Goal: Task Accomplishment & Management: Manage account settings

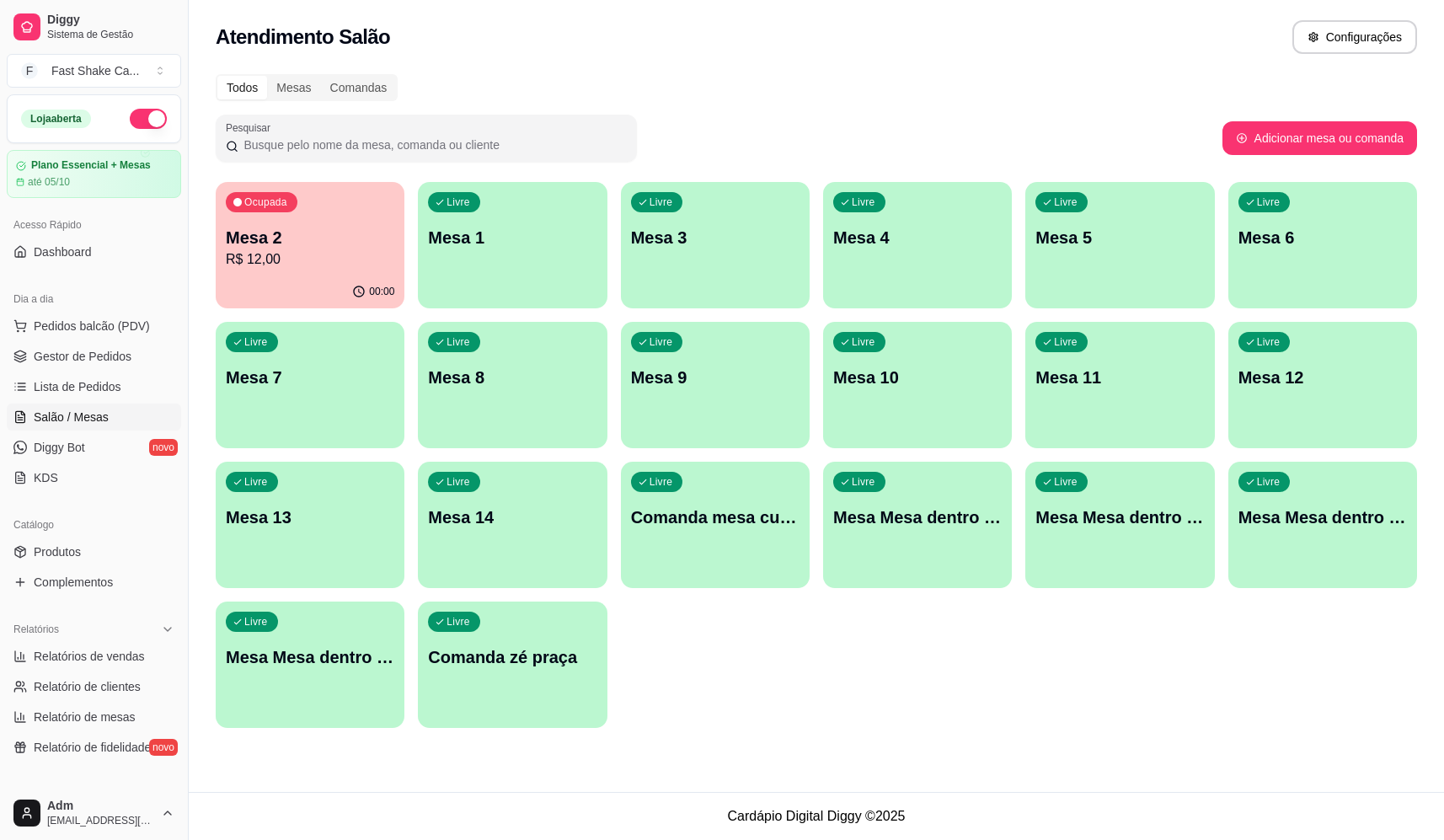
click at [334, 258] on p "R$ 12,00" at bounding box center [309, 259] width 168 height 20
click at [305, 219] on div "Ocupada Mesa 2 R$ 24,00" at bounding box center [310, 228] width 189 height 93
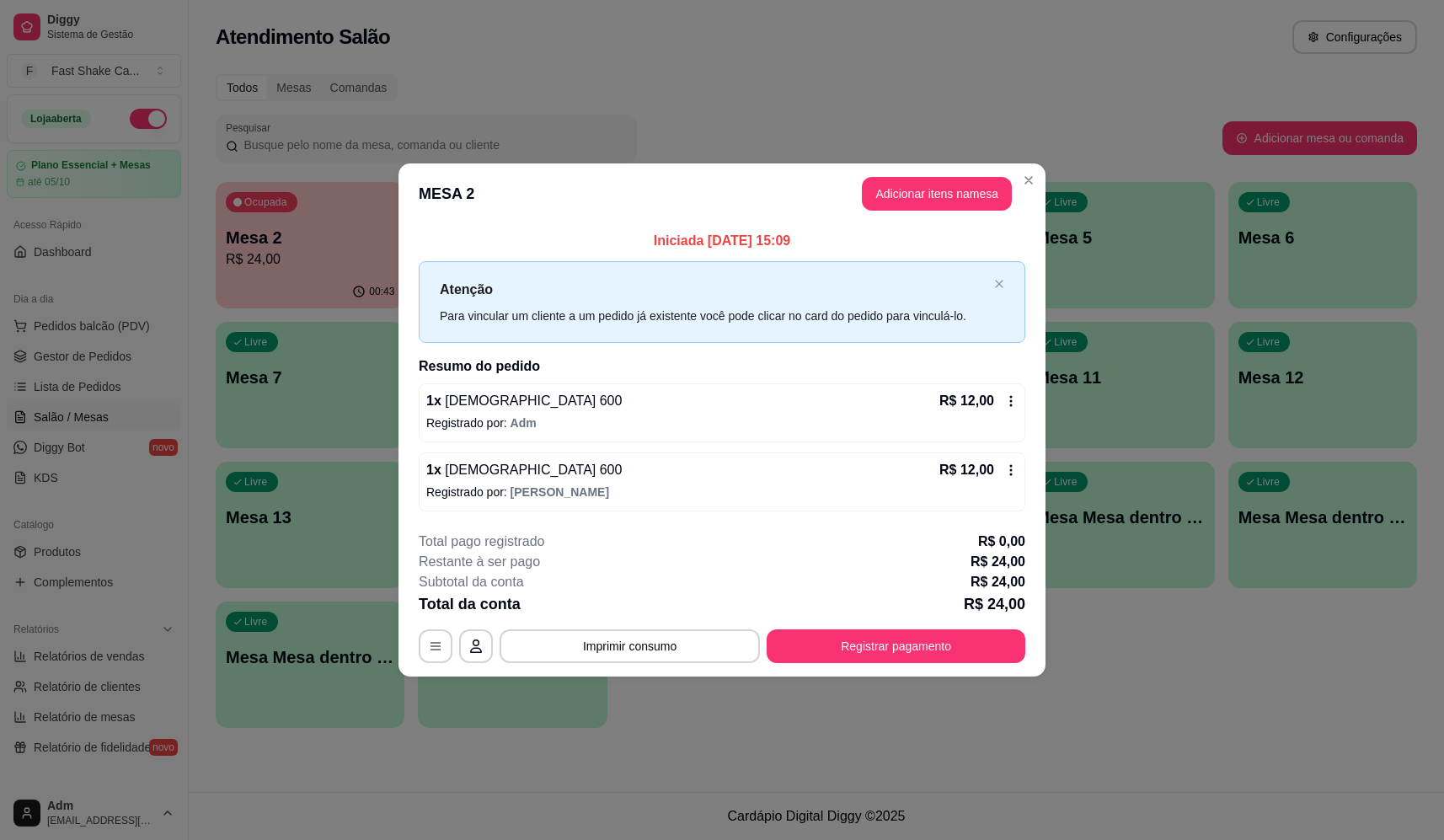
click at [935, 648] on button "Registrar pagamento" at bounding box center [896, 646] width 258 height 33
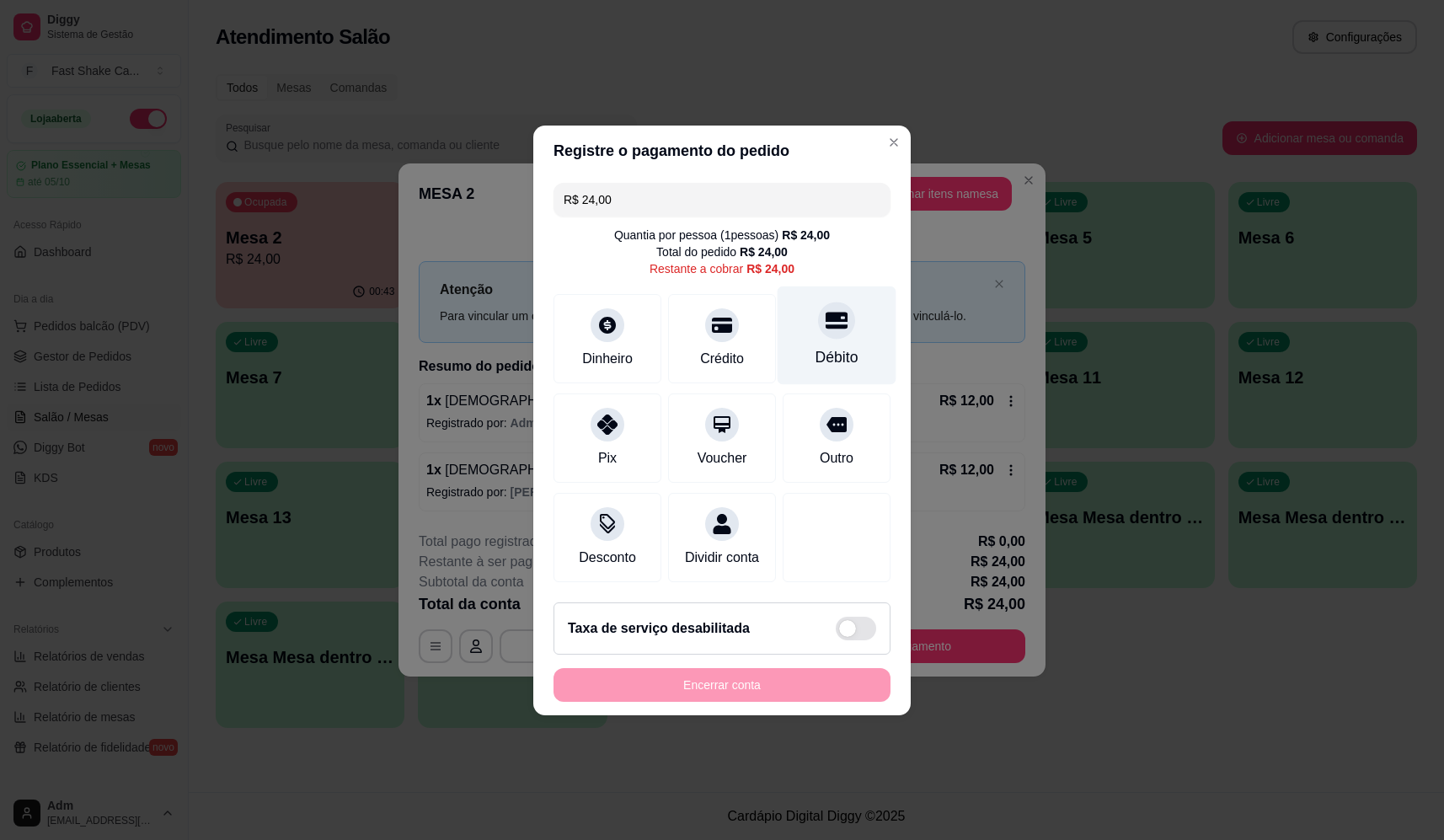
click at [815, 328] on div "Débito" at bounding box center [837, 335] width 119 height 99
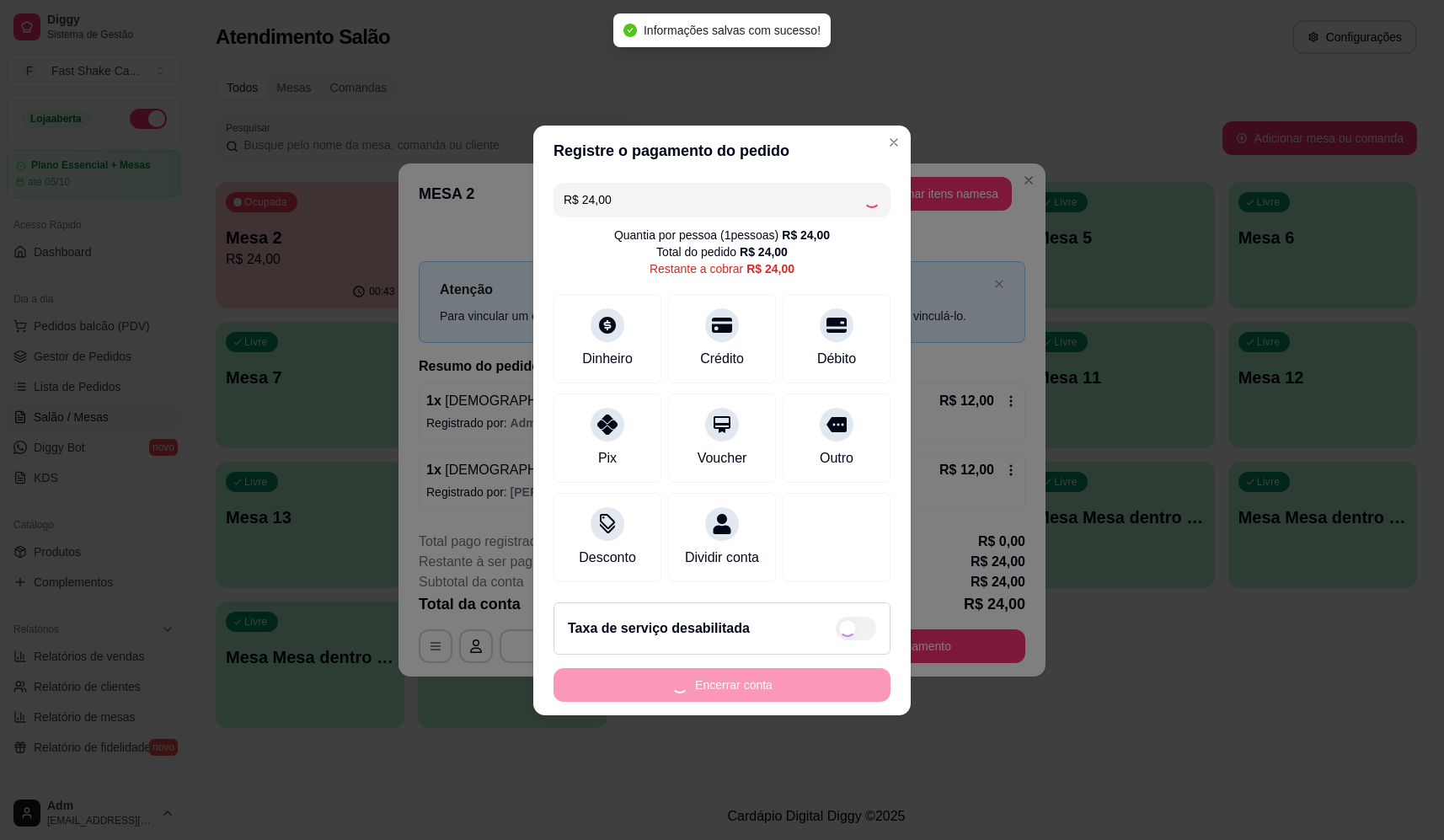
type input "R$ 0,00"
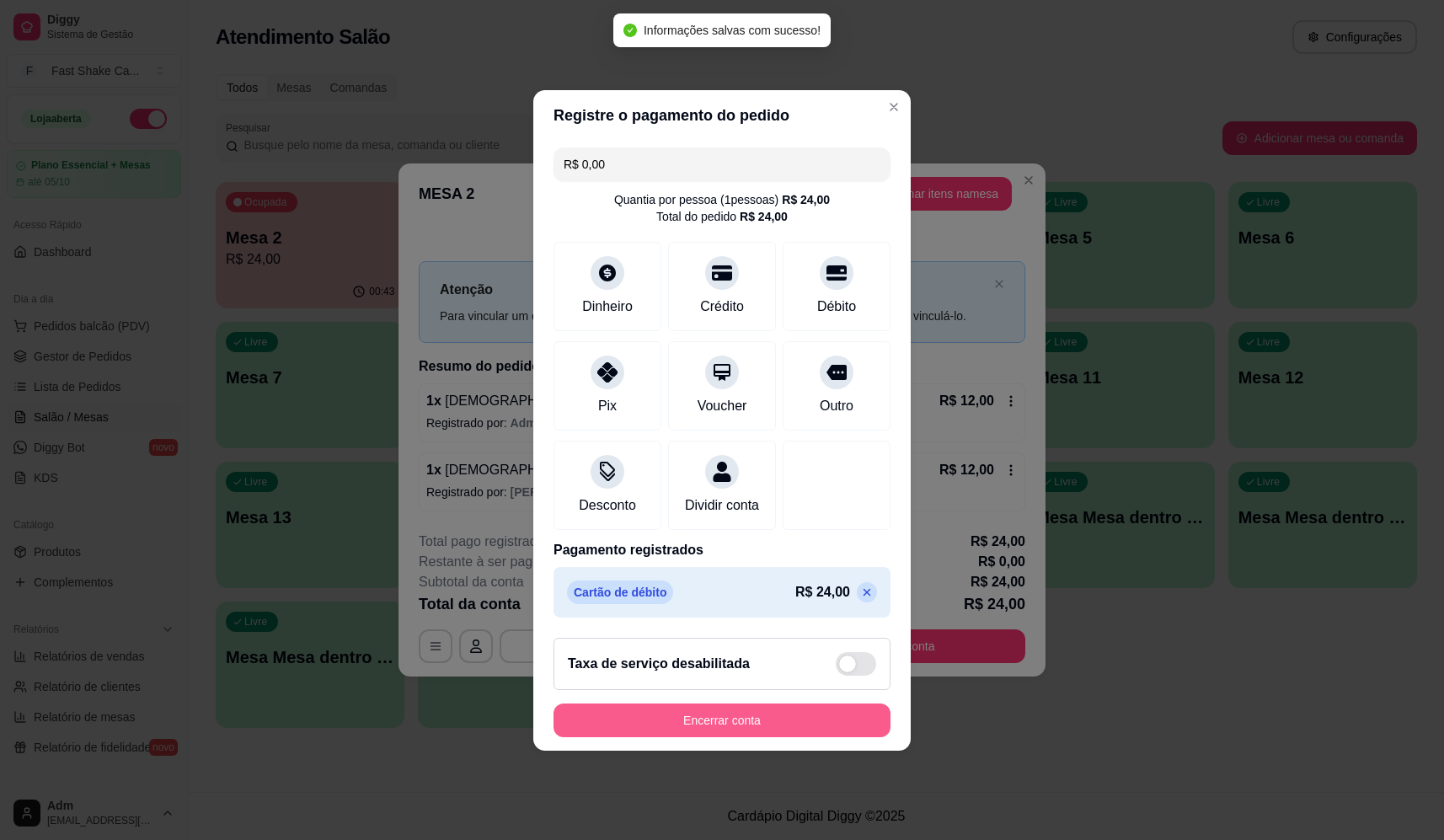
click at [751, 721] on button "Encerrar conta" at bounding box center [722, 720] width 337 height 33
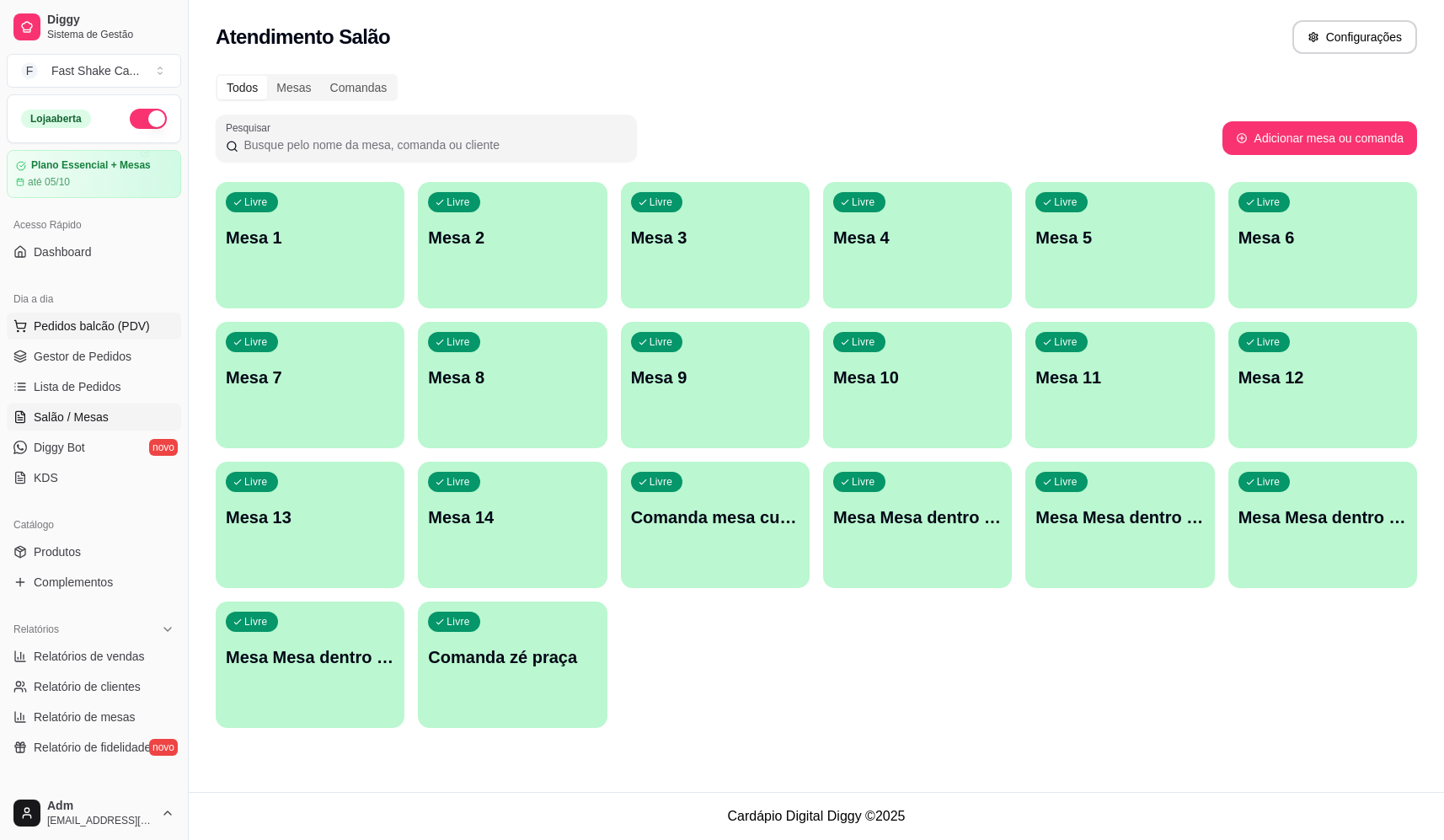
drag, startPoint x: 60, startPoint y: 336, endPoint x: 95, endPoint y: 324, distance: 37.0
click at [60, 335] on button "Pedidos balcão (PDV)" at bounding box center [94, 326] width 175 height 27
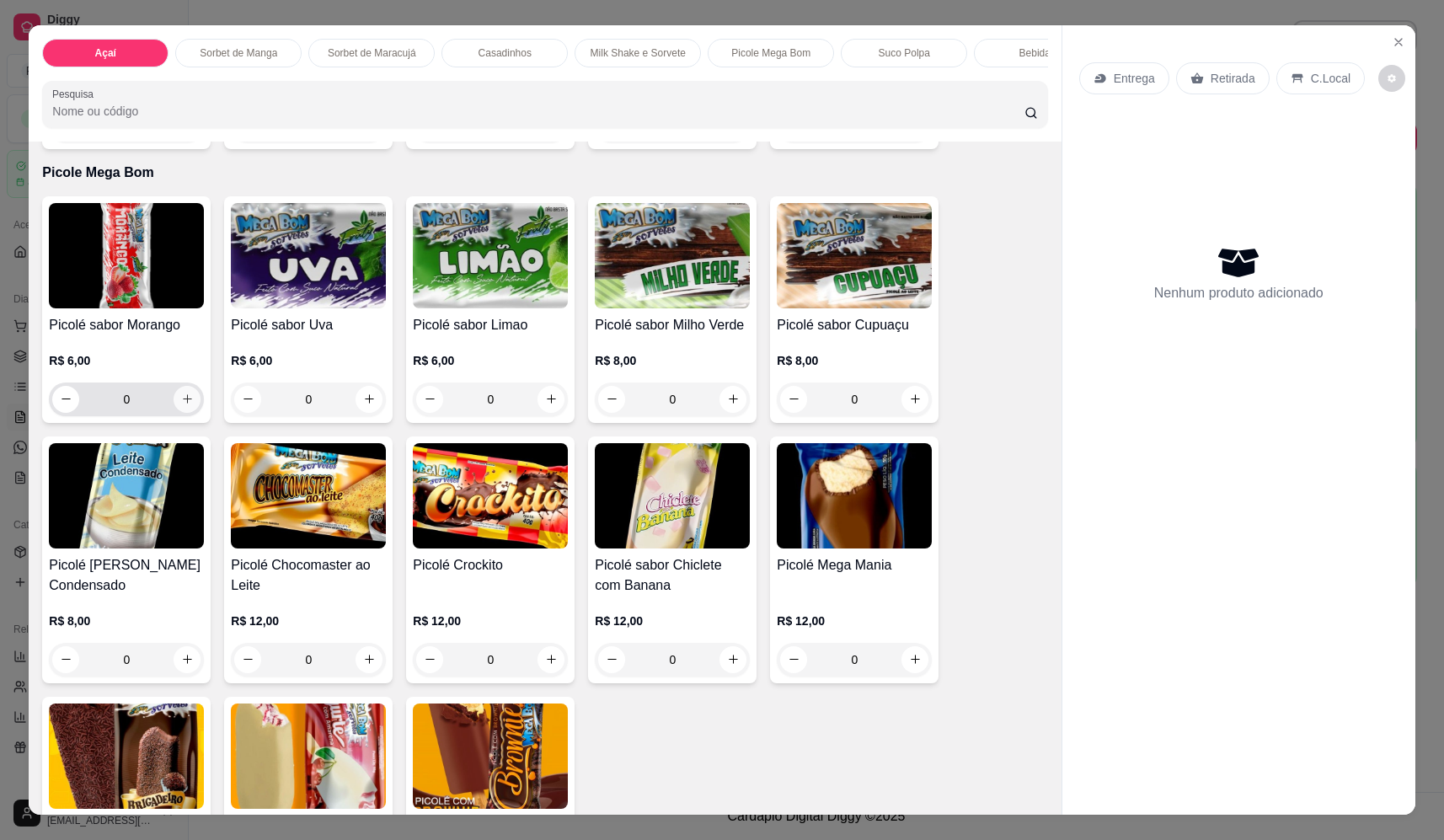
scroll to position [2274, 0]
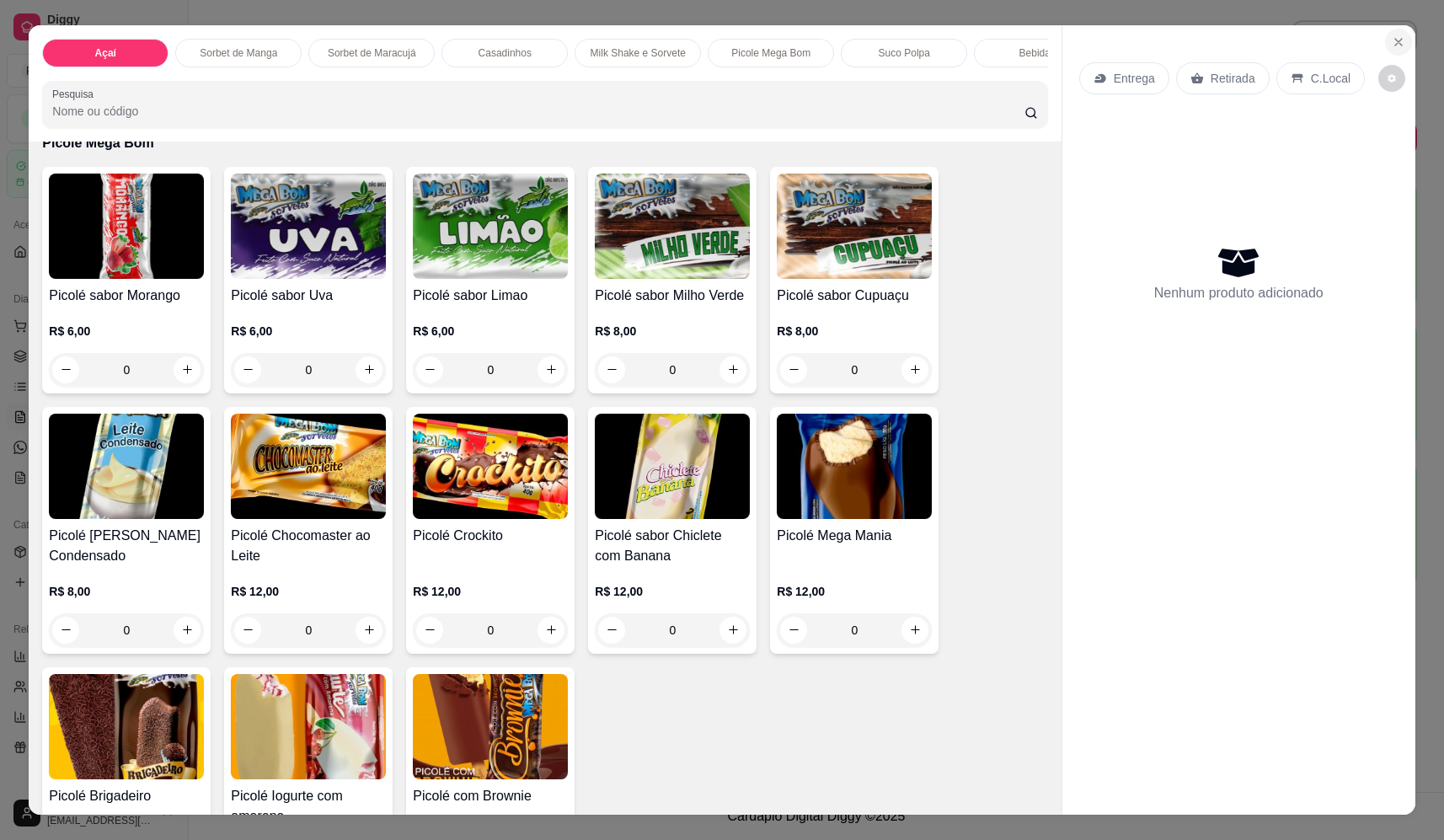
click at [1396, 48] on button "Close" at bounding box center [1398, 41] width 27 height 27
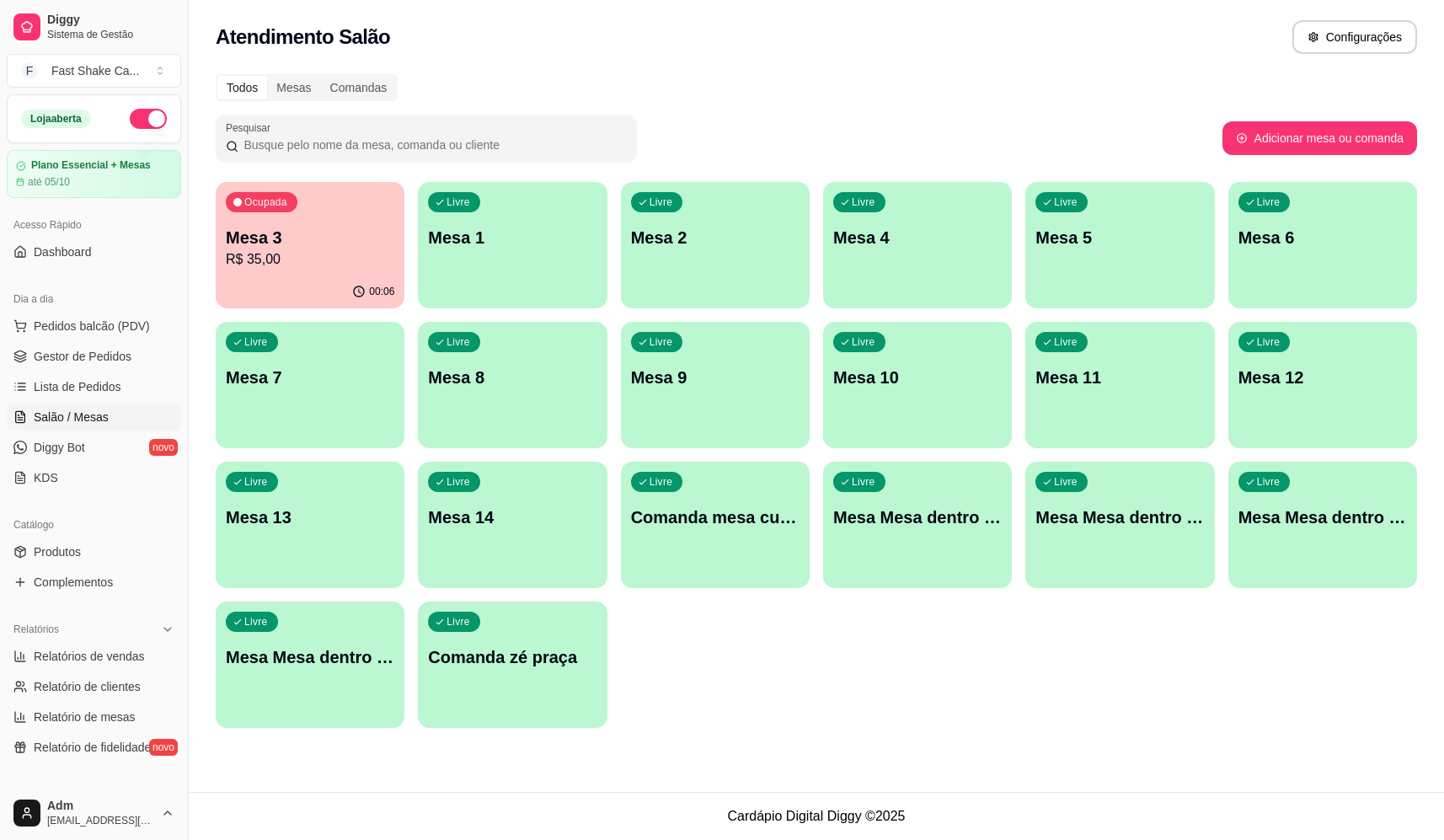
click at [283, 239] on p "Mesa 3" at bounding box center [309, 237] width 168 height 24
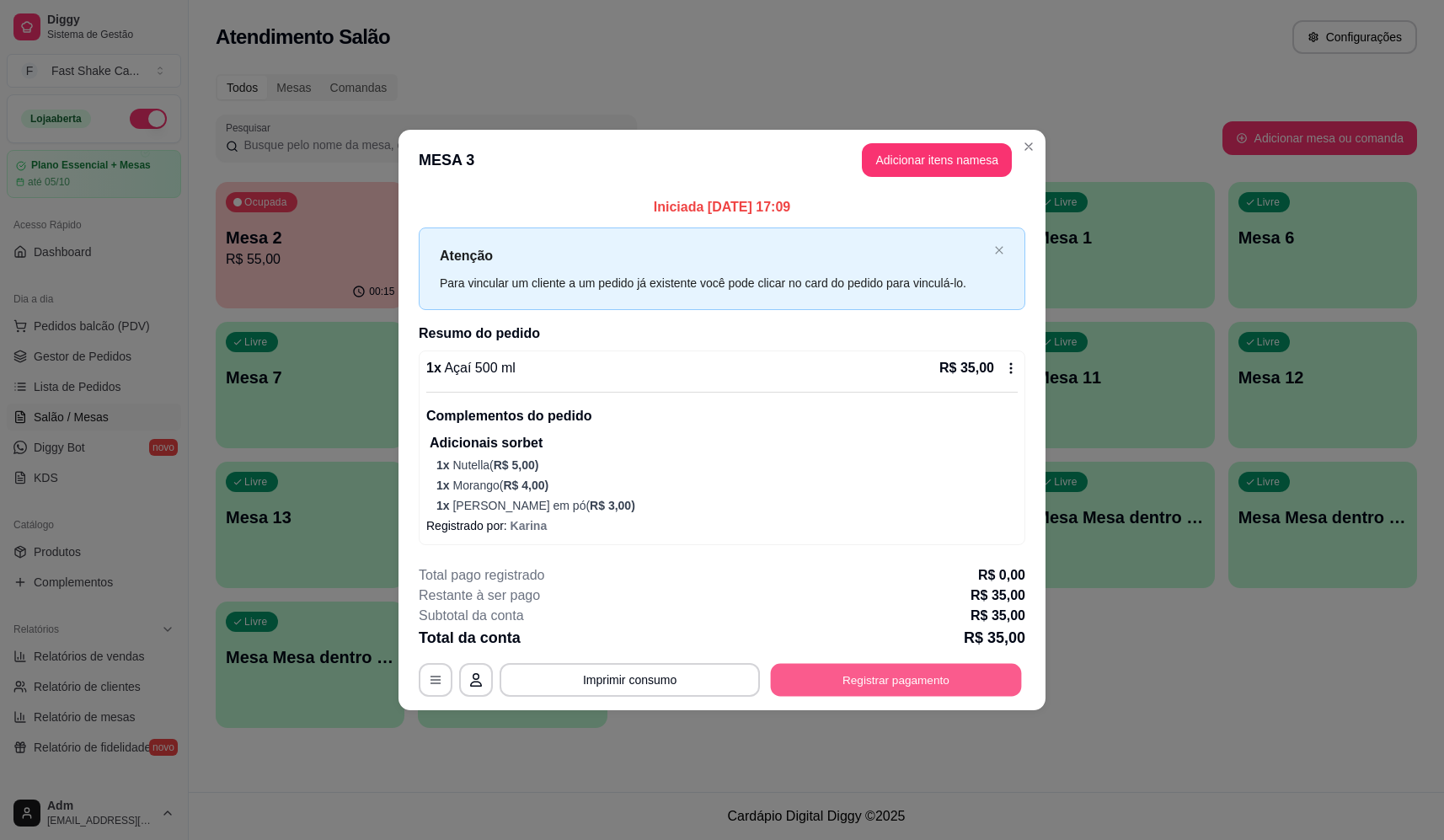
click at [985, 674] on button "Registrar pagamento" at bounding box center [896, 679] width 251 height 33
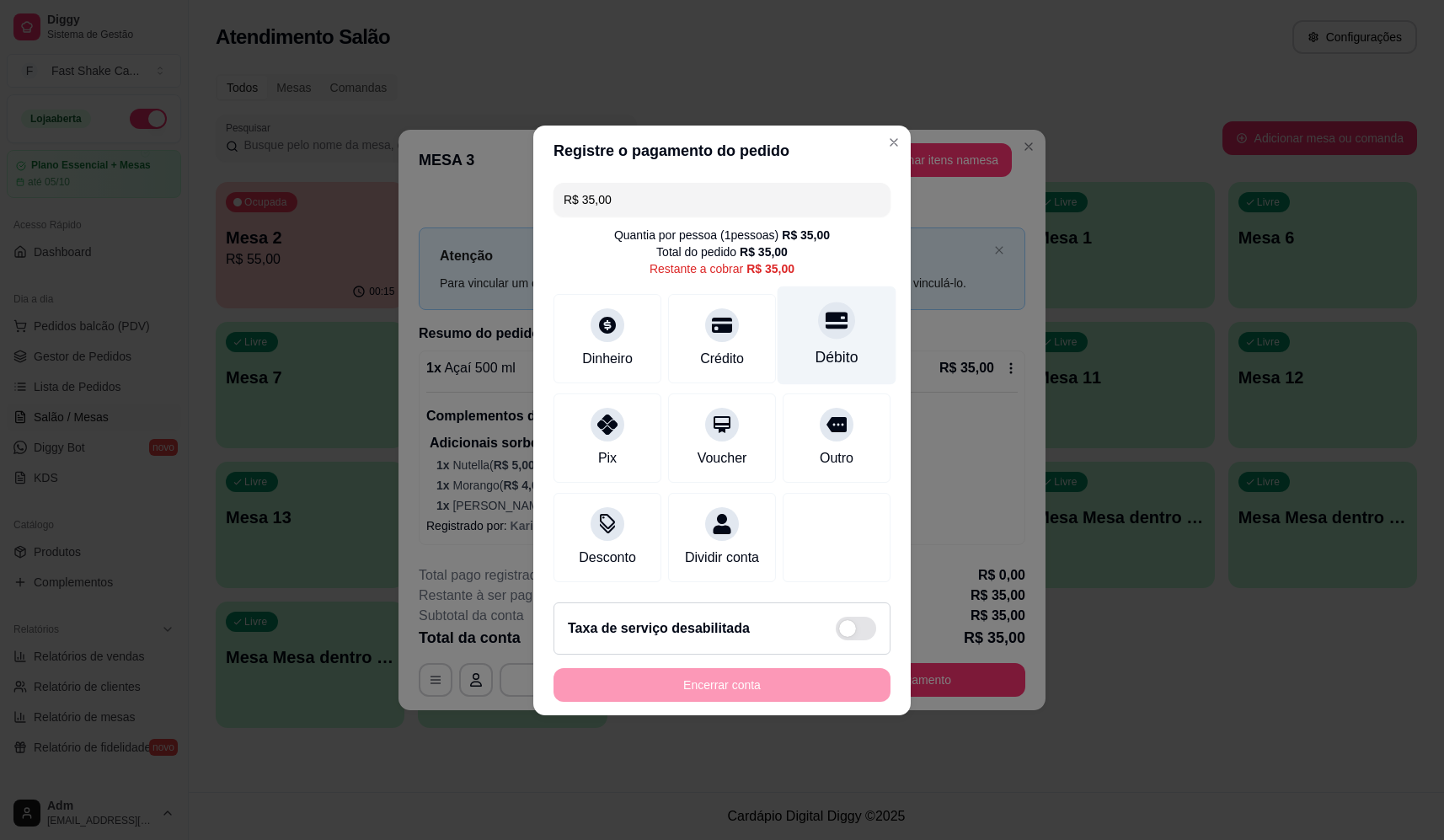
click at [859, 346] on div "Débito" at bounding box center [837, 335] width 119 height 99
type input "R$ 0,00"
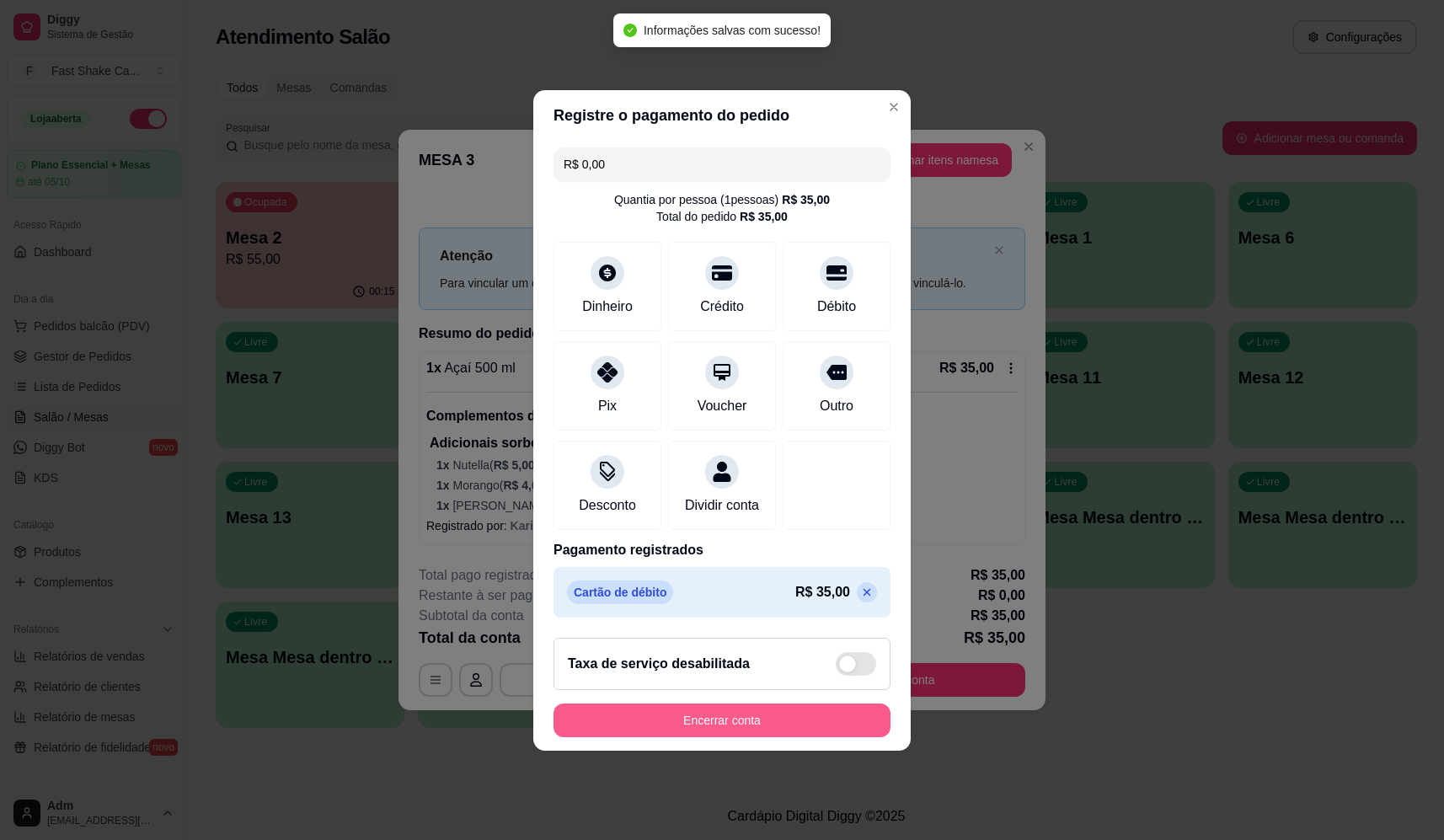
click at [756, 732] on button "Encerrar conta" at bounding box center [722, 720] width 337 height 33
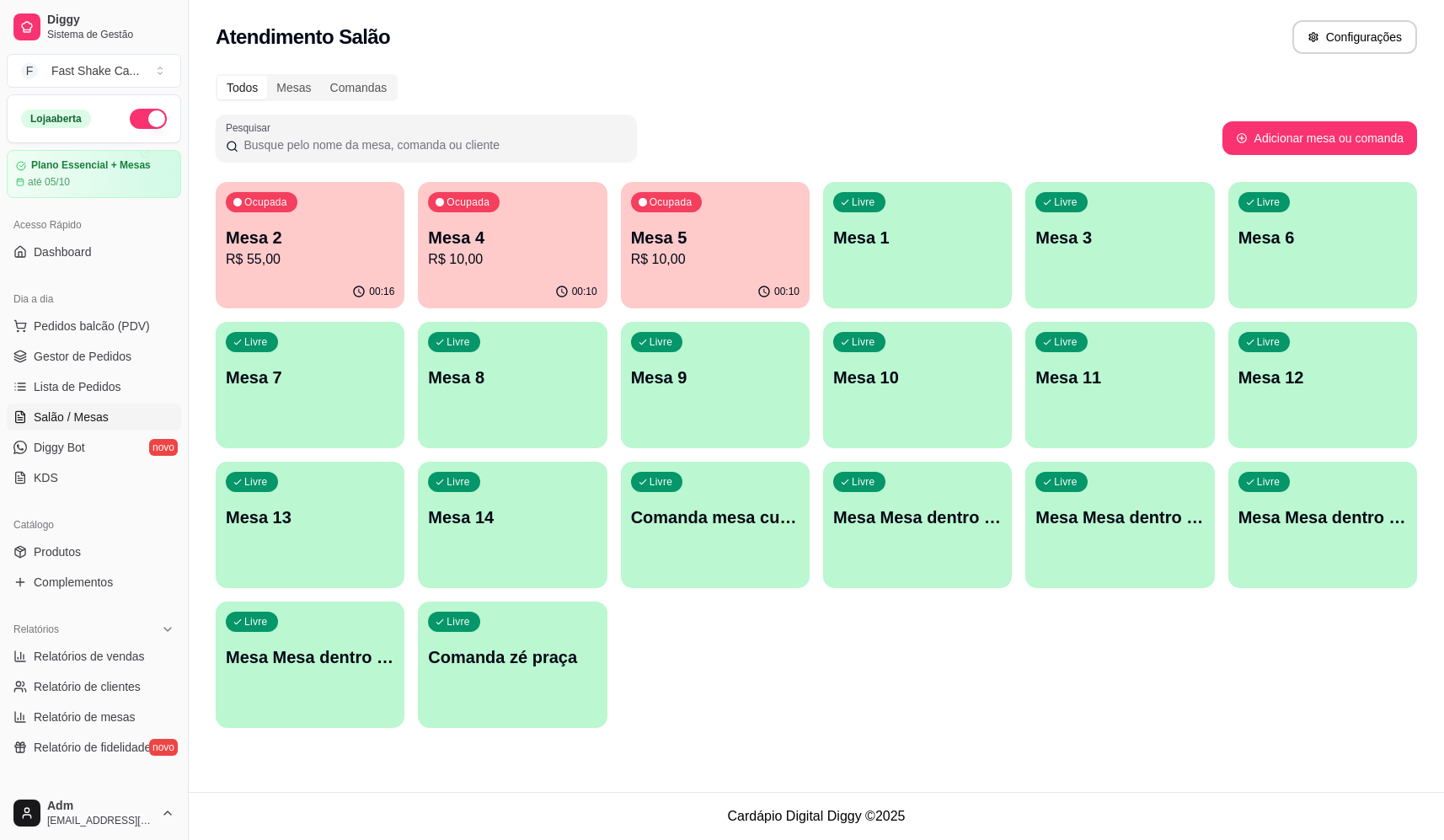
click at [1314, 527] on p "Mesa Mesa dentro verde" at bounding box center [1322, 517] width 168 height 24
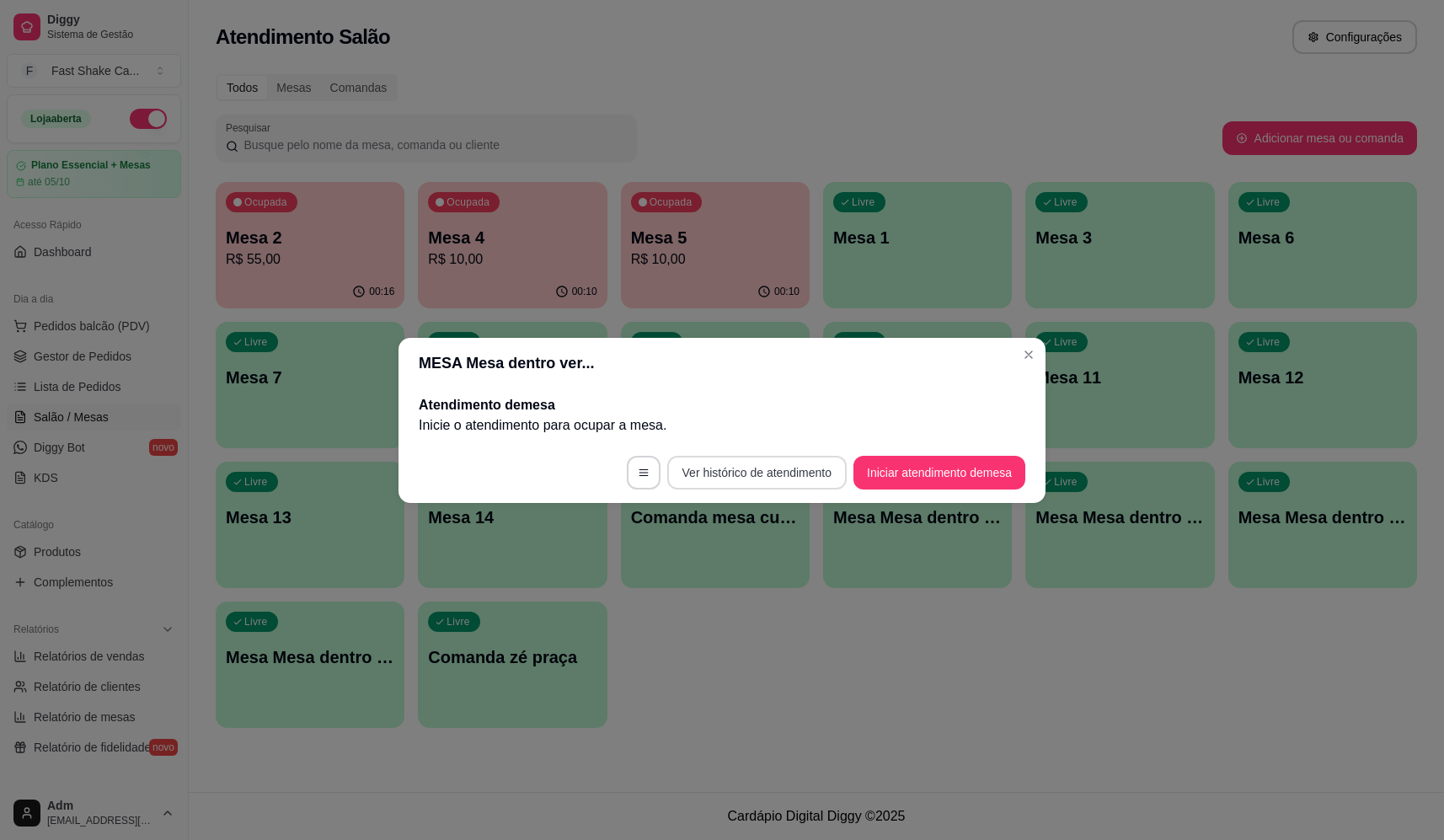
click at [929, 472] on button "Iniciar atendimento de mesa" at bounding box center [939, 472] width 172 height 33
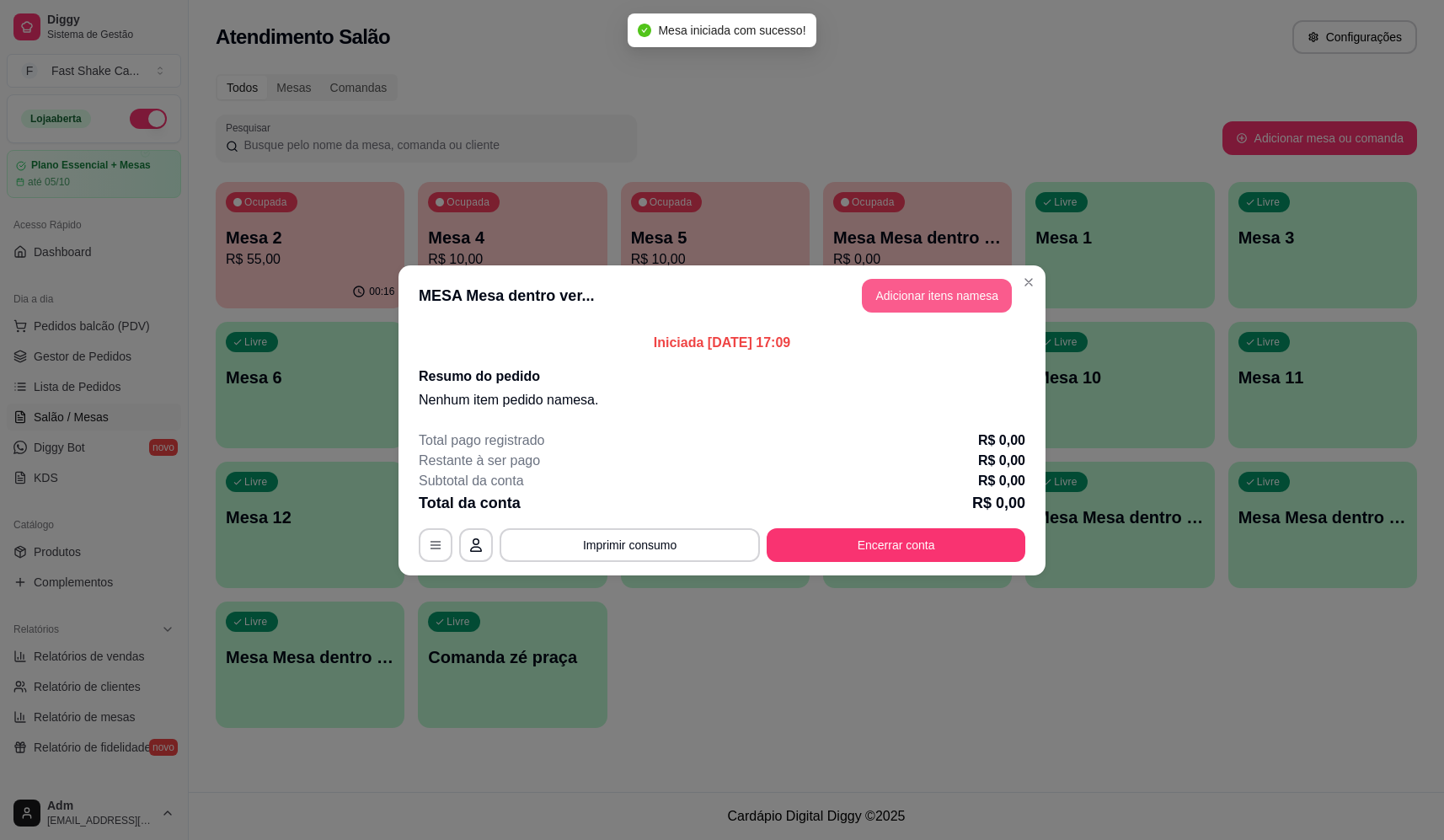
click at [904, 292] on button "Adicionar itens na mesa" at bounding box center [937, 295] width 150 height 33
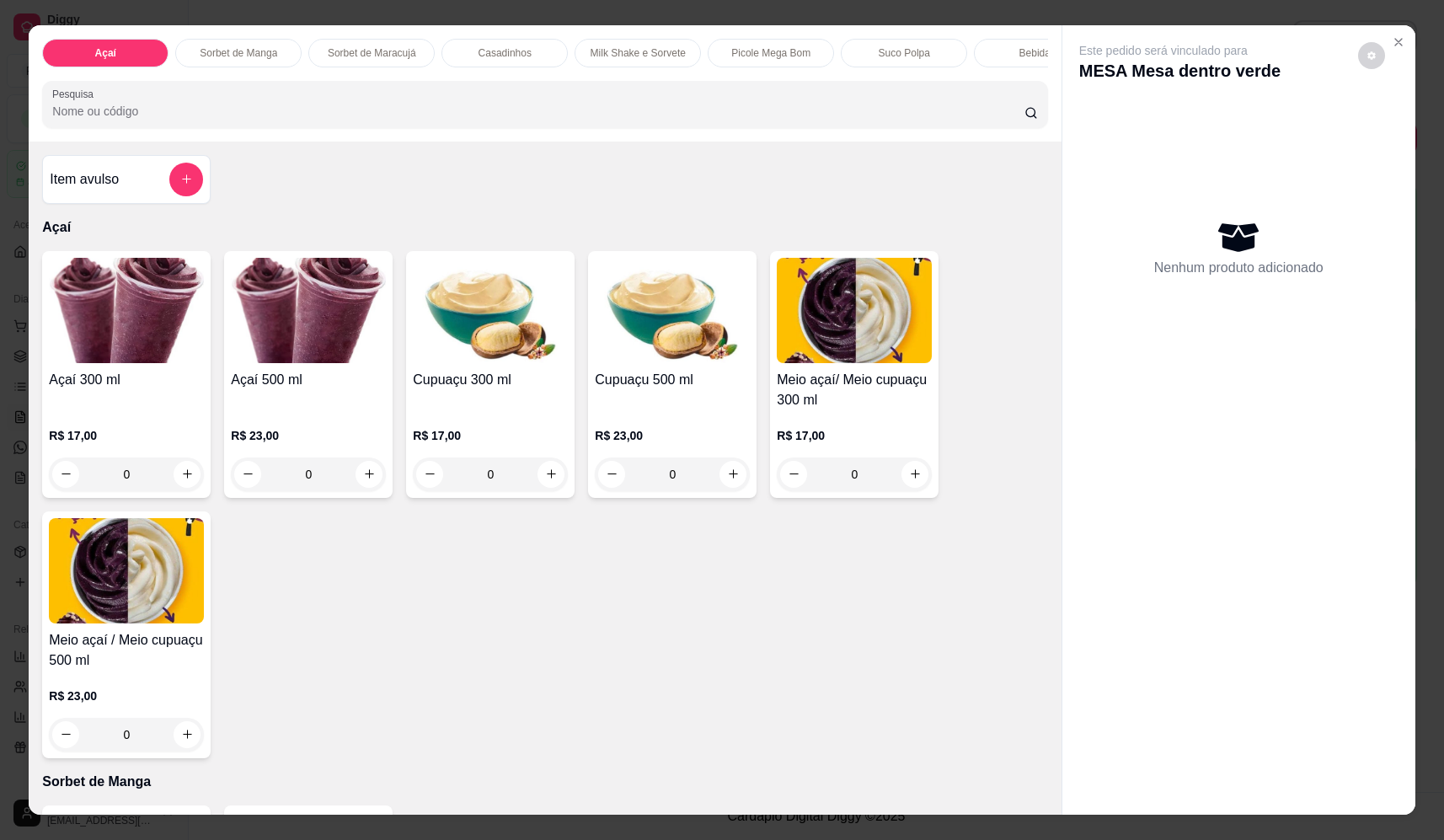
click at [149, 197] on div "Item avulso" at bounding box center [126, 179] width 153 height 33
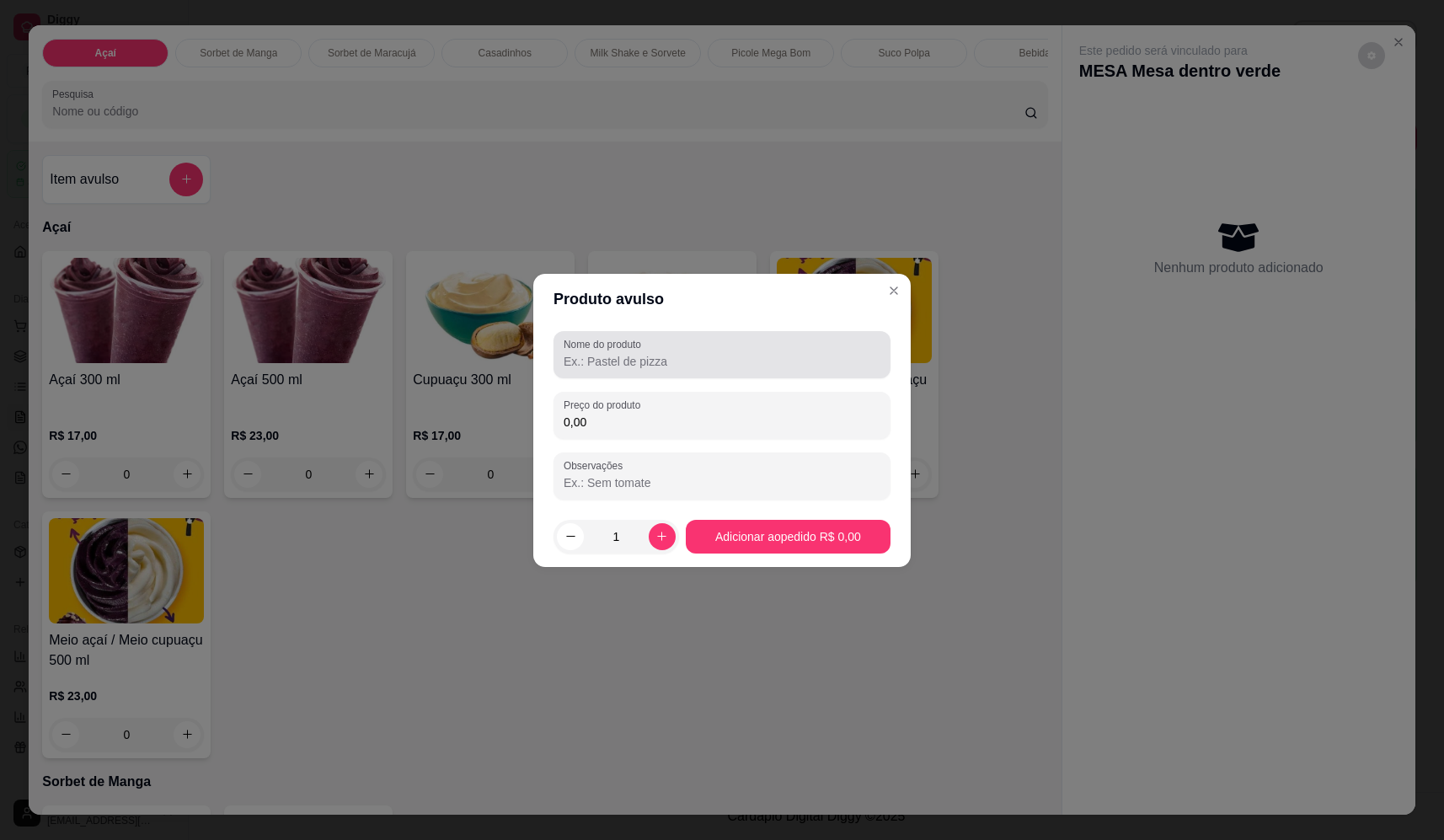
click at [753, 371] on div "Nome do produto" at bounding box center [722, 355] width 337 height 48
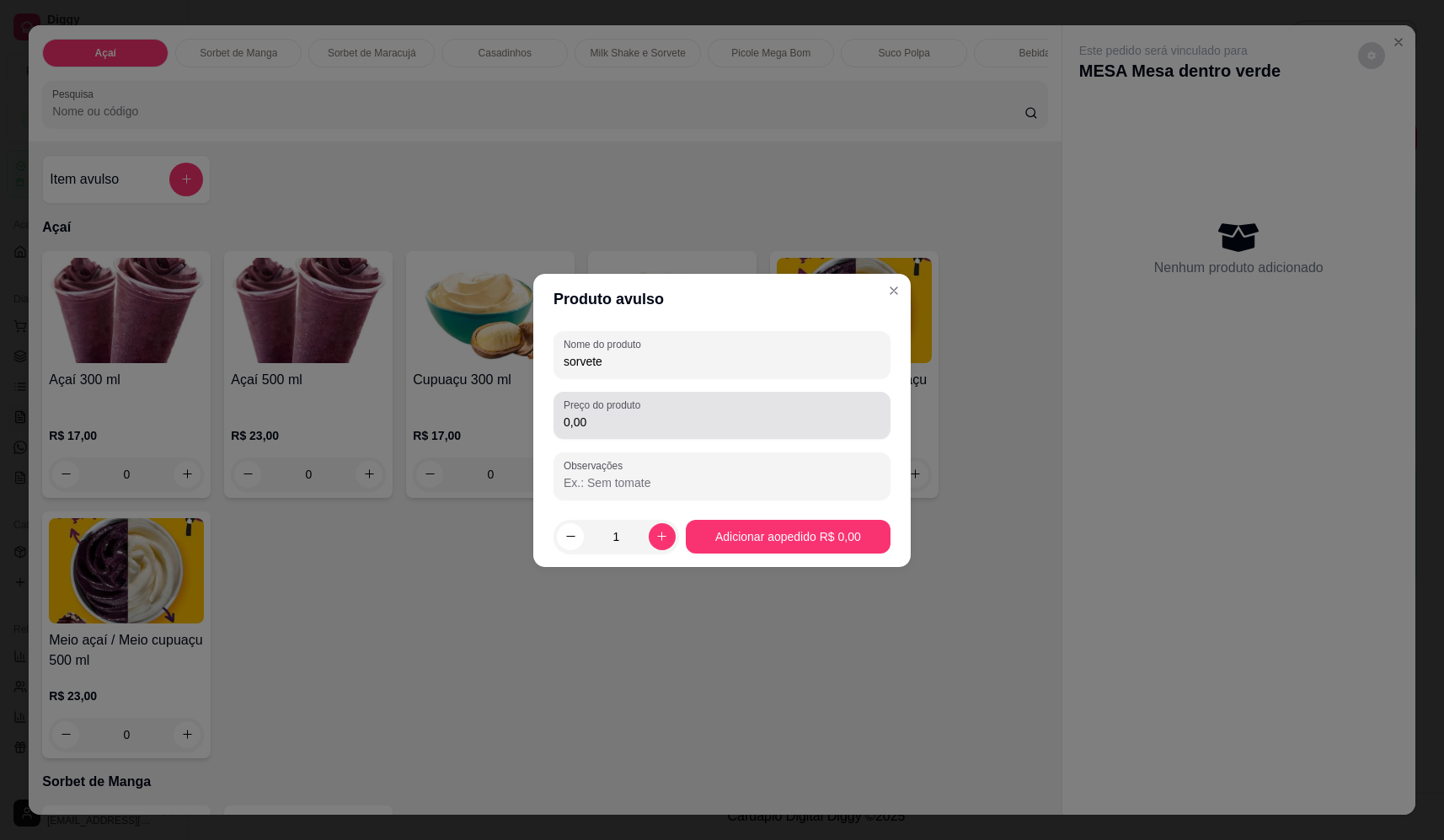
type input "sorvete"
click at [726, 413] on input "0,00" at bounding box center [721, 421] width 316 height 17
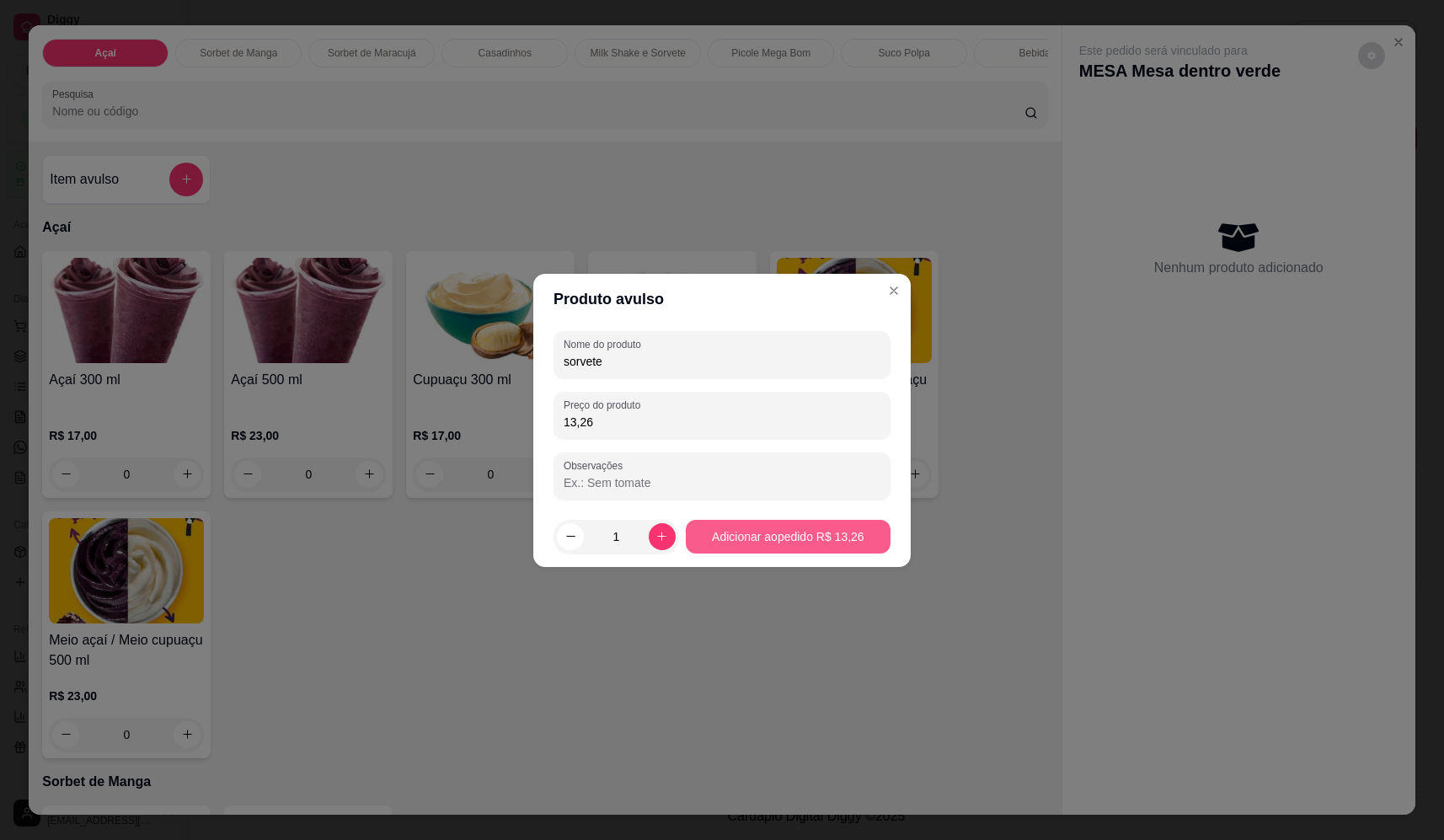
type input "13,26"
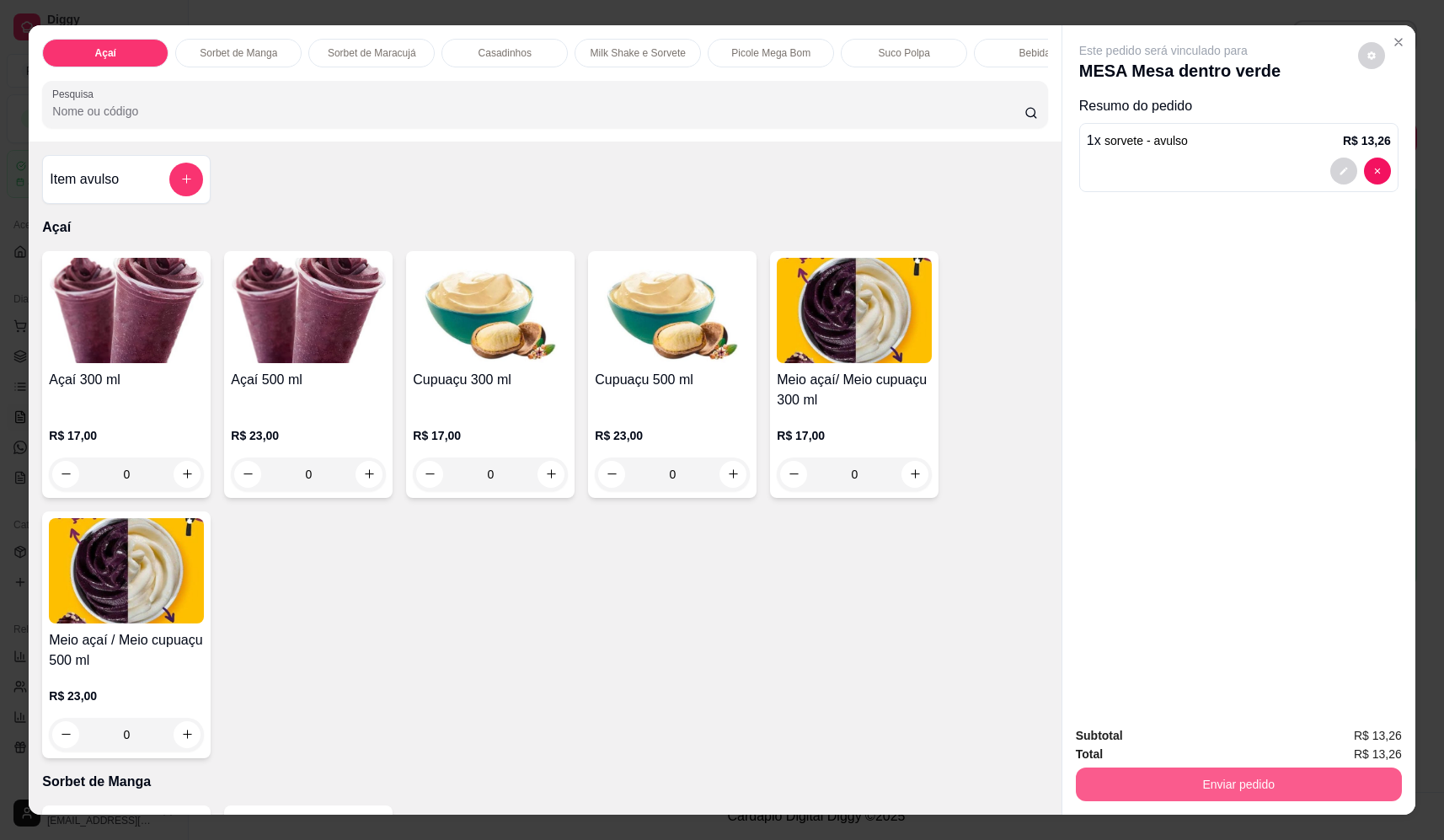
click at [1195, 785] on button "Enviar pedido" at bounding box center [1239, 784] width 326 height 33
click at [1211, 733] on button "Não registrar e enviar pedido" at bounding box center [1182, 743] width 175 height 32
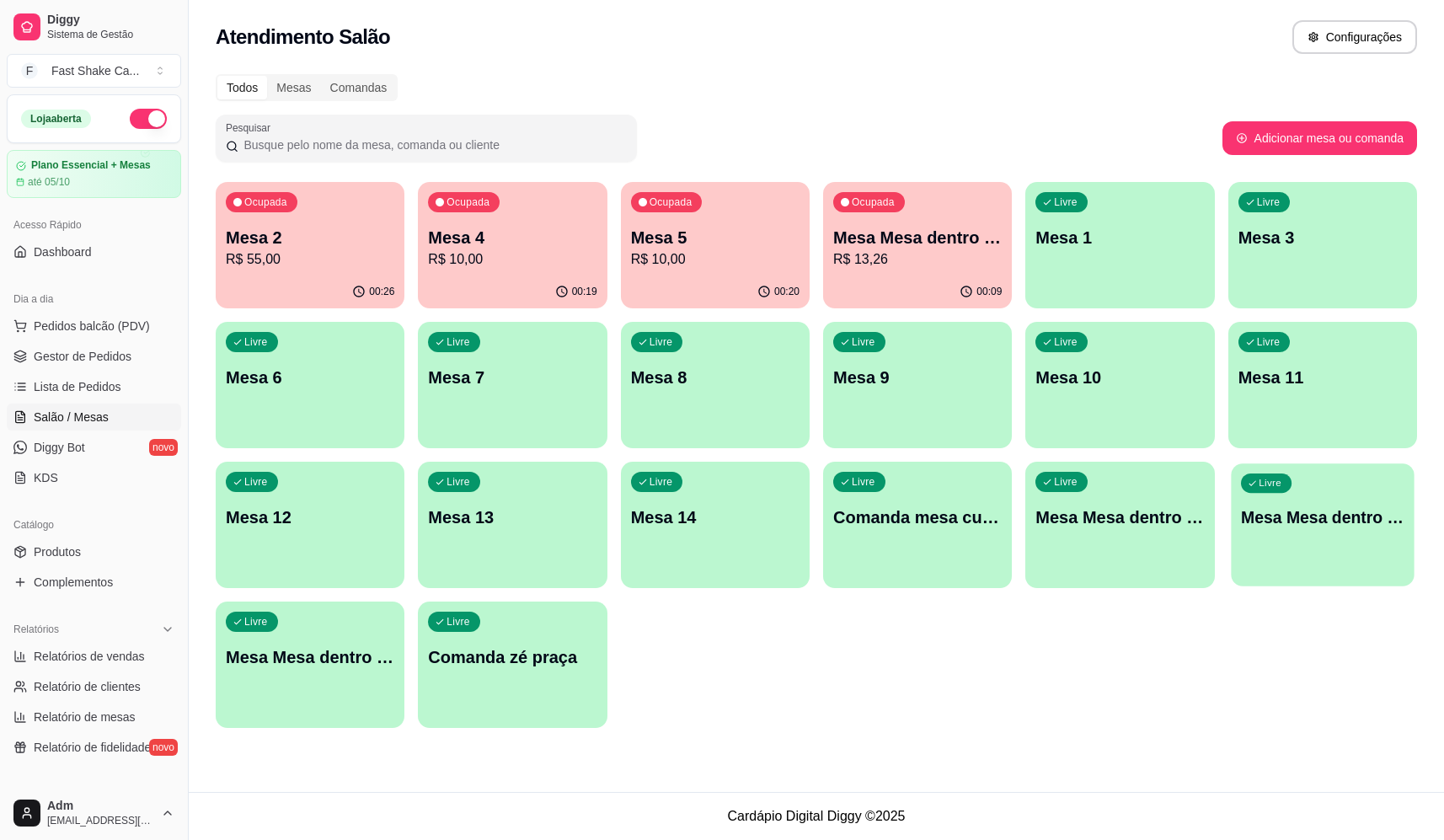
click at [1345, 537] on div "Livre Mesa Mesa dentro laranja" at bounding box center [1322, 515] width 183 height 103
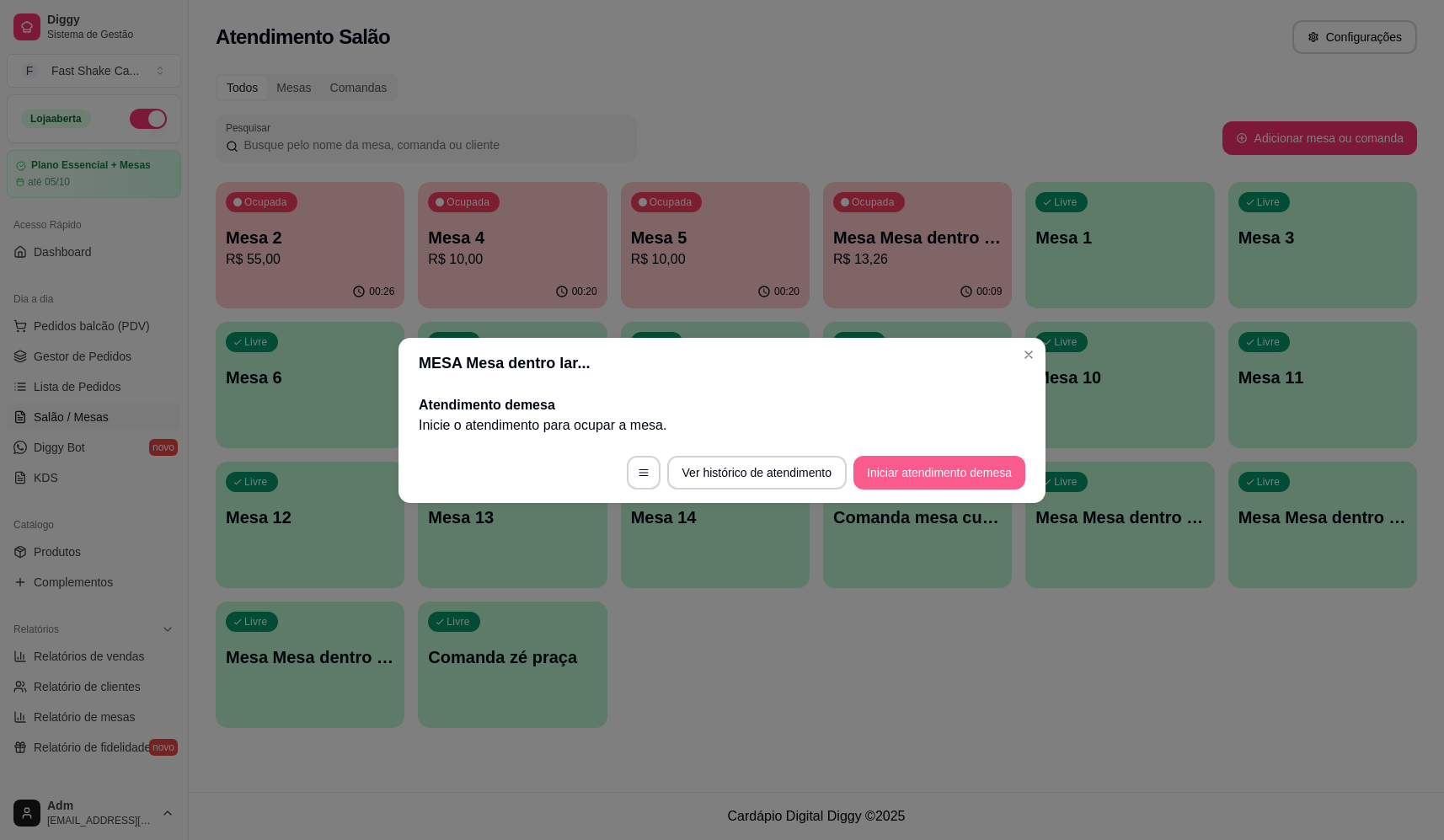
click at [897, 478] on button "Iniciar atendimento de mesa" at bounding box center [939, 472] width 172 height 33
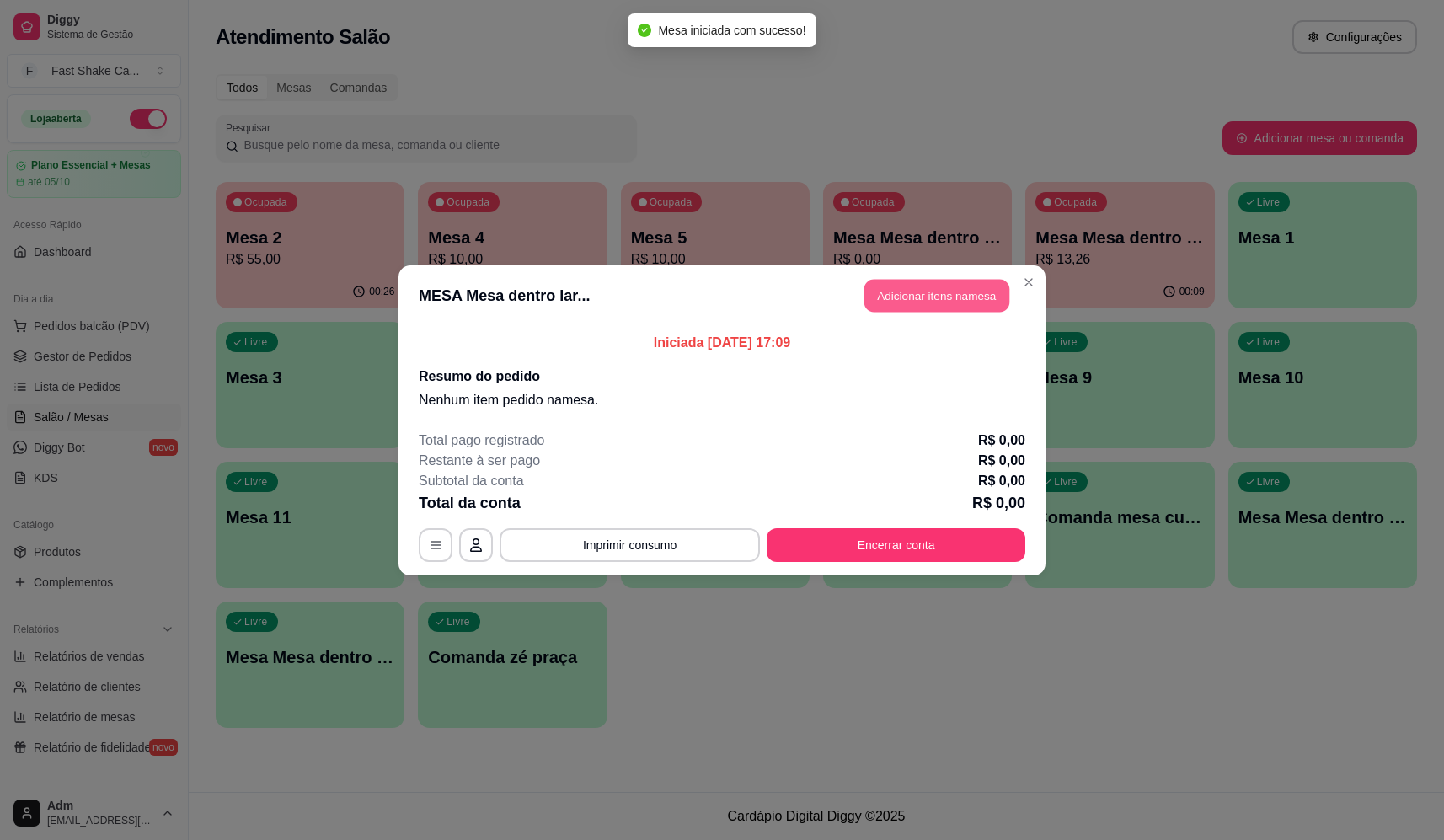
click at [970, 294] on button "Adicionar itens na mesa" at bounding box center [937, 294] width 145 height 33
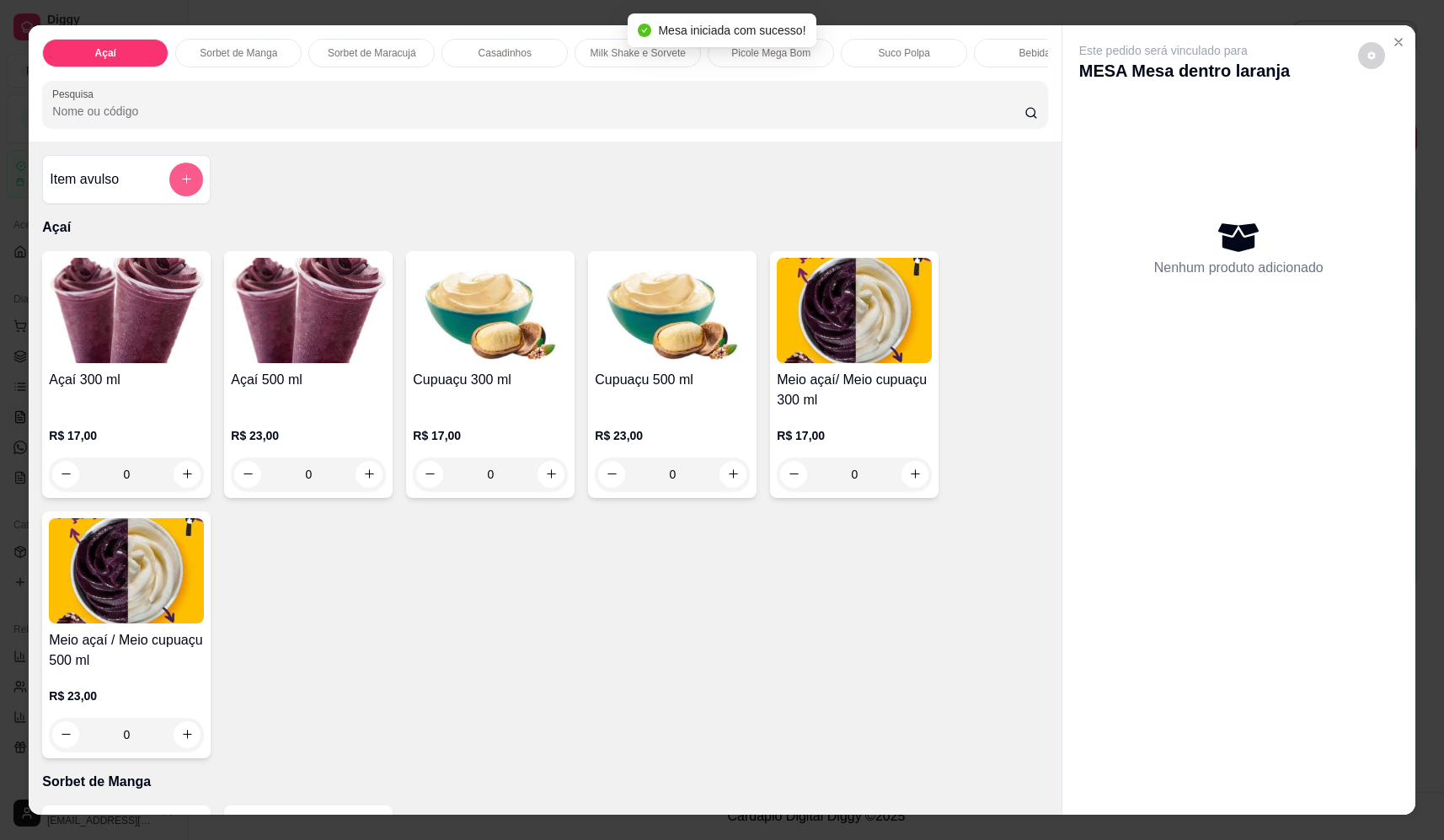
click at [181, 185] on icon "add-separate-item" at bounding box center [187, 179] width 12 height 12
click at [875, 339] on div at bounding box center [722, 353] width 317 height 33
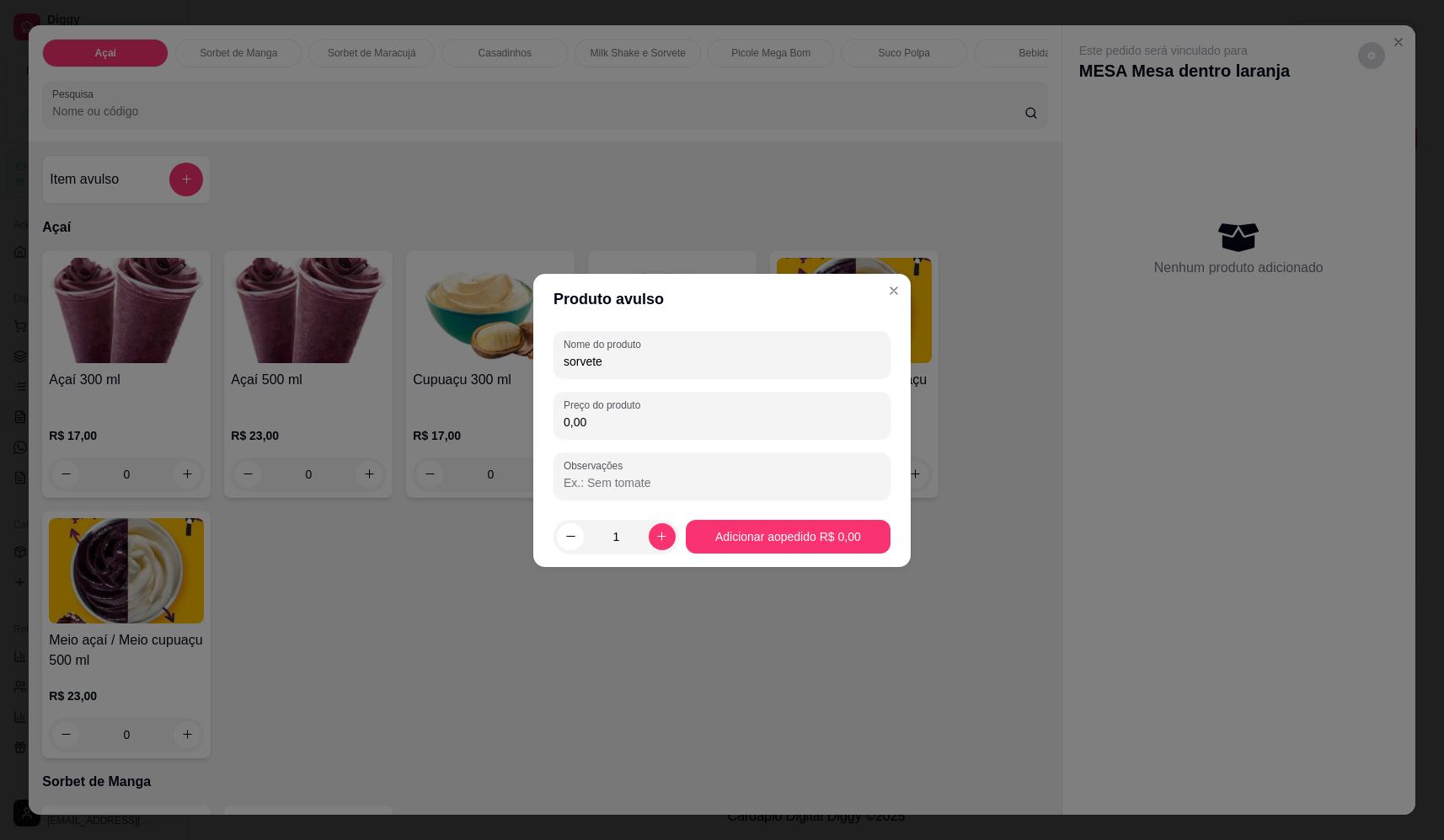
type input "sorvete"
click at [790, 426] on input "0,00" at bounding box center [721, 421] width 316 height 17
type input "14,28"
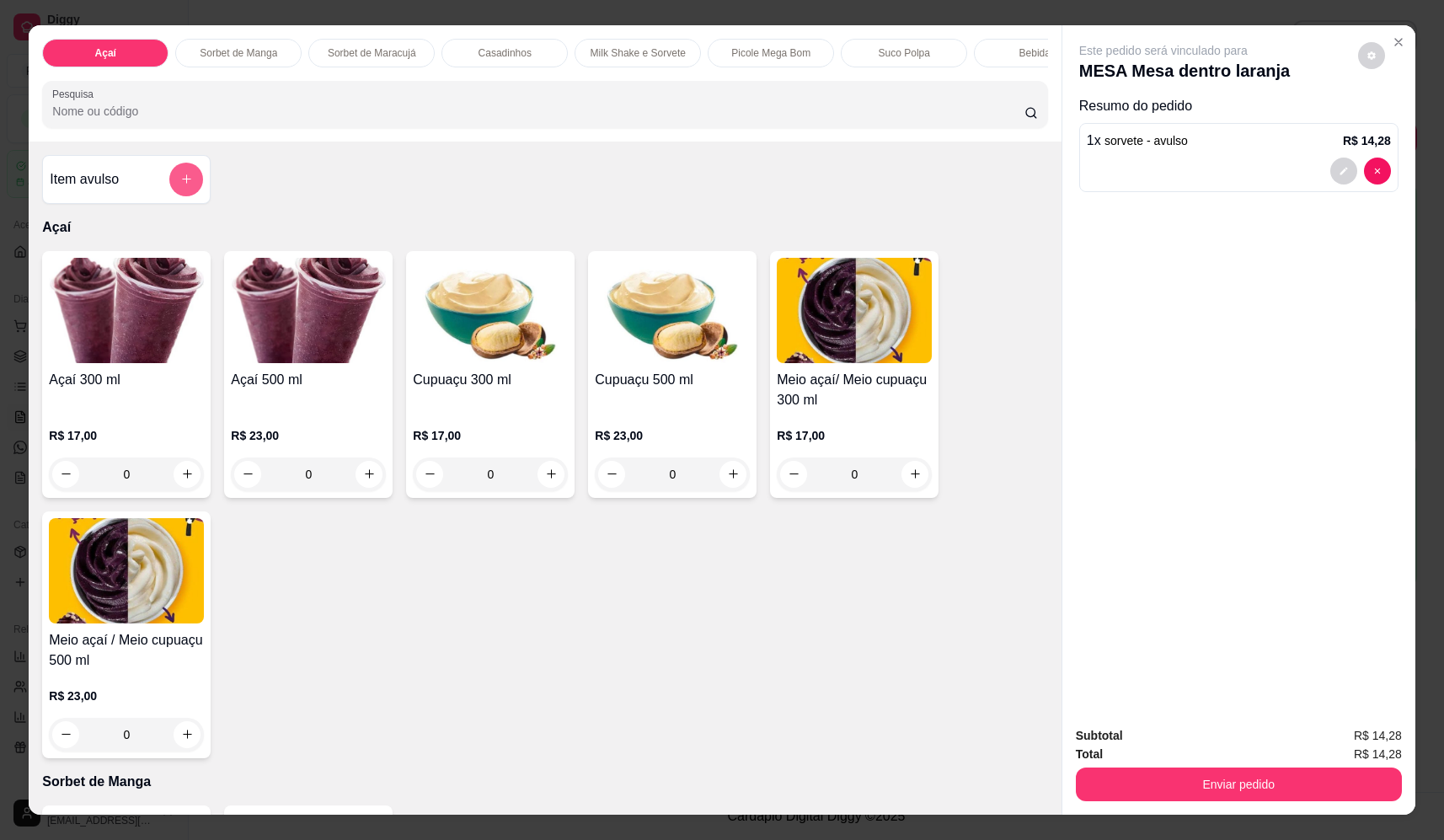
click at [174, 185] on button "add-separate-item" at bounding box center [186, 179] width 33 height 33
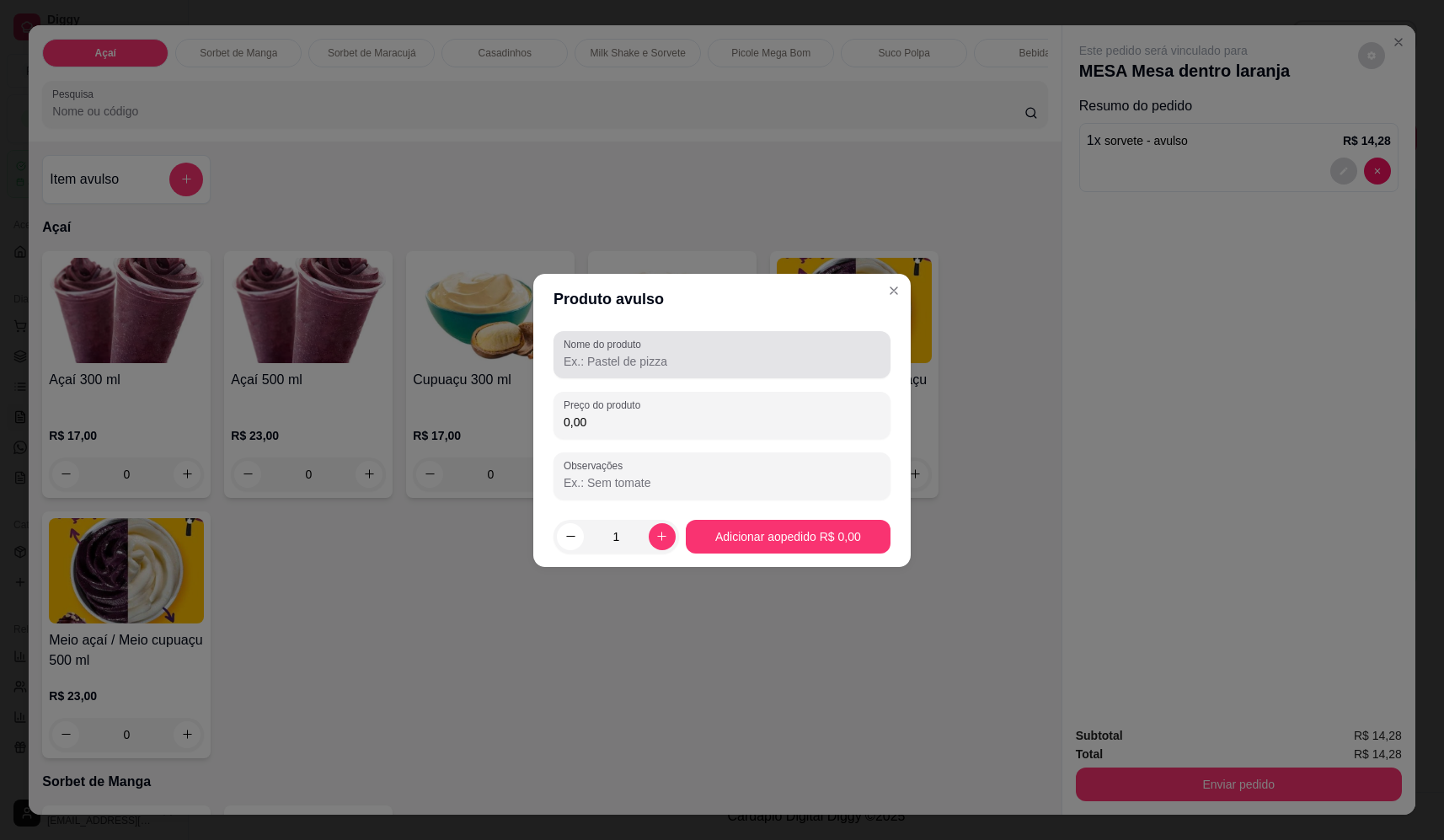
click at [728, 366] on input "Nome do produto" at bounding box center [721, 361] width 316 height 17
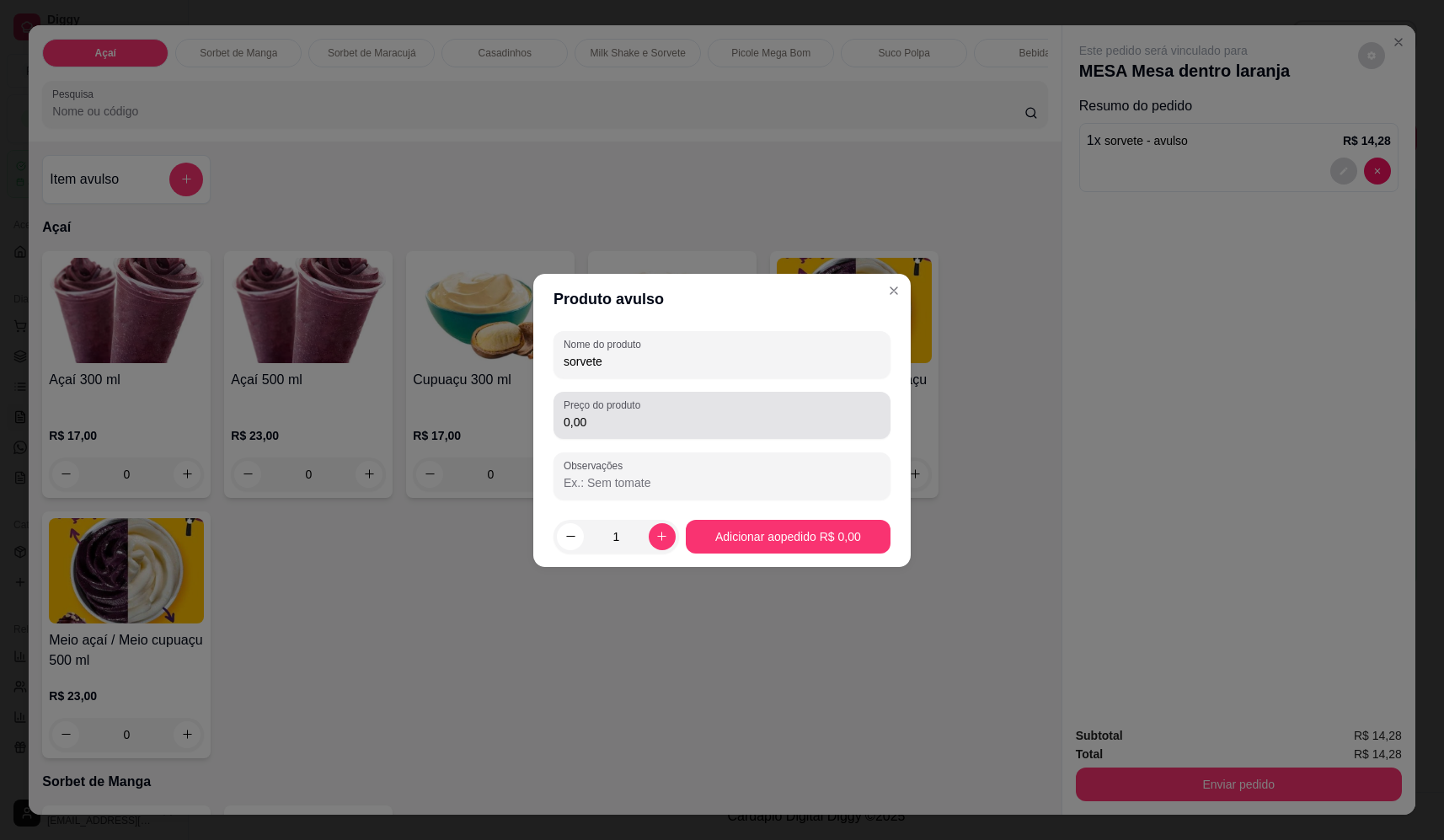
type input "sorvete"
click at [774, 409] on div "0,00" at bounding box center [721, 415] width 316 height 33
type input "15,98"
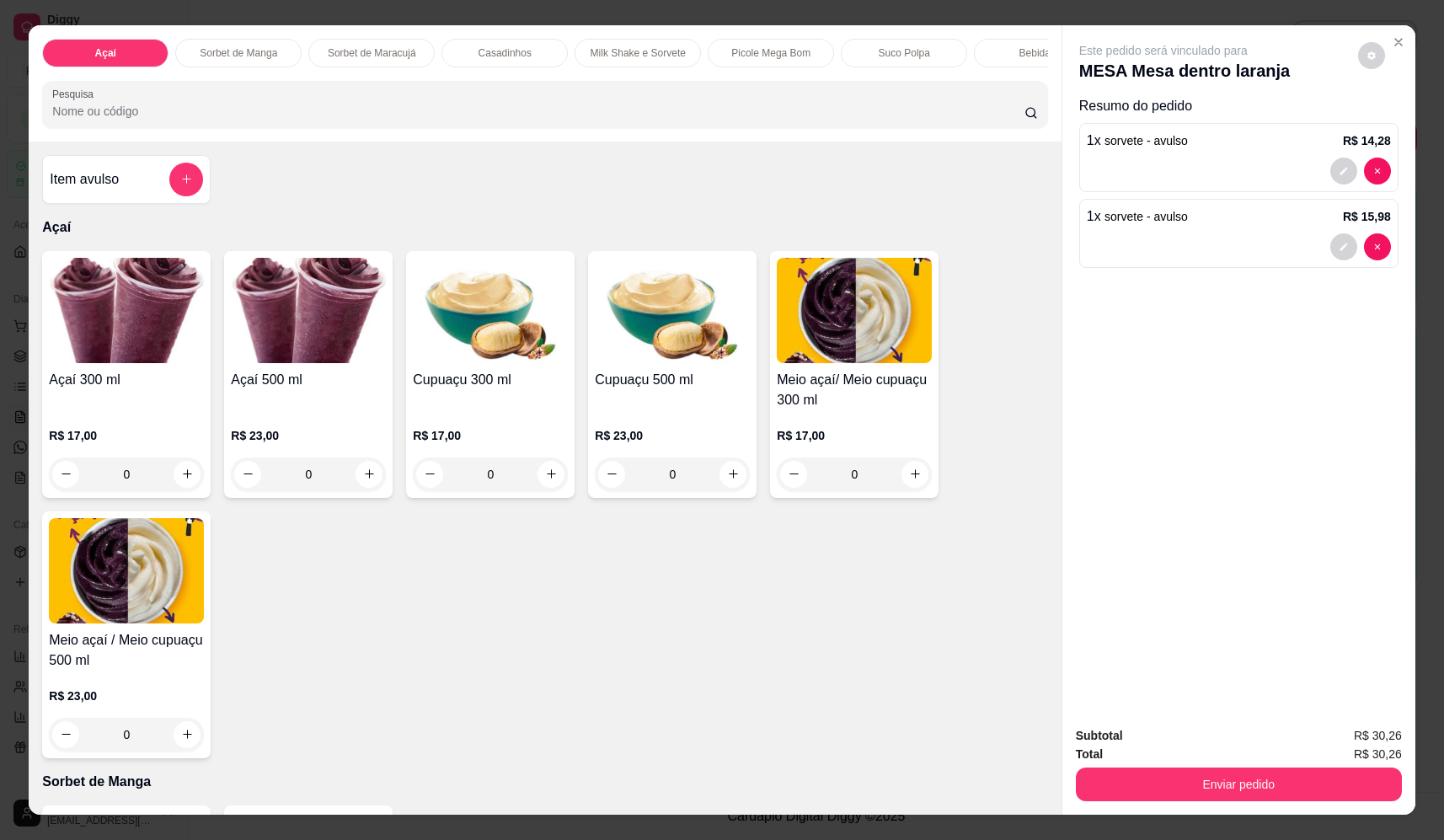
click at [183, 185] on icon "add-separate-item" at bounding box center [187, 179] width 12 height 12
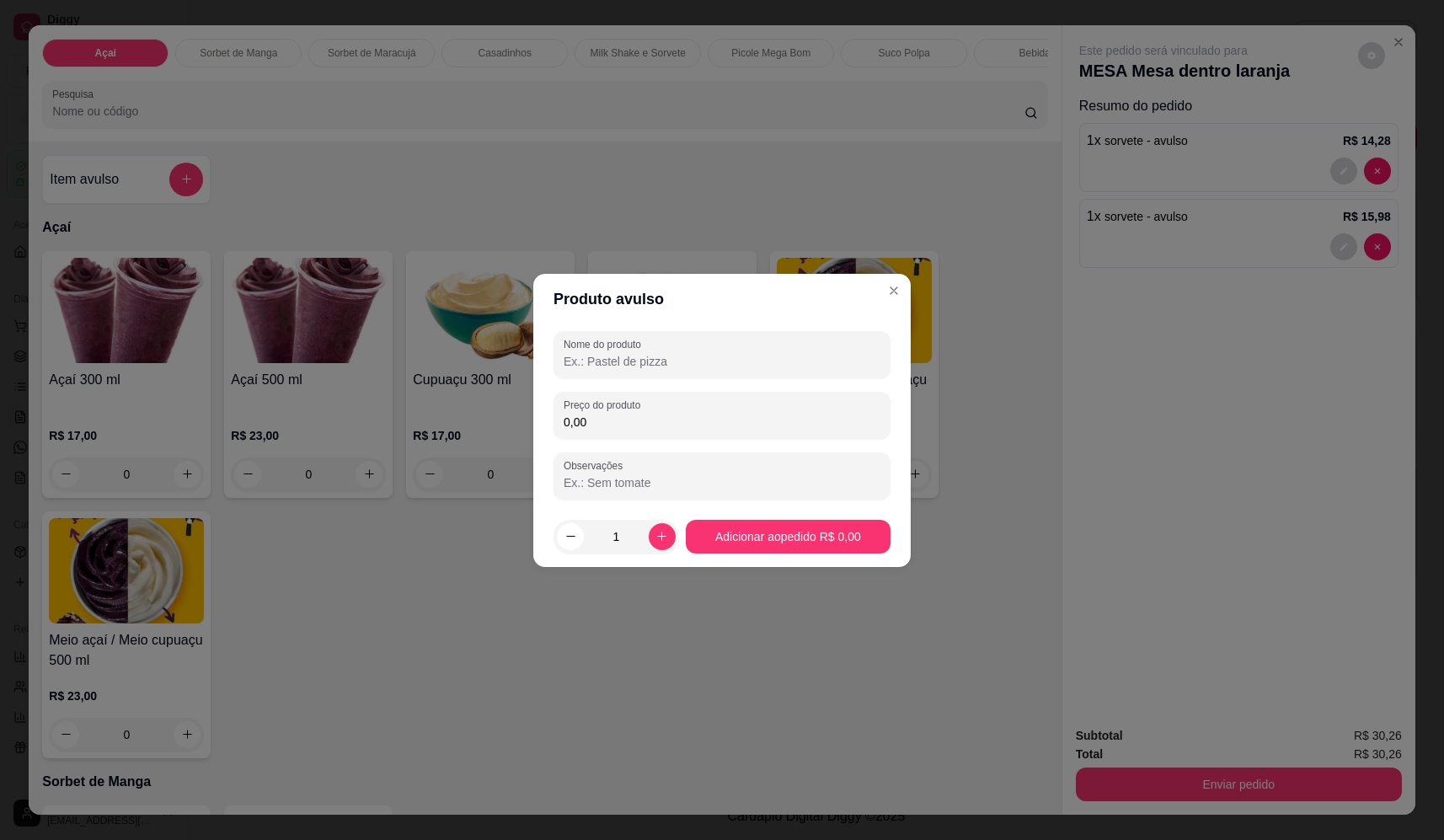
click at [775, 368] on input "Nome do produto" at bounding box center [721, 361] width 316 height 17
type input "sorvete"
click at [756, 420] on input "0,00" at bounding box center [721, 421] width 316 height 17
type input "21,42"
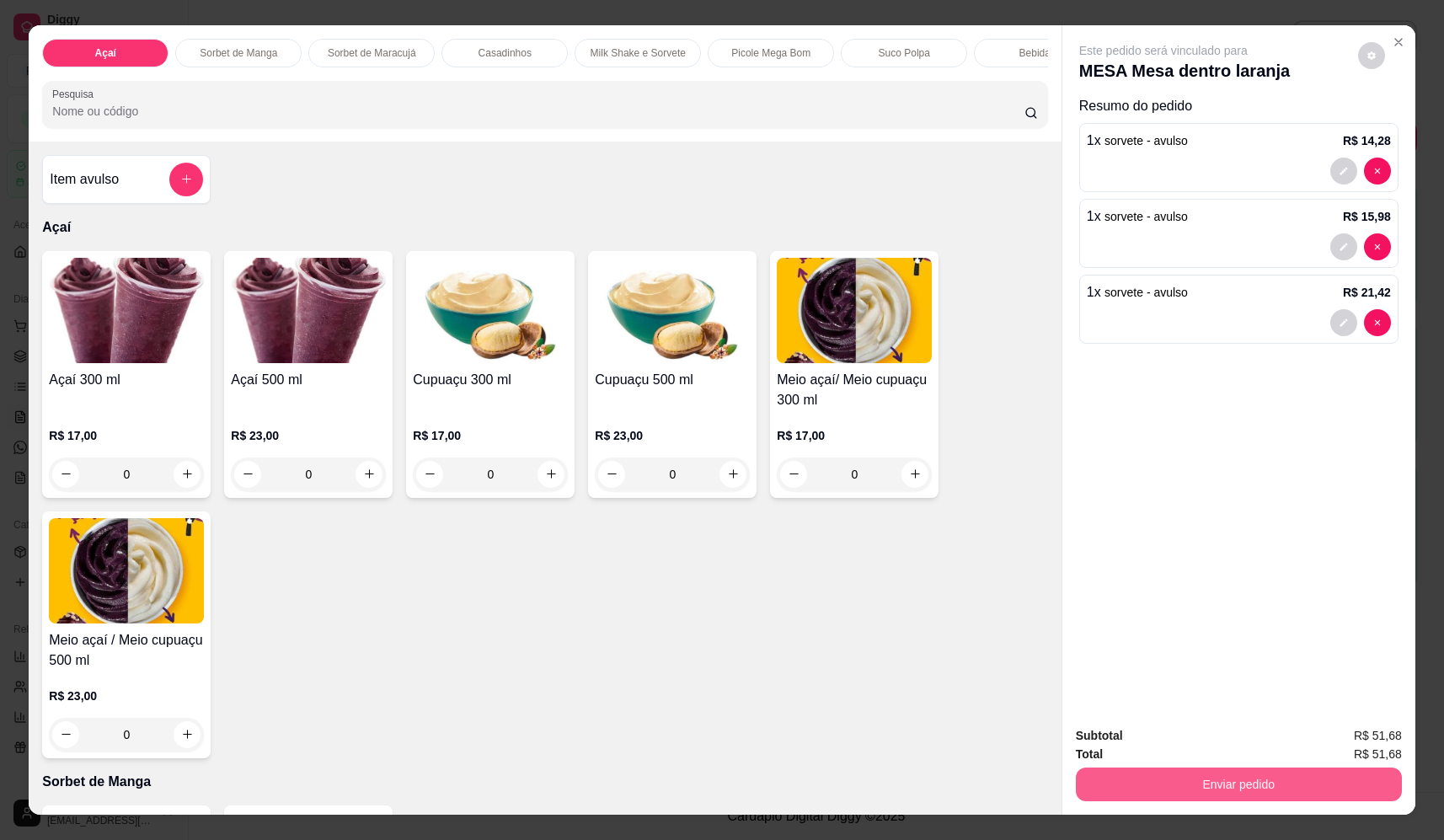
click at [1281, 770] on button "Enviar pedido" at bounding box center [1239, 784] width 326 height 33
click at [1235, 742] on button "Não registrar e enviar pedido" at bounding box center [1182, 743] width 175 height 32
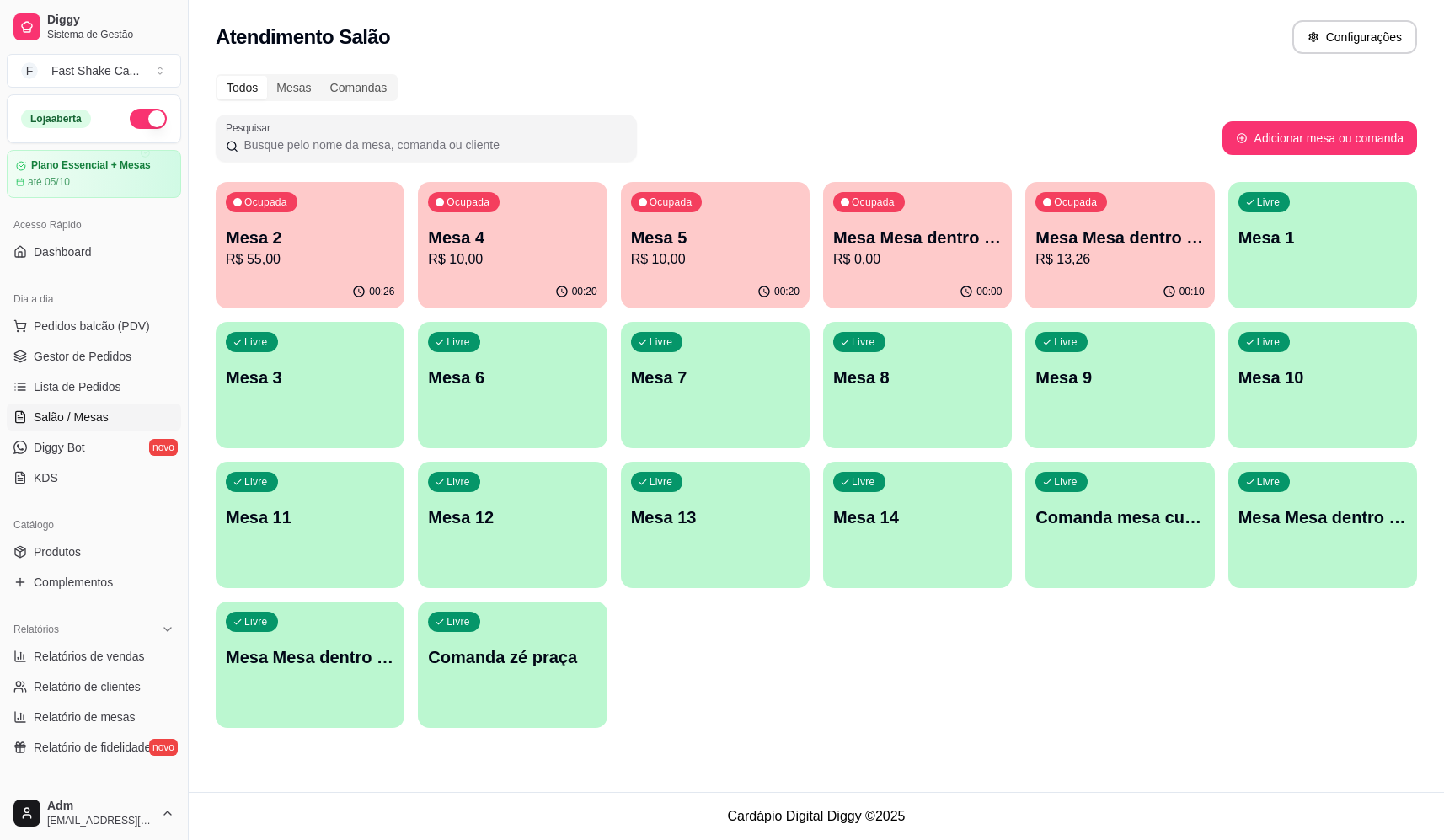
click at [1098, 271] on div "Ocupada Mesa Mesa dentro verde R$ 13,26" at bounding box center [1120, 228] width 189 height 93
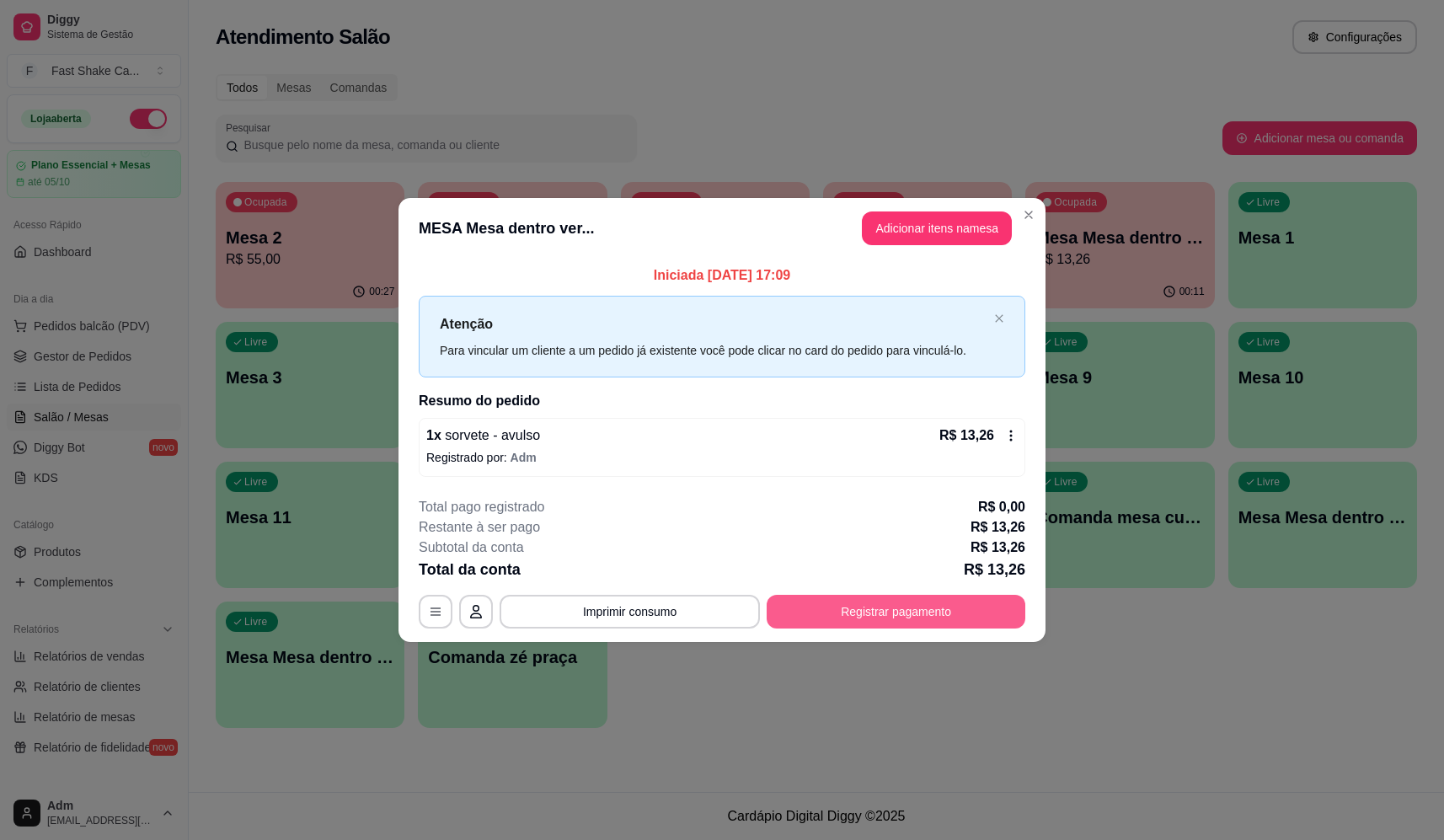
click at [952, 628] on div "**********" at bounding box center [722, 612] width 607 height 33
click at [809, 294] on div "Dinheiro Crédito Débito" at bounding box center [722, 338] width 337 height 89
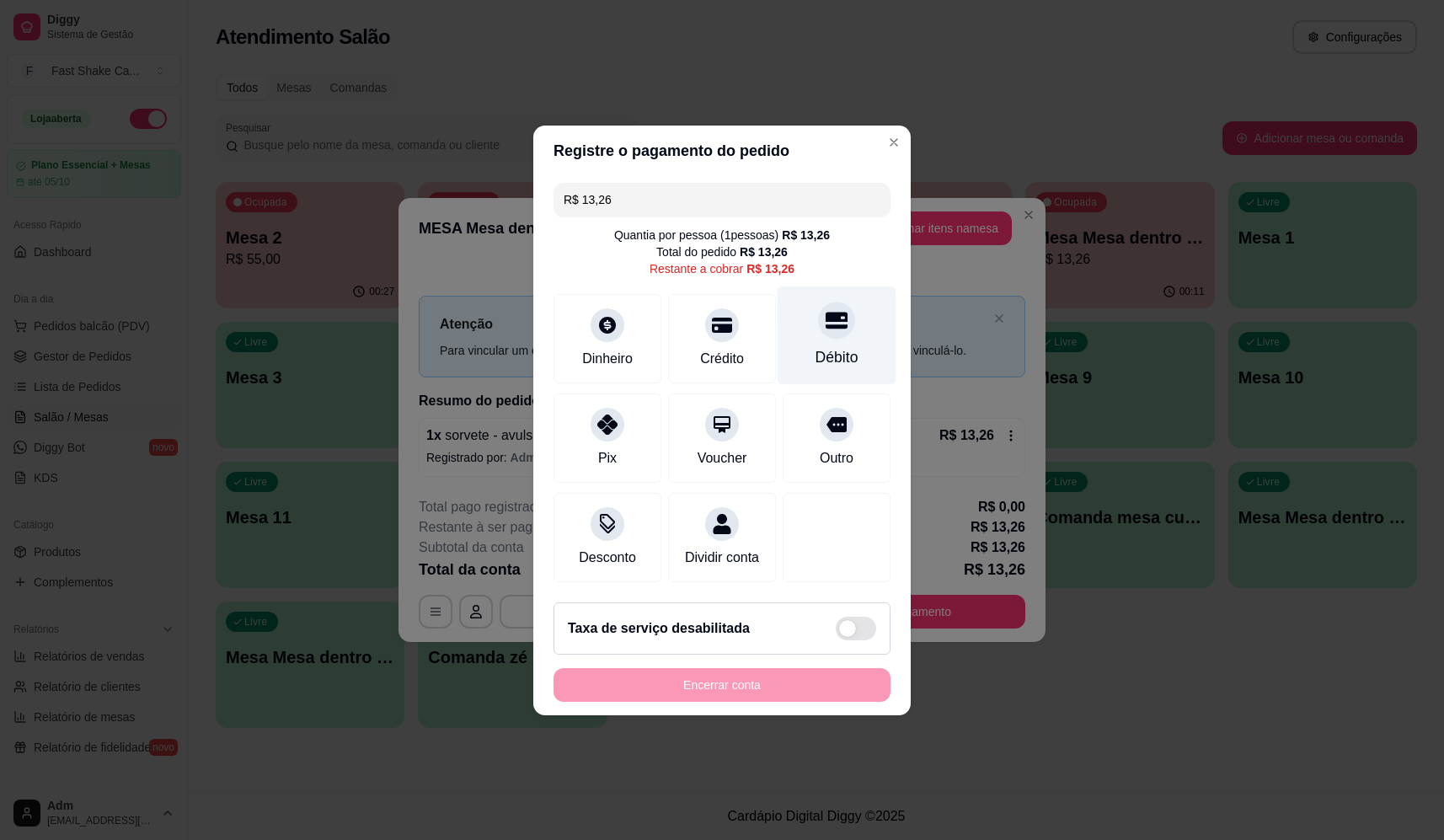
drag, startPoint x: 832, startPoint y: 325, endPoint x: 830, endPoint y: 335, distance: 10.2
click at [832, 327] on div at bounding box center [837, 320] width 37 height 37
type input "R$ 0,00"
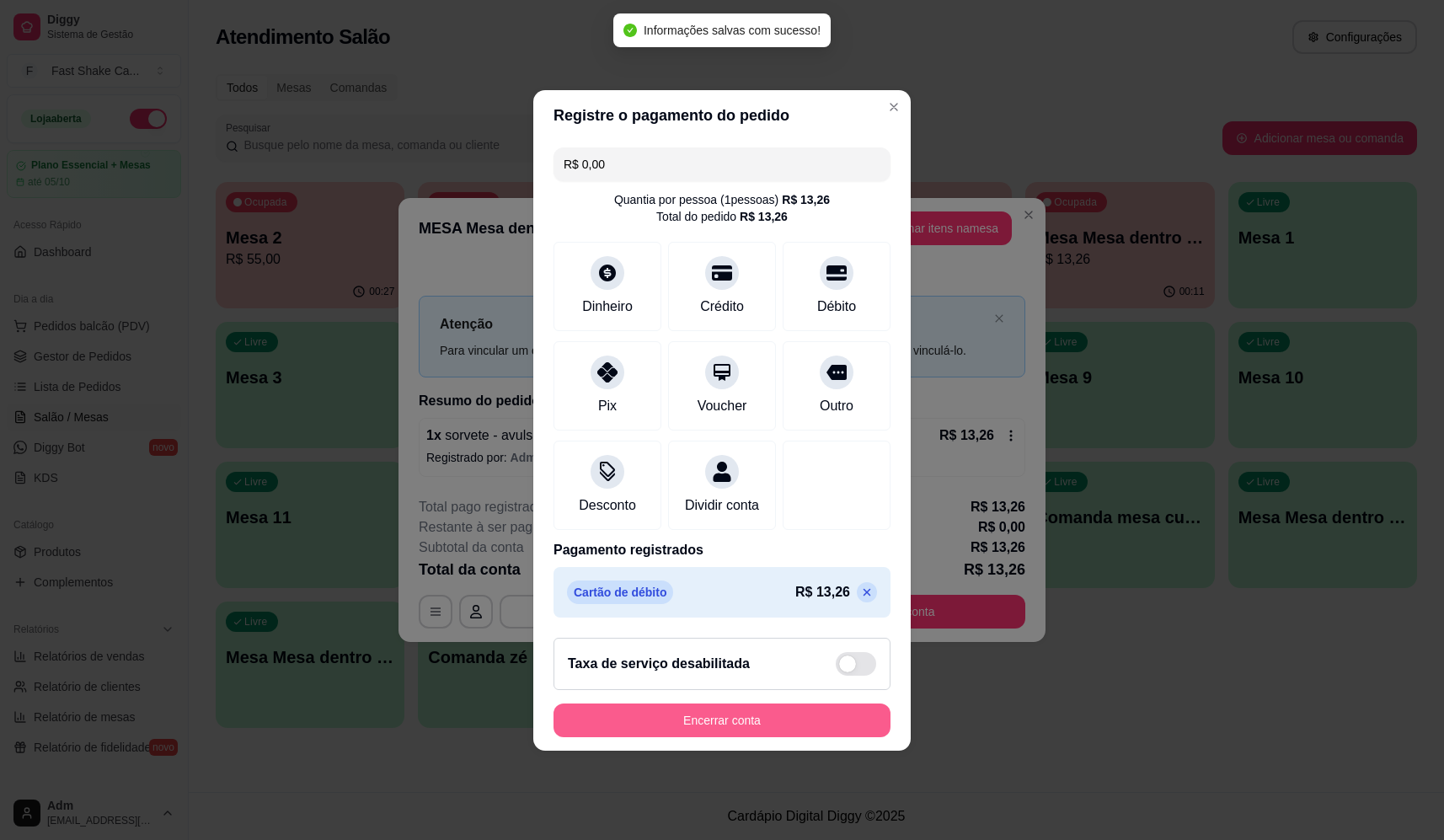
click at [728, 737] on button "Encerrar conta" at bounding box center [722, 720] width 337 height 33
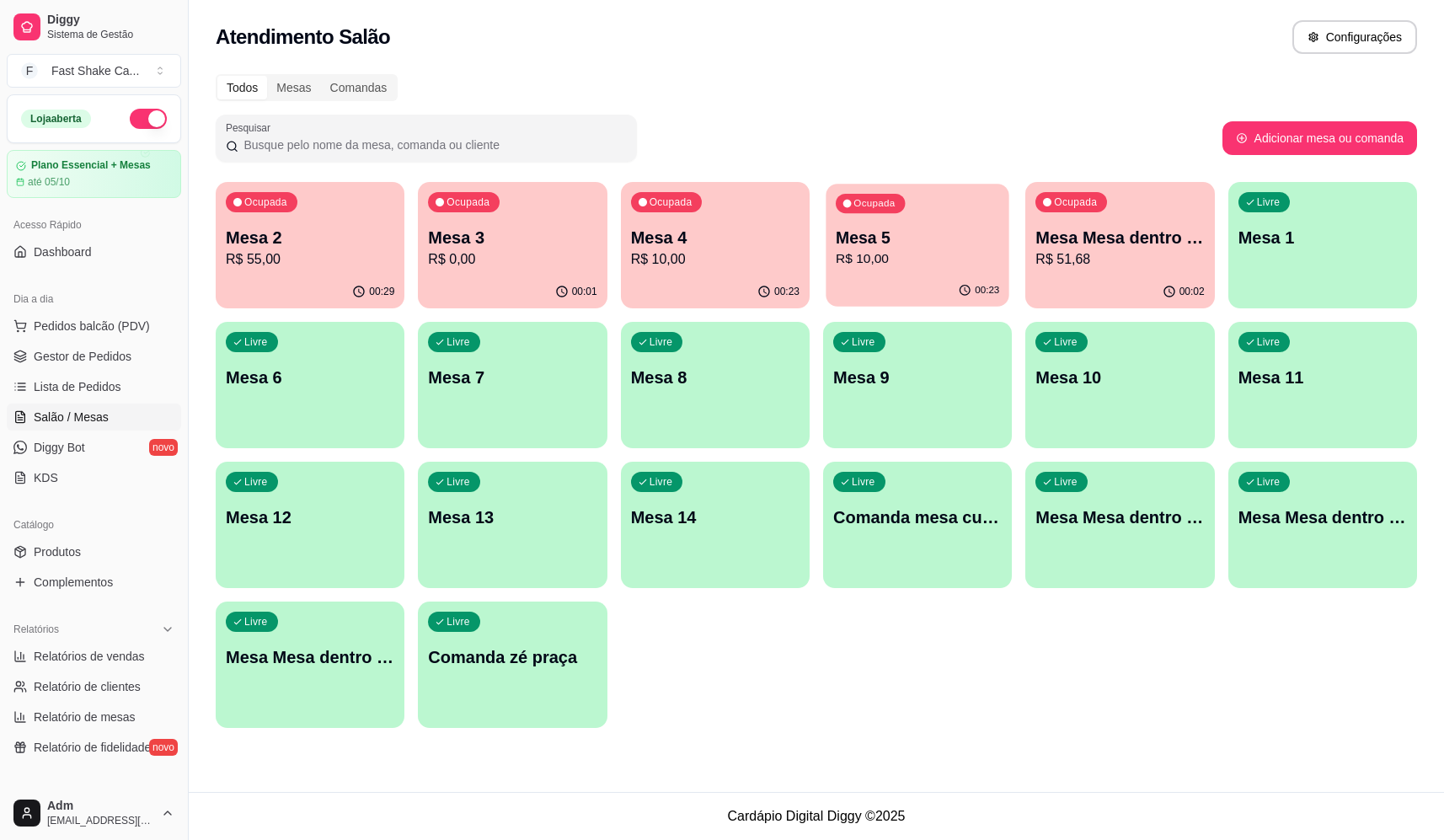
click at [860, 247] on p "Mesa 5" at bounding box center [917, 238] width 163 height 23
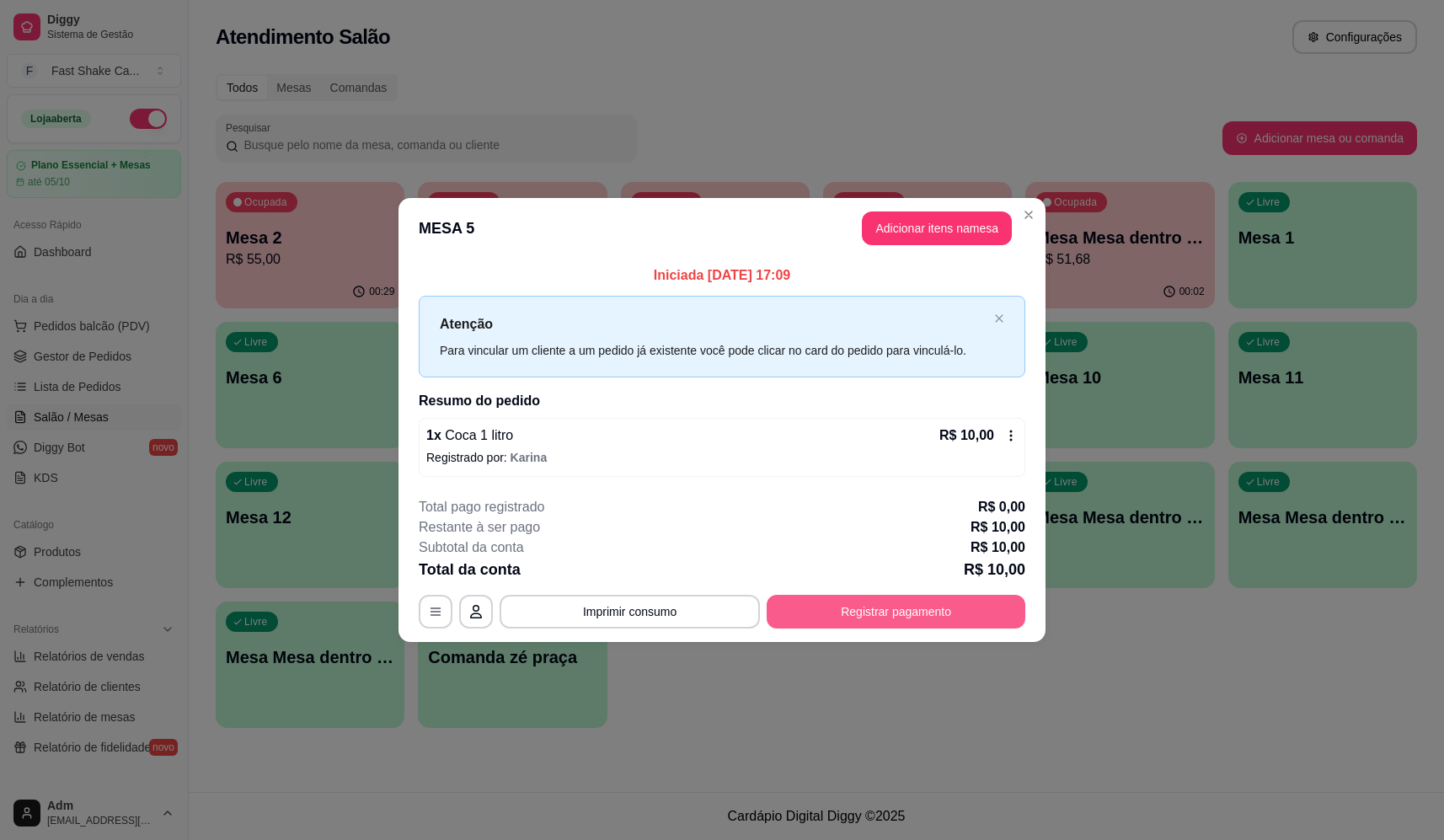
click at [929, 599] on button "Registrar pagamento" at bounding box center [896, 612] width 258 height 33
click at [857, 279] on div "R$ 10,00 Quantia por pessoa ( 1 pessoas) R$ 10,00 Total do pedido R$ 10,00 Rest…" at bounding box center [722, 382] width 377 height 413
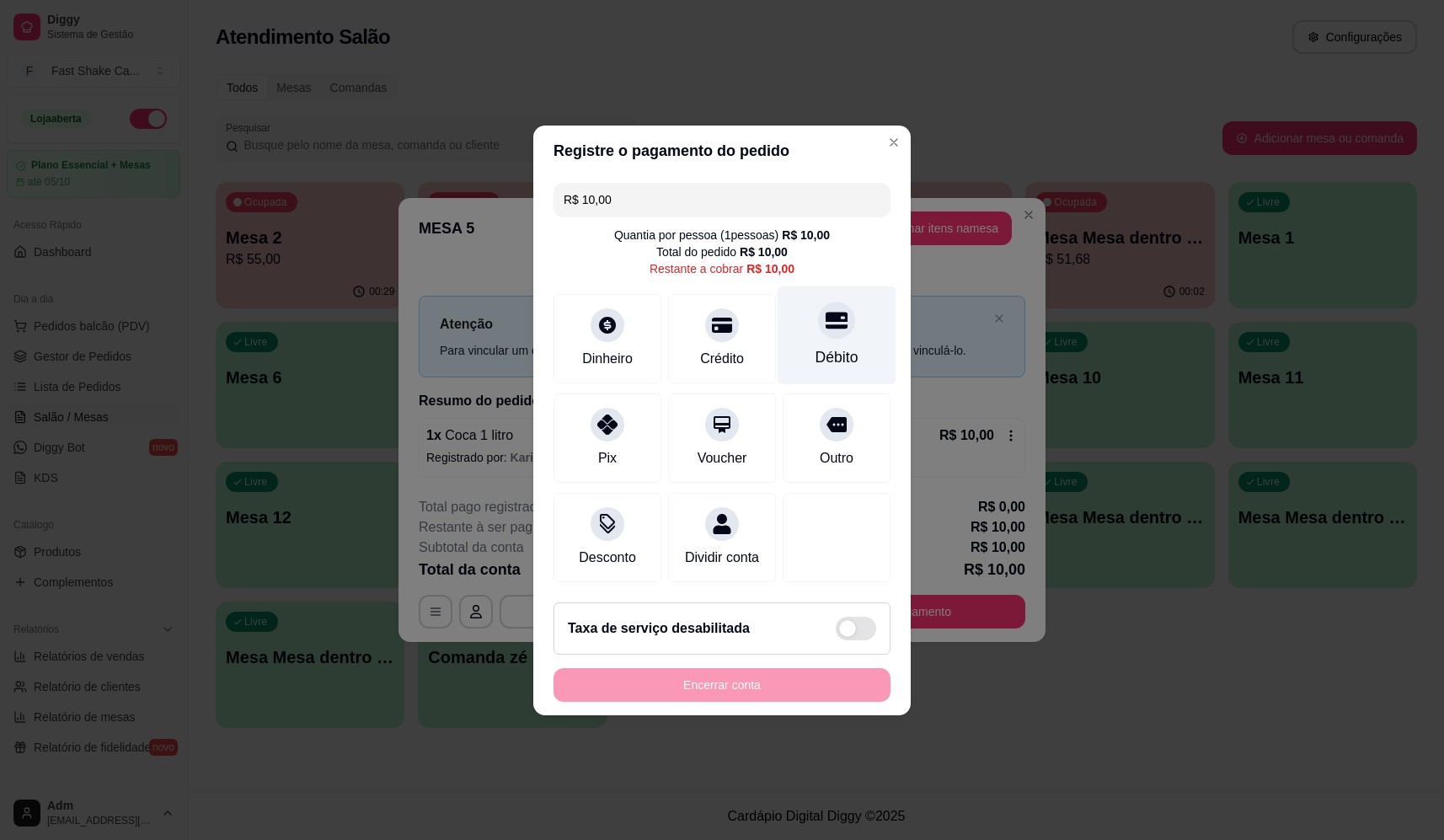
click at [843, 361] on div "Débito" at bounding box center [837, 335] width 119 height 99
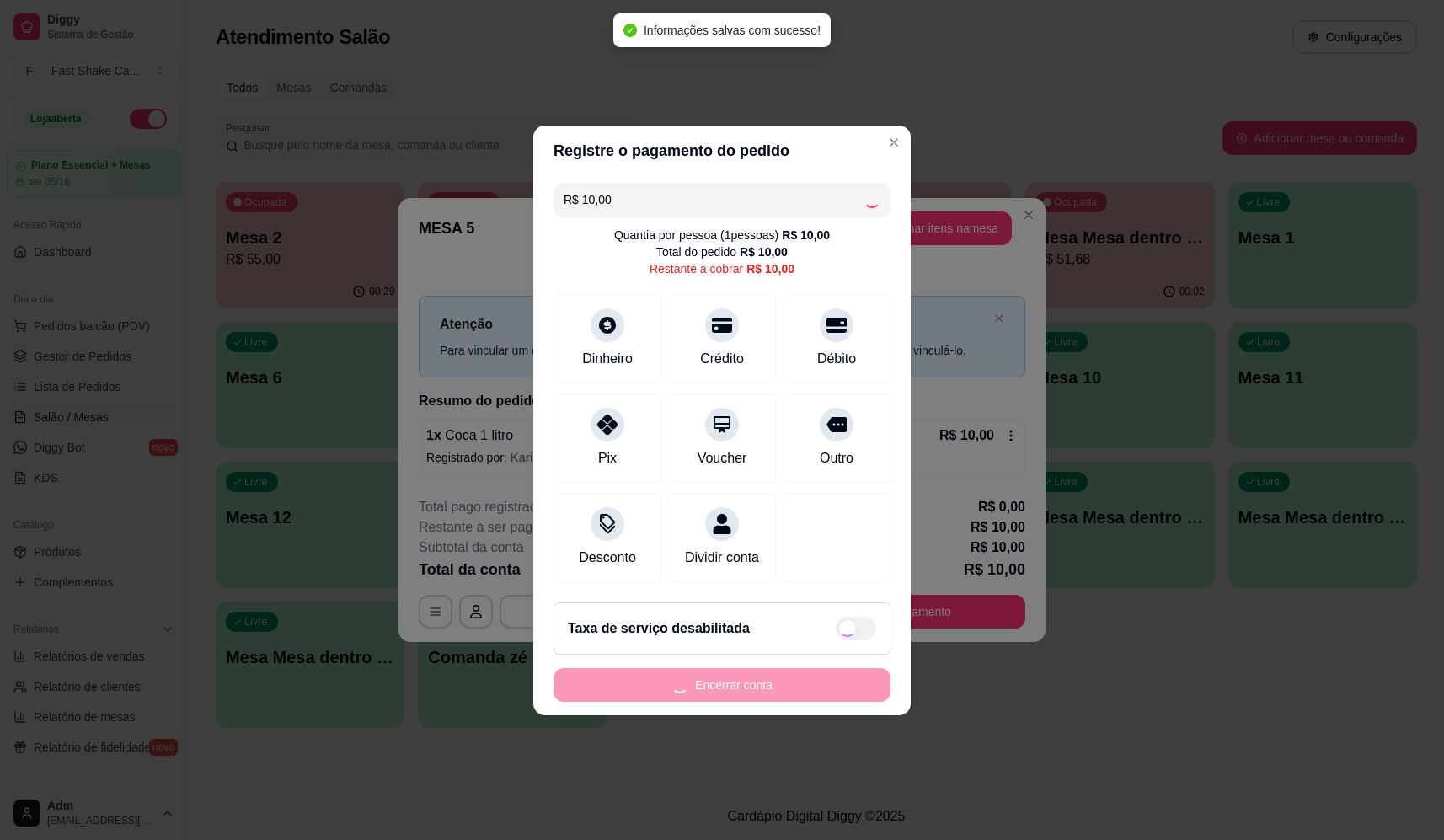
type input "R$ 0,00"
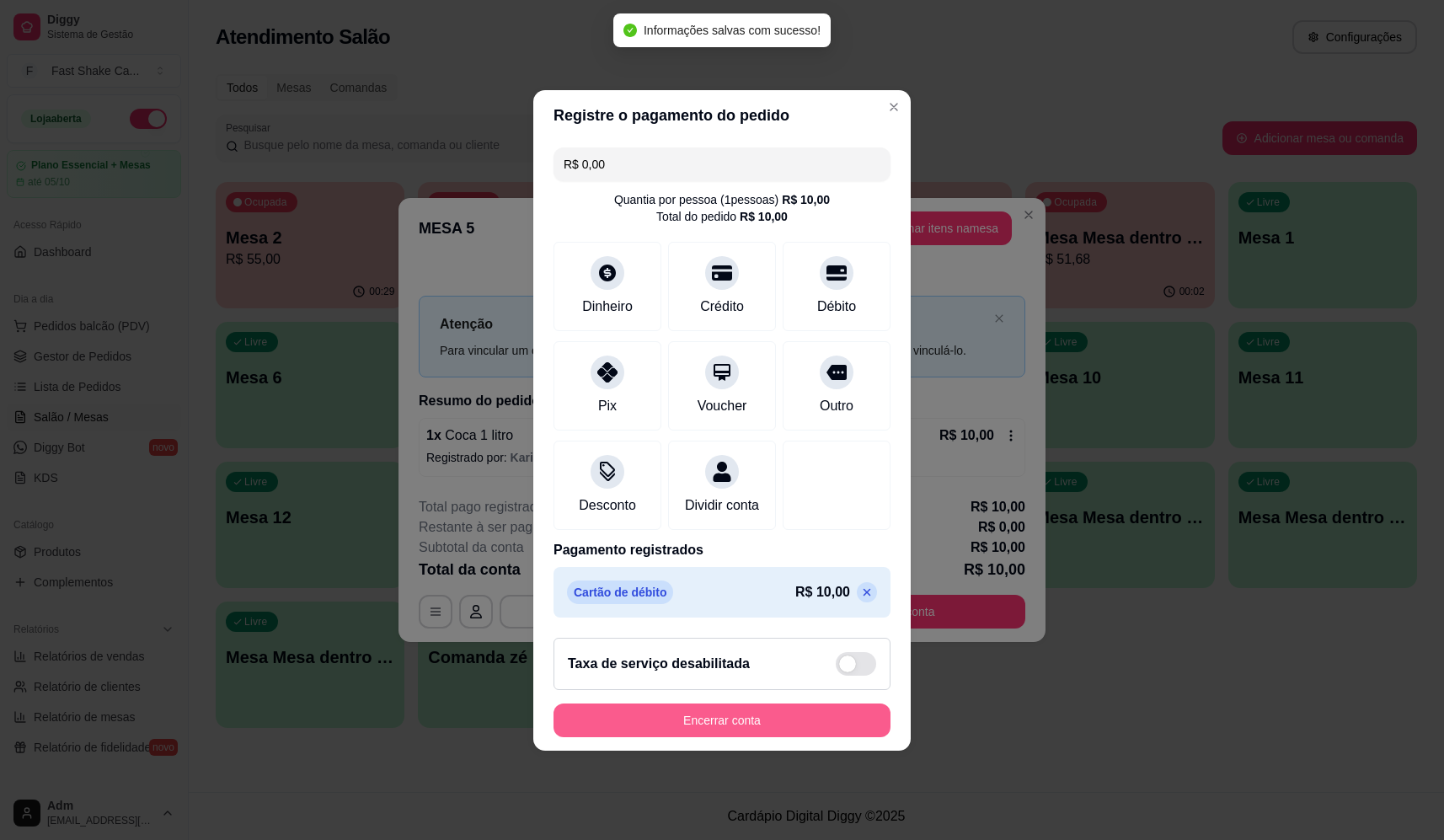
click at [820, 726] on button "Encerrar conta" at bounding box center [722, 720] width 337 height 33
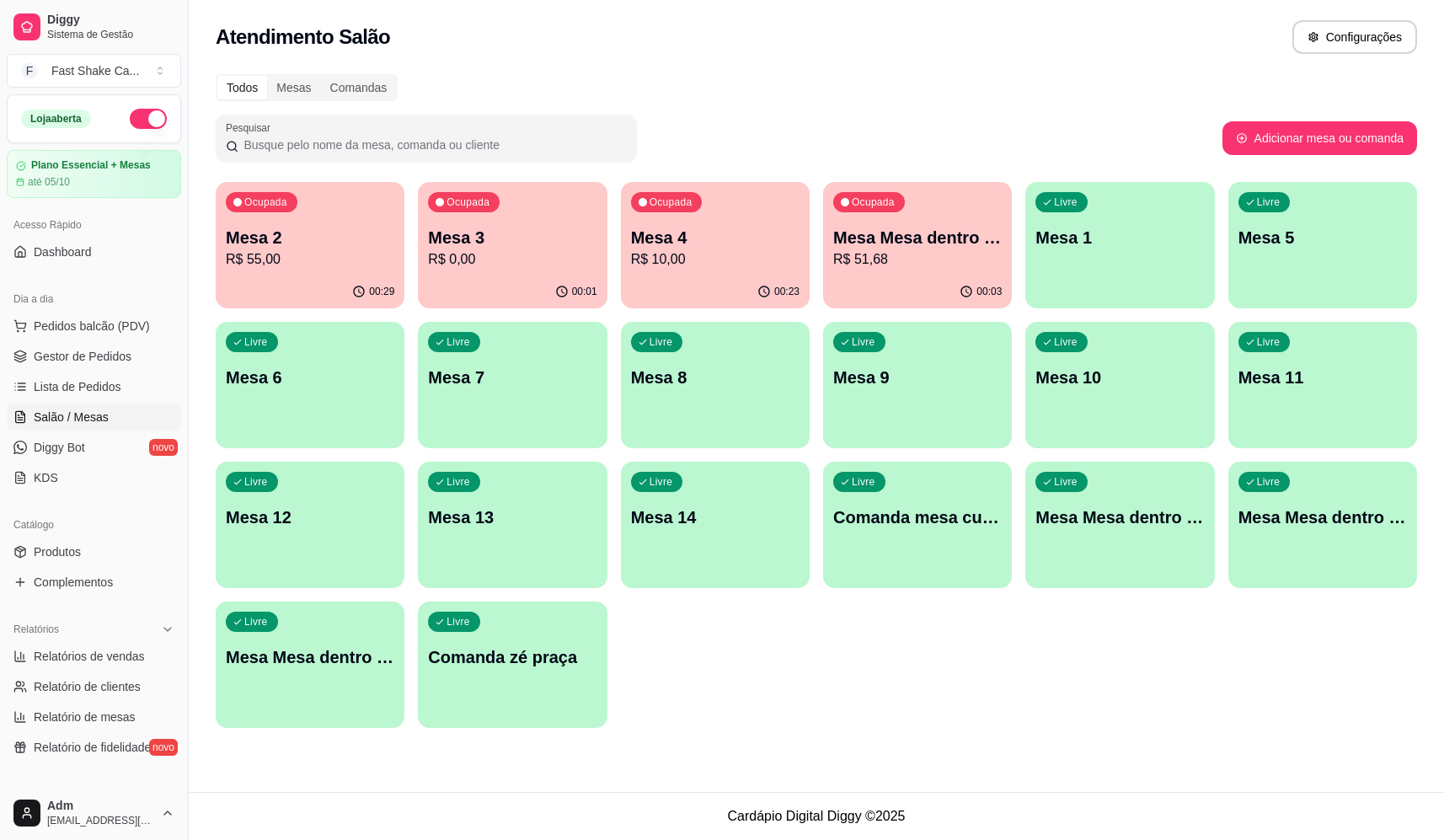
click at [886, 239] on p "Mesa Mesa dentro laranja" at bounding box center [917, 237] width 168 height 24
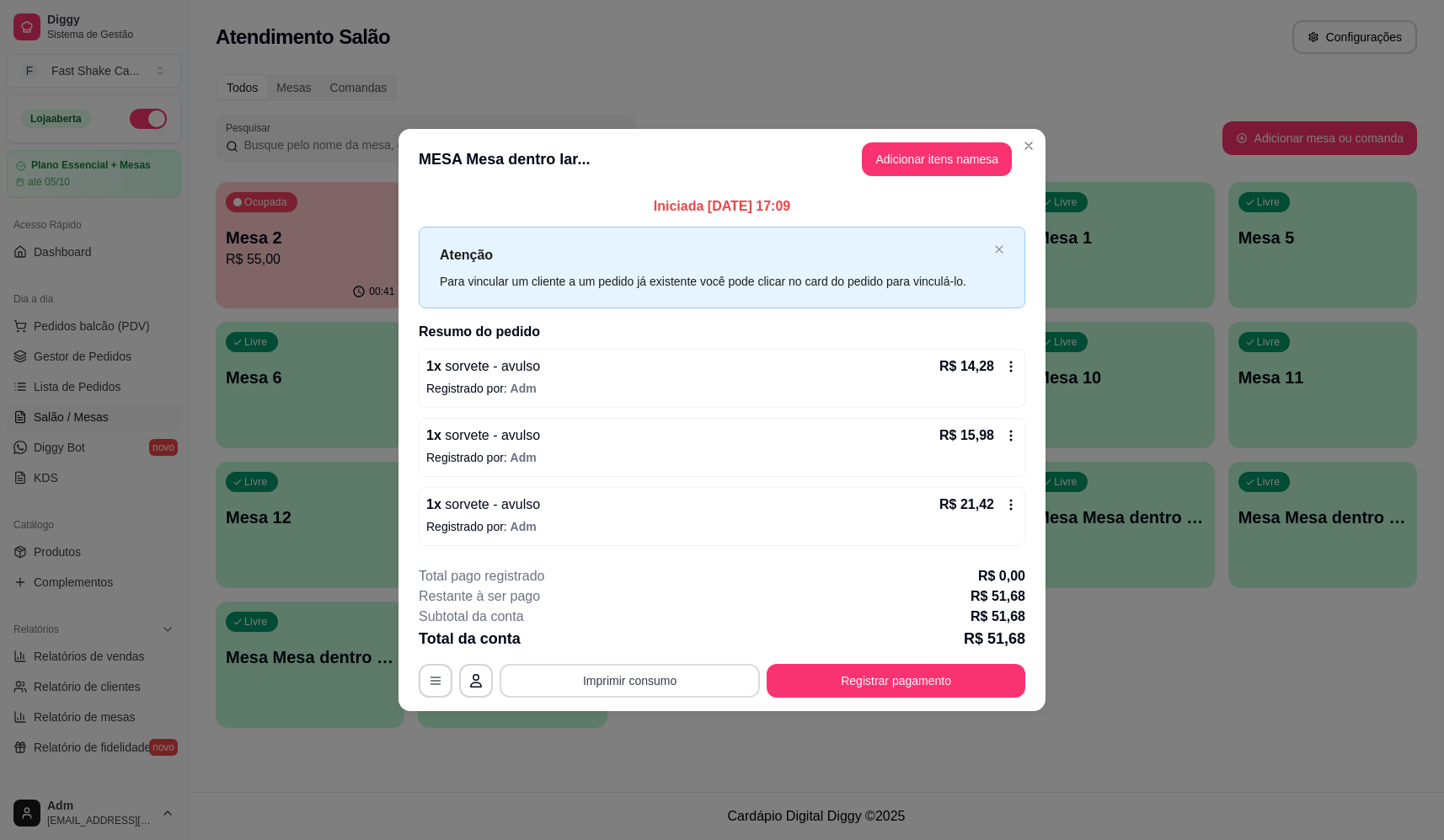
click at [641, 681] on button "Imprimir consumo" at bounding box center [629, 680] width 260 height 33
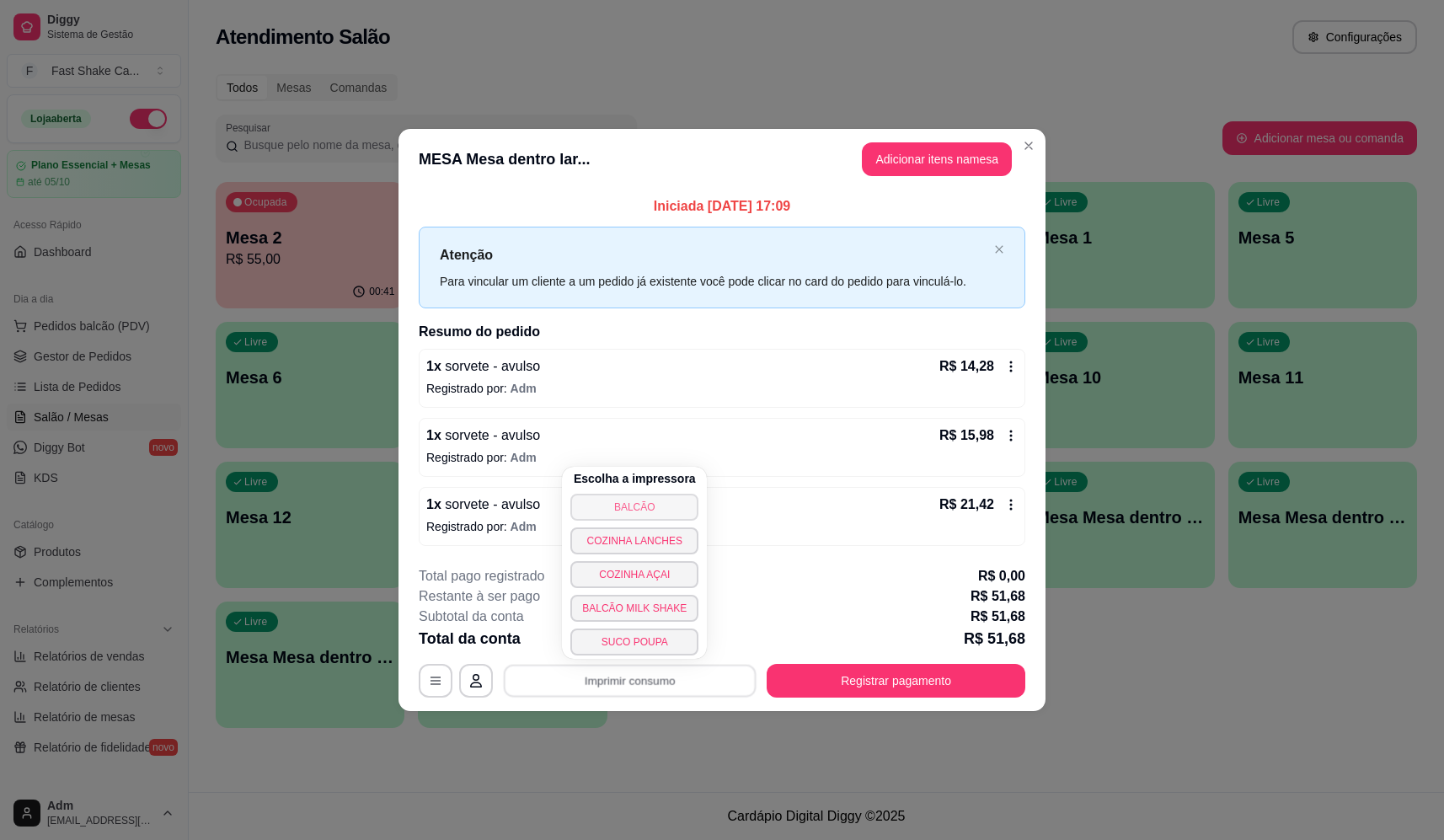
click at [637, 505] on button "BALCÃO" at bounding box center [634, 507] width 128 height 27
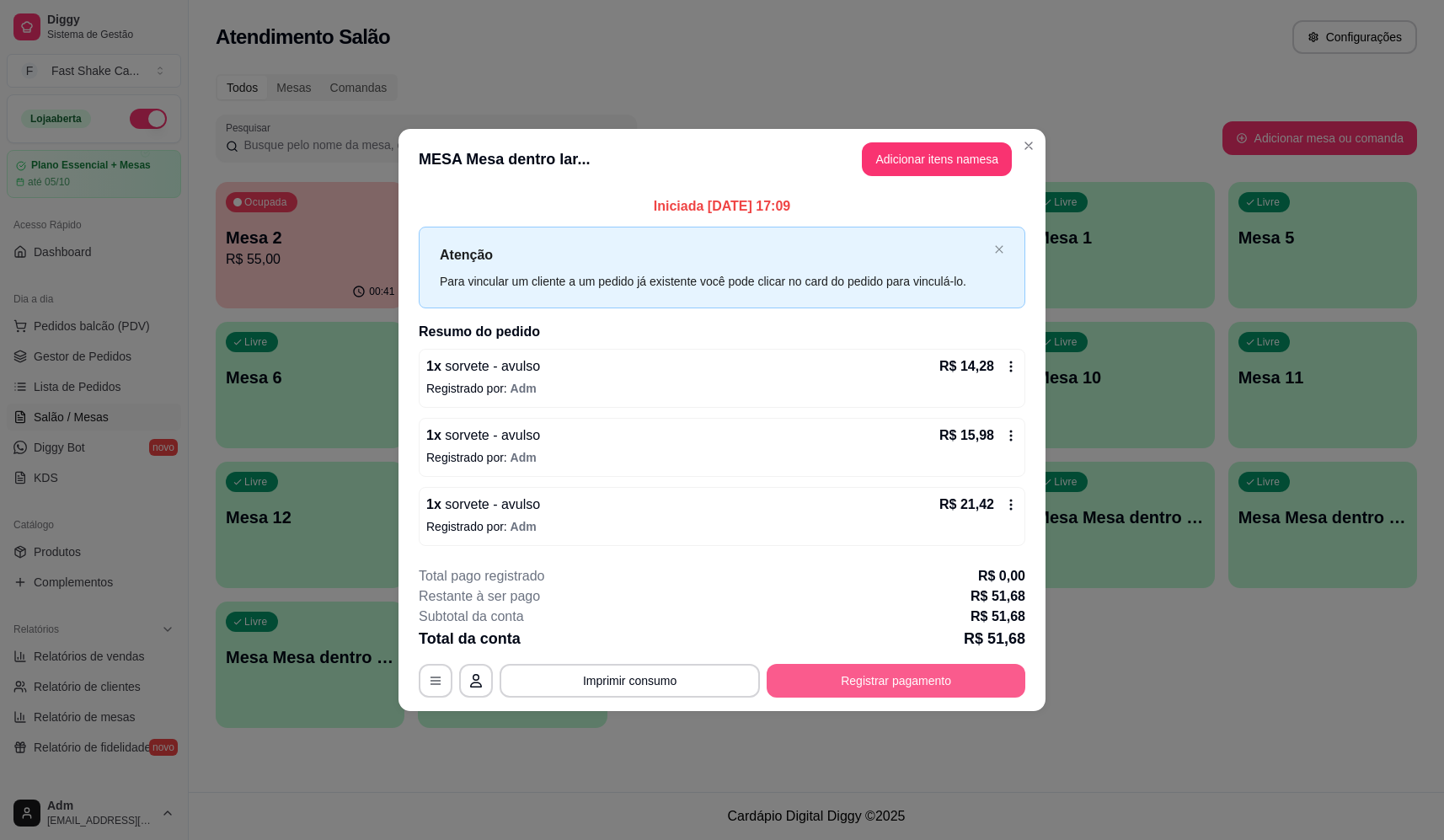
click at [956, 685] on button "Registrar pagamento" at bounding box center [896, 680] width 258 height 33
click at [834, 333] on div "Débito" at bounding box center [837, 335] width 119 height 99
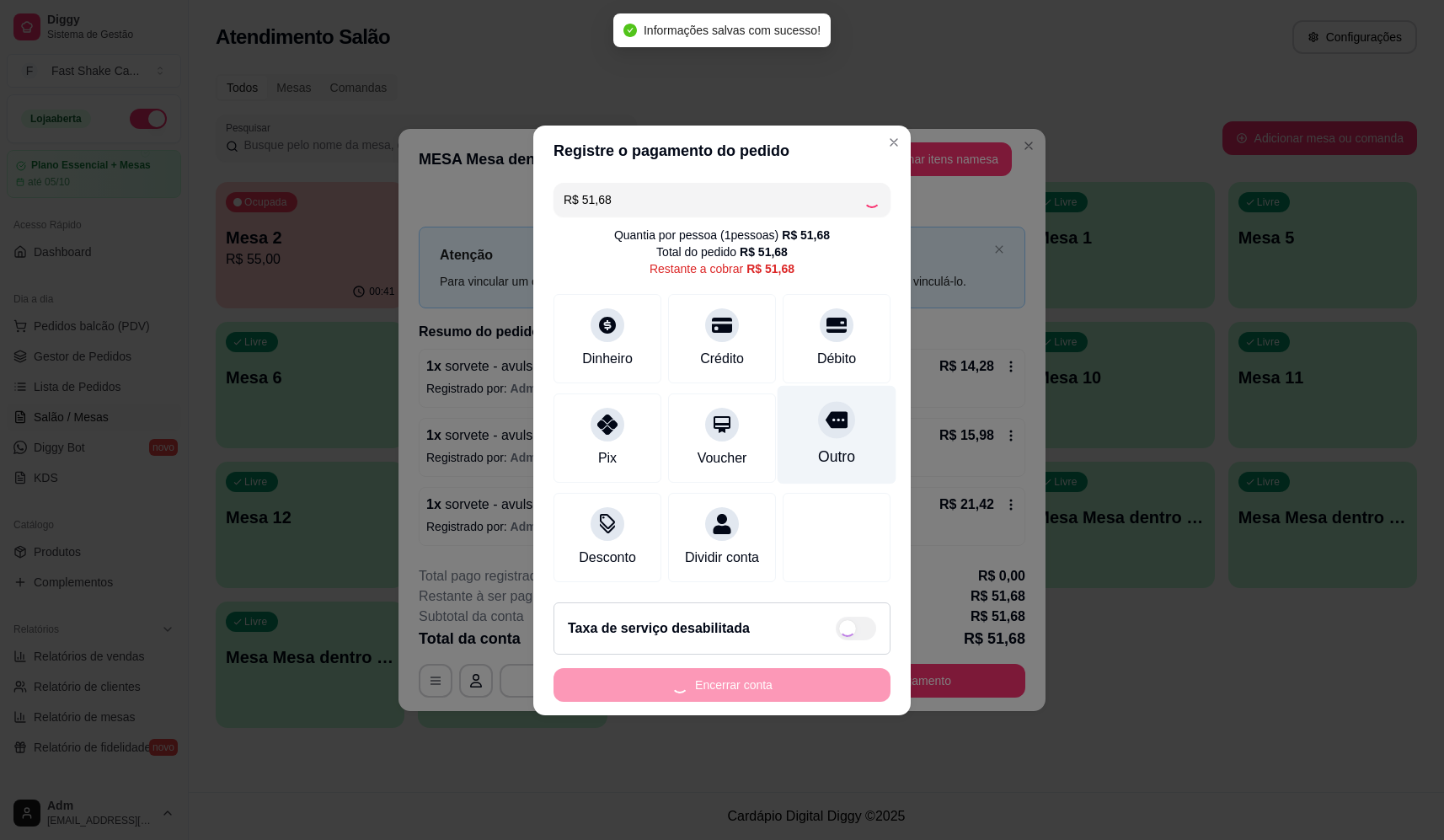
type input "R$ 0,00"
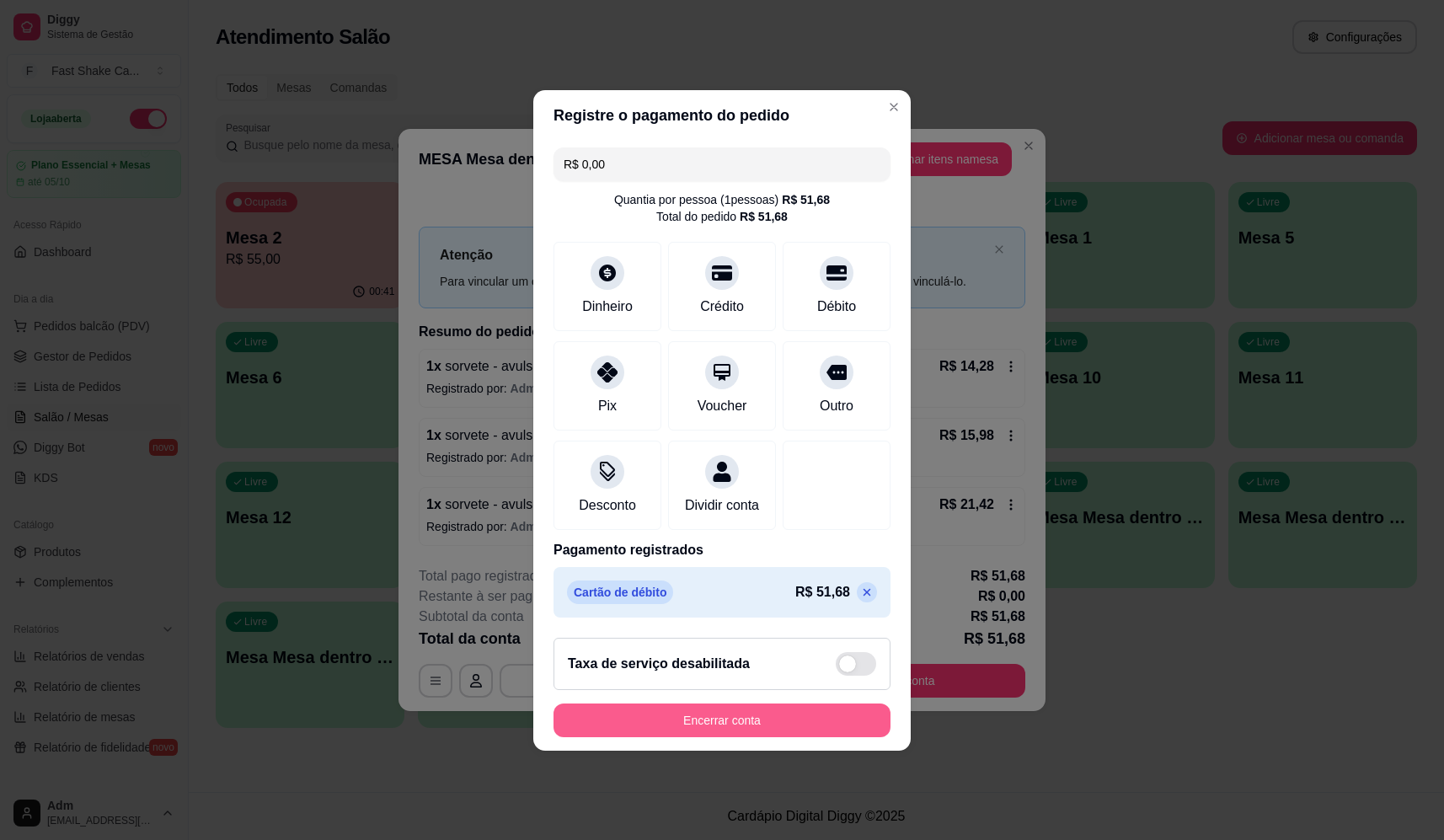
click at [783, 734] on button "Encerrar conta" at bounding box center [722, 720] width 337 height 33
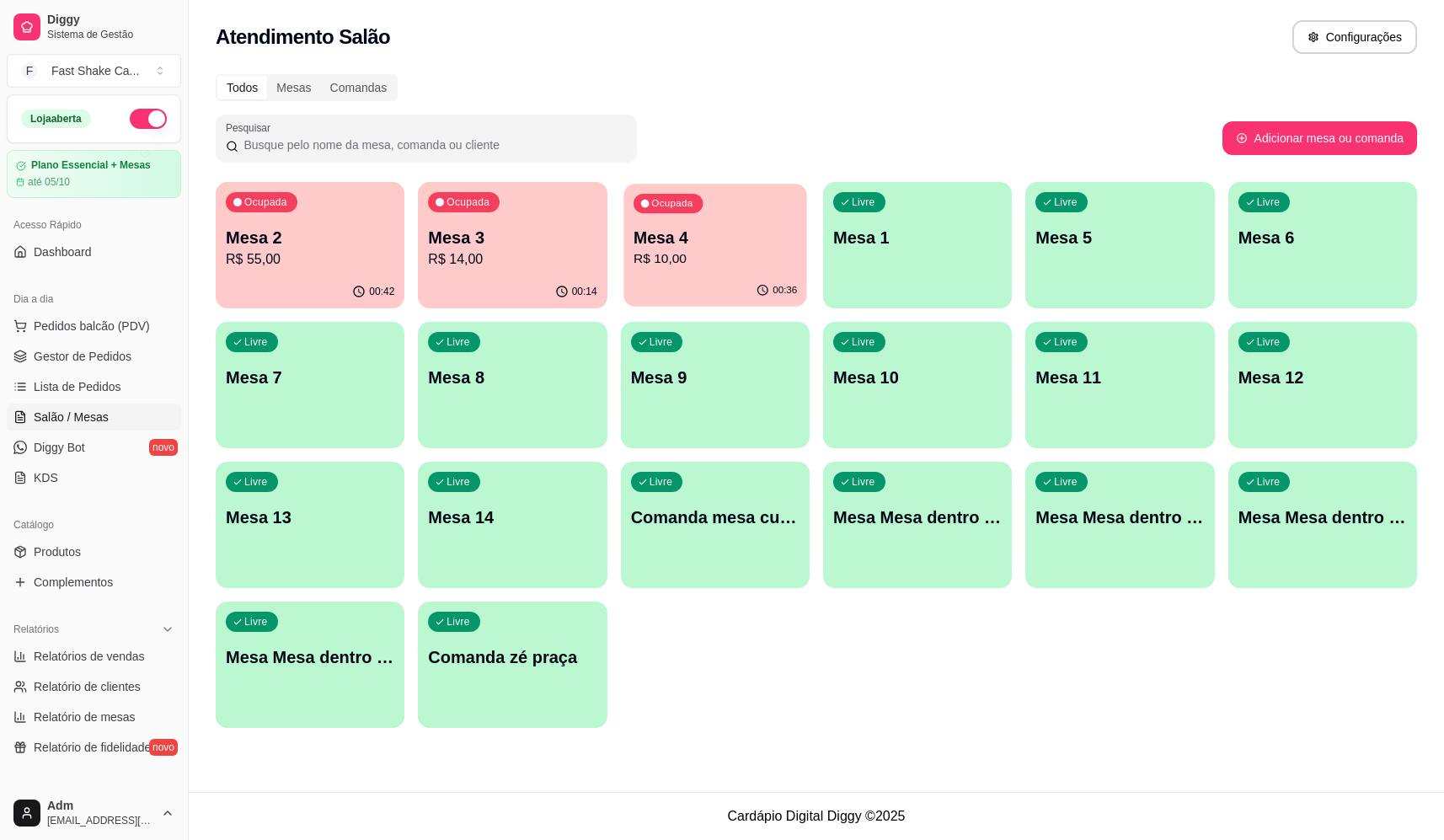
click at [720, 254] on p "R$ 10,00" at bounding box center [715, 259] width 163 height 19
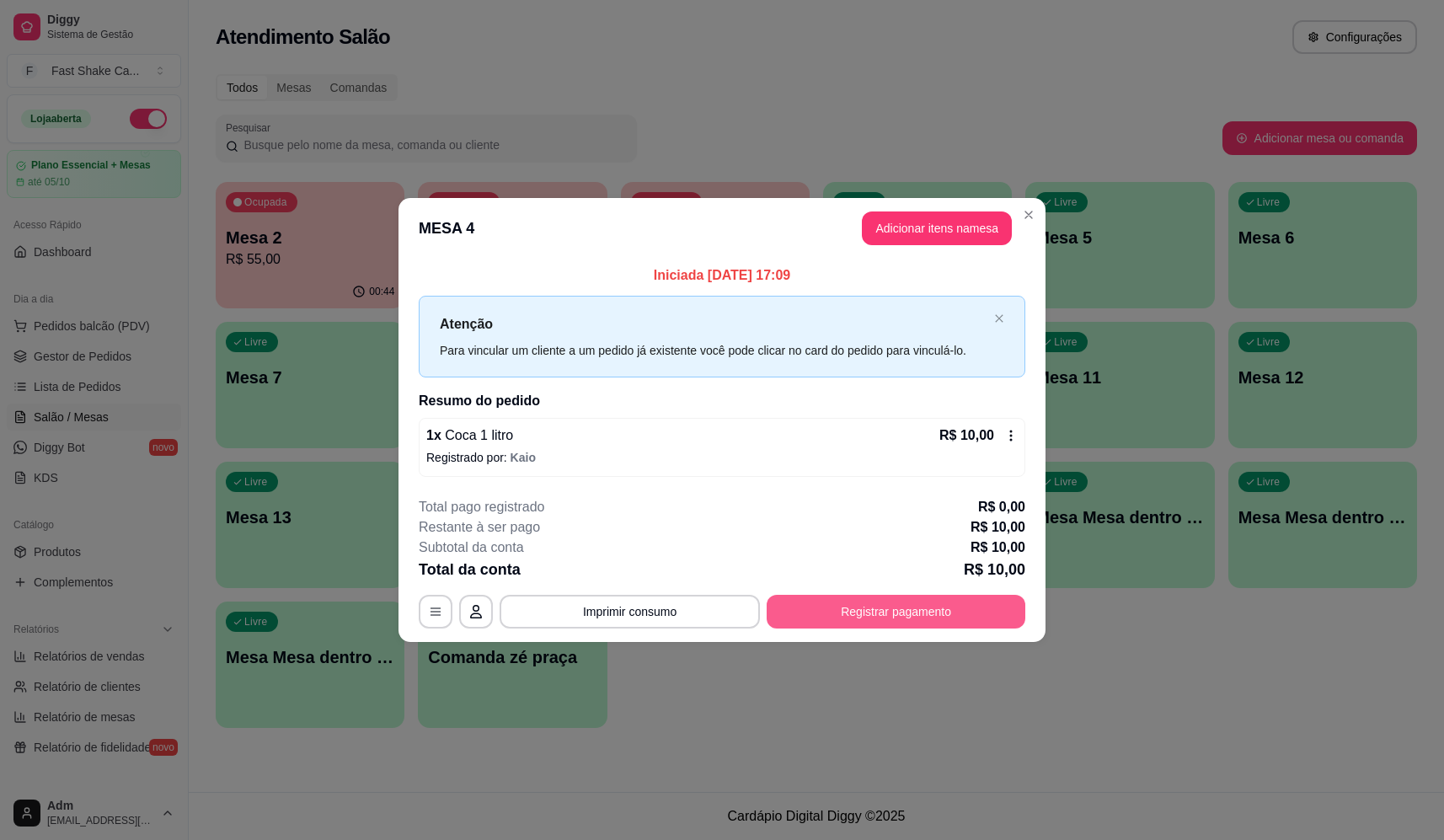
click at [943, 601] on button "Registrar pagamento" at bounding box center [896, 612] width 258 height 33
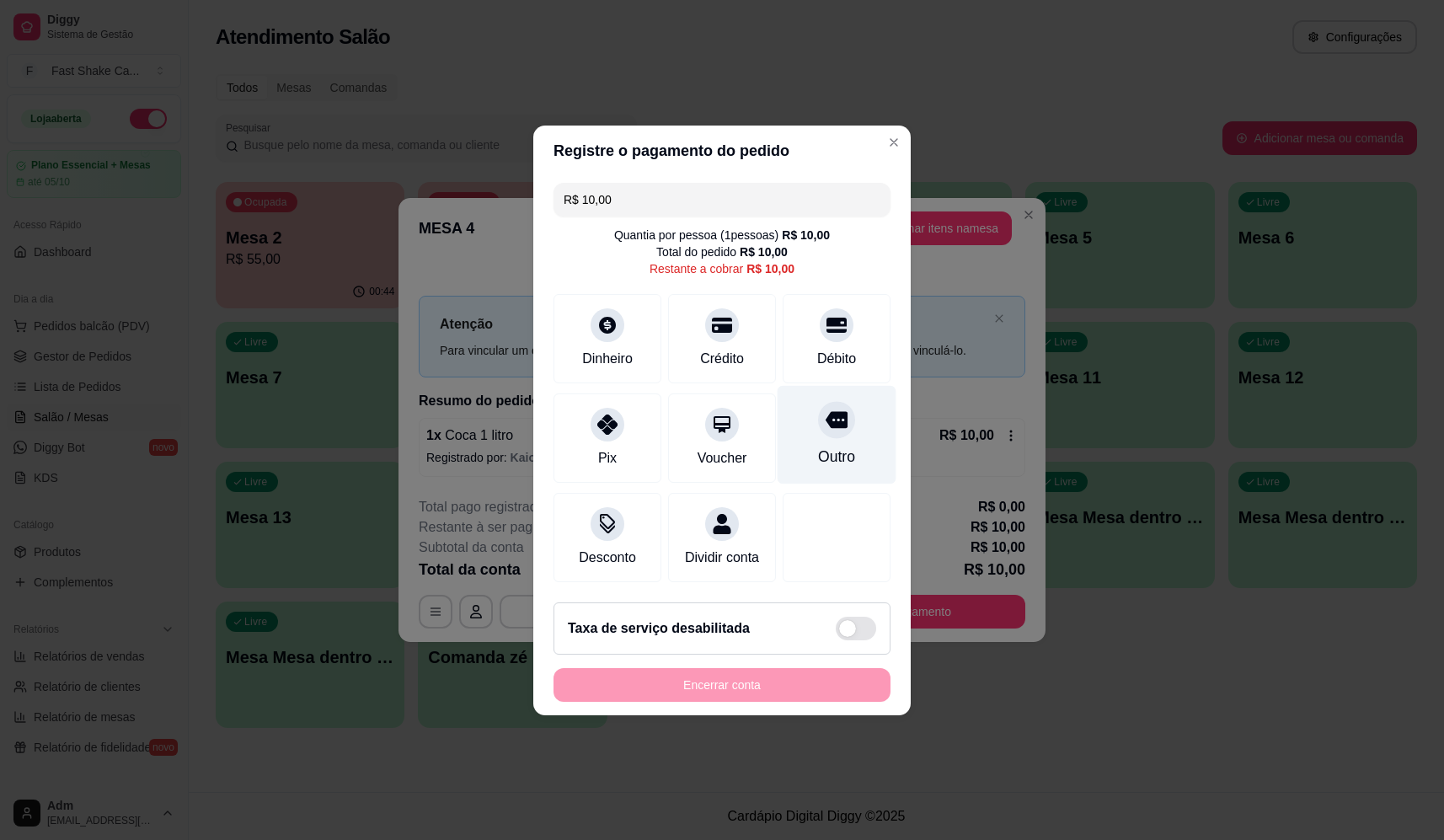
click at [823, 425] on div at bounding box center [837, 420] width 37 height 37
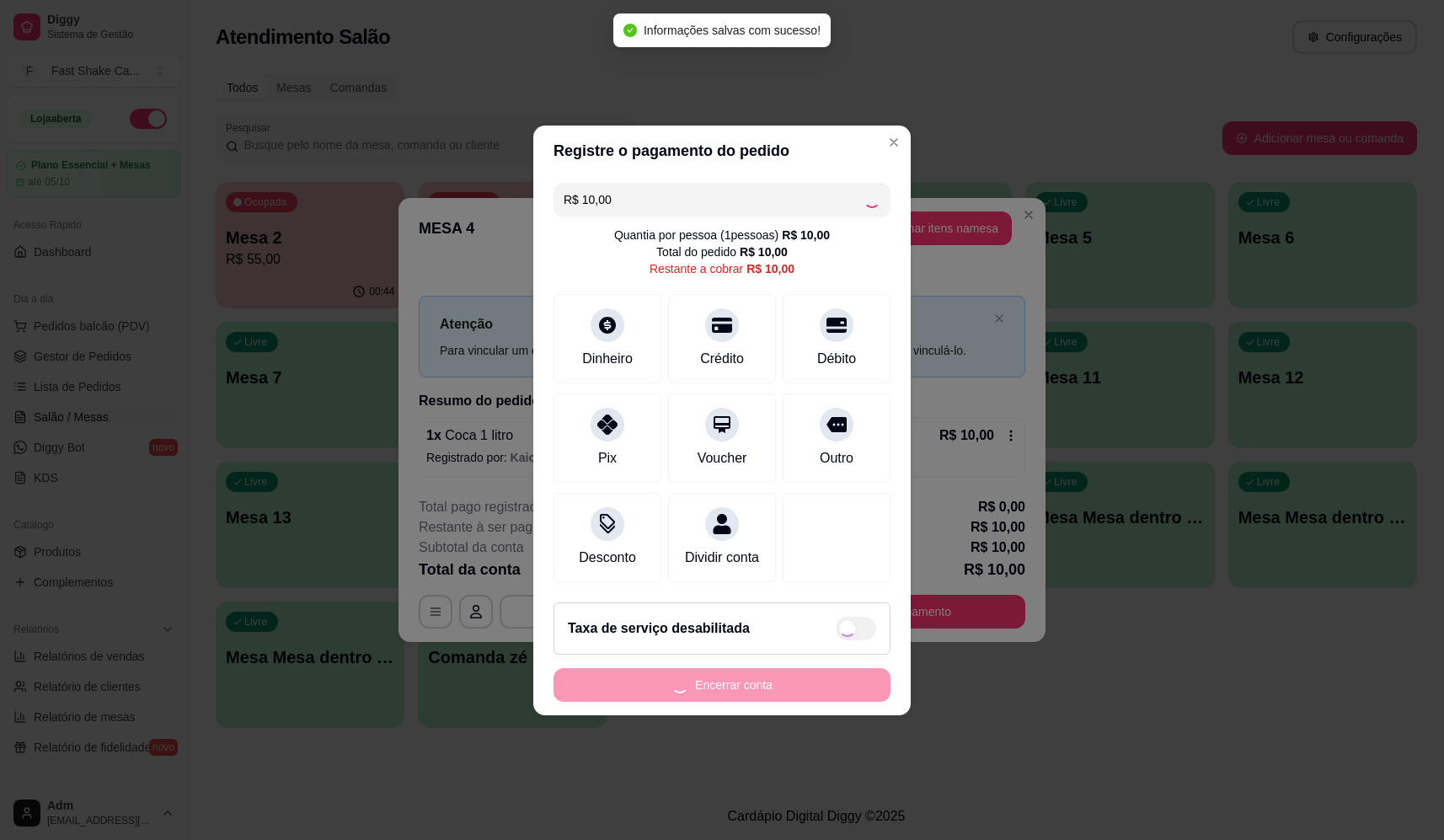
type input "R$ 0,00"
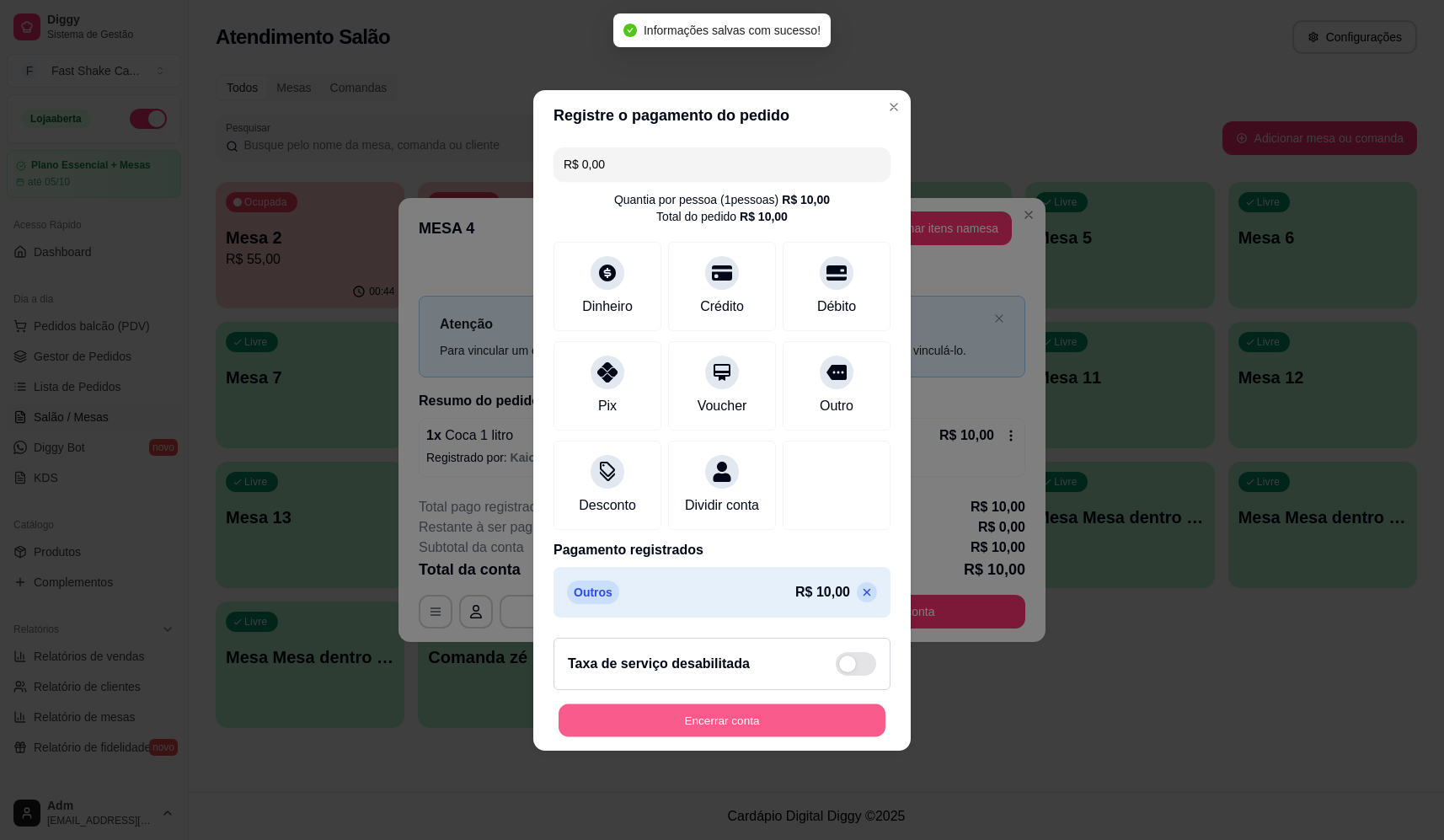
click at [796, 728] on button "Encerrar conta" at bounding box center [722, 719] width 327 height 33
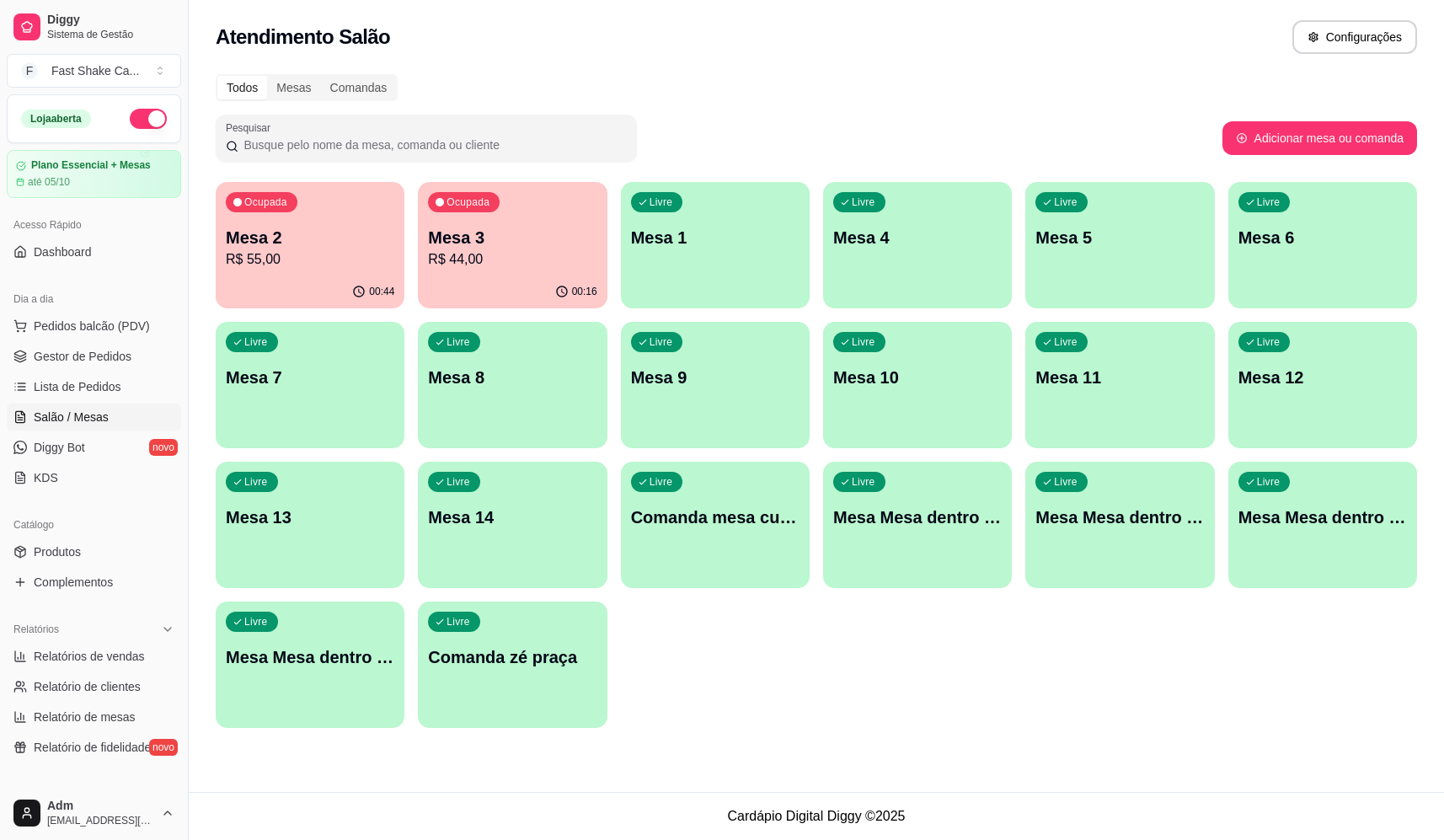
click at [496, 273] on div "Ocupada Mesa 3 R$ 44,00" at bounding box center [512, 228] width 189 height 93
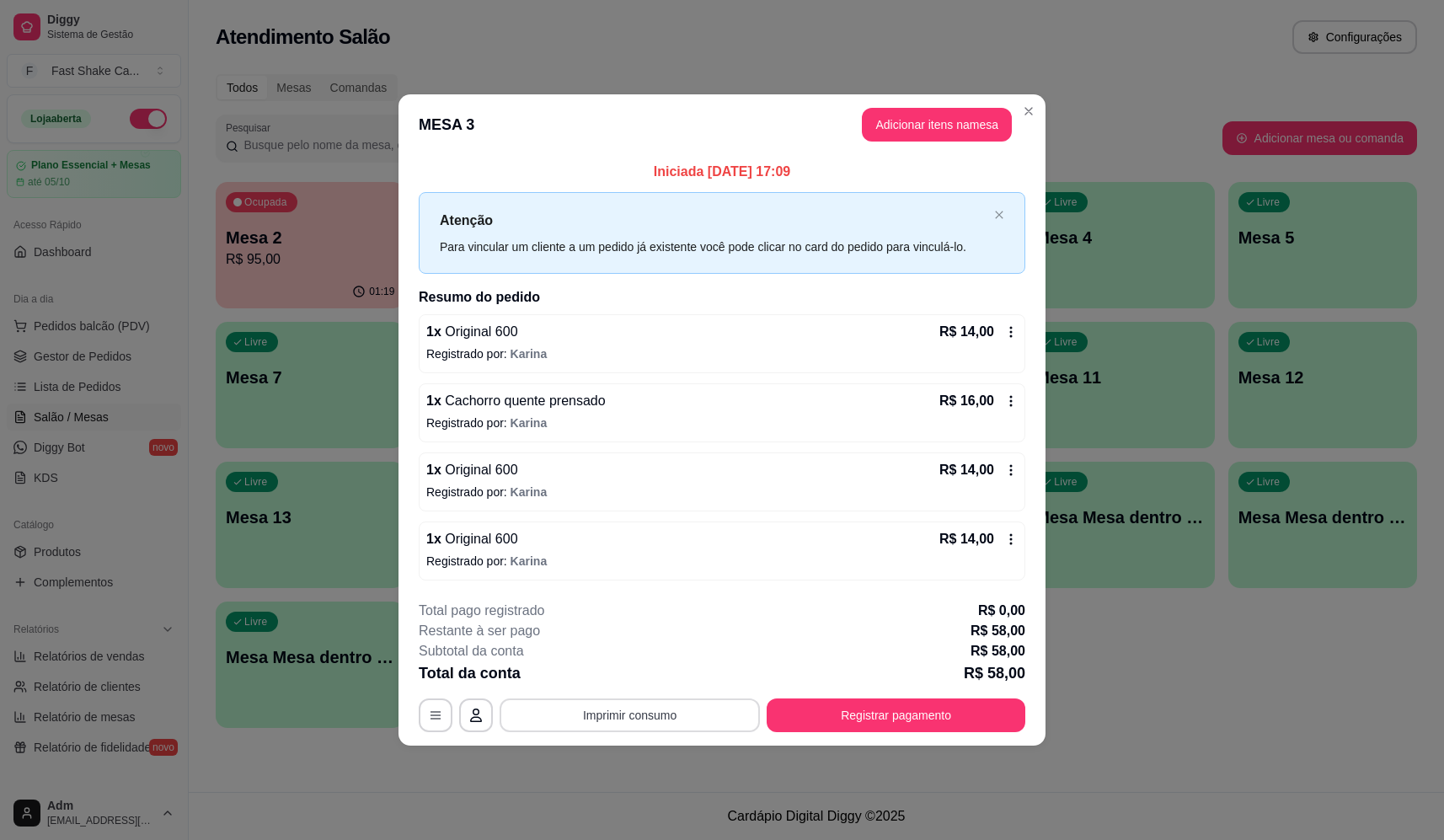
click at [625, 726] on button "Imprimir consumo" at bounding box center [629, 715] width 260 height 33
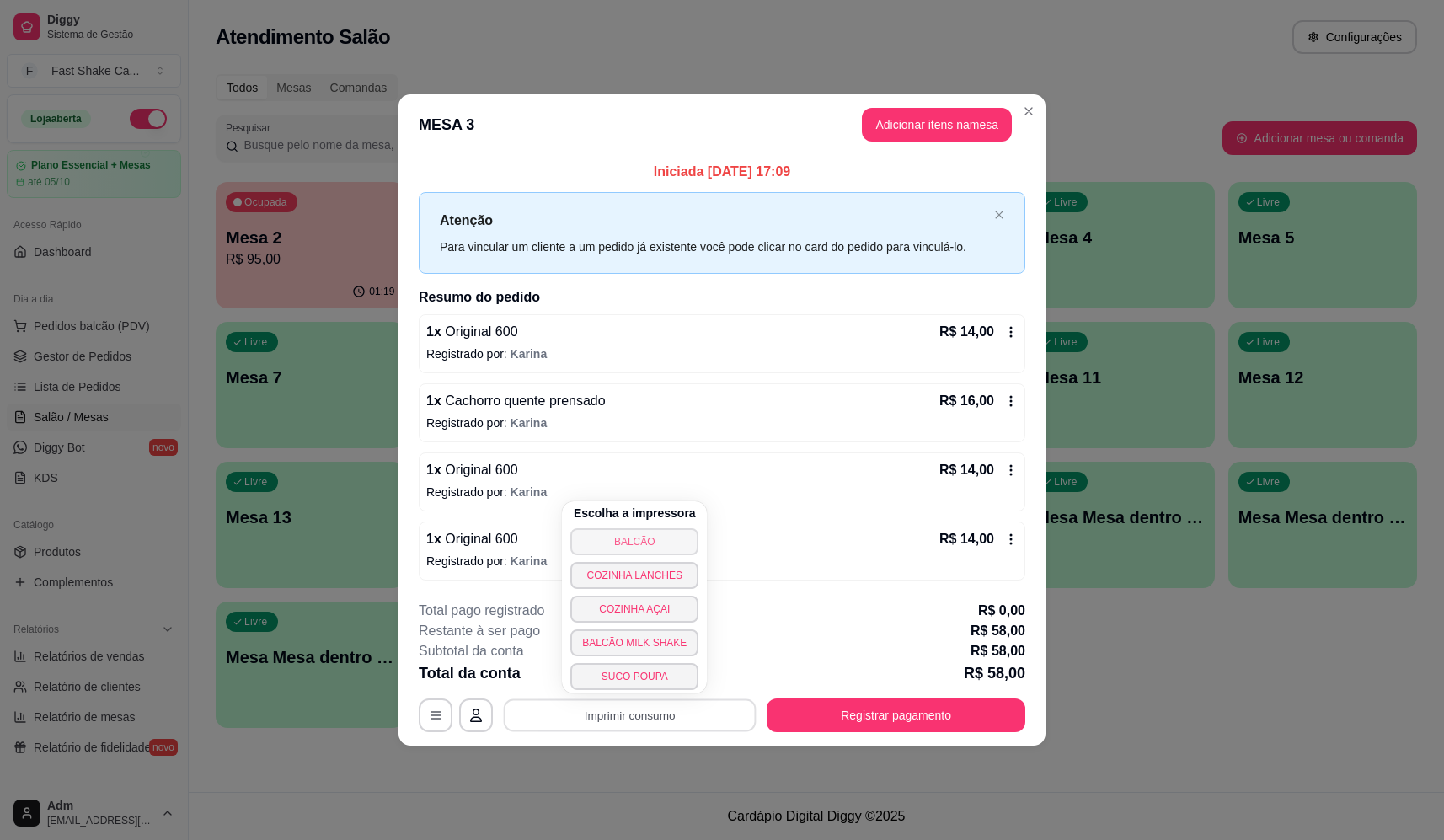
click at [610, 533] on button "BALCÃO" at bounding box center [634, 541] width 128 height 27
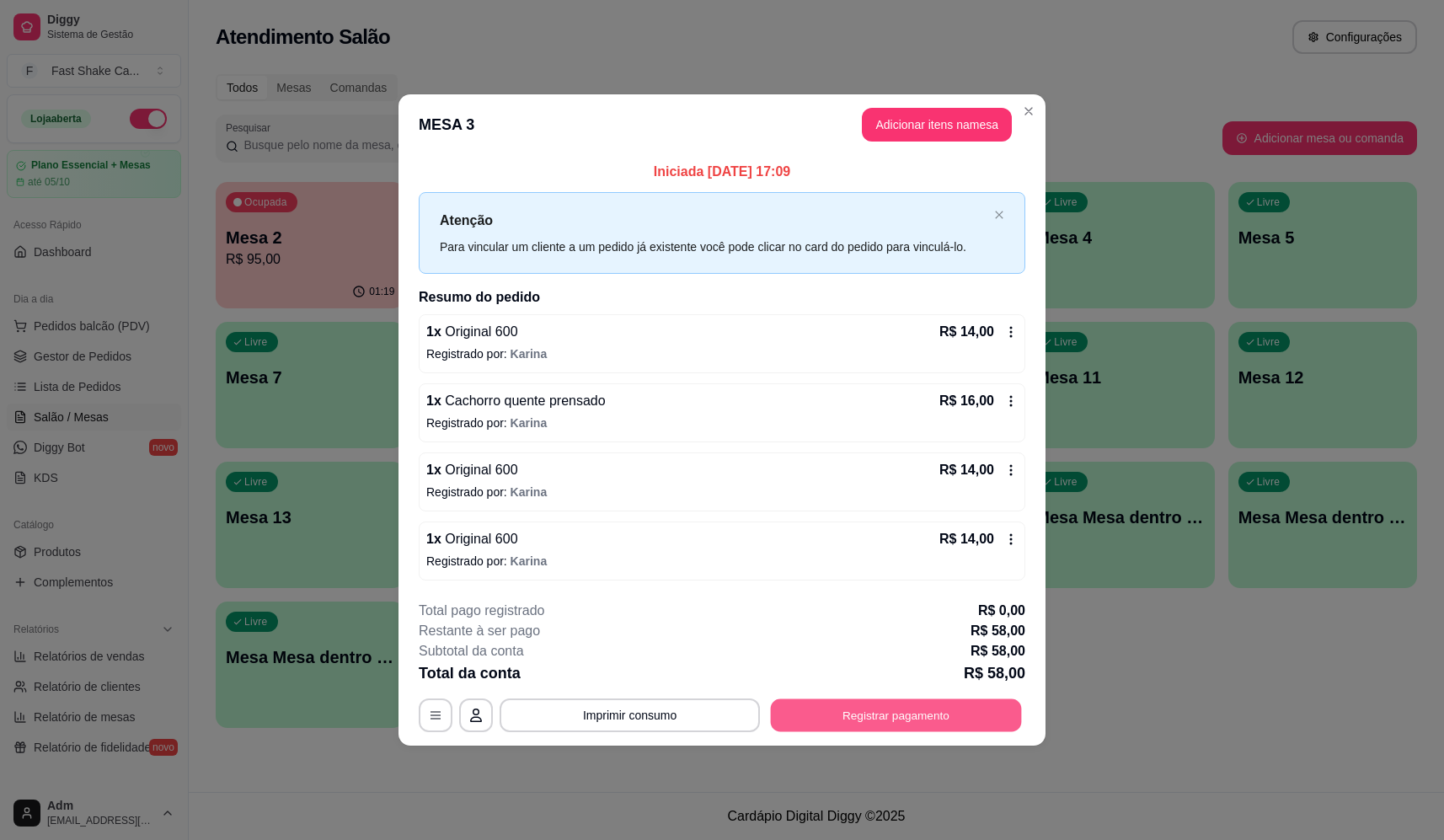
click at [919, 702] on button "Registrar pagamento" at bounding box center [896, 715] width 251 height 33
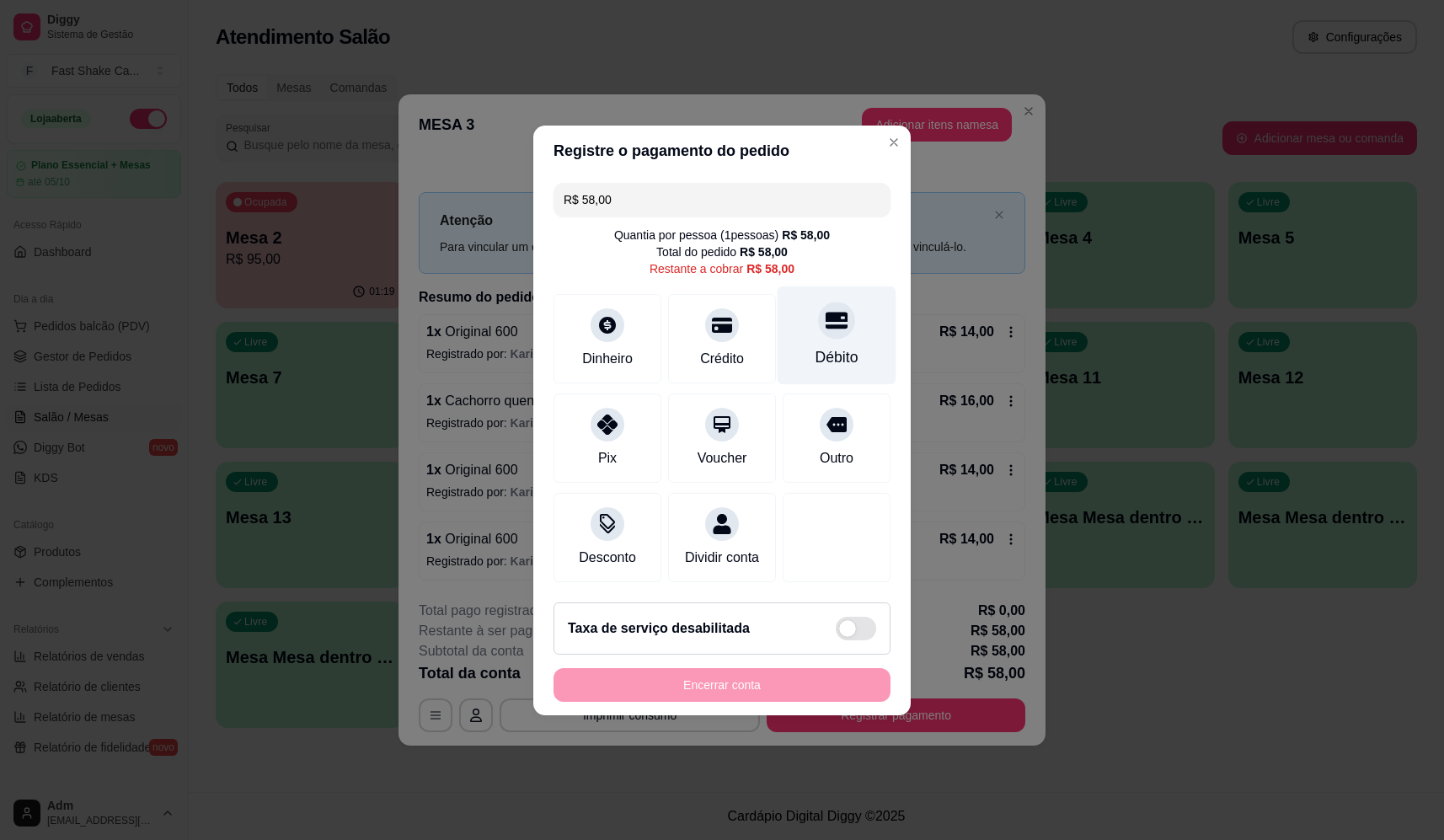
click at [834, 317] on icon at bounding box center [837, 320] width 22 height 22
type input "R$ 0,00"
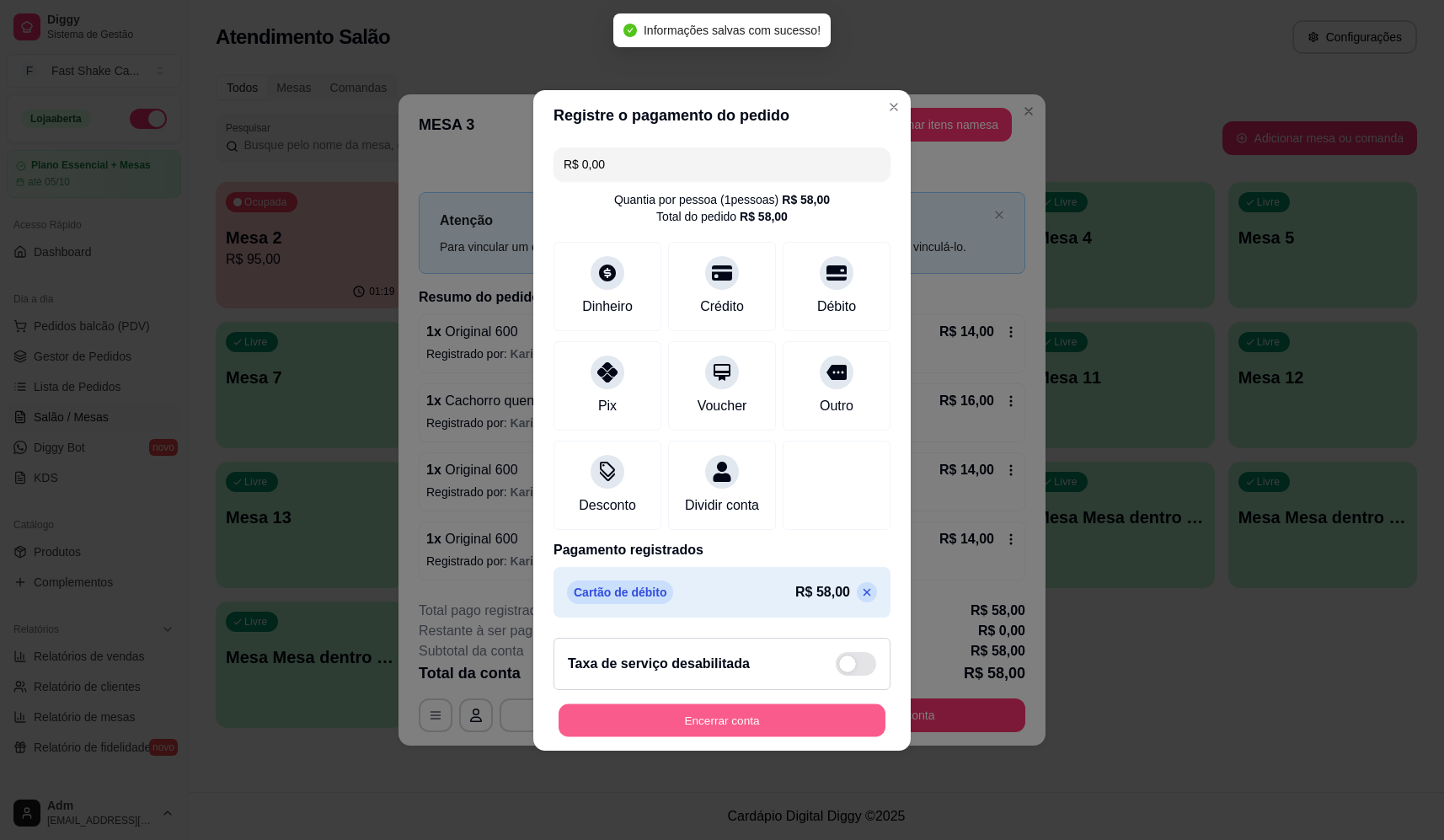
click at [736, 732] on button "Encerrar conta" at bounding box center [722, 719] width 327 height 33
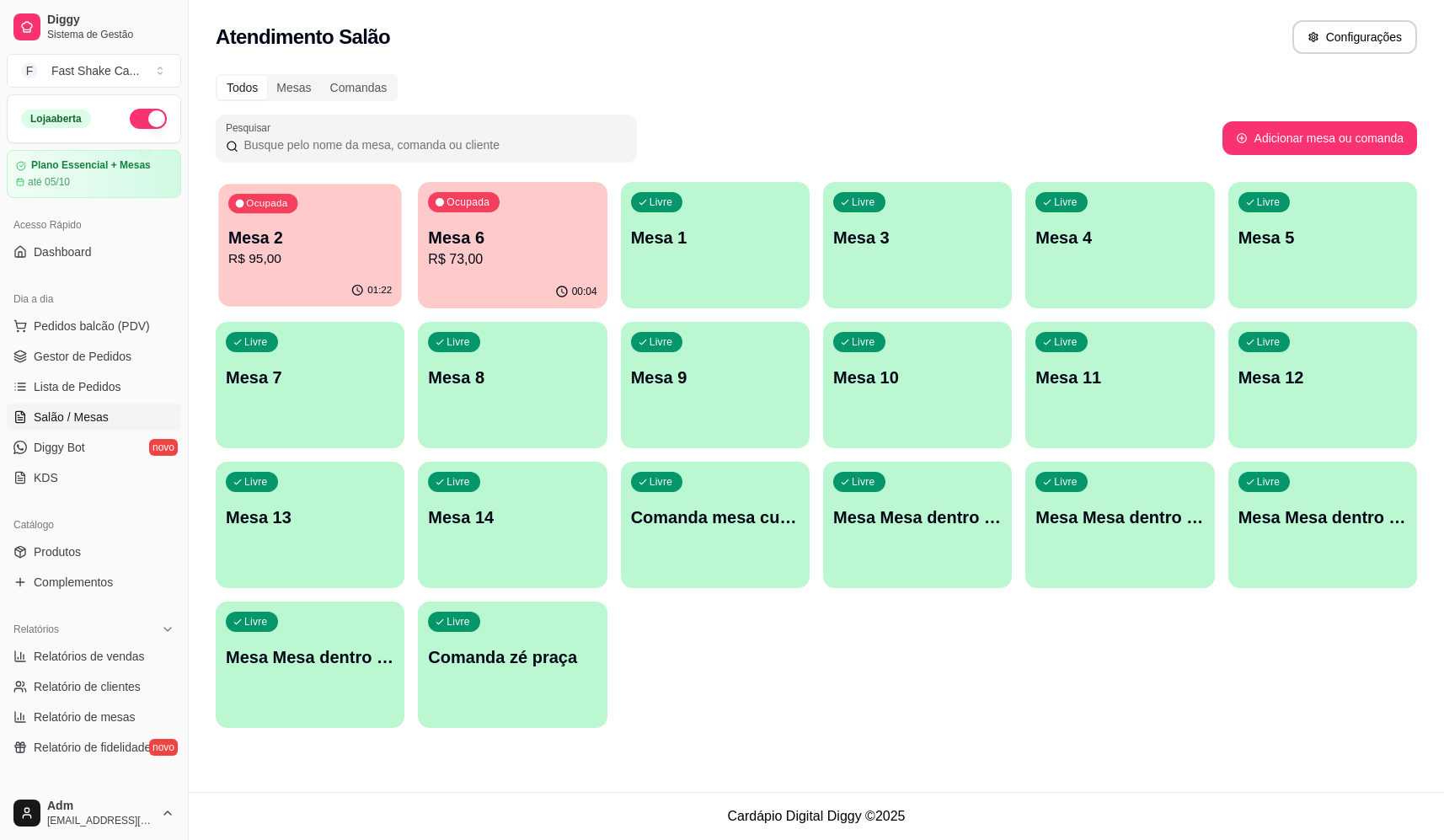
click at [334, 209] on div "Ocupada Mesa 2 R$ 95,00" at bounding box center [310, 228] width 183 height 91
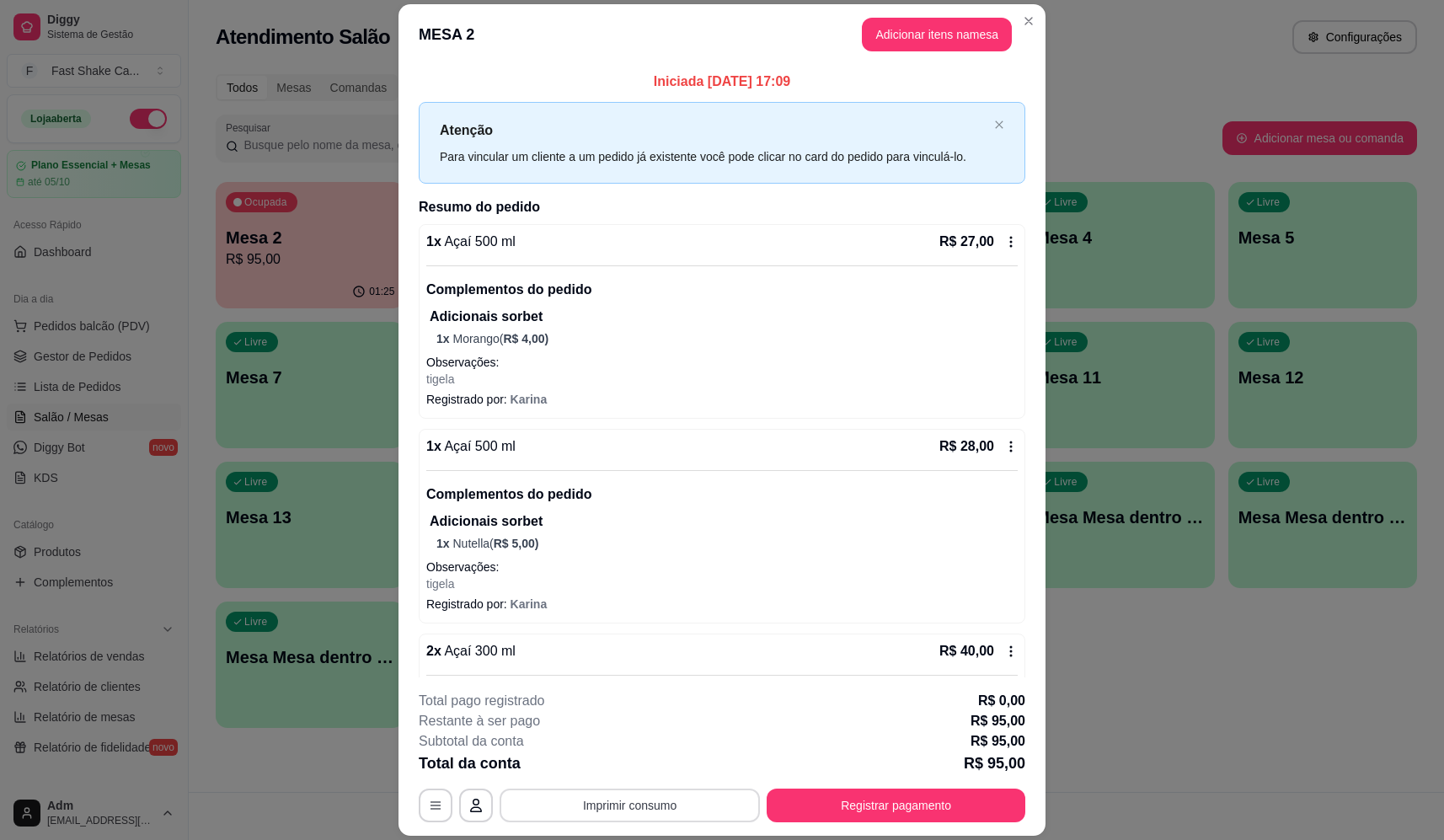
click at [635, 807] on button "Imprimir consumo" at bounding box center [629, 806] width 260 height 33
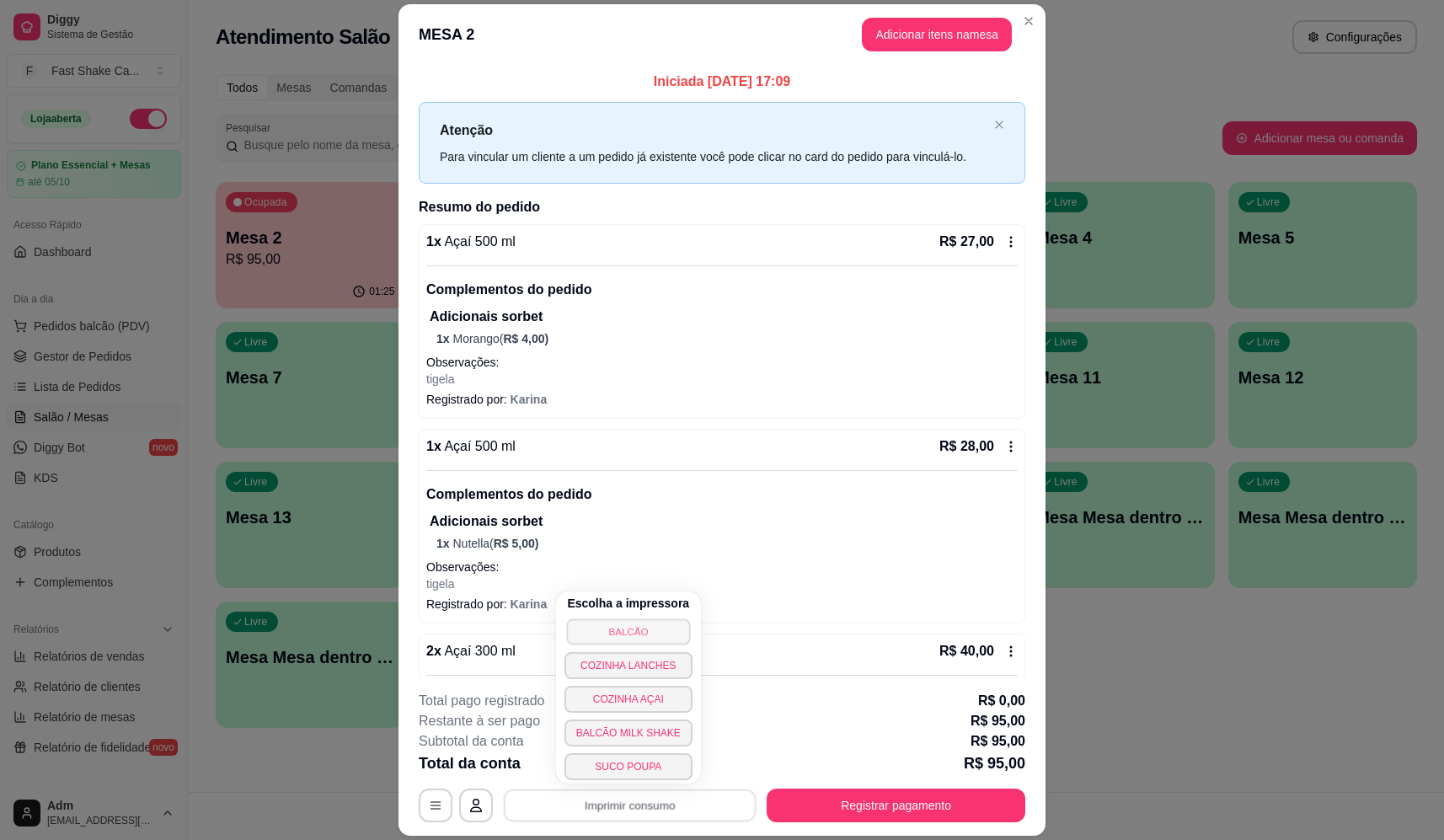
click at [614, 618] on button "BALCÃO" at bounding box center [628, 631] width 123 height 26
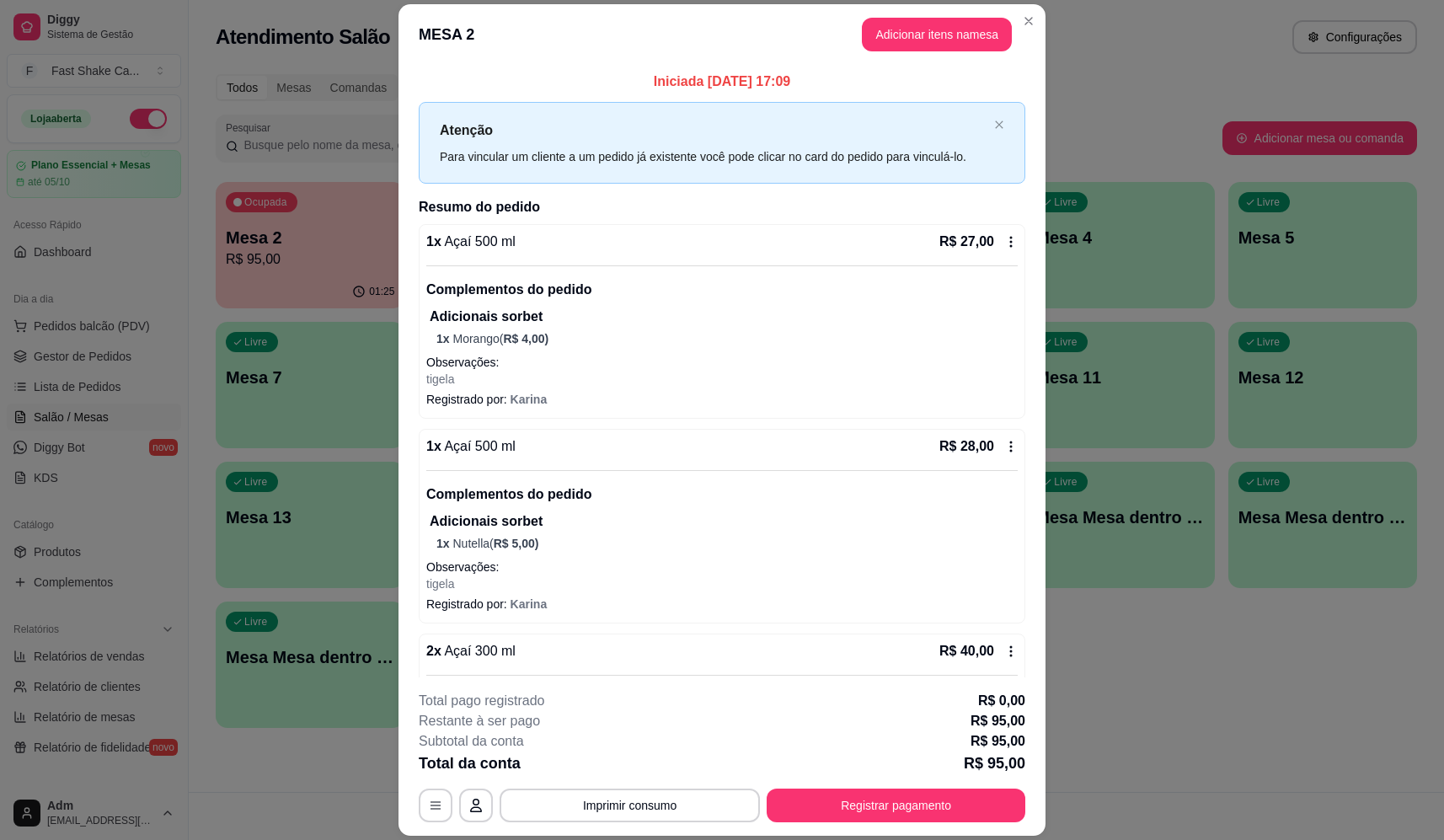
click at [885, 823] on footer "**********" at bounding box center [722, 756] width 647 height 159
click at [897, 789] on button "Registrar pagamento" at bounding box center [896, 806] width 258 height 33
drag, startPoint x: 871, startPoint y: 826, endPoint x: 875, endPoint y: 800, distance: 26.3
click at [871, 820] on footer "**********" at bounding box center [722, 756] width 647 height 159
click at [876, 799] on button "Registrar pagamento" at bounding box center [896, 805] width 251 height 33
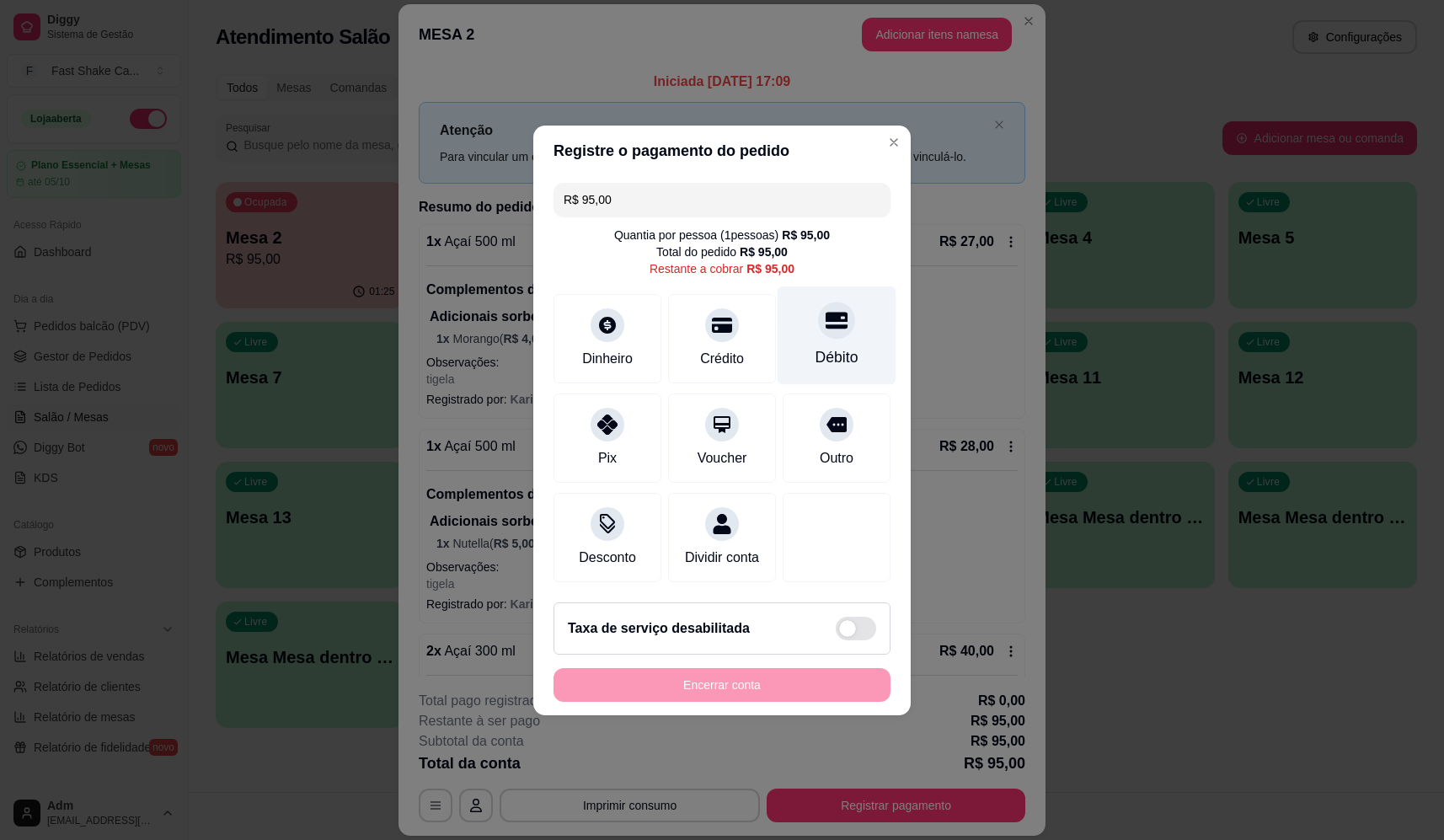
click at [870, 305] on div "Débito" at bounding box center [837, 335] width 119 height 99
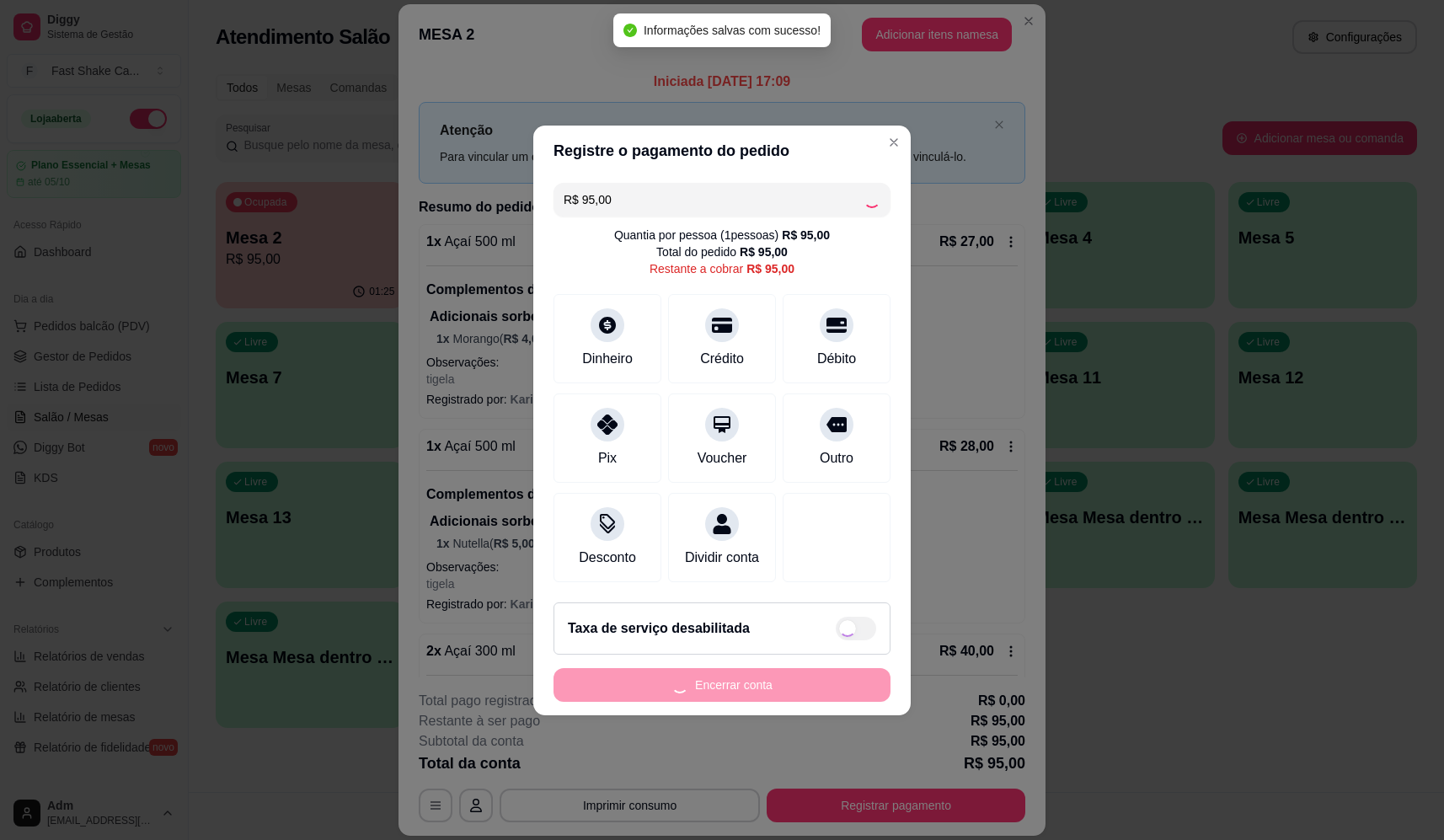
type input "R$ 0,00"
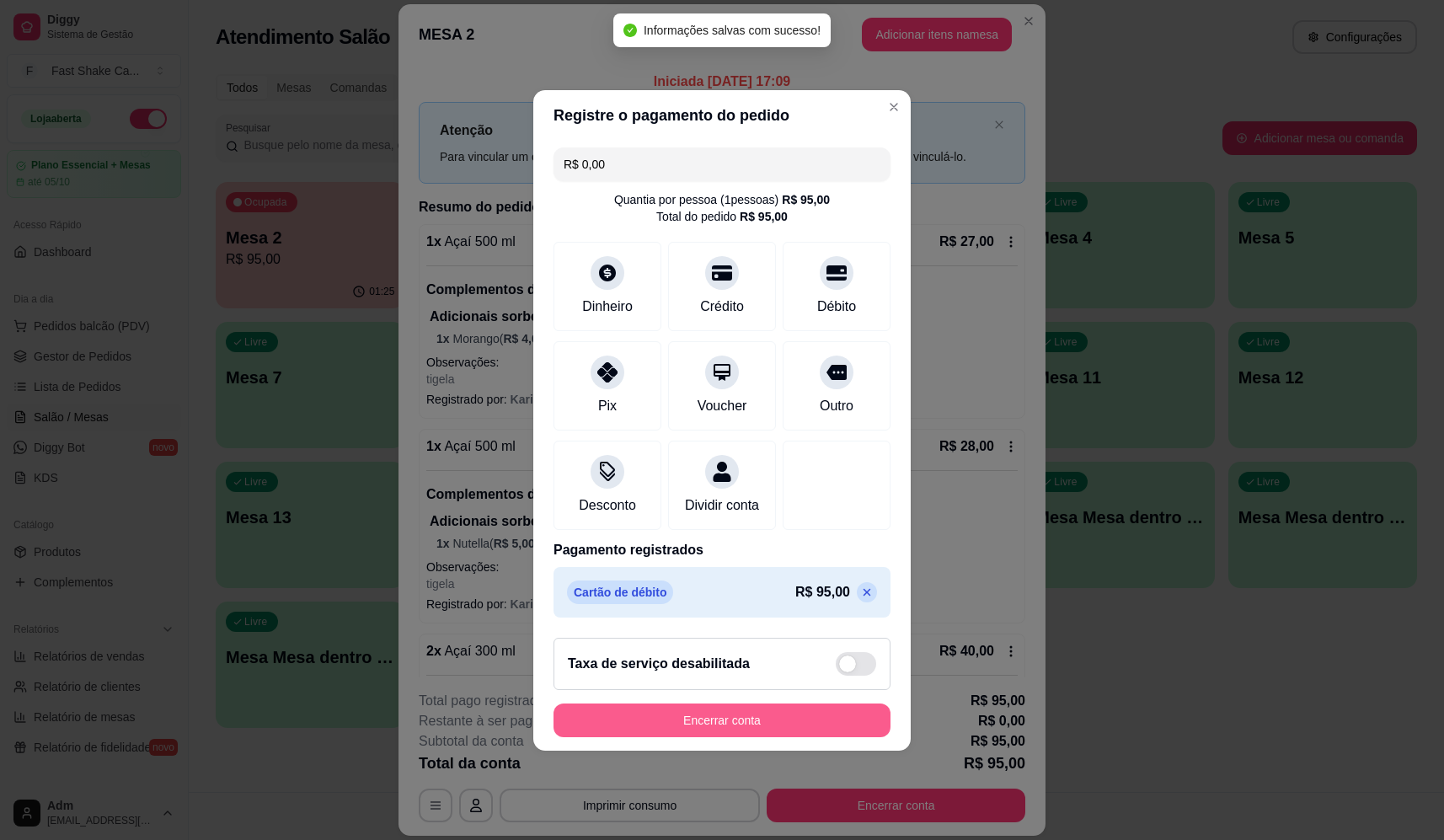
click at [748, 737] on button "Encerrar conta" at bounding box center [722, 720] width 337 height 33
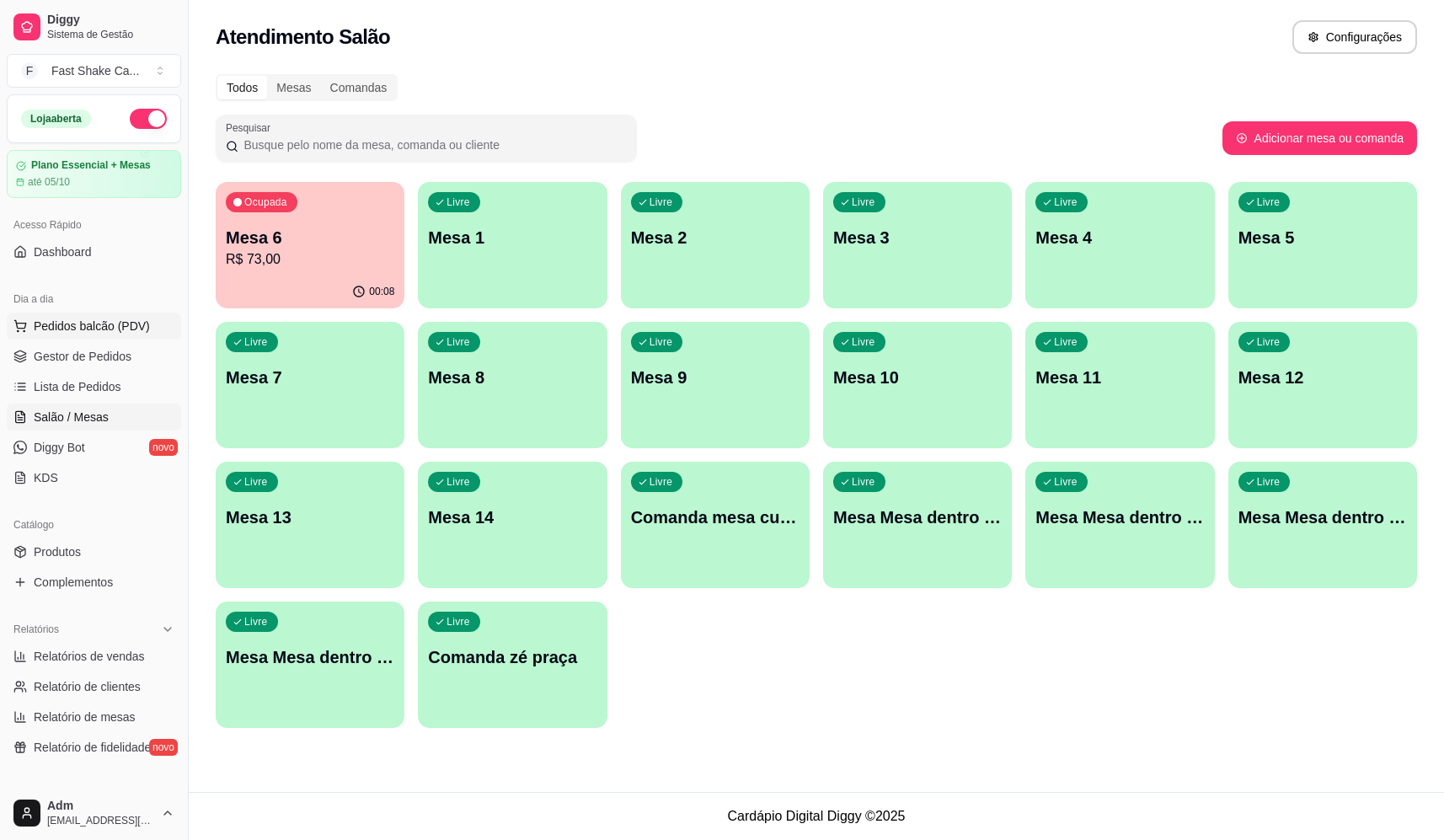
click at [112, 323] on span "Pedidos balcão (PDV)" at bounding box center [92, 325] width 116 height 17
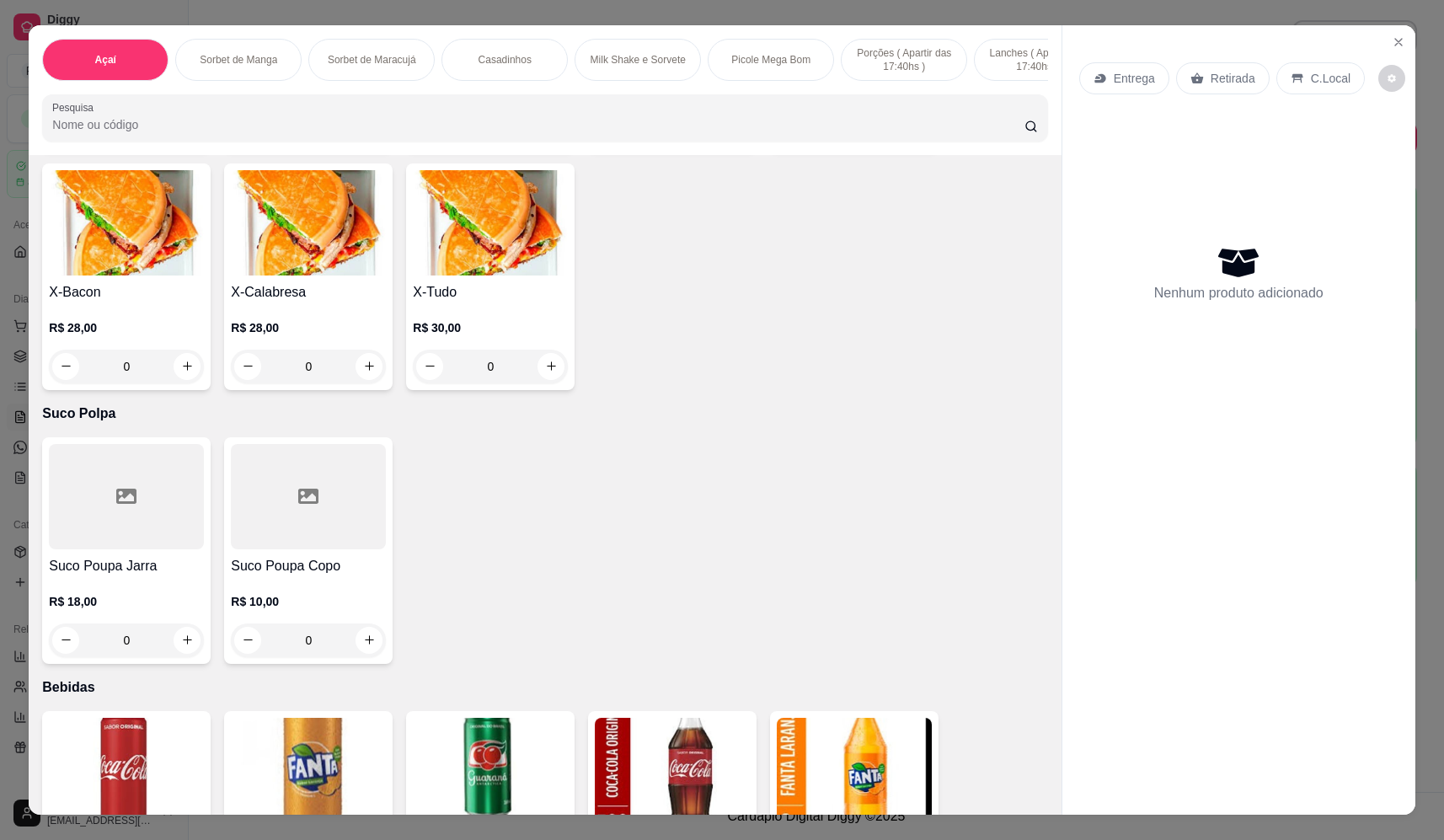
scroll to position [4043, 0]
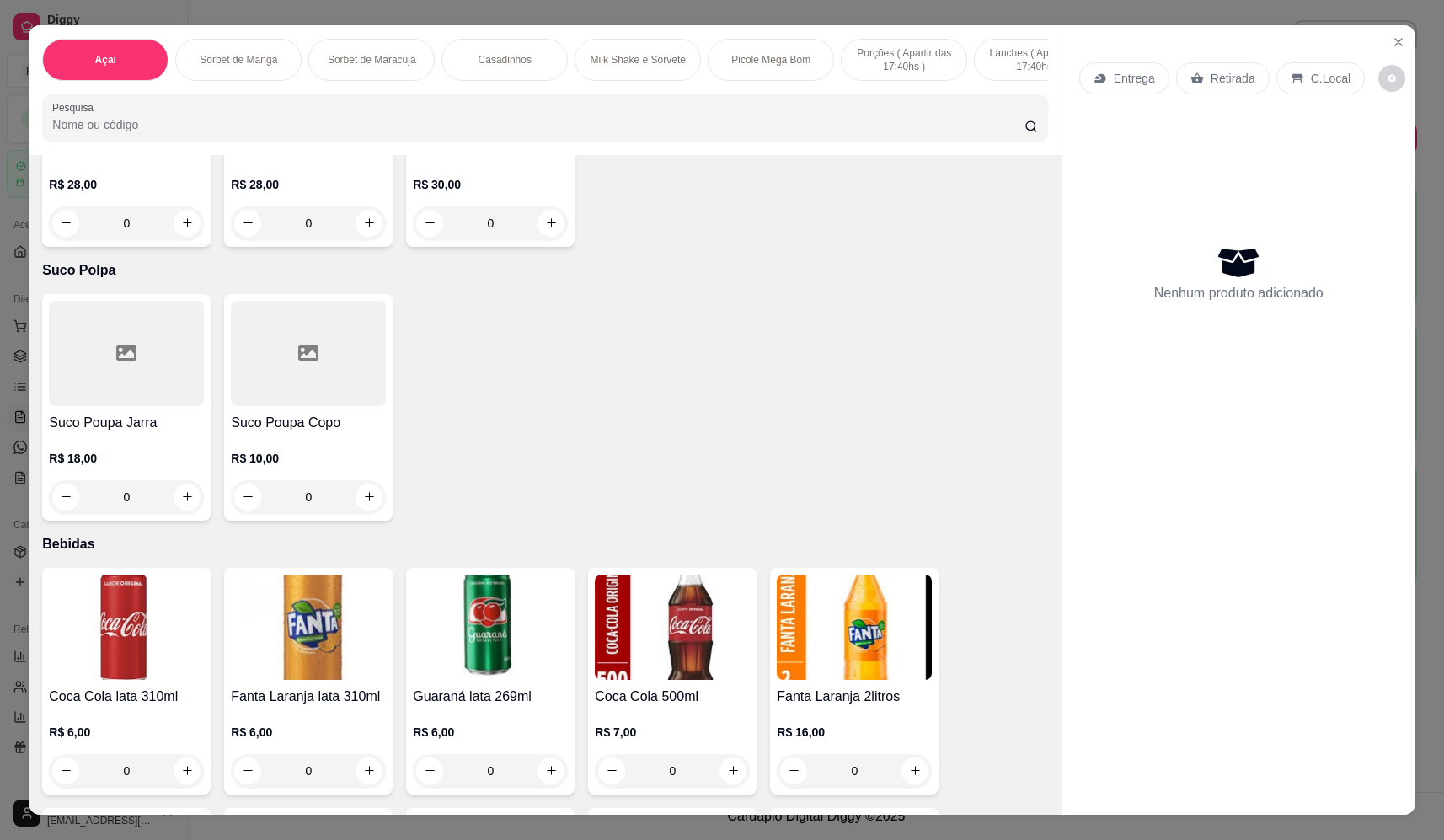
click at [181, 514] on div "0" at bounding box center [126, 497] width 155 height 33
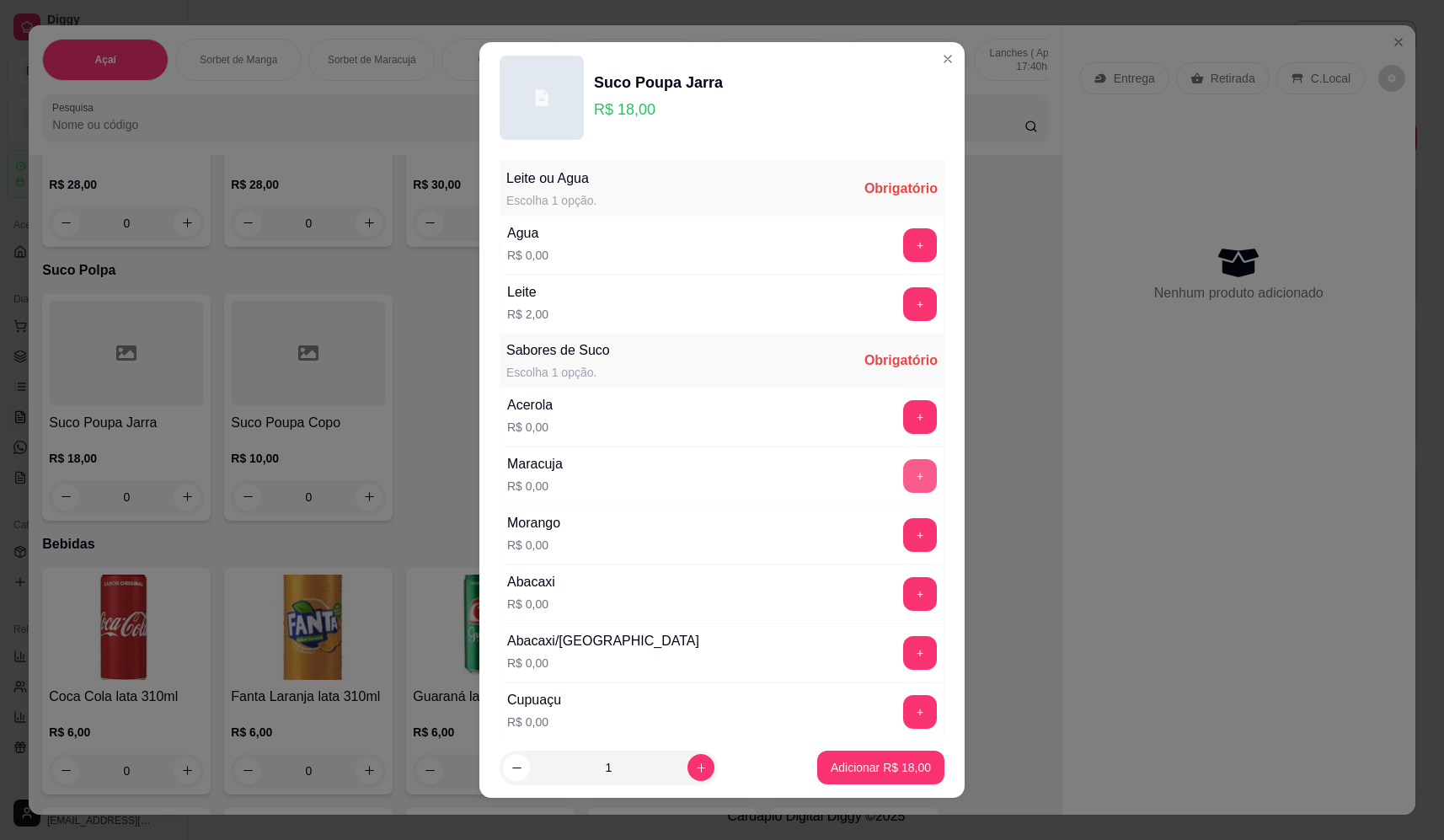
click at [904, 478] on button "+" at bounding box center [920, 476] width 33 height 33
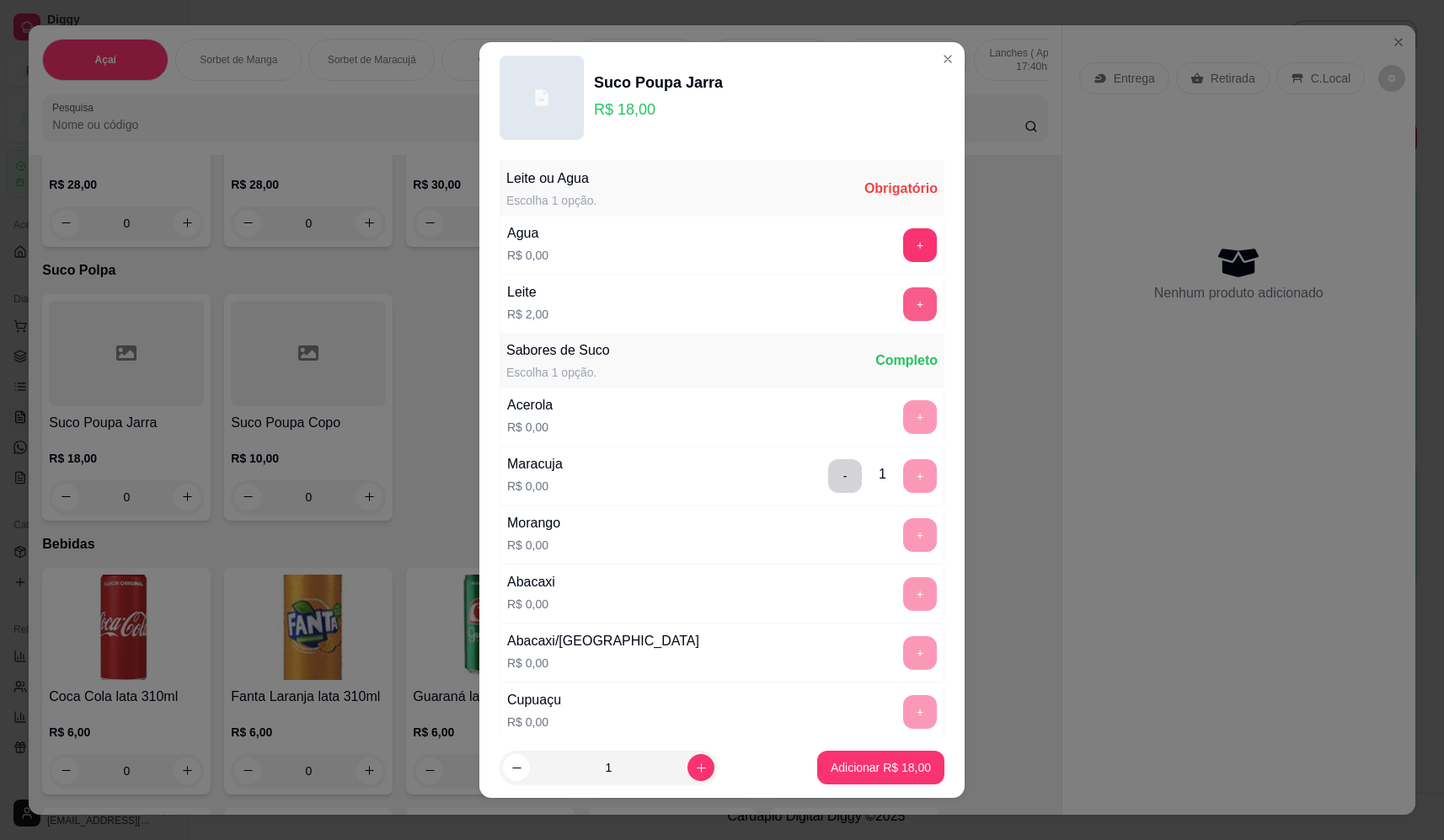
click at [904, 300] on button "+" at bounding box center [920, 304] width 33 height 33
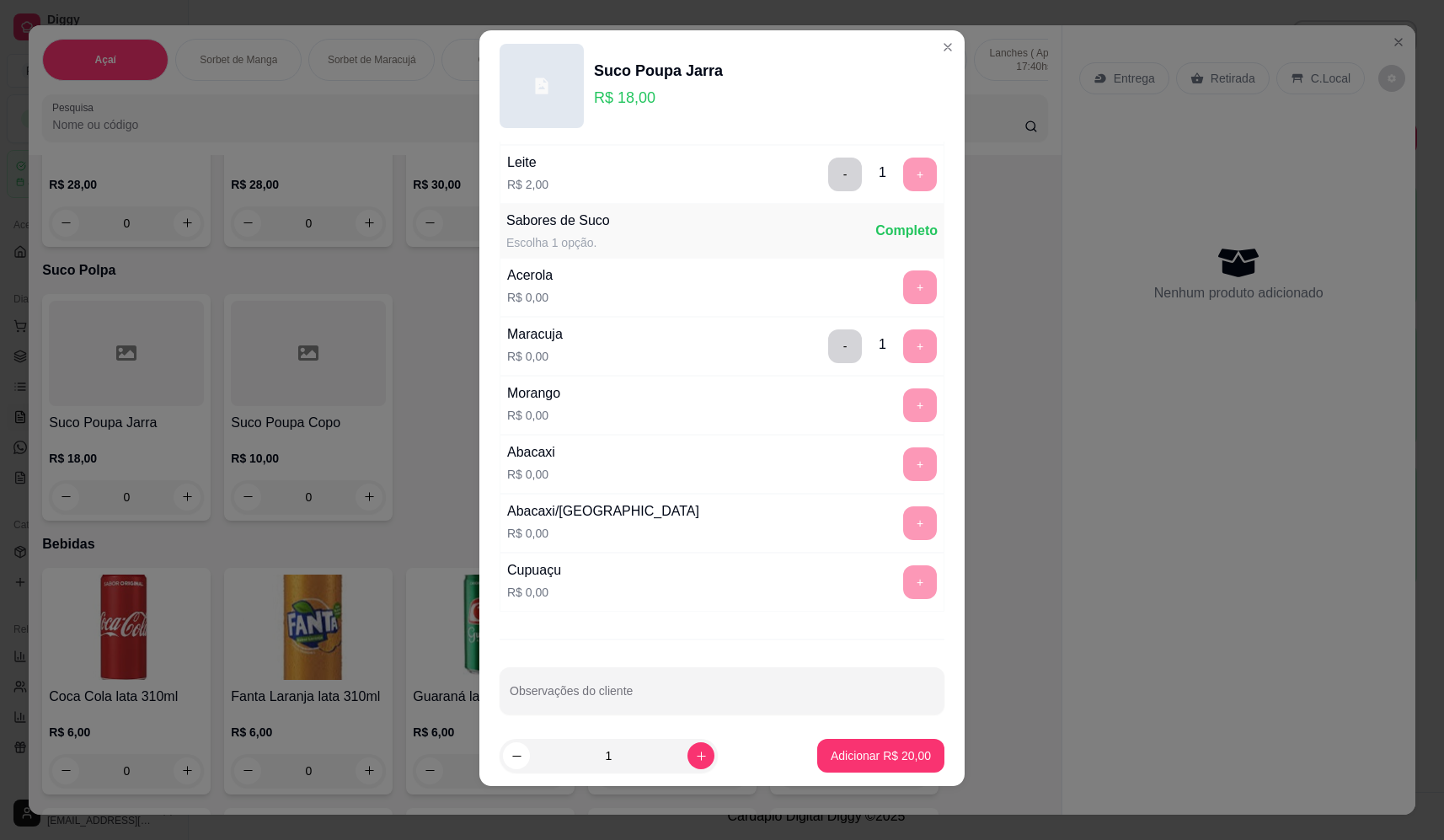
scroll to position [130, 0]
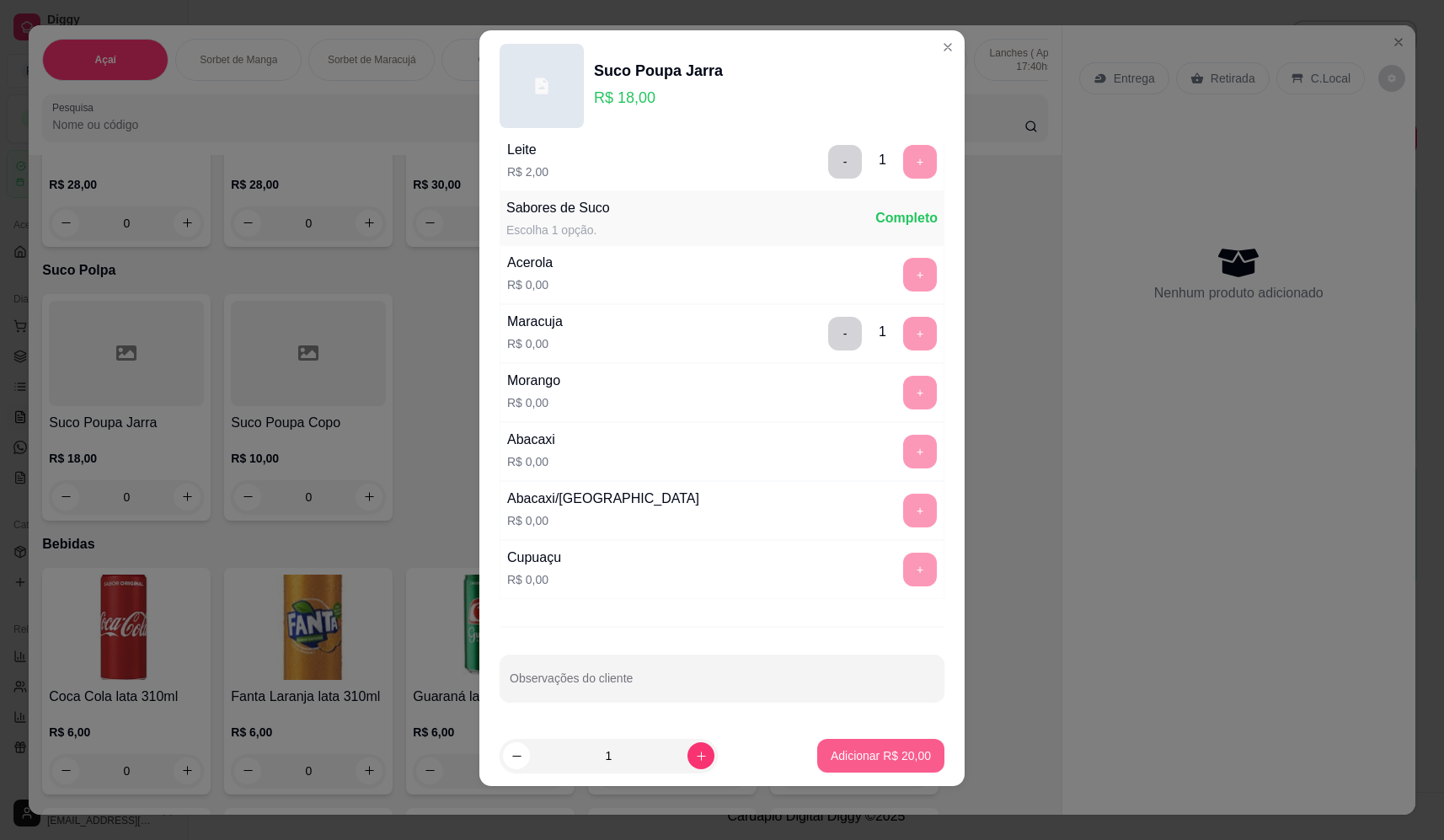
click at [857, 766] on button "Adicionar R$ 20,00" at bounding box center [881, 755] width 127 height 33
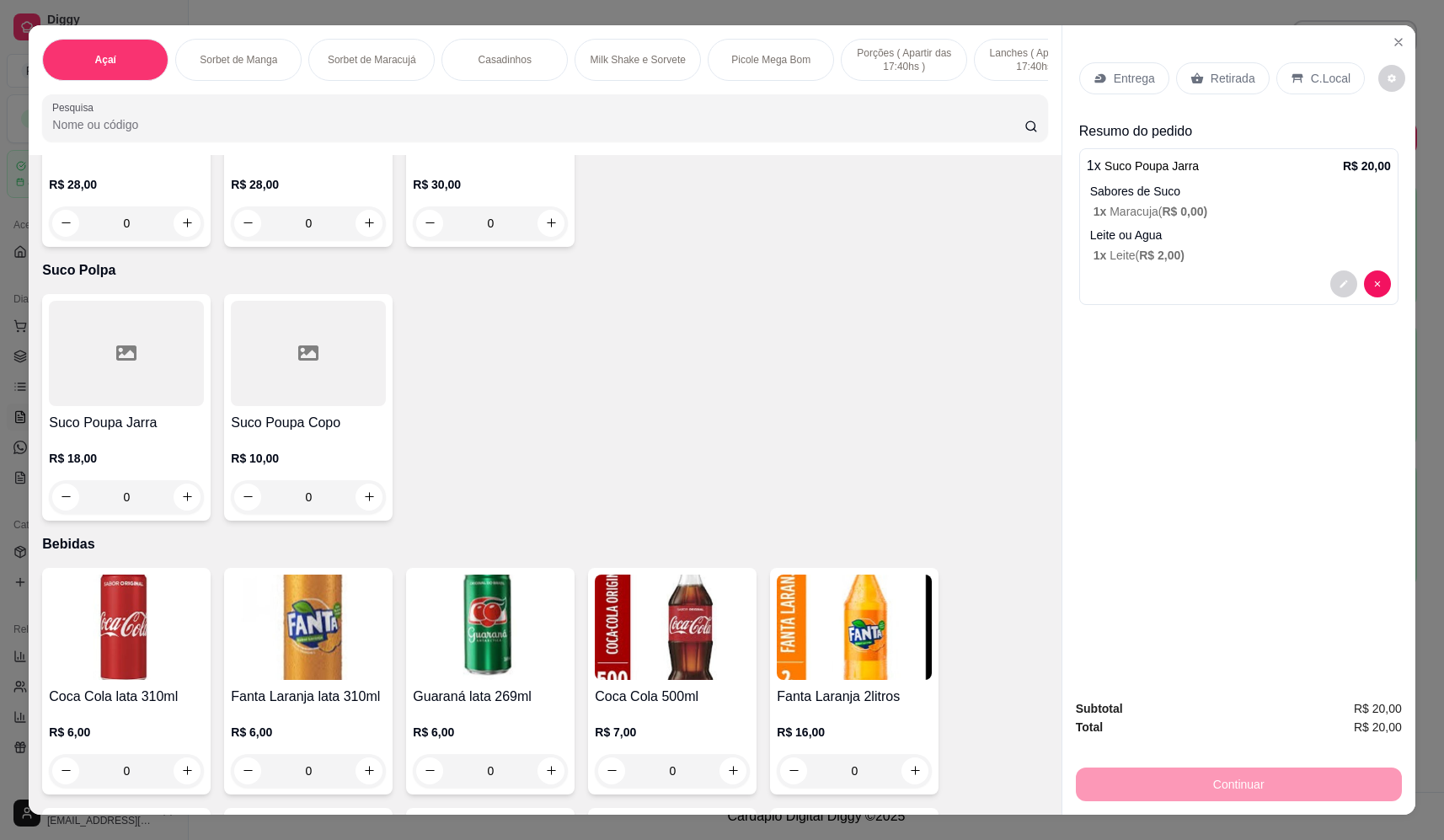
click at [1137, 77] on p "Entrega" at bounding box center [1134, 78] width 41 height 17
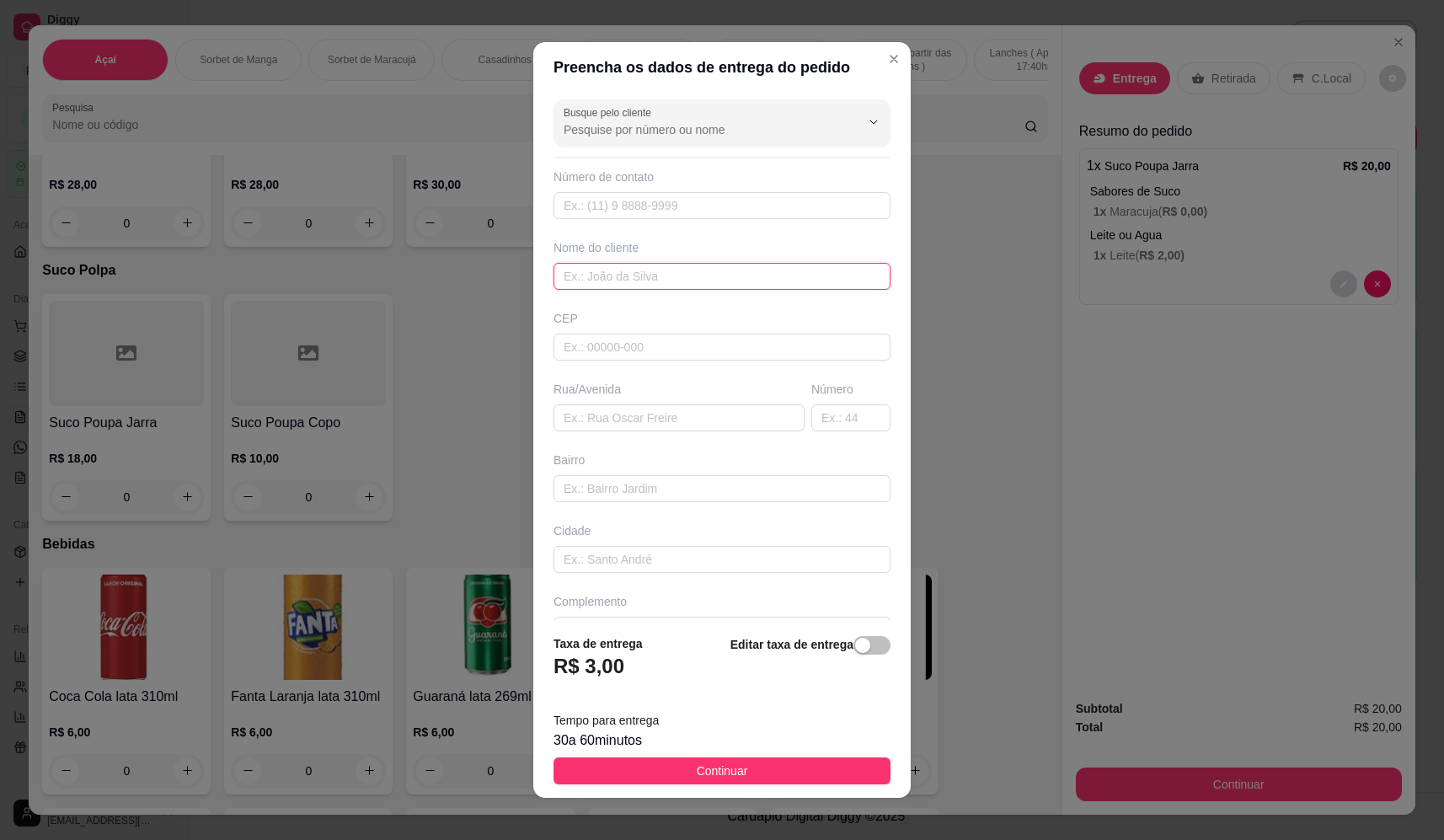
click at [741, 270] on input "text" at bounding box center [722, 276] width 337 height 27
type input "gustavo"
click at [751, 779] on button "Continuar" at bounding box center [722, 770] width 337 height 27
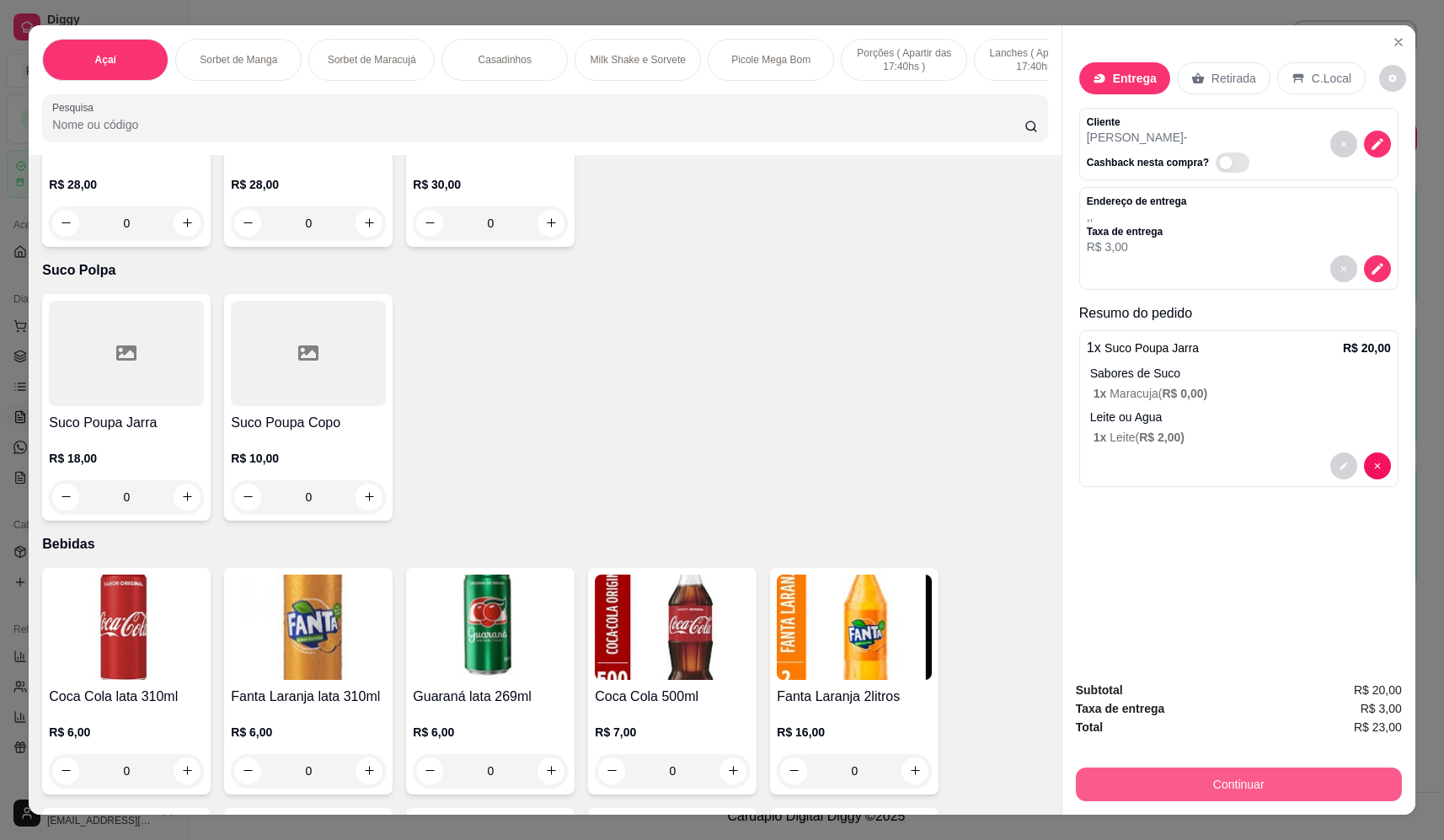
click at [1217, 780] on button "Continuar" at bounding box center [1239, 784] width 326 height 33
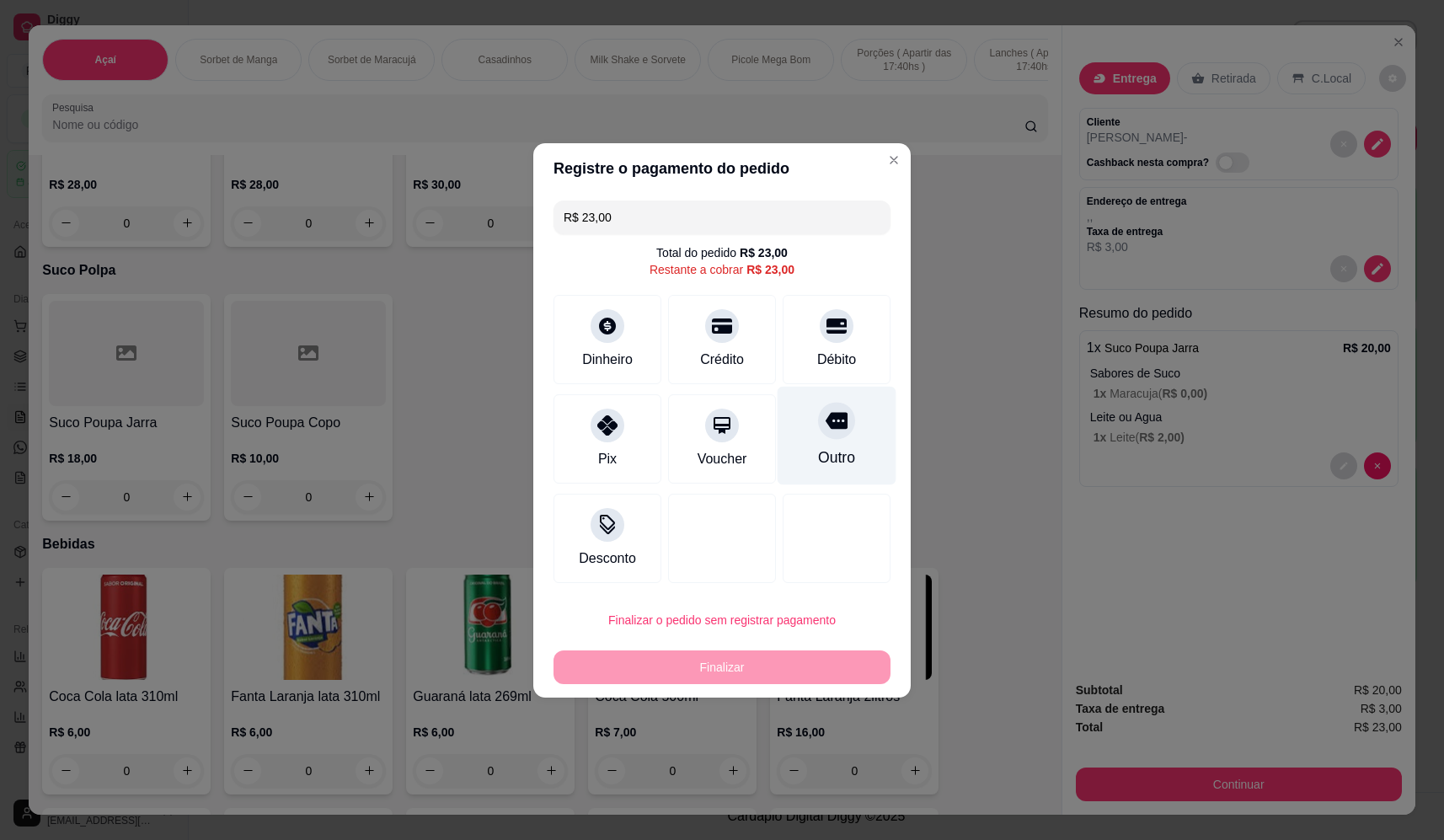
click at [822, 451] on div "Outro" at bounding box center [837, 457] width 37 height 22
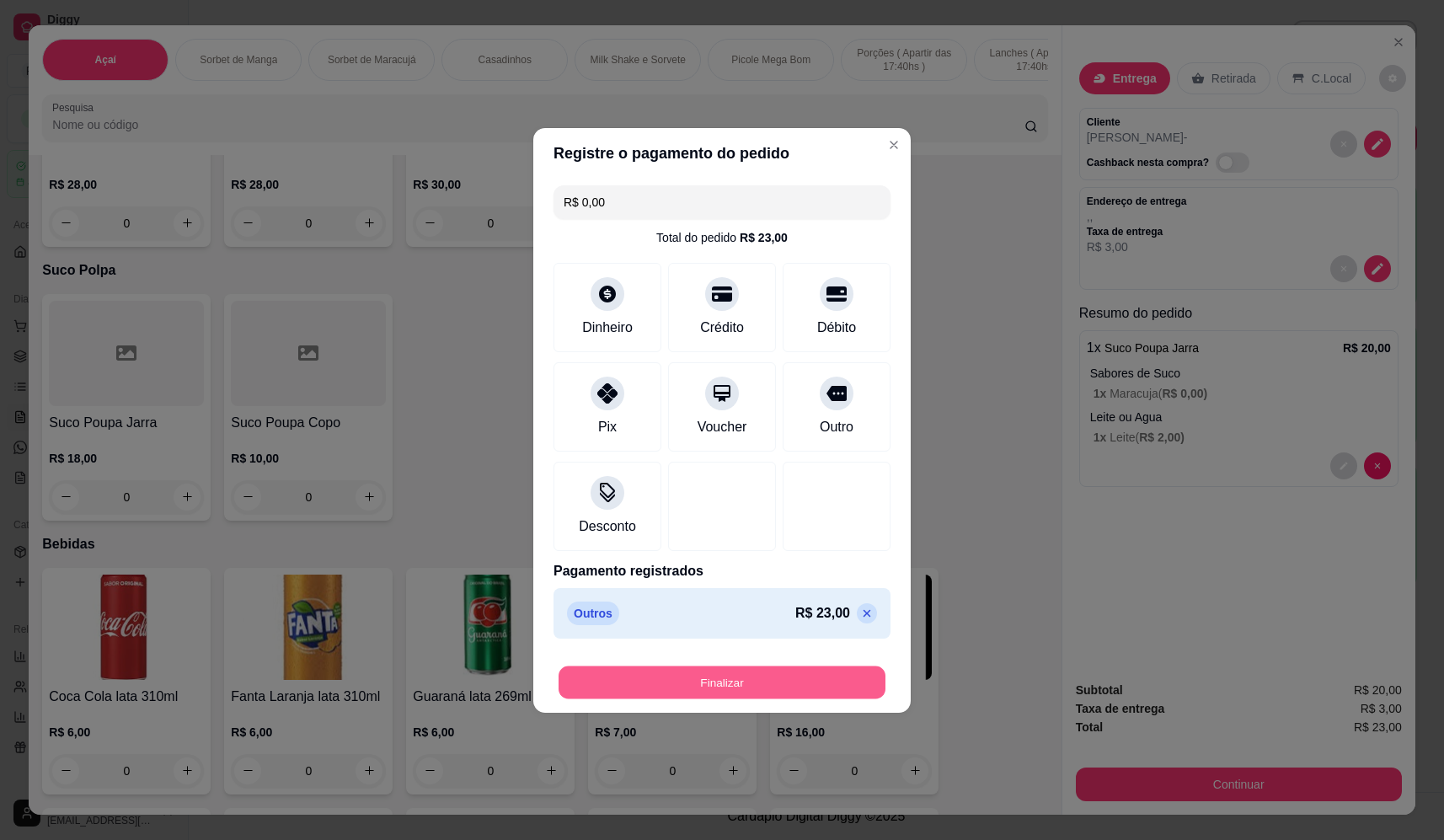
click at [799, 676] on button "Finalizar" at bounding box center [722, 681] width 327 height 33
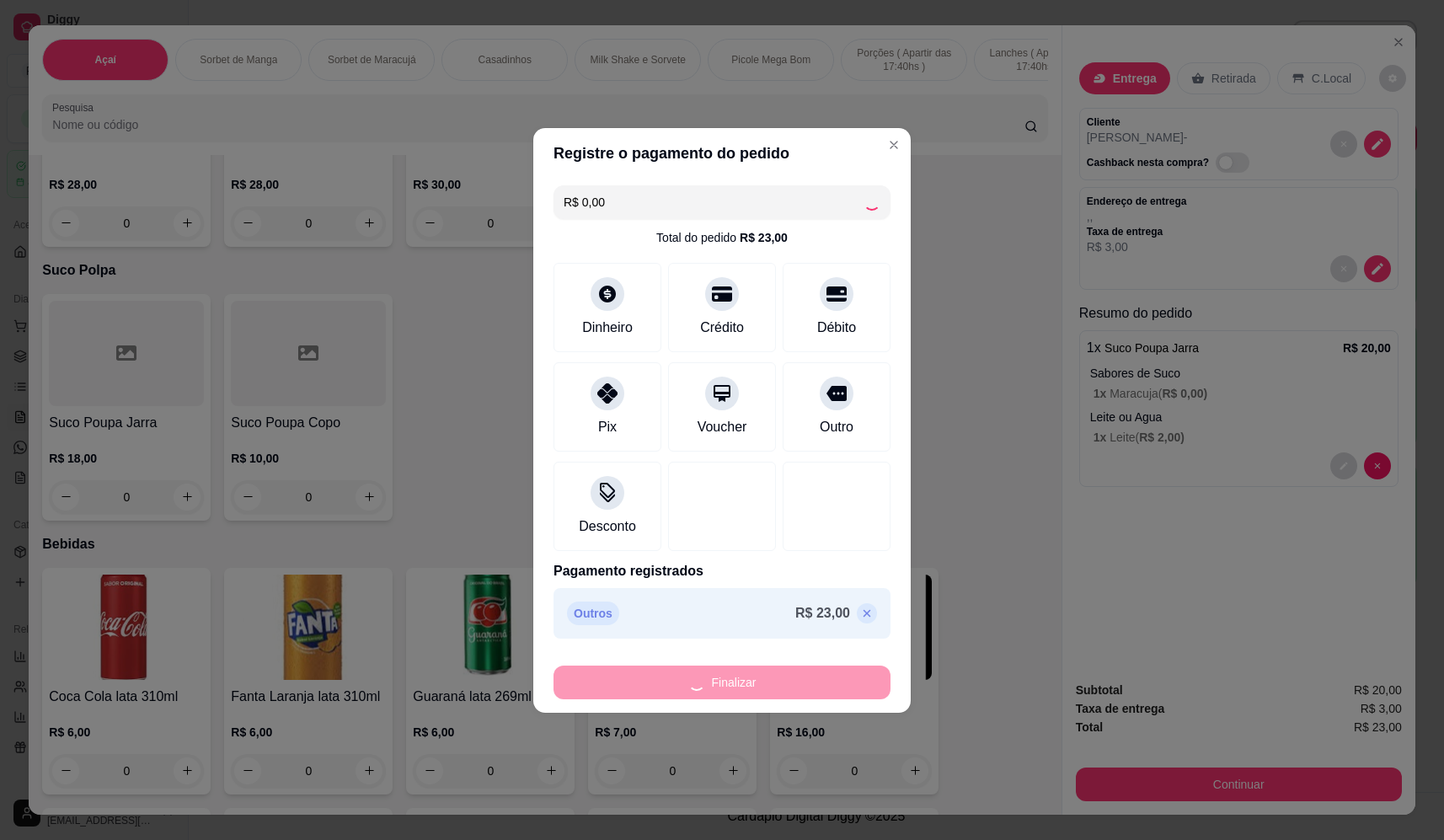
type input "-R$ 23,00"
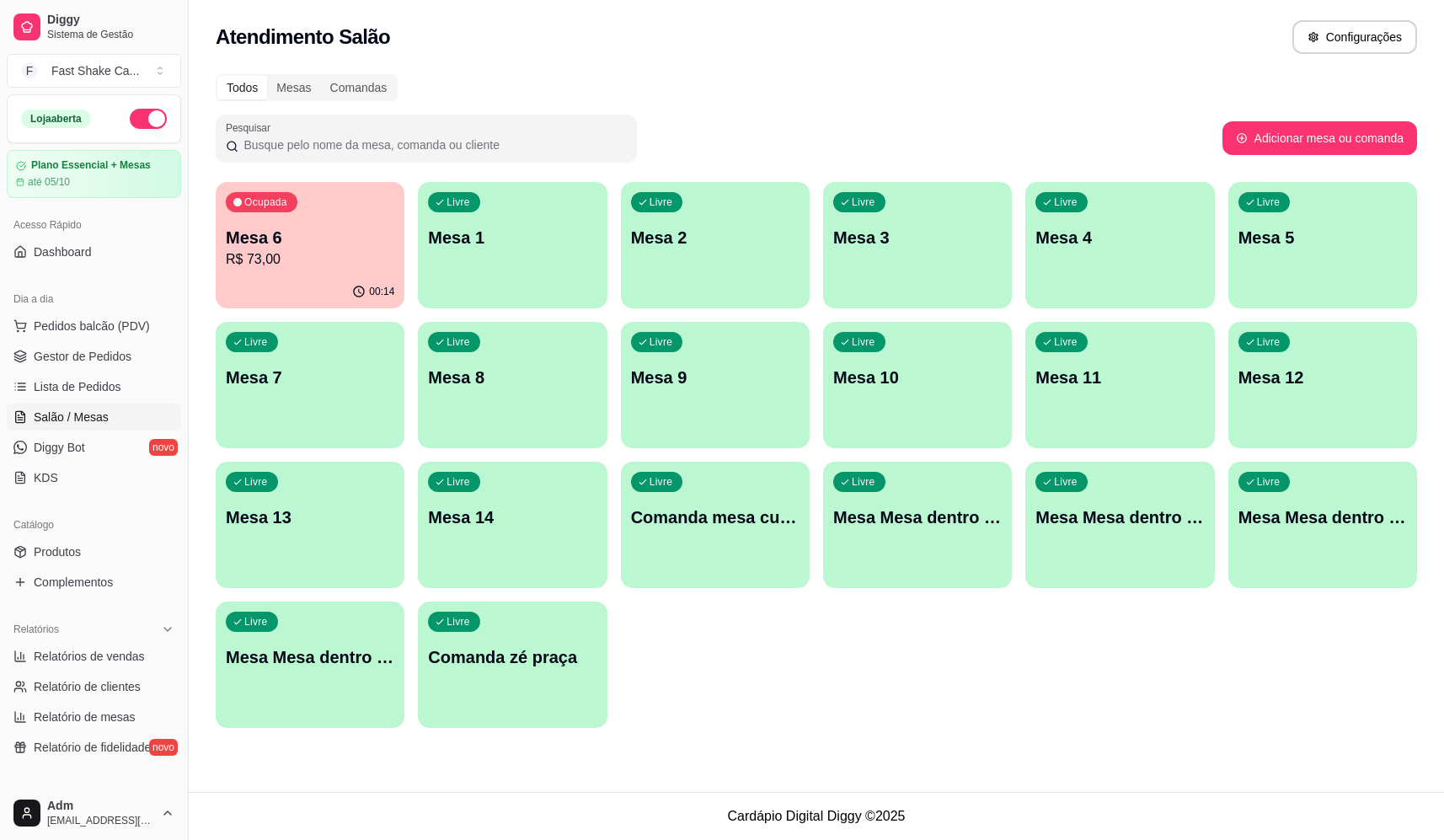
click at [540, 249] on p "Mesa 1" at bounding box center [511, 237] width 168 height 24
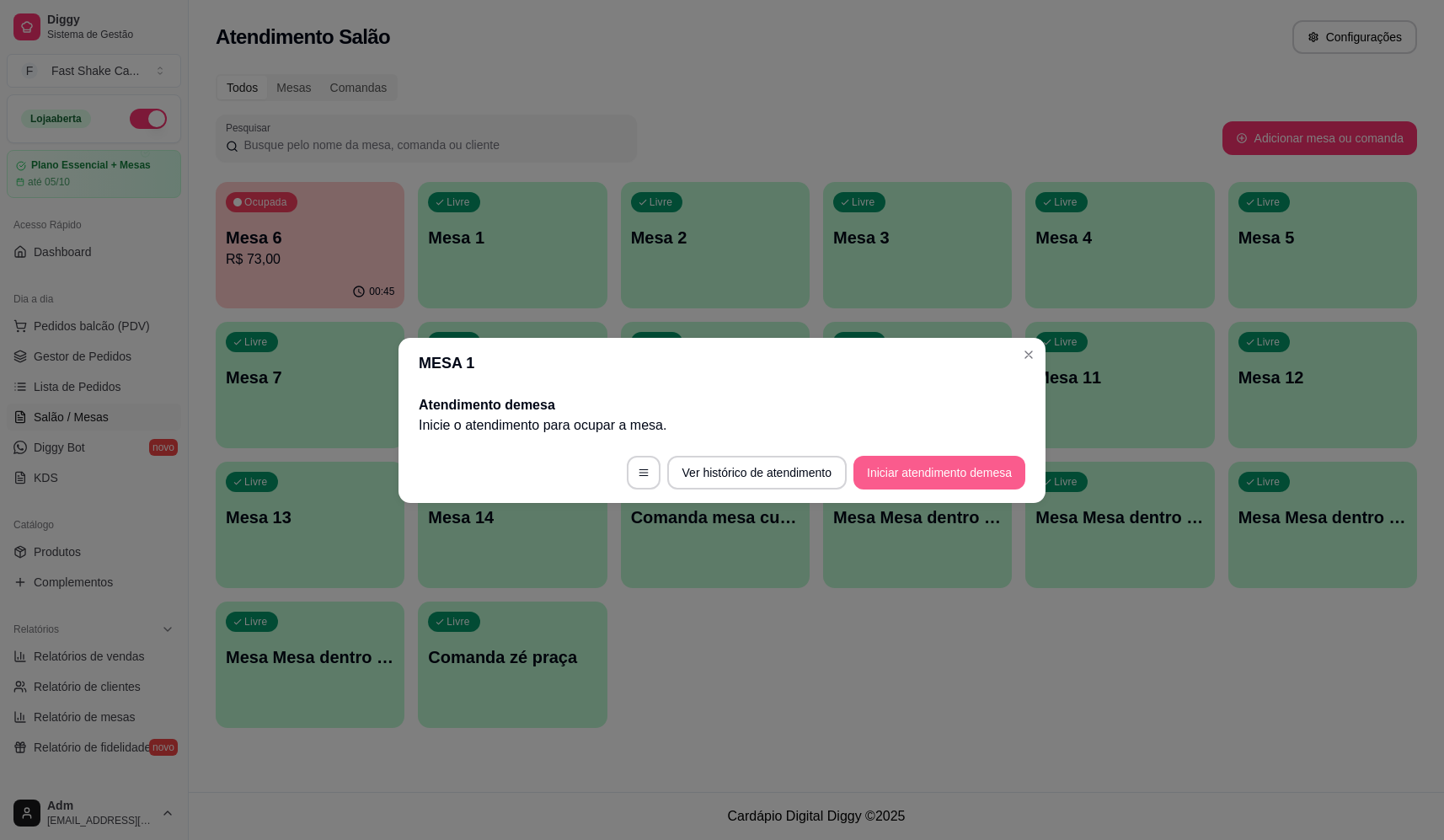
click at [922, 477] on button "Iniciar atendimento de mesa" at bounding box center [939, 472] width 172 height 33
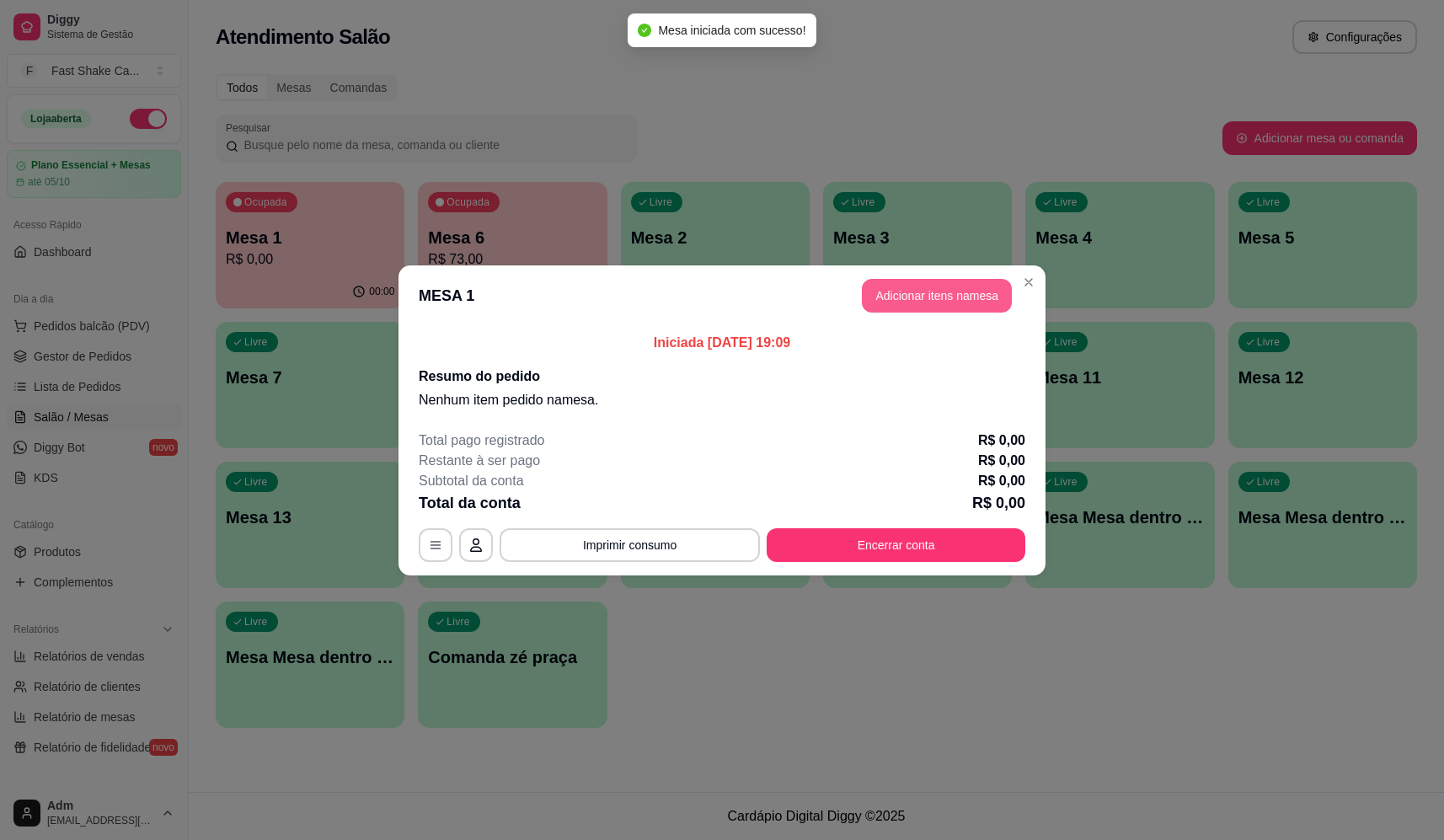
click at [942, 285] on button "Adicionar itens na mesa" at bounding box center [937, 295] width 150 height 33
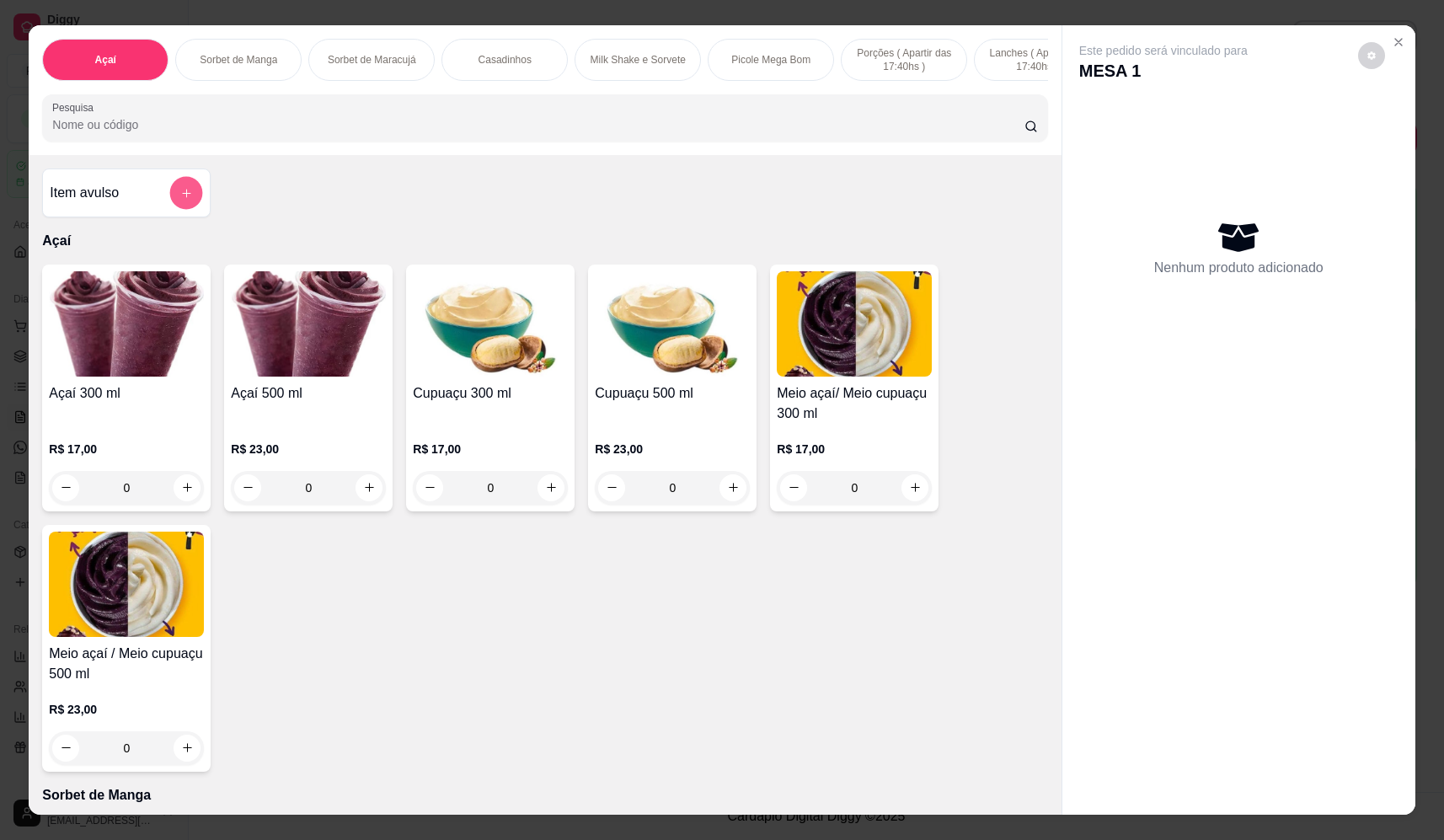
click at [170, 210] on button "add-separate-item" at bounding box center [186, 193] width 33 height 33
click at [810, 367] on input "Nome do produto" at bounding box center [721, 360] width 316 height 17
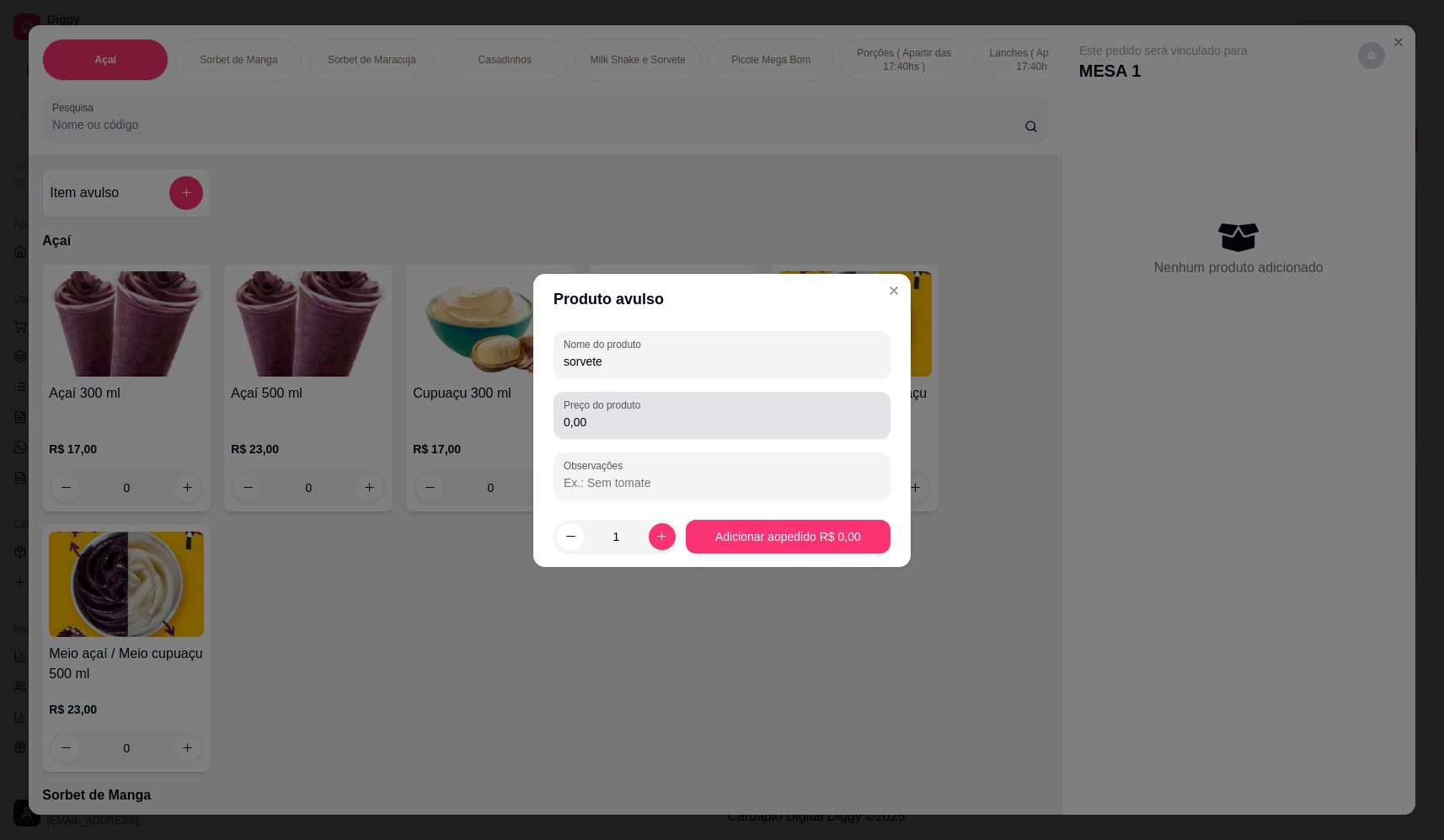
type input "sorvete"
click at [795, 414] on input "0,00" at bounding box center [721, 421] width 316 height 17
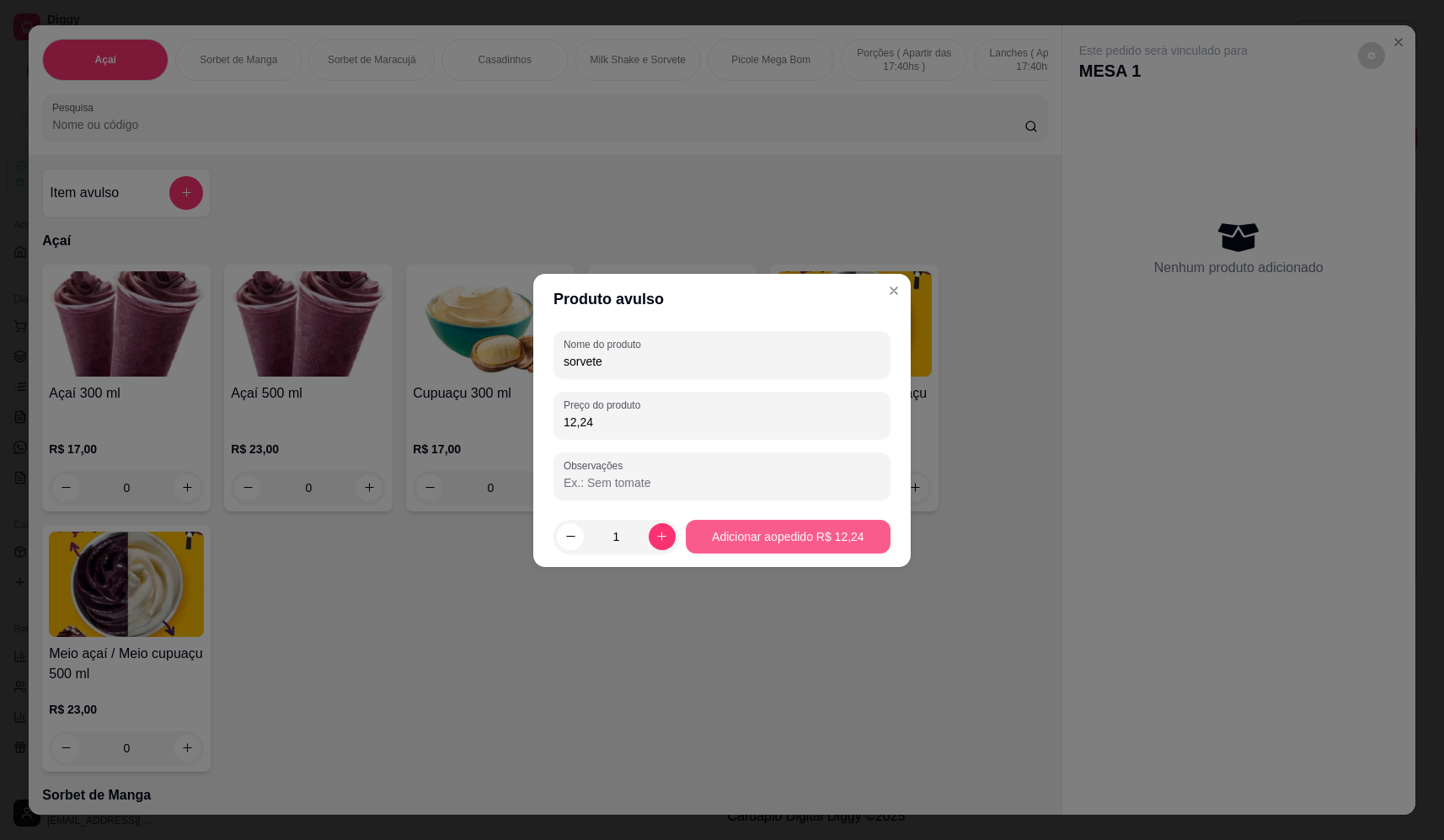
type input "12,24"
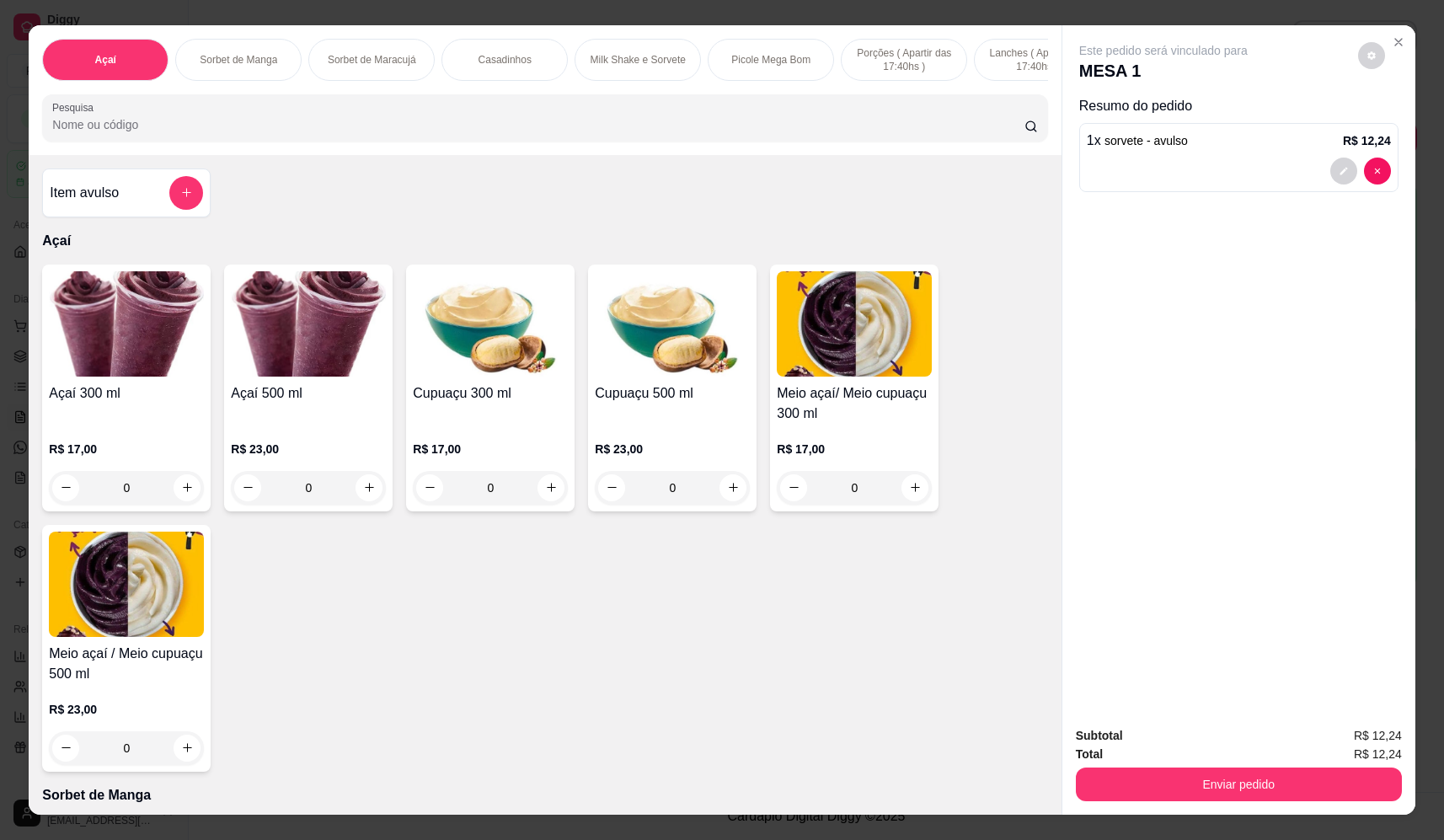
click at [181, 199] on icon "add-separate-item" at bounding box center [187, 192] width 12 height 12
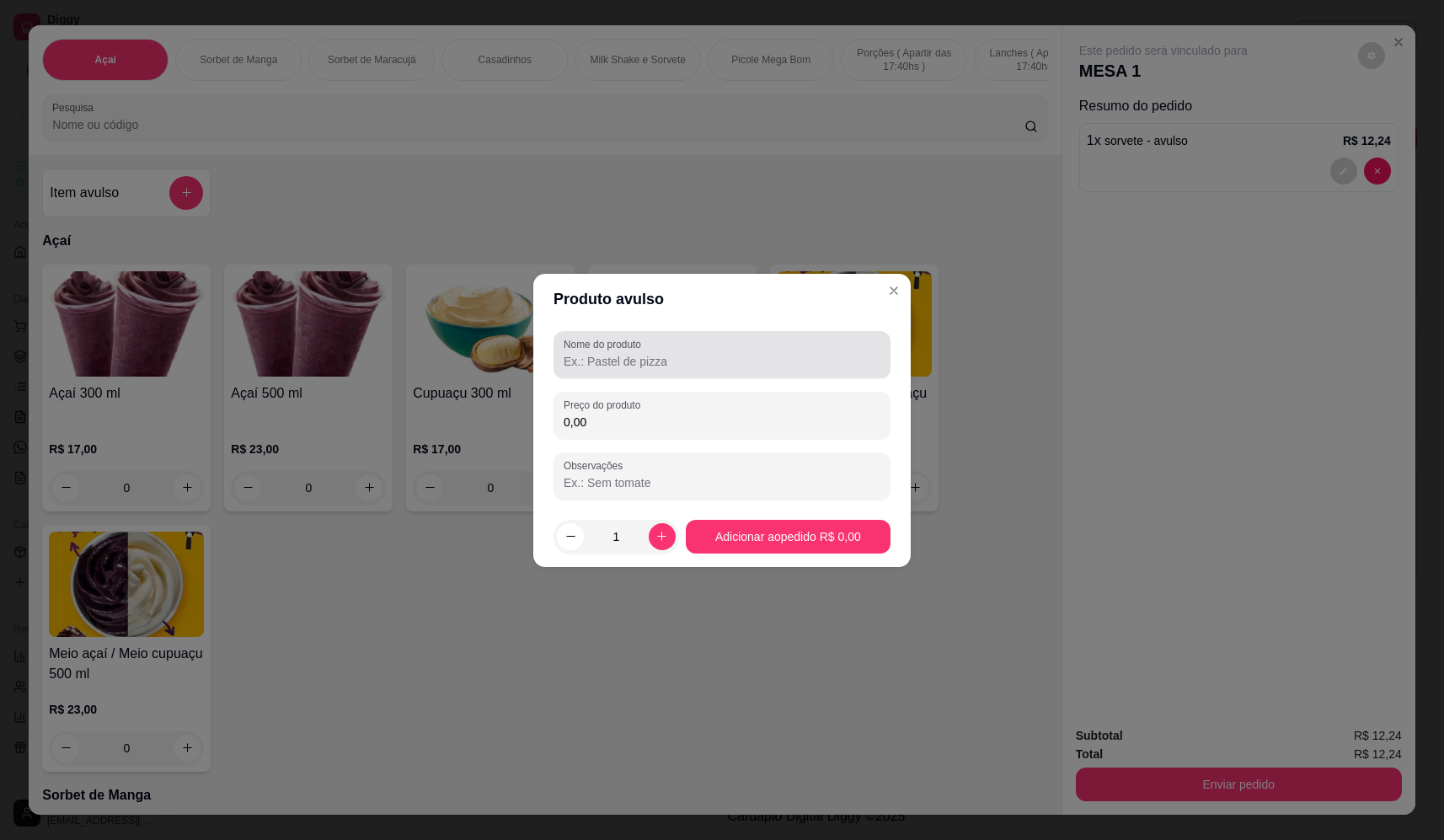
click at [716, 333] on div "Nome do produto" at bounding box center [722, 355] width 337 height 48
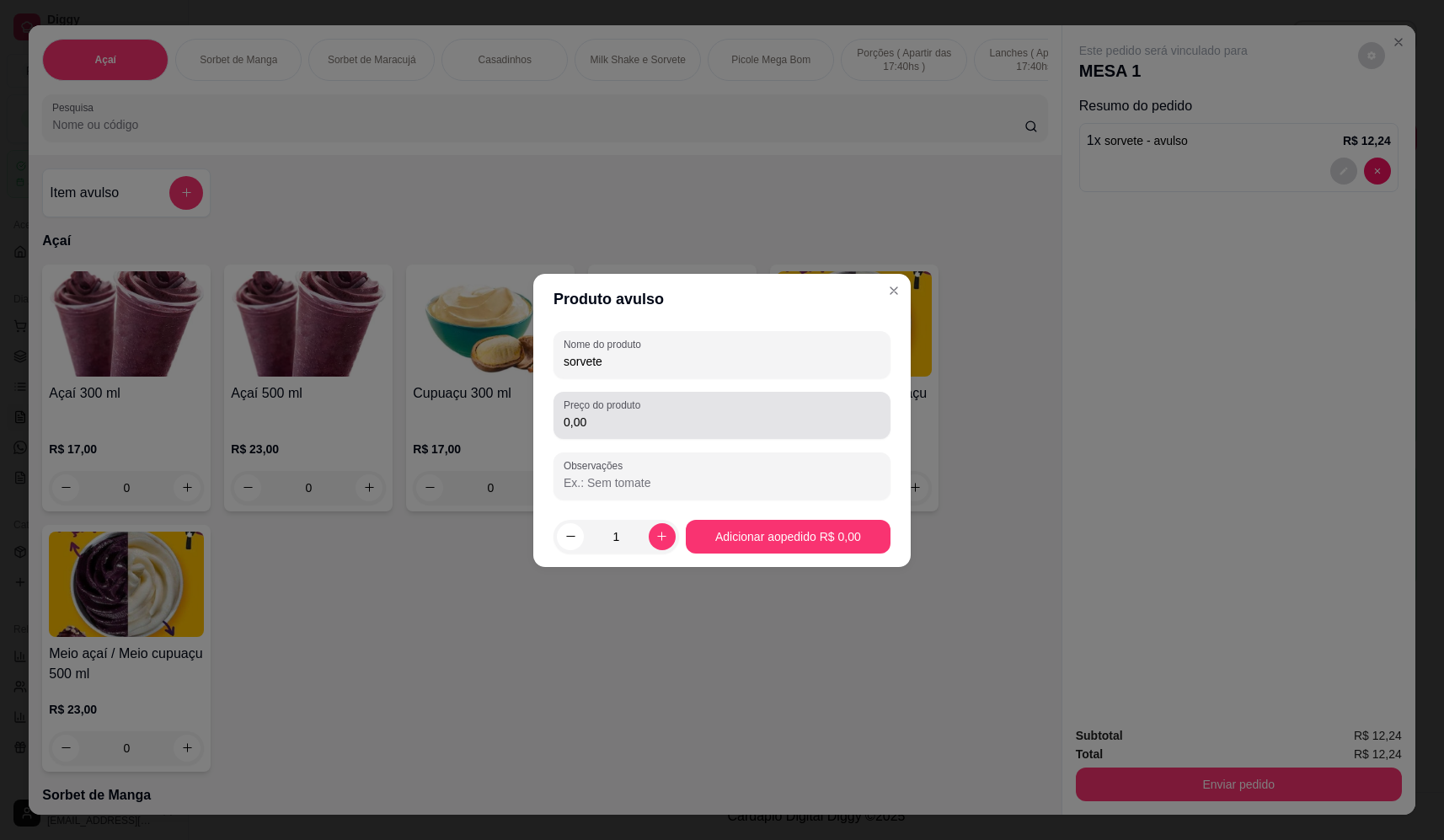
type input "sorvete"
drag, startPoint x: 670, startPoint y: 412, endPoint x: 675, endPoint y: 420, distance: 9.4
click at [673, 415] on div "0,00" at bounding box center [721, 415] width 316 height 33
type input "12,24"
click at [888, 537] on footer "1 Adicionar ao pedido R$ 12,24" at bounding box center [722, 536] width 377 height 61
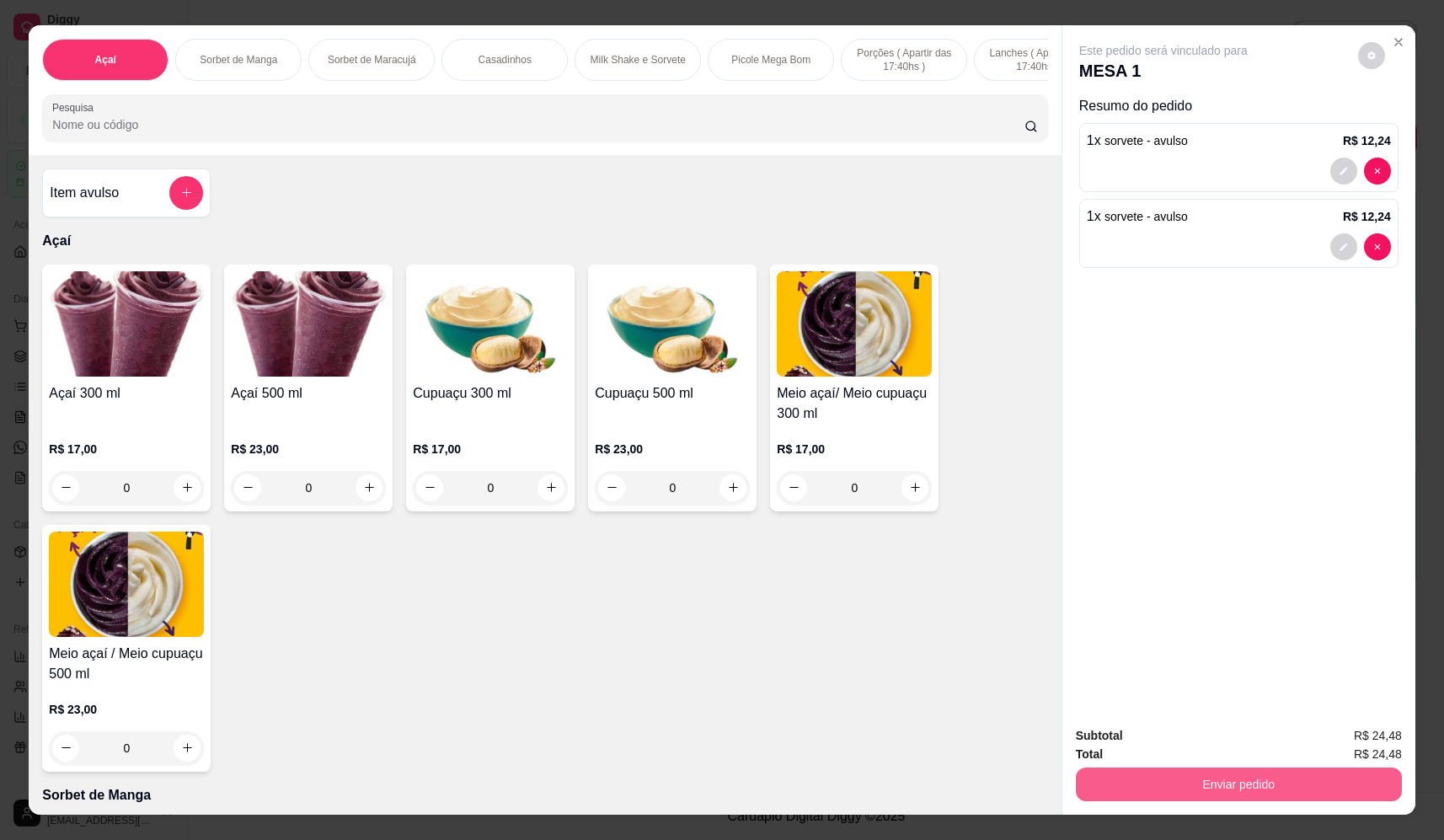
click at [1177, 797] on button "Enviar pedido" at bounding box center [1239, 784] width 326 height 33
click at [1187, 741] on button "Não registrar e enviar pedido" at bounding box center [1182, 743] width 175 height 32
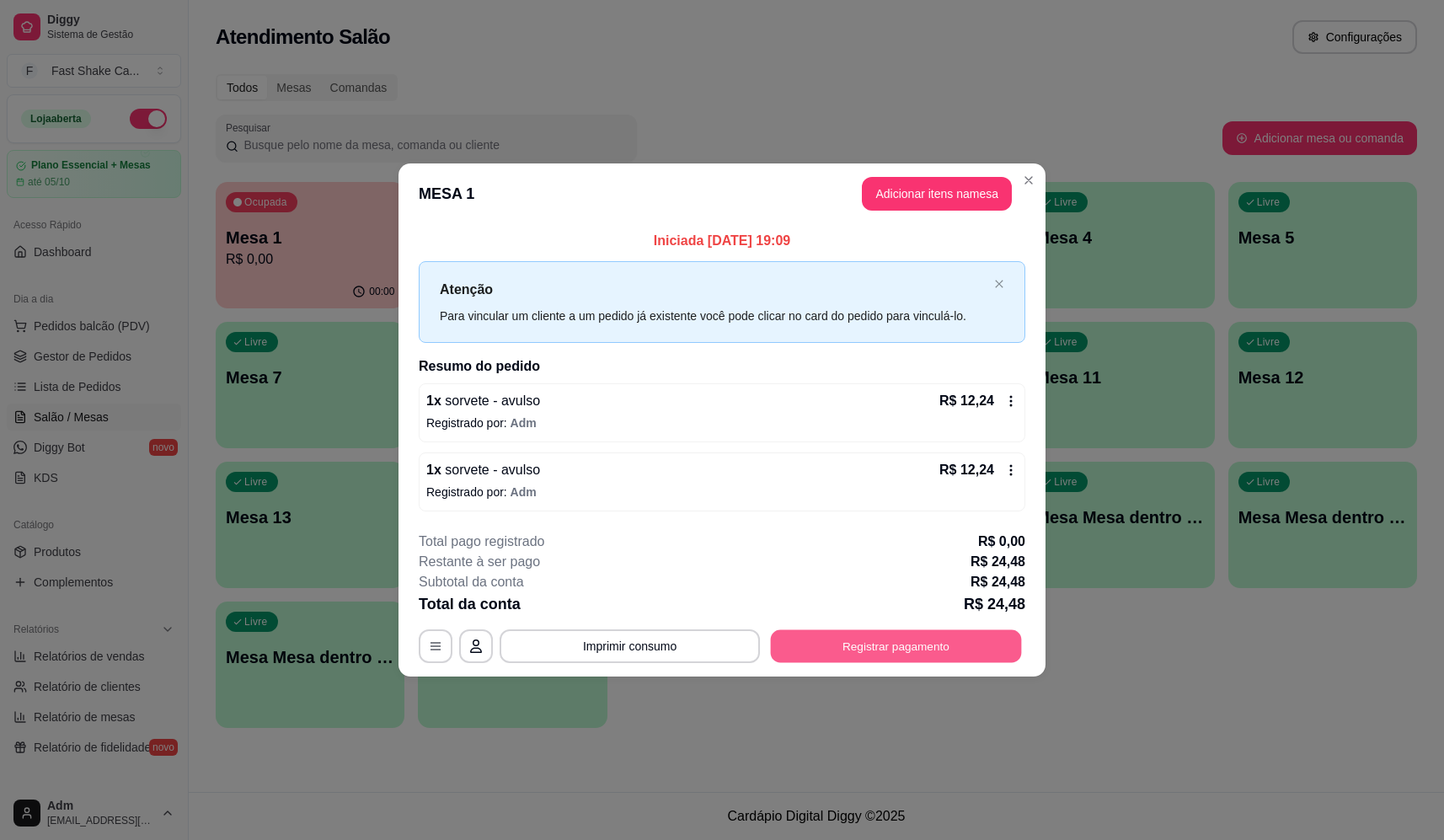
click at [942, 644] on button "Registrar pagamento" at bounding box center [896, 646] width 251 height 33
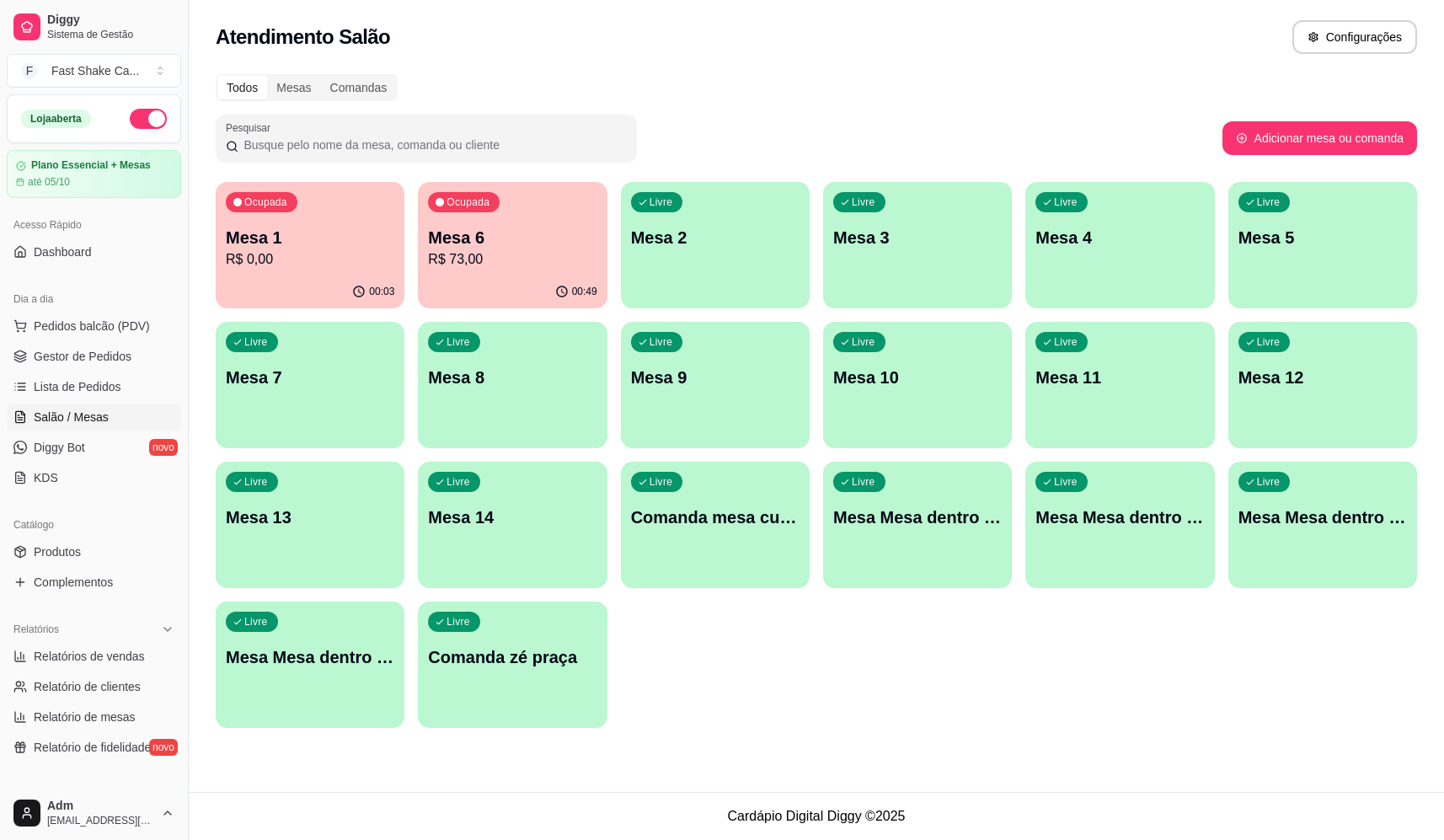
click at [683, 286] on div "Livre Mesa 2" at bounding box center [715, 234] width 189 height 106
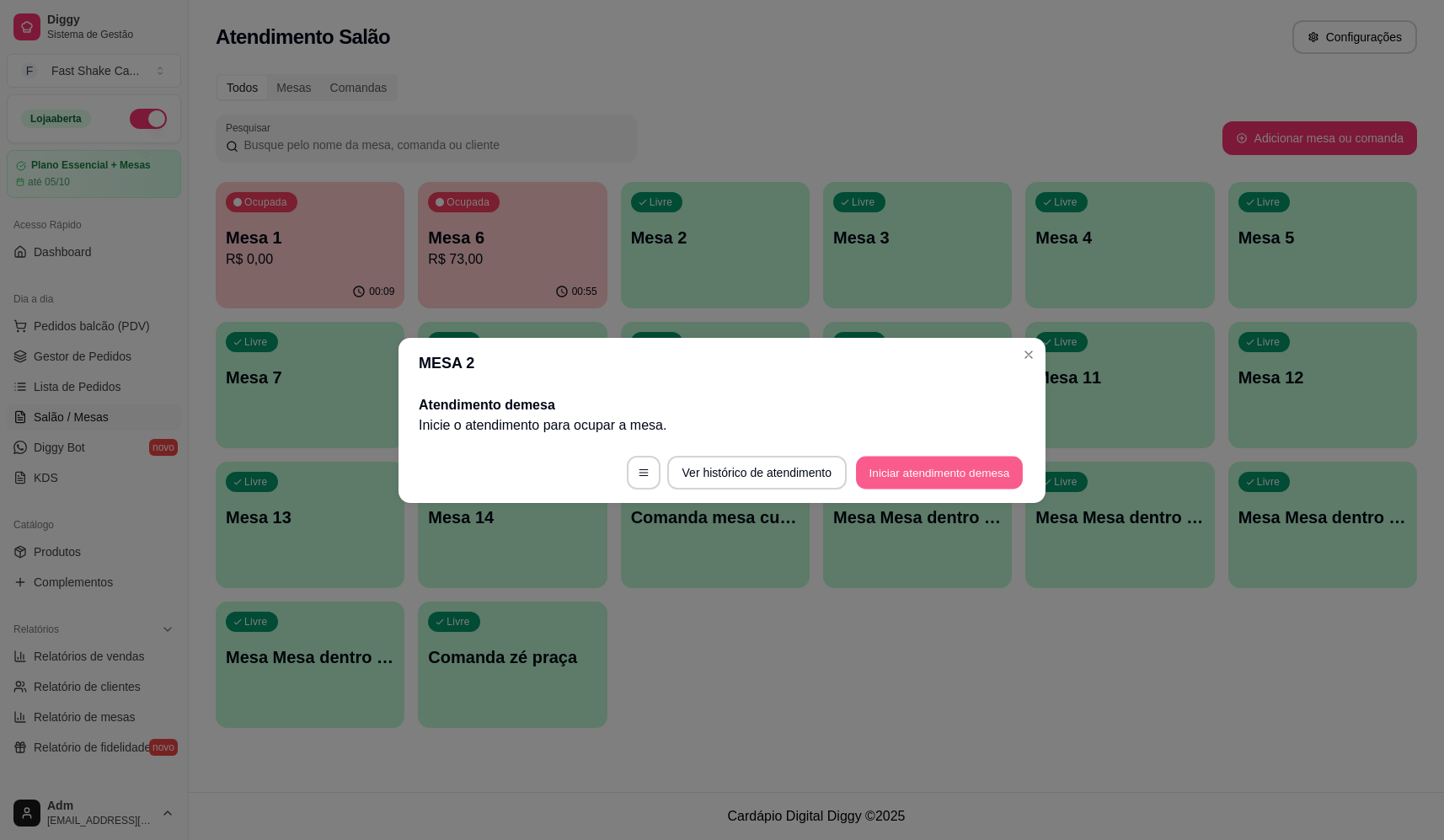
click at [964, 469] on button "Iniciar atendimento de mesa" at bounding box center [939, 472] width 167 height 33
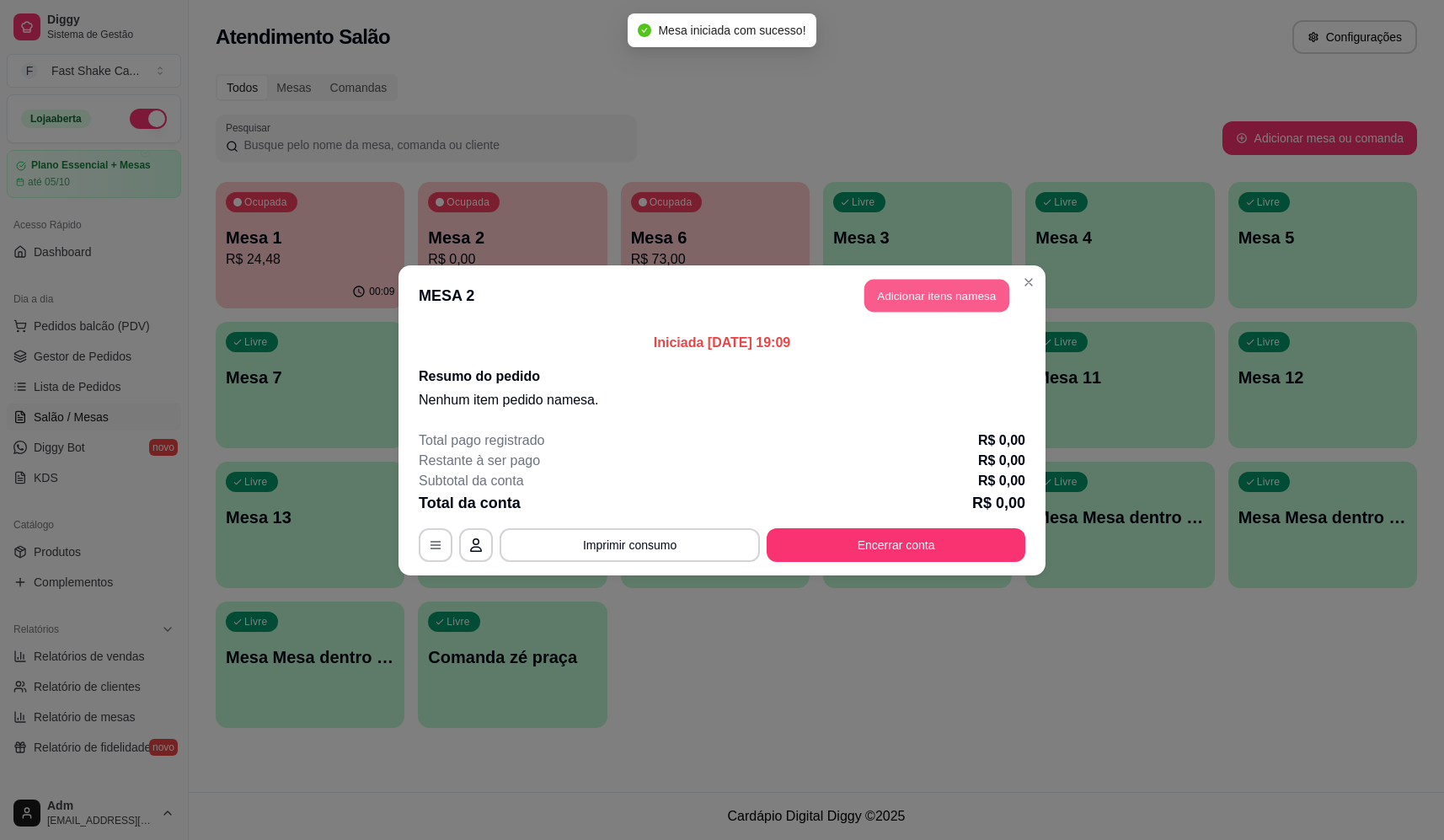
click at [930, 291] on button "Adicionar itens na mesa" at bounding box center [937, 294] width 145 height 33
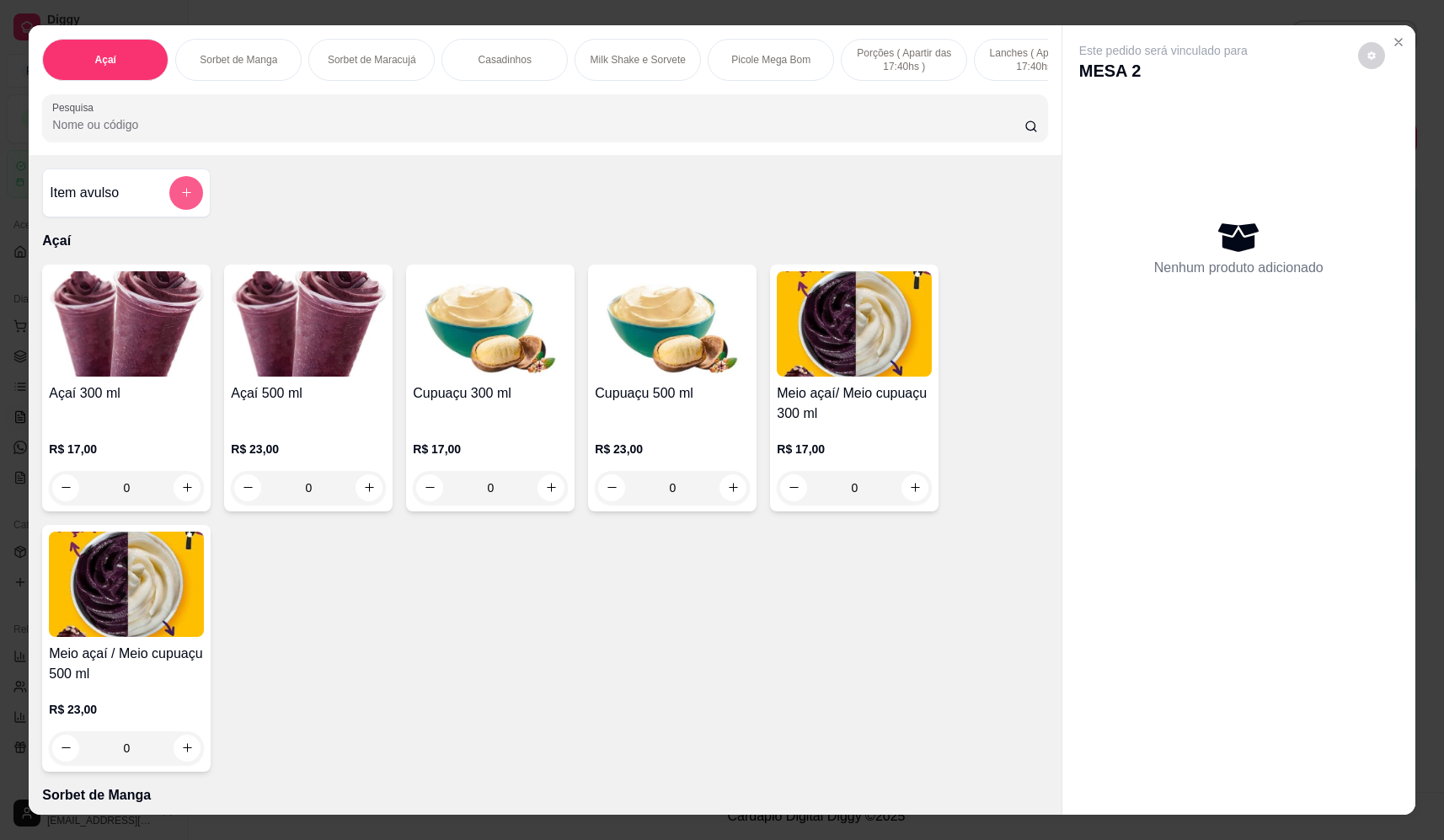
click at [181, 199] on icon "add-separate-item" at bounding box center [187, 192] width 12 height 12
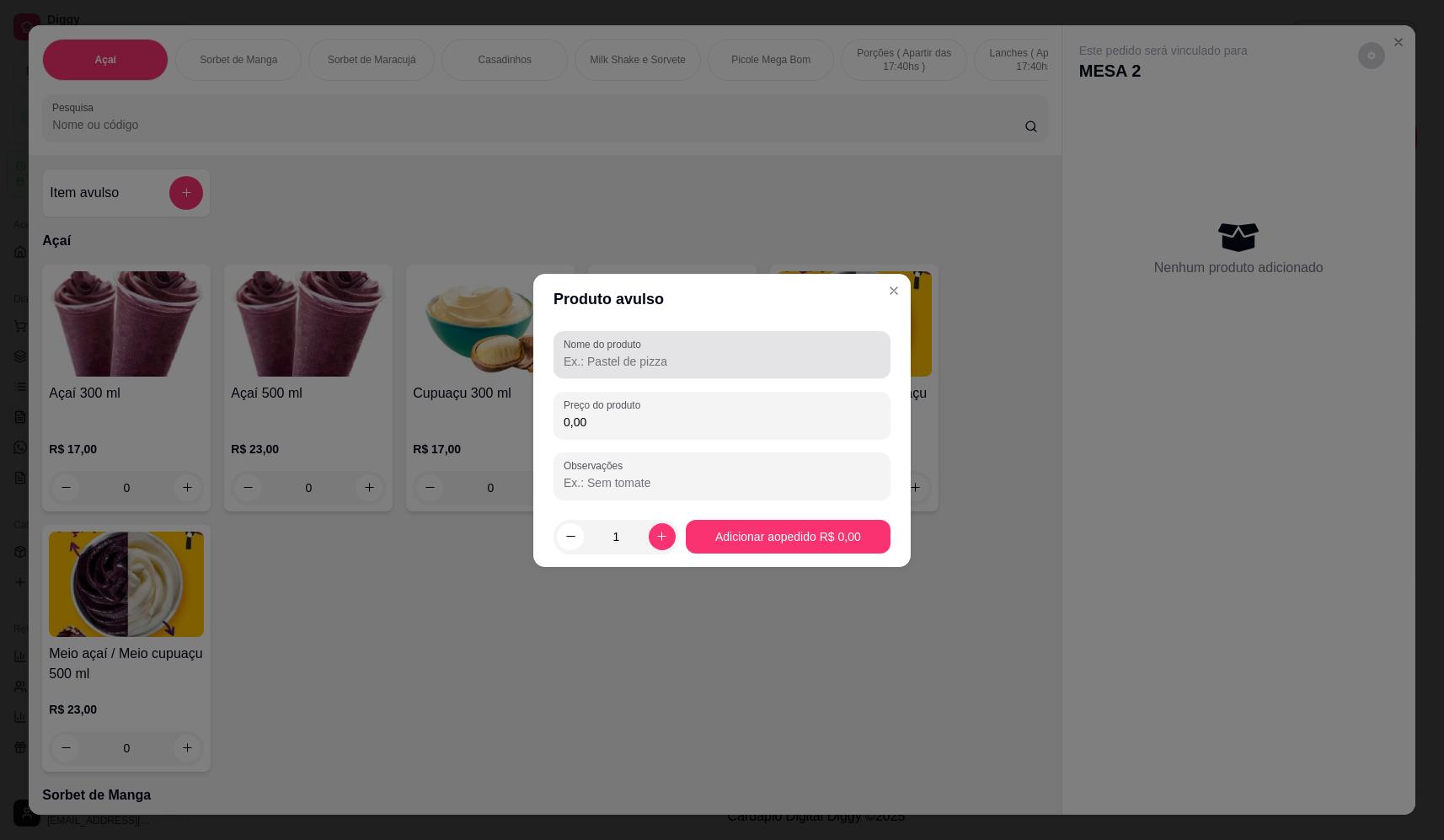
click at [633, 368] on input "Nome do produto" at bounding box center [721, 361] width 316 height 17
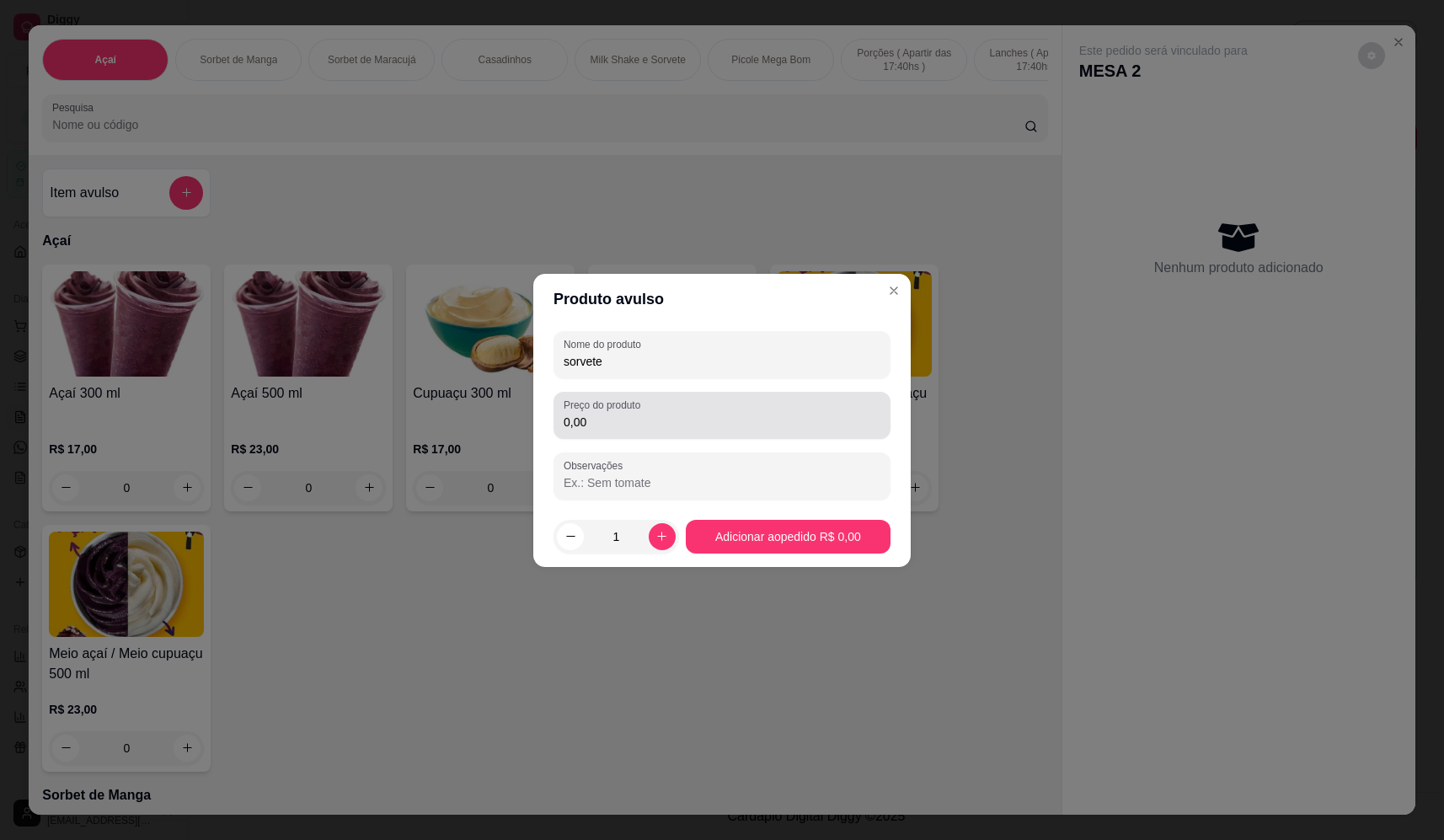
type input "sorvete"
click at [706, 433] on div "Preço do produto 0,00" at bounding box center [722, 415] width 337 height 48
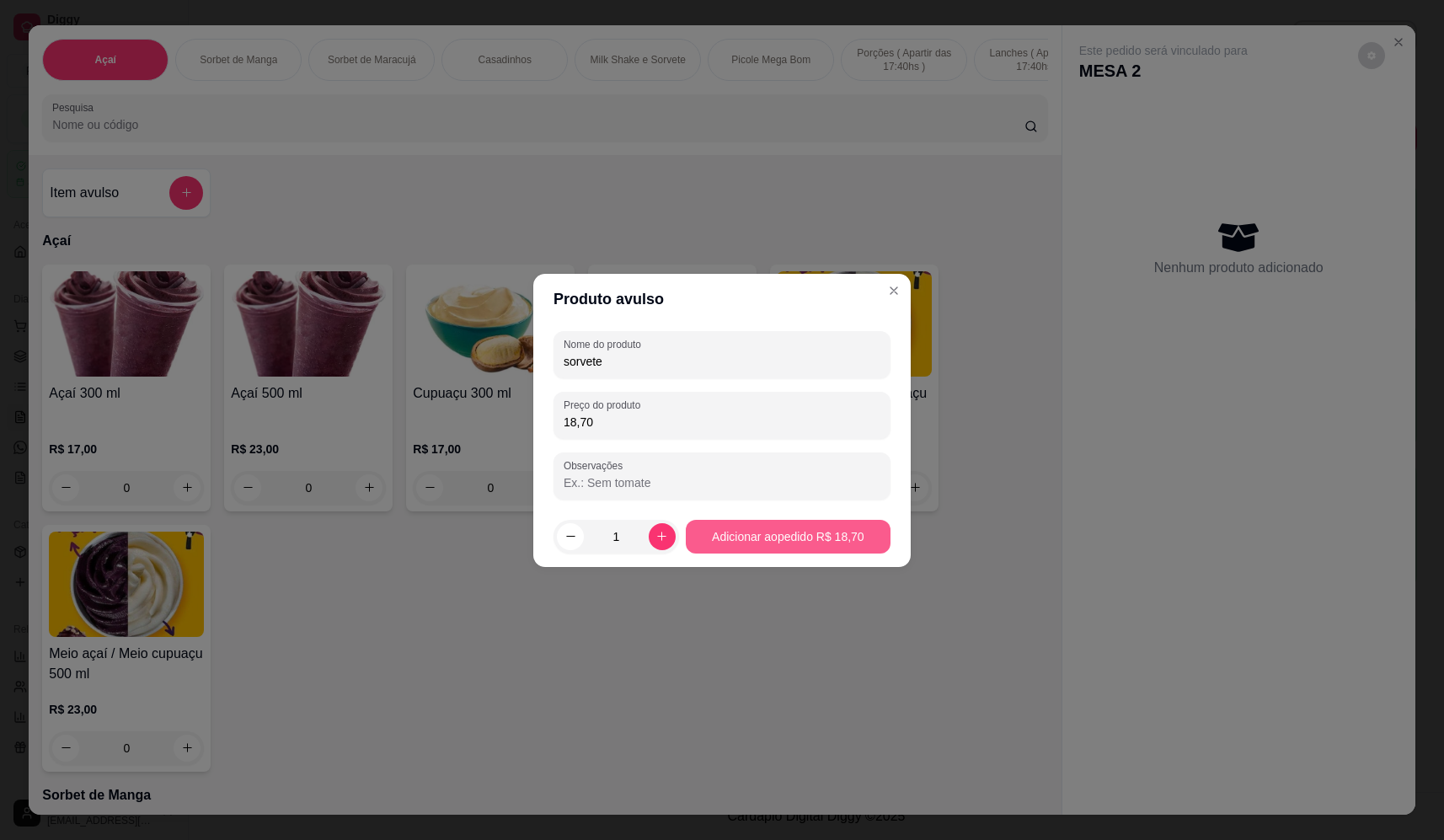
type input "18,70"
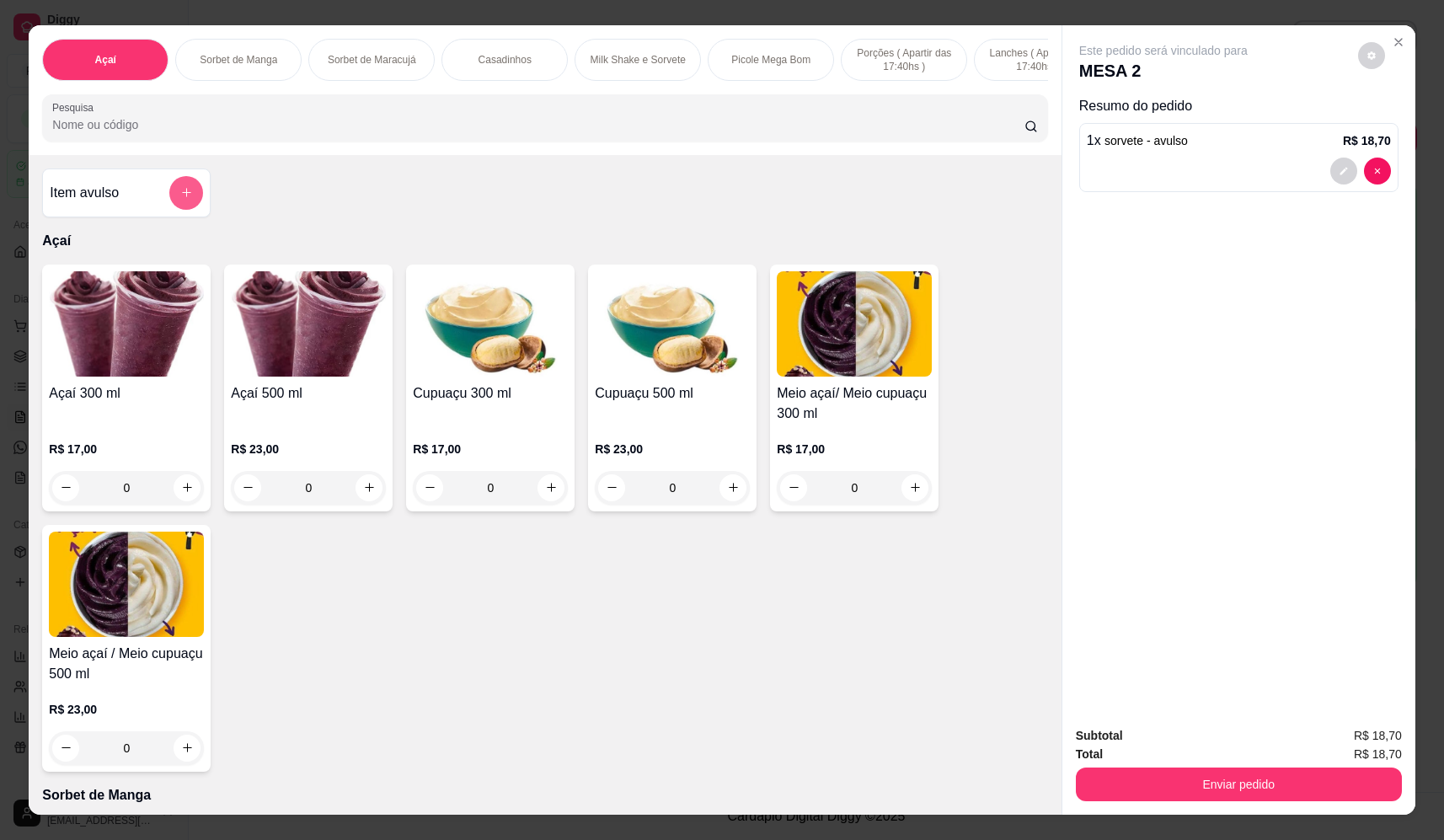
click at [190, 206] on button "add-separate-item" at bounding box center [186, 193] width 33 height 33
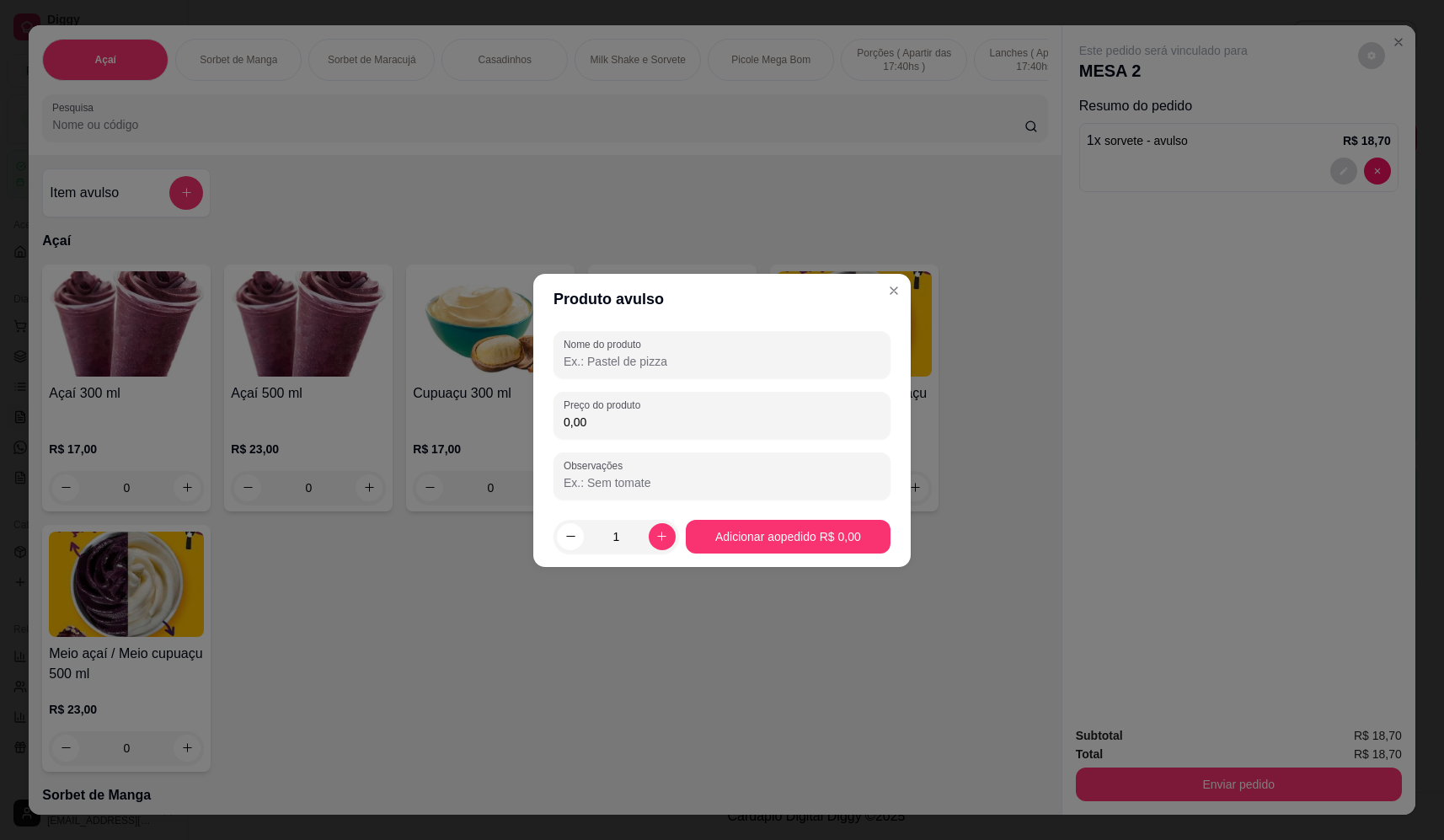
click at [675, 354] on input "Nome do produto" at bounding box center [721, 361] width 316 height 17
type input "sorvete"
click at [679, 409] on div "0,00" at bounding box center [721, 415] width 316 height 33
type input "12,92"
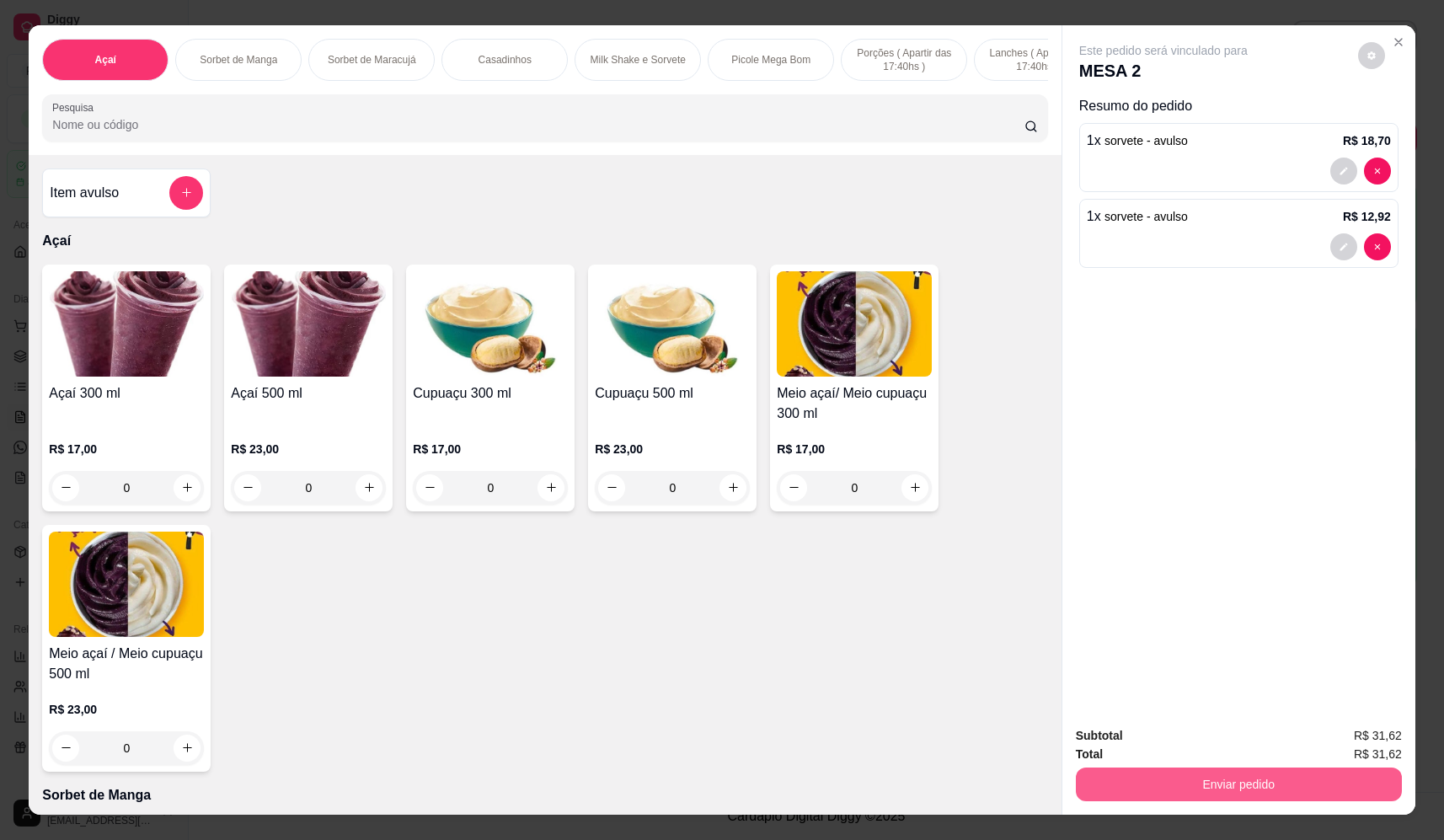
click at [1198, 790] on button "Enviar pedido" at bounding box center [1239, 784] width 326 height 33
click at [1147, 739] on button "Não registrar e enviar pedido" at bounding box center [1182, 742] width 170 height 31
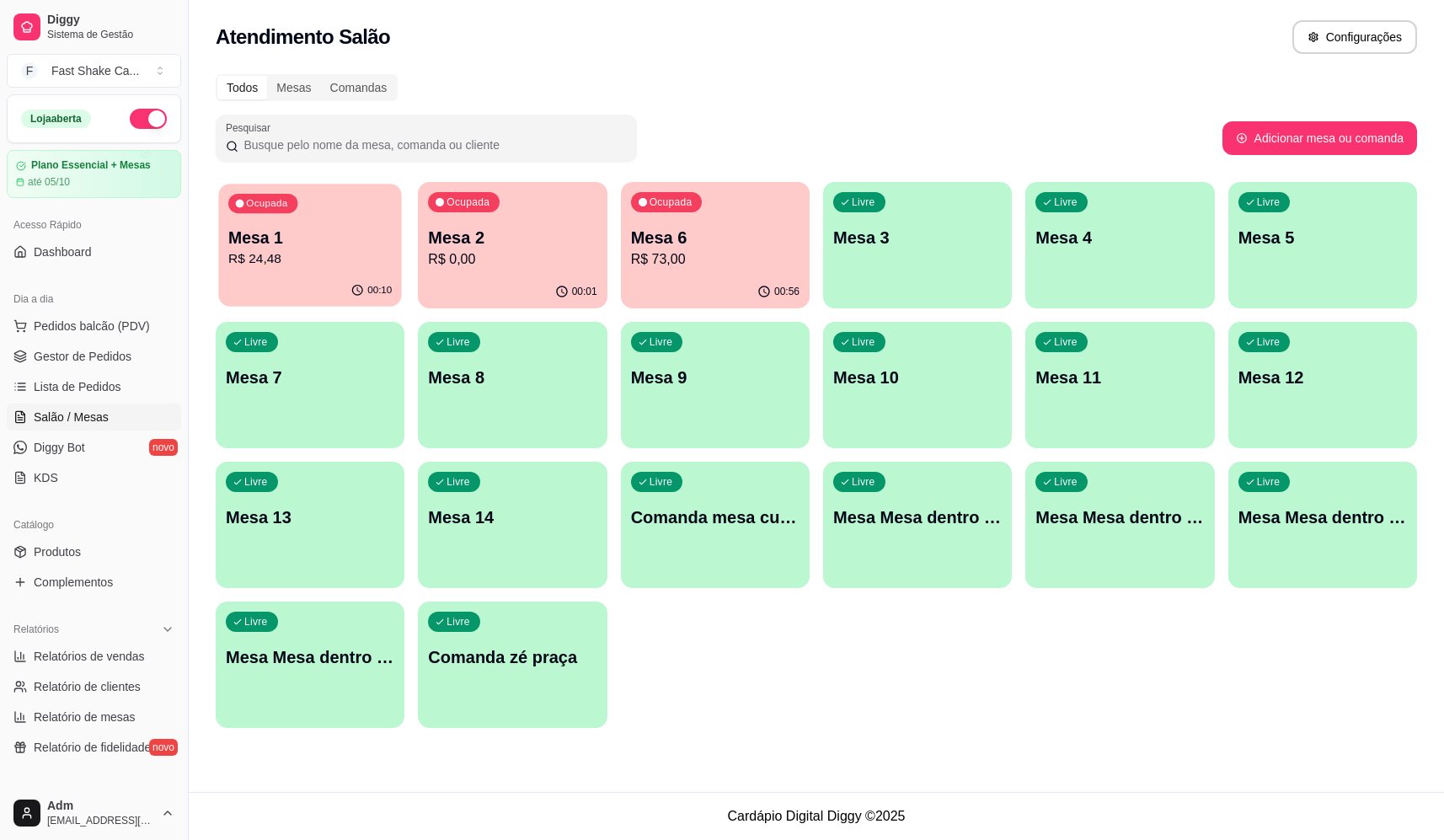
click at [256, 262] on p "R$ 24,48" at bounding box center [309, 259] width 163 height 19
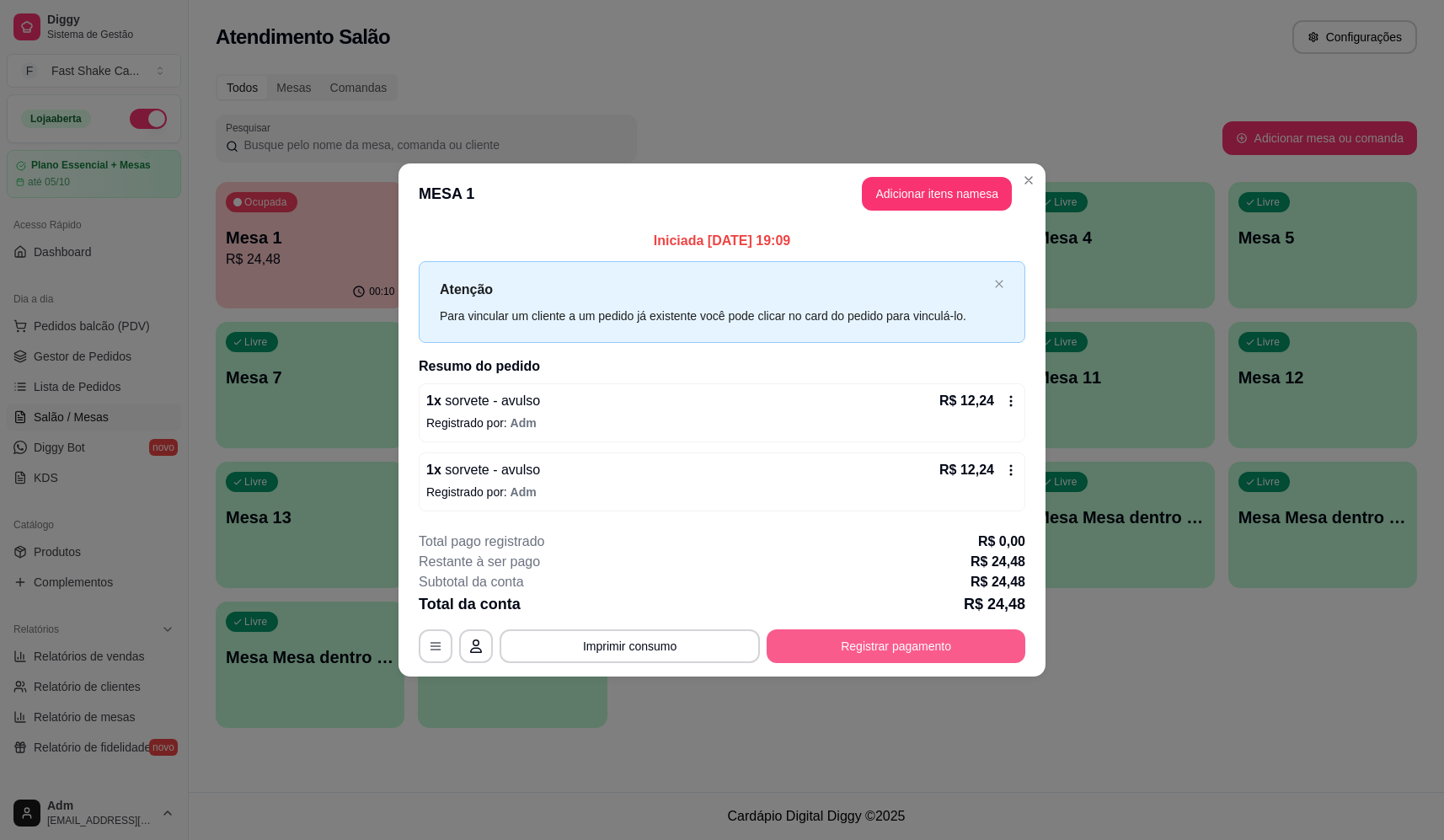
click at [848, 644] on button "Registrar pagamento" at bounding box center [896, 646] width 258 height 33
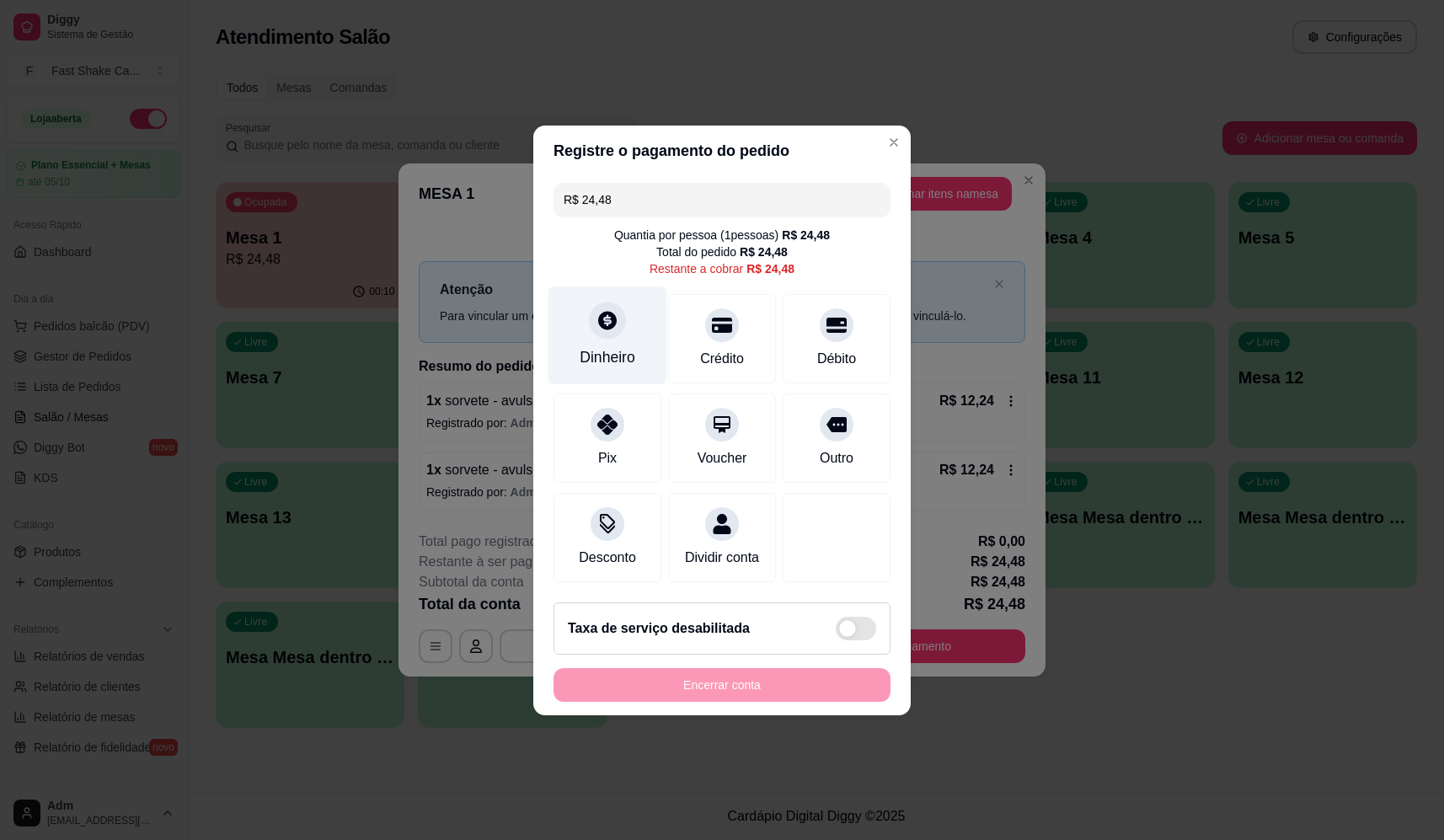
click at [615, 318] on icon at bounding box center [607, 320] width 22 height 22
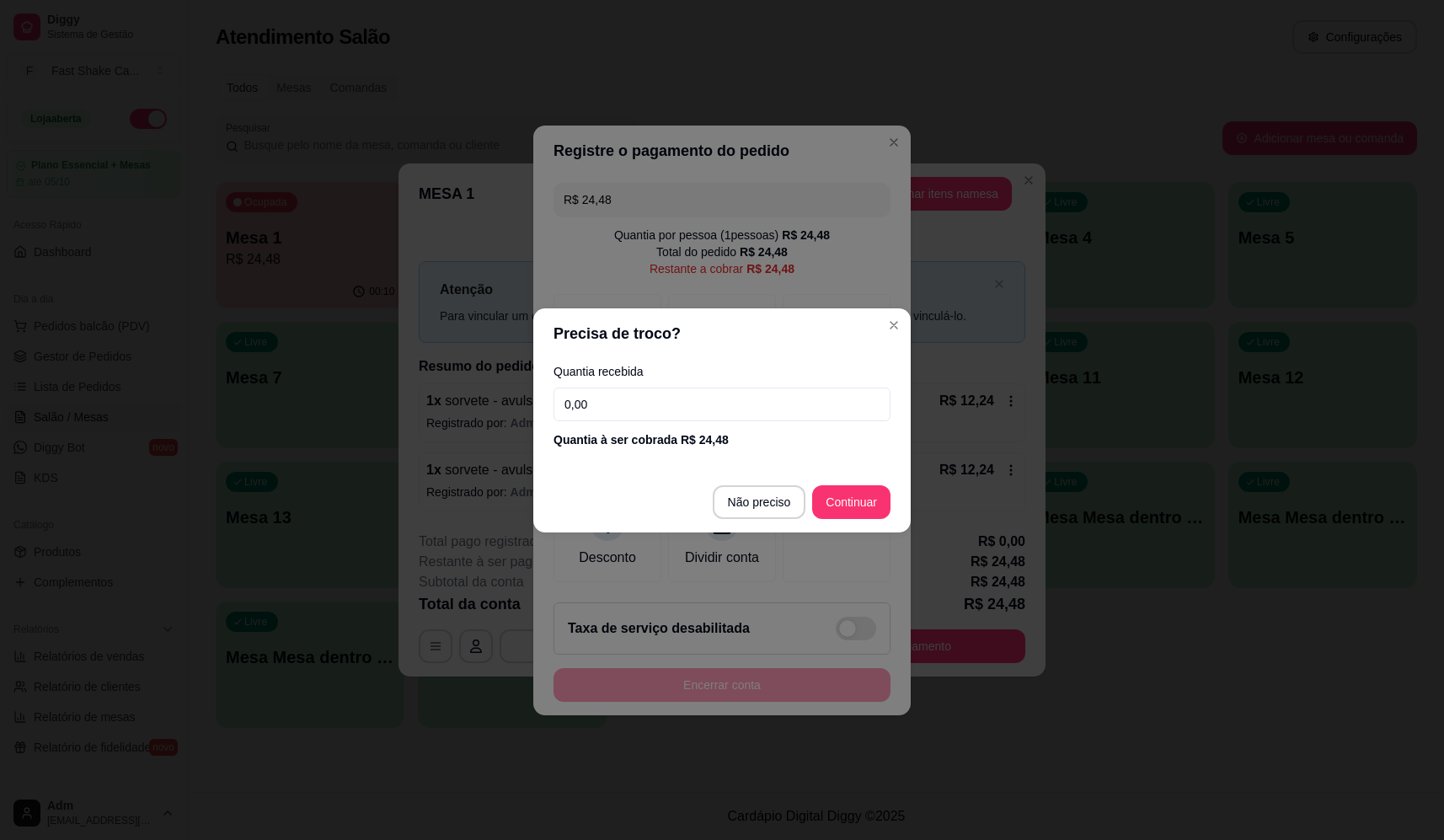
click at [679, 418] on input "0,00" at bounding box center [722, 405] width 337 height 33
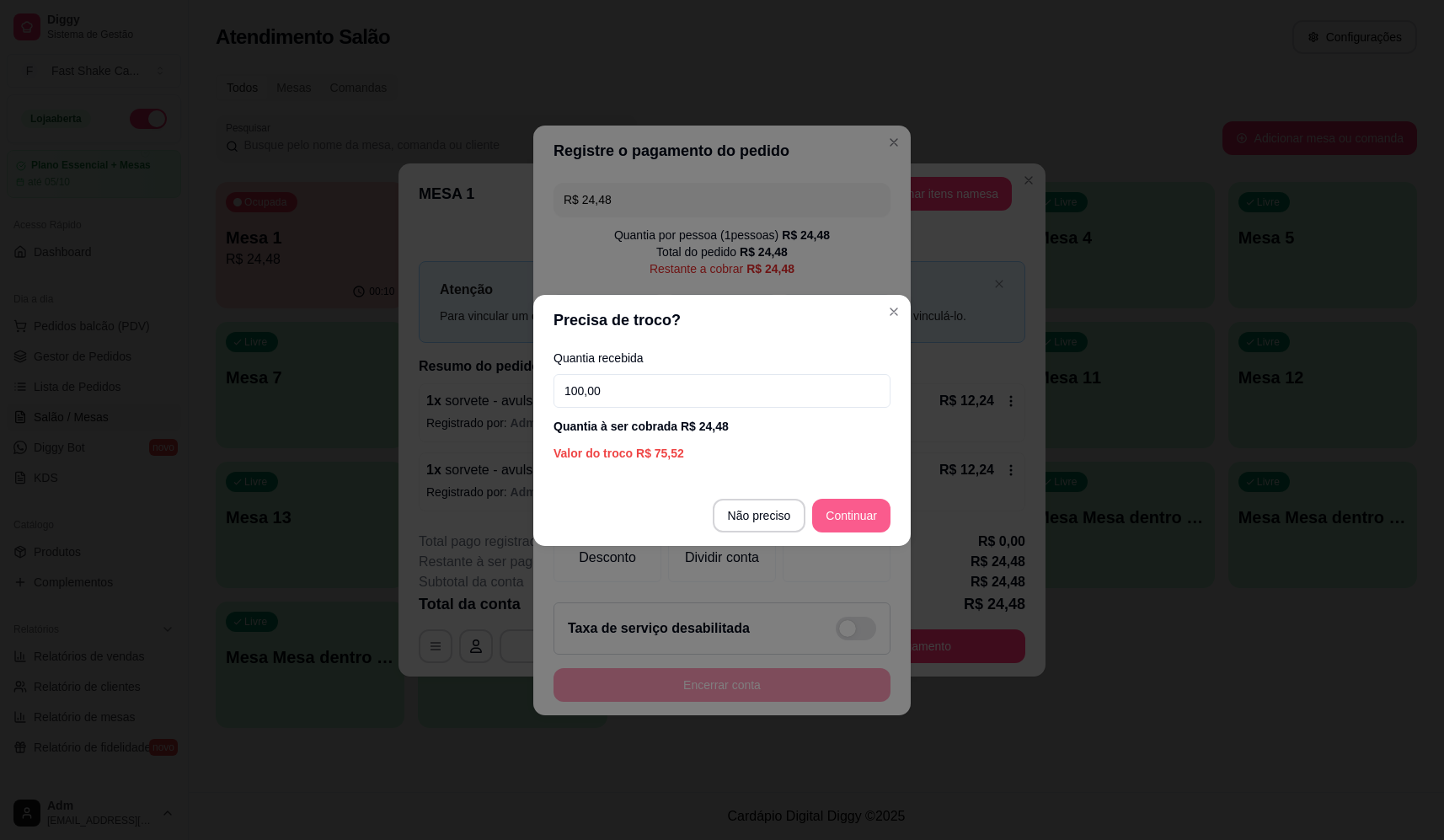
type input "100,00"
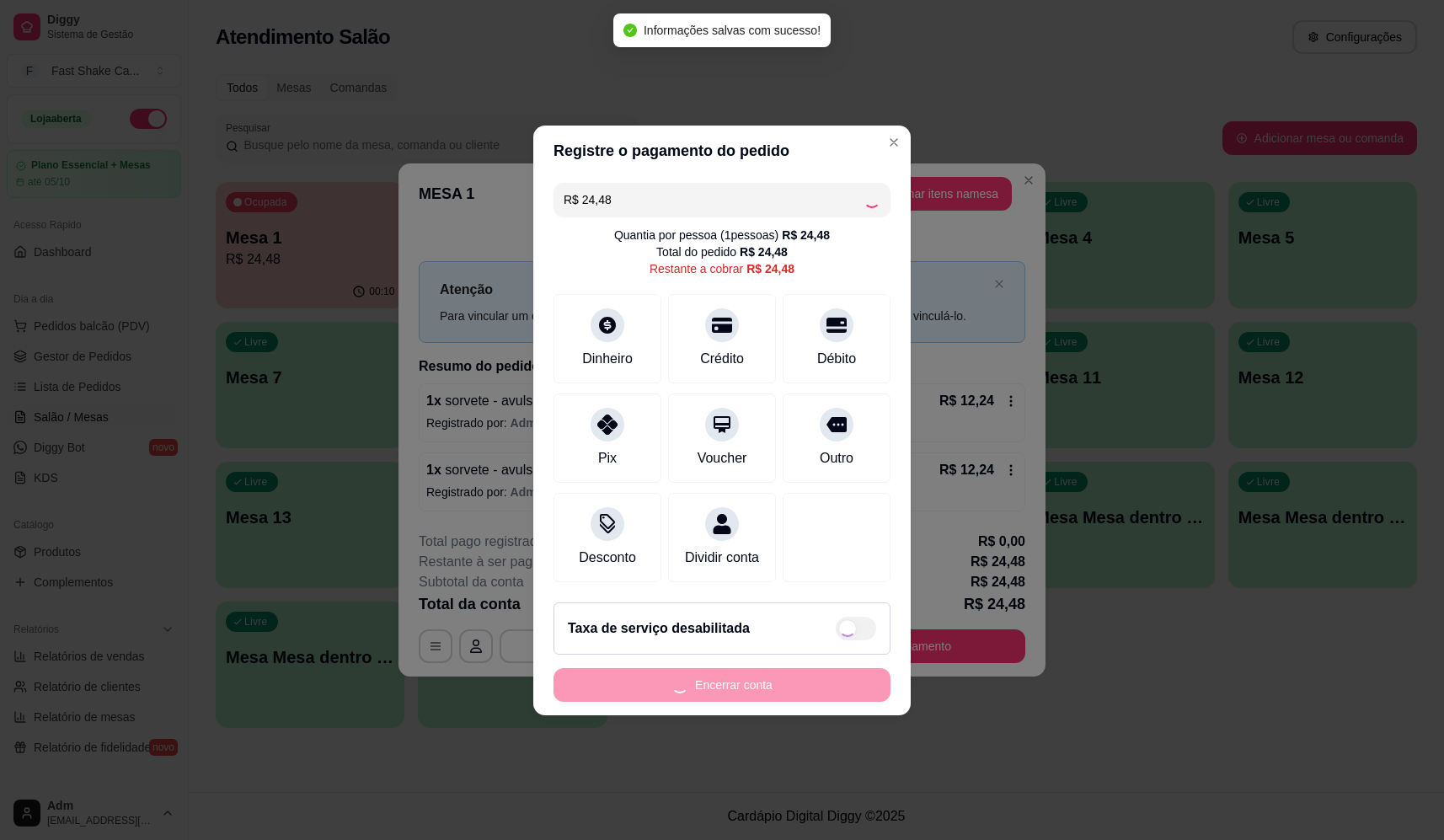
type input "R$ 0,00"
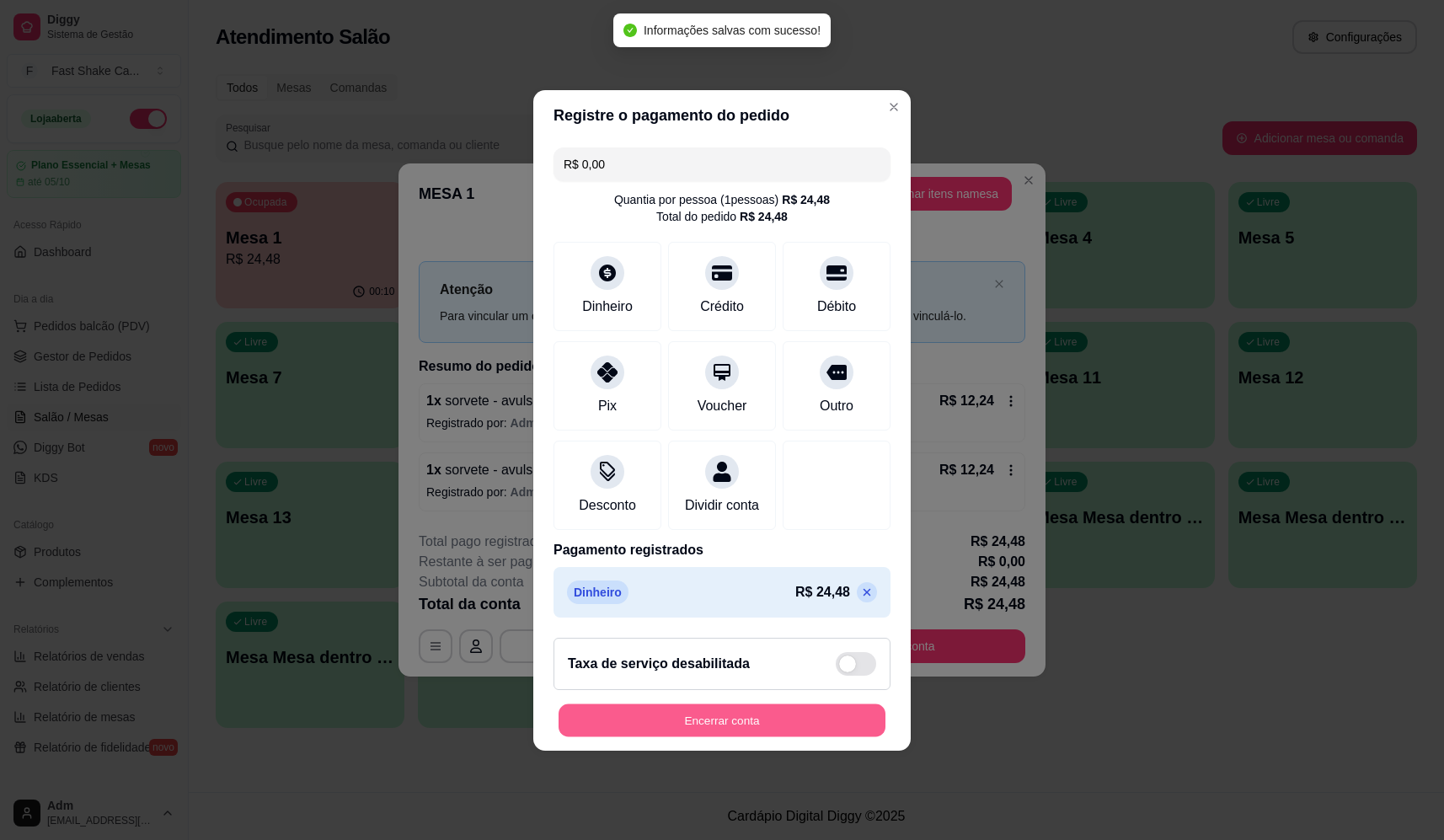
click at [826, 736] on button "Encerrar conta" at bounding box center [722, 719] width 327 height 33
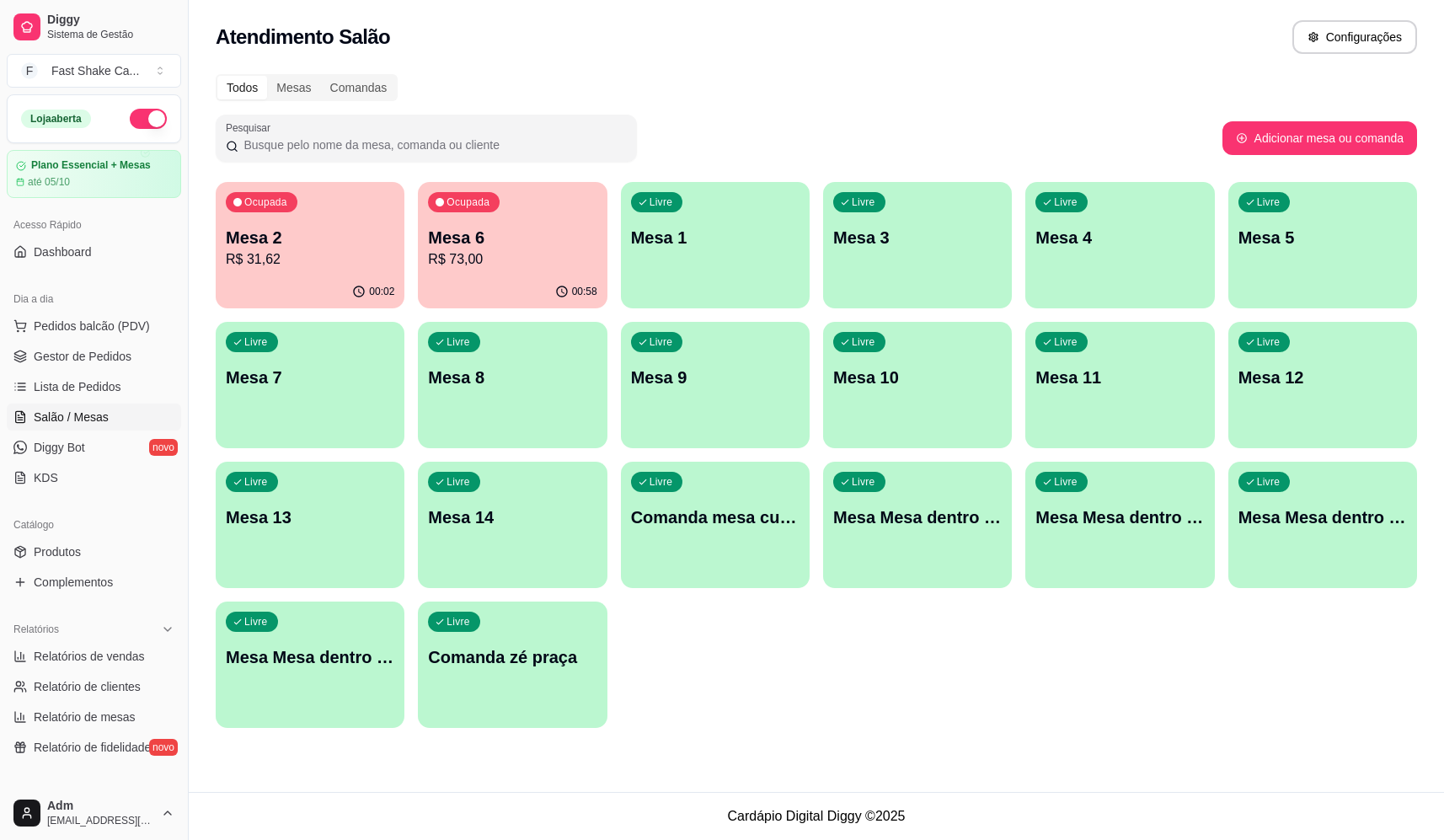
click at [469, 288] on div "00:58" at bounding box center [512, 292] width 189 height 33
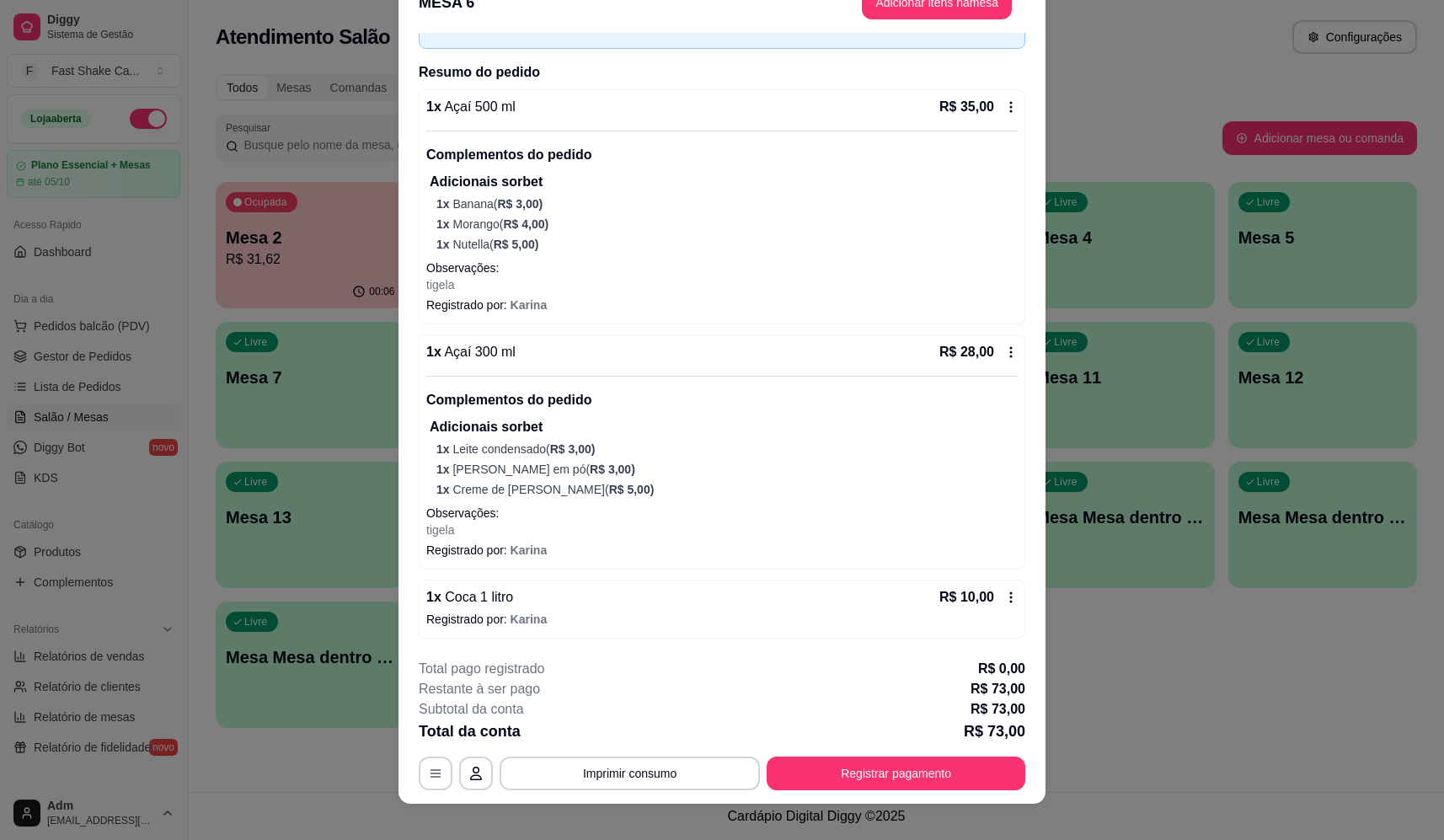
scroll to position [49, 0]
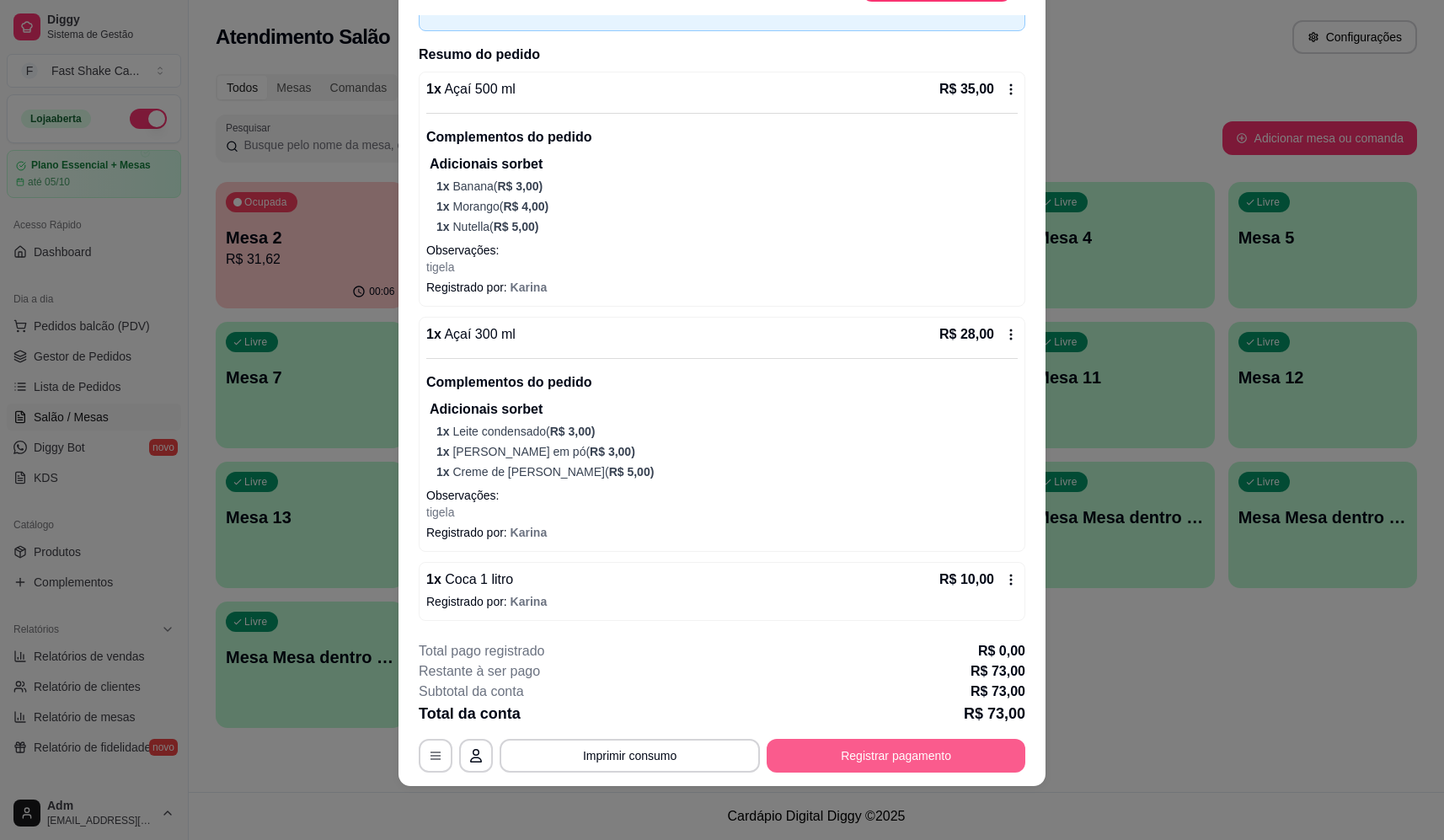
click at [887, 757] on button "Registrar pagamento" at bounding box center [896, 755] width 258 height 33
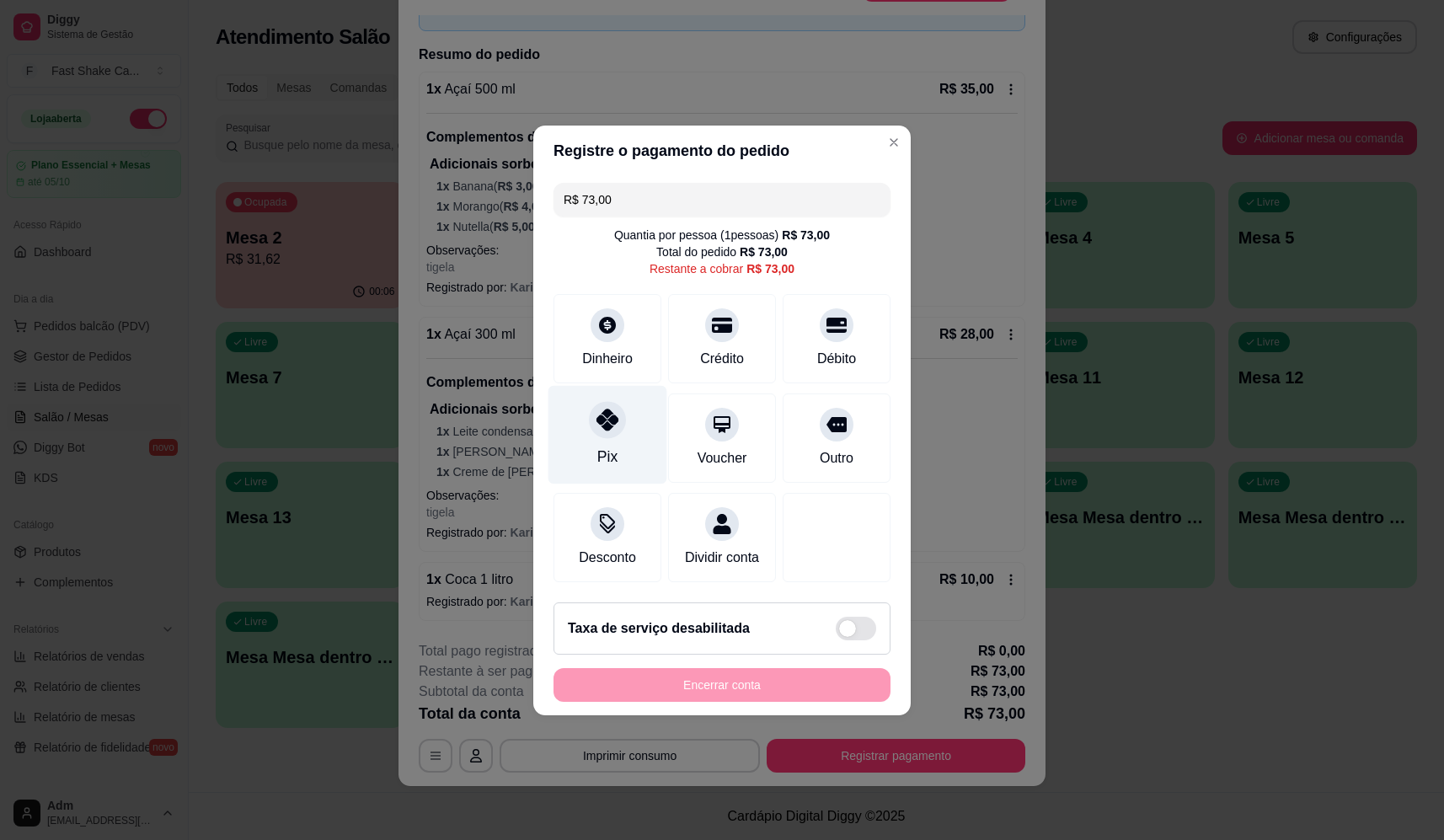
click at [588, 399] on div "Pix" at bounding box center [607, 435] width 119 height 99
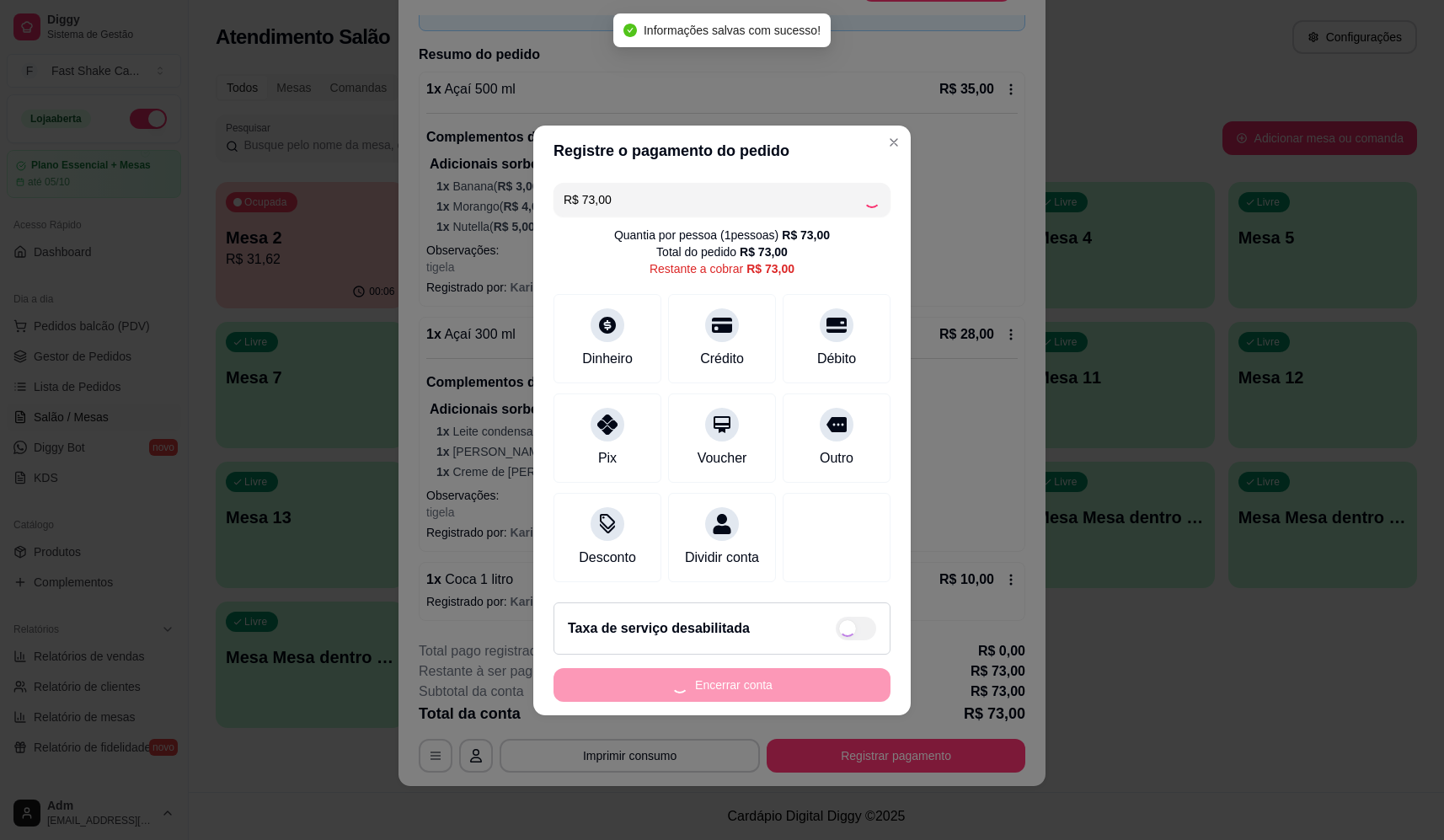
type input "R$ 0,00"
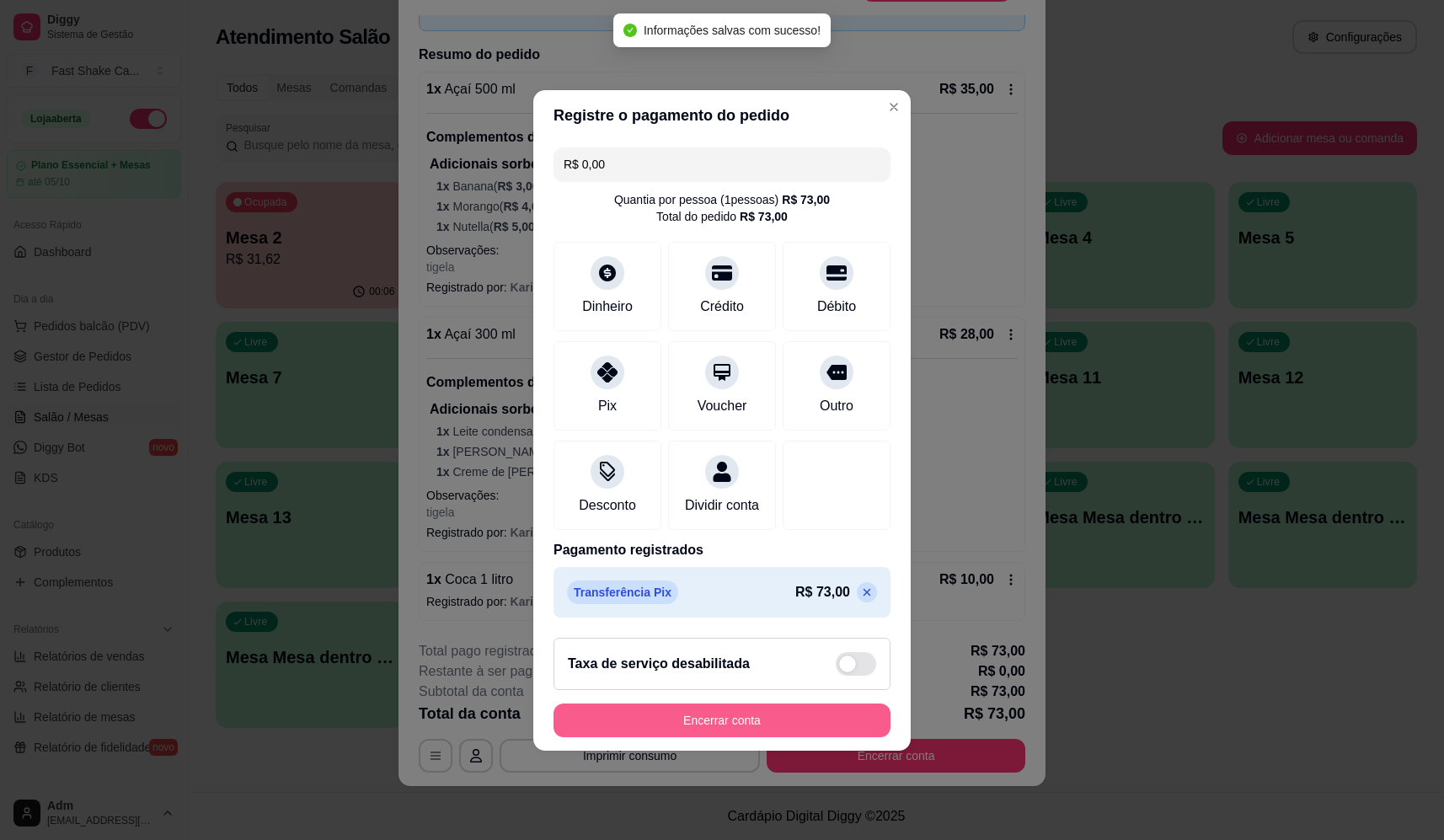
click at [677, 727] on button "Encerrar conta" at bounding box center [722, 720] width 337 height 33
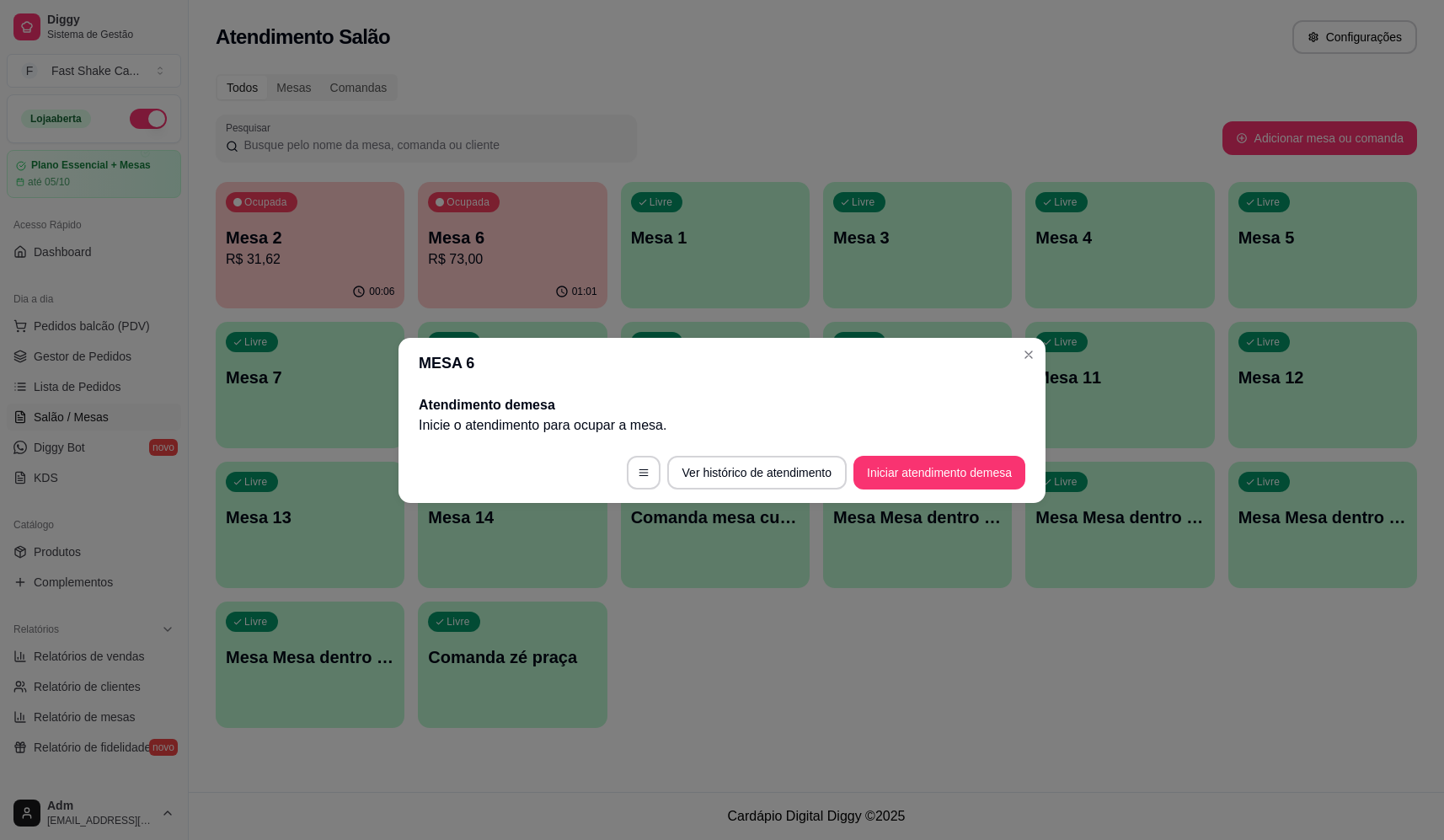
scroll to position [0, 0]
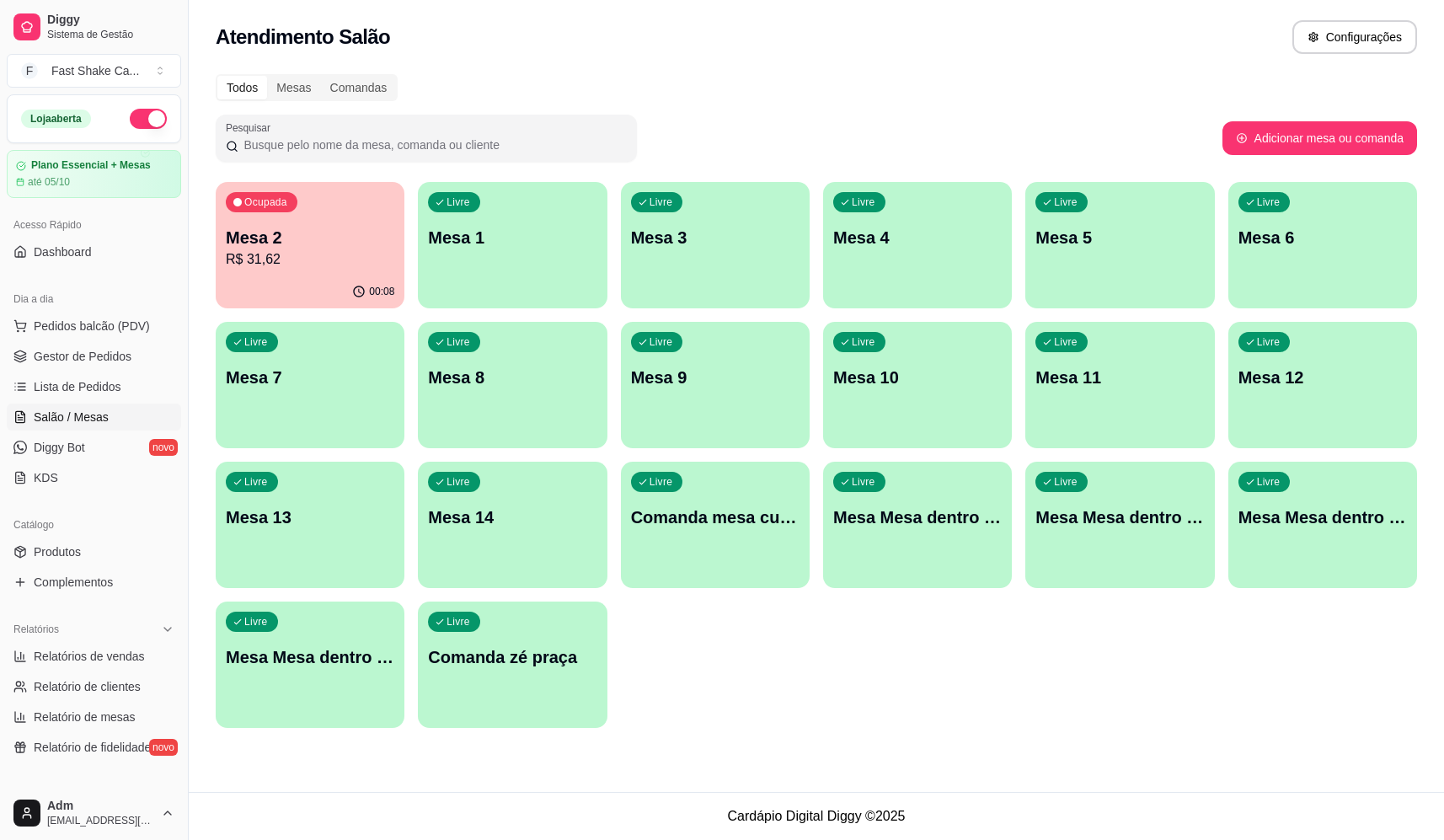
click at [294, 231] on p "Mesa 2" at bounding box center [309, 237] width 168 height 24
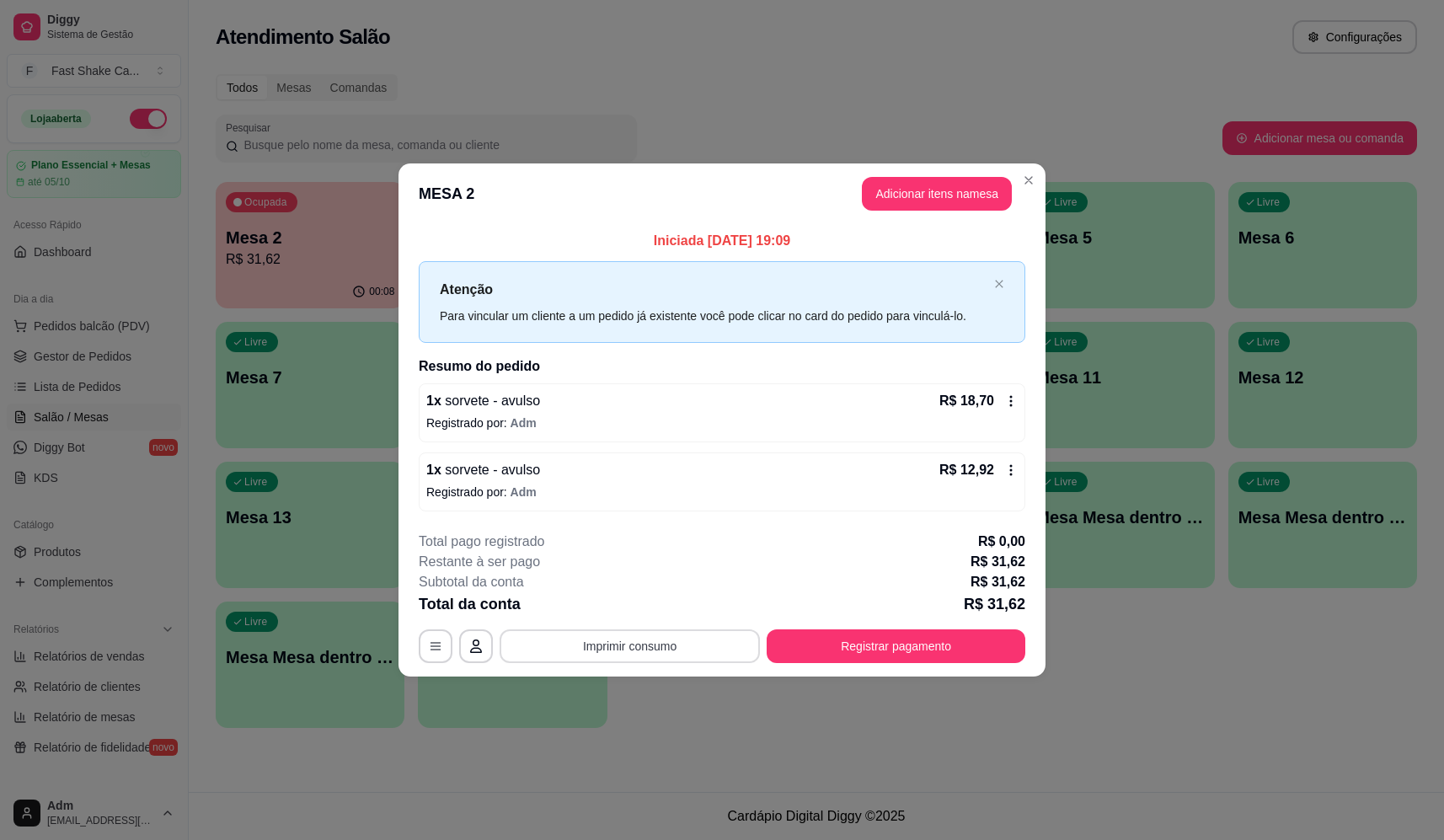
click at [622, 652] on button "Imprimir consumo" at bounding box center [629, 646] width 260 height 33
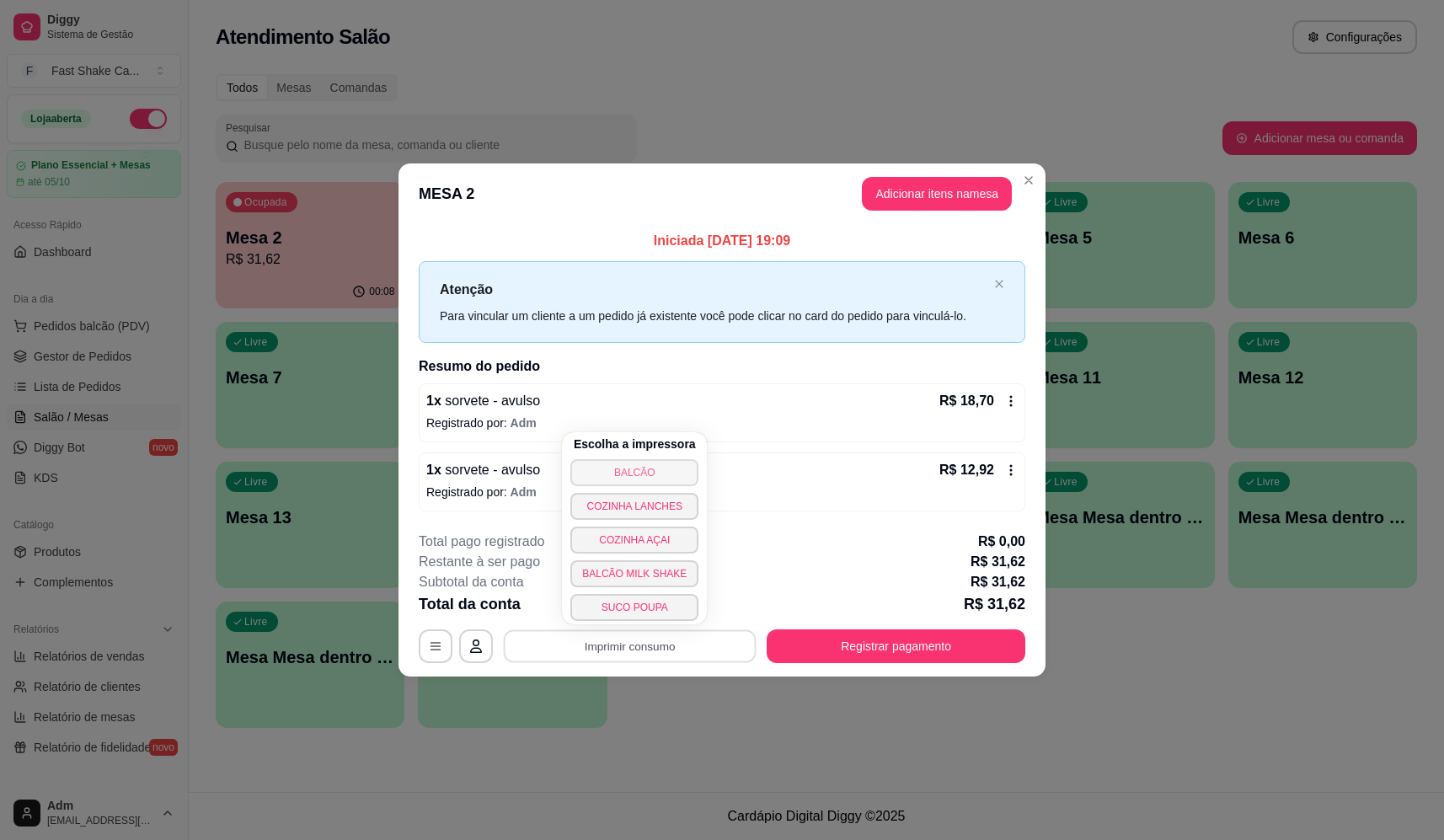
click at [647, 476] on button "BALCÃO" at bounding box center [634, 472] width 128 height 27
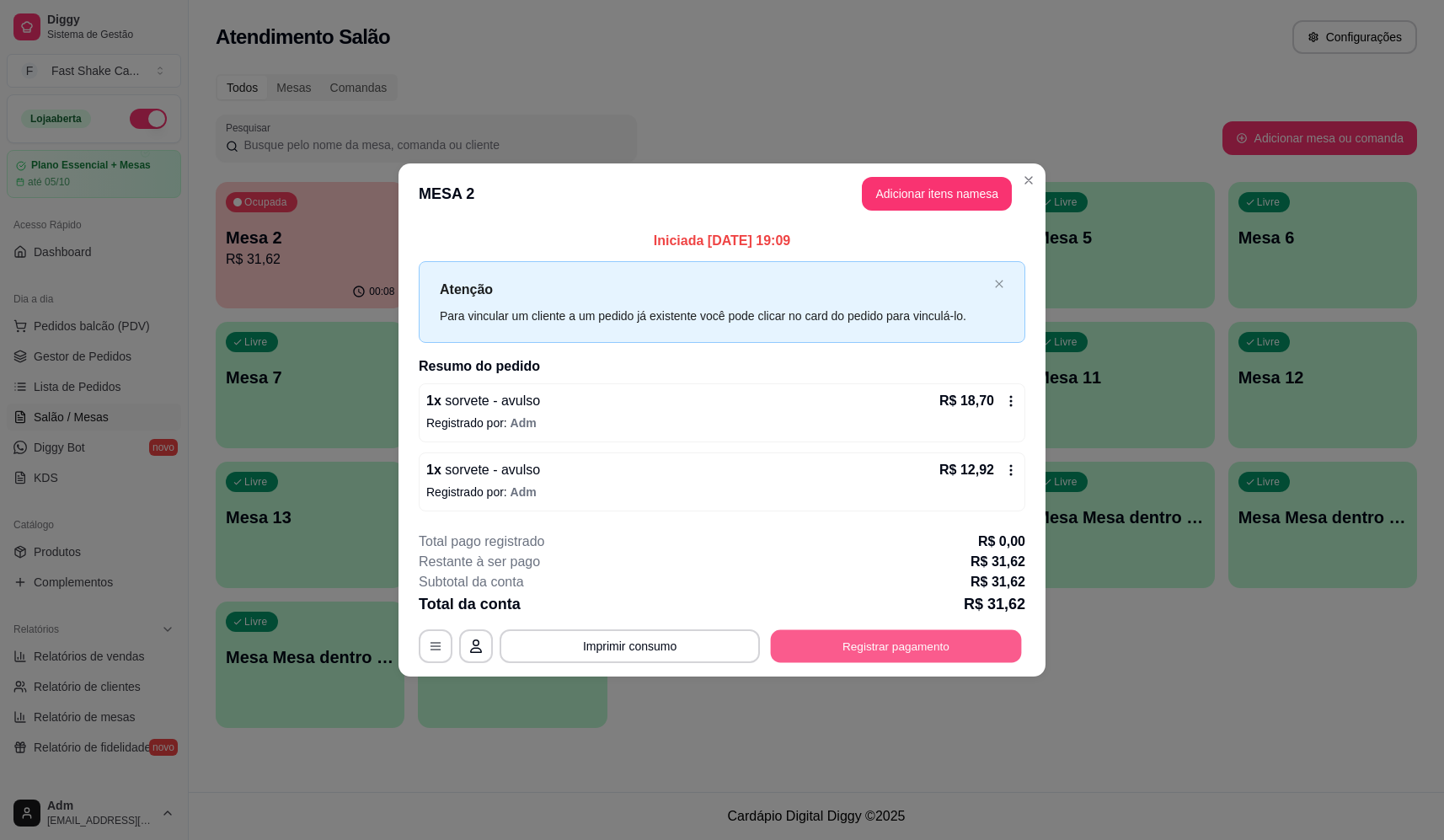
click at [970, 641] on button "Registrar pagamento" at bounding box center [896, 646] width 251 height 33
click at [846, 287] on div "Débito" at bounding box center [837, 335] width 119 height 99
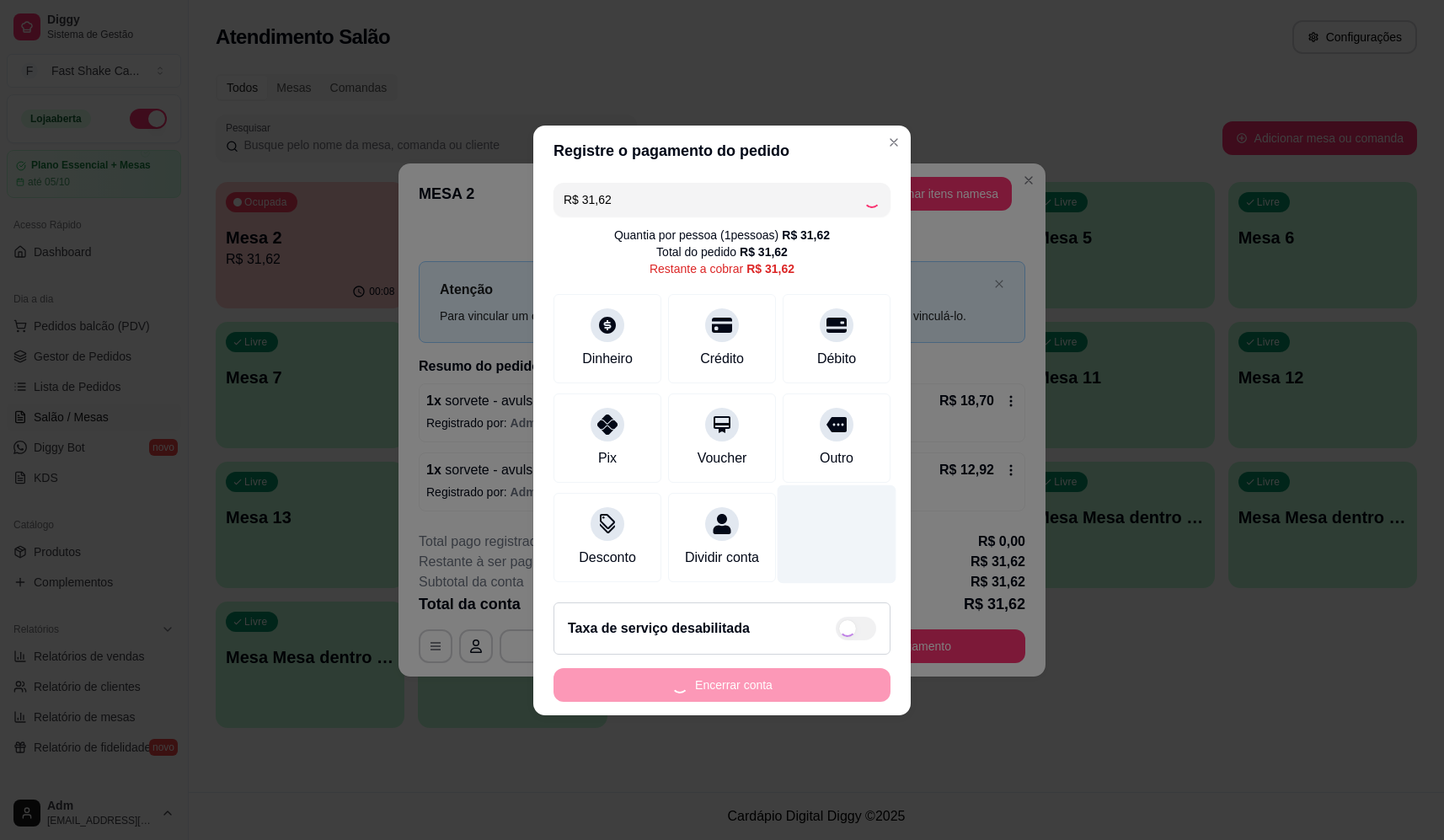
type input "R$ 0,00"
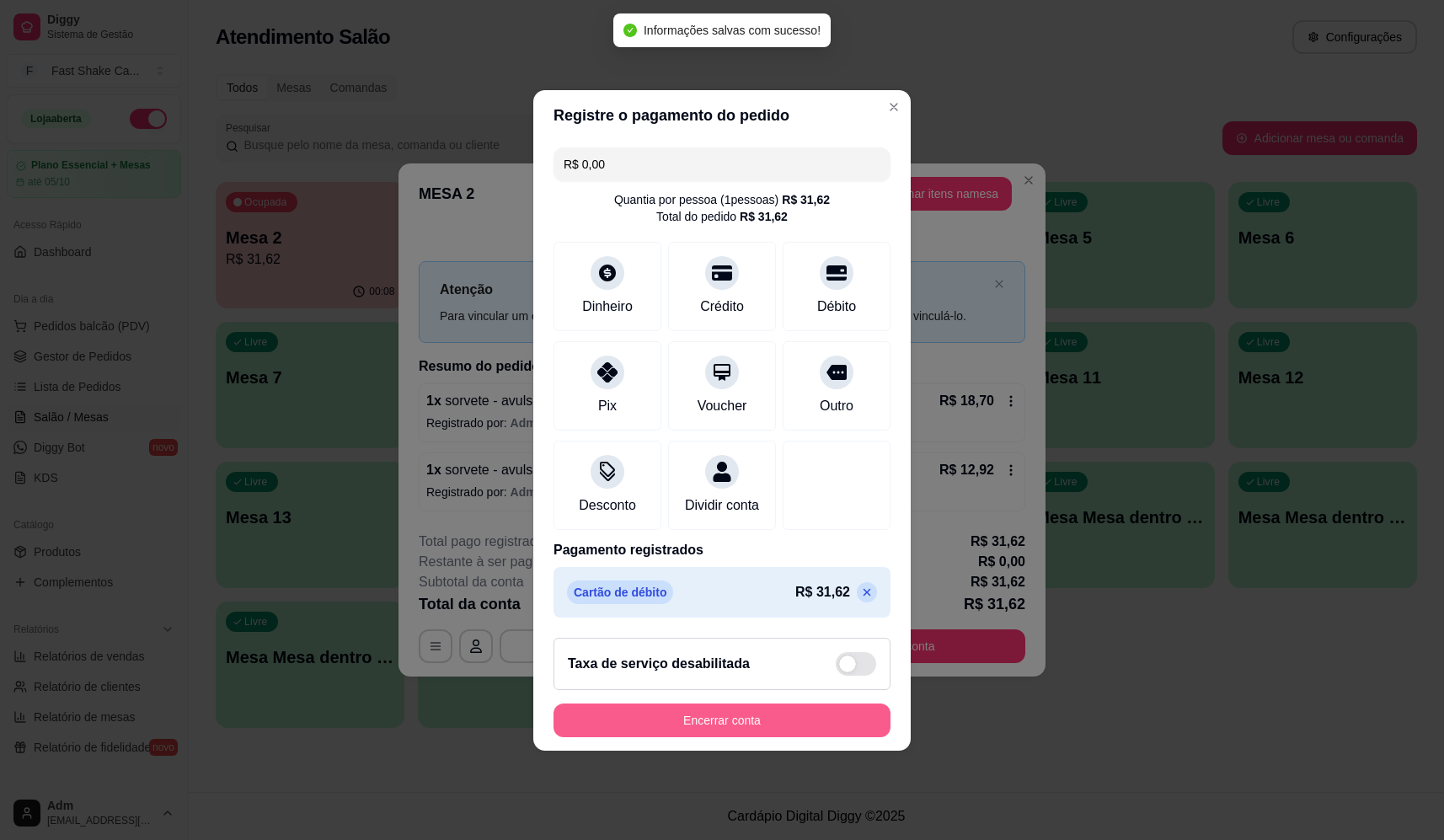
click at [816, 735] on button "Encerrar conta" at bounding box center [722, 720] width 337 height 33
